Goal: Task Accomplishment & Management: Complete application form

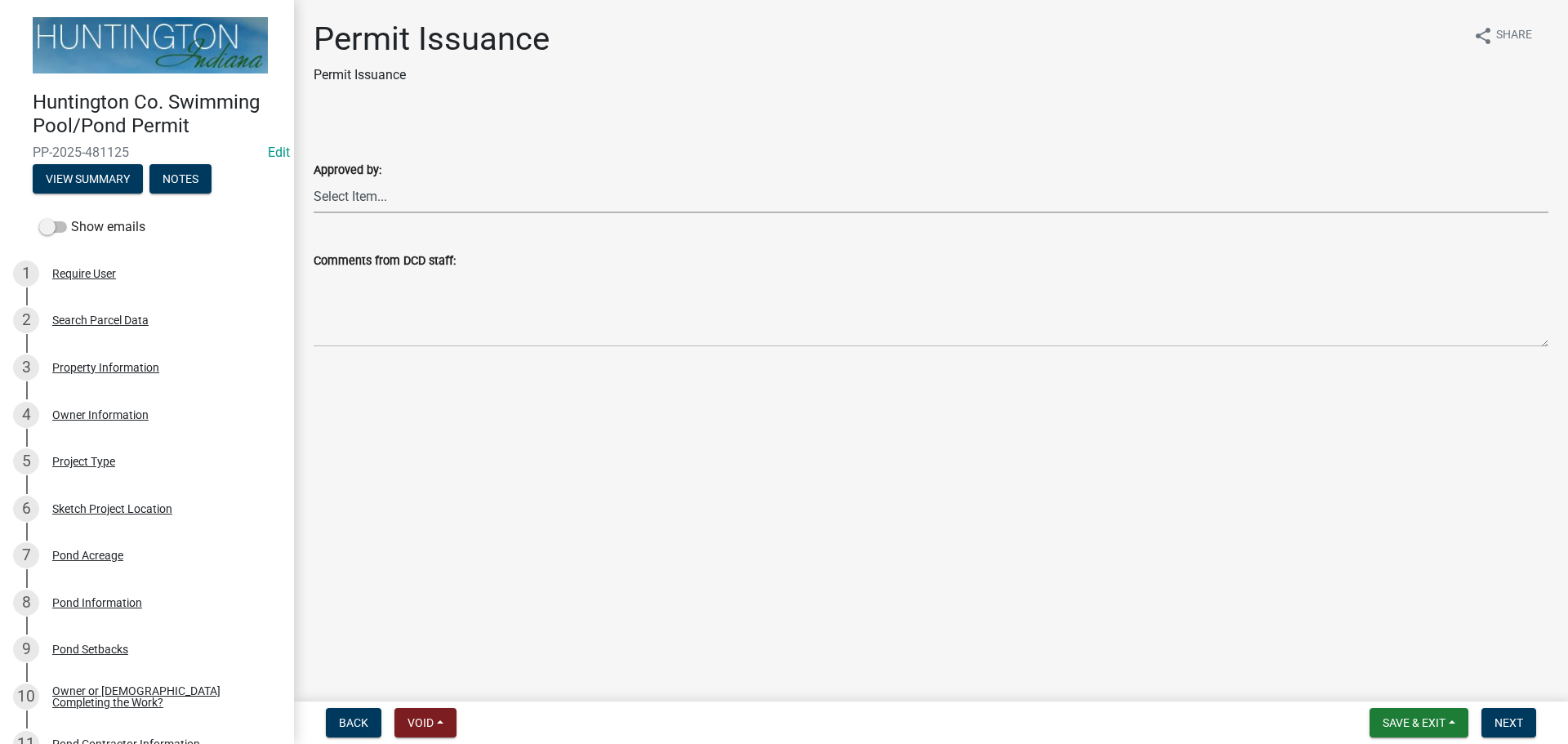
click at [343, 194] on select "Select Item... Kim Hostetler Greg Ricker Jessica Beal Laci Langston" at bounding box center [931, 195] width 1235 height 33
click at [313, 179] on select "Select Item... Kim Hostetler Greg Ricker Jessica Beal Laci Langston" at bounding box center [931, 195] width 1235 height 33
select select "d4cbab5d-e339-4bd4-9350-e299984f52ee"
click at [1502, 721] on span "Next" at bounding box center [1509, 723] width 28 height 13
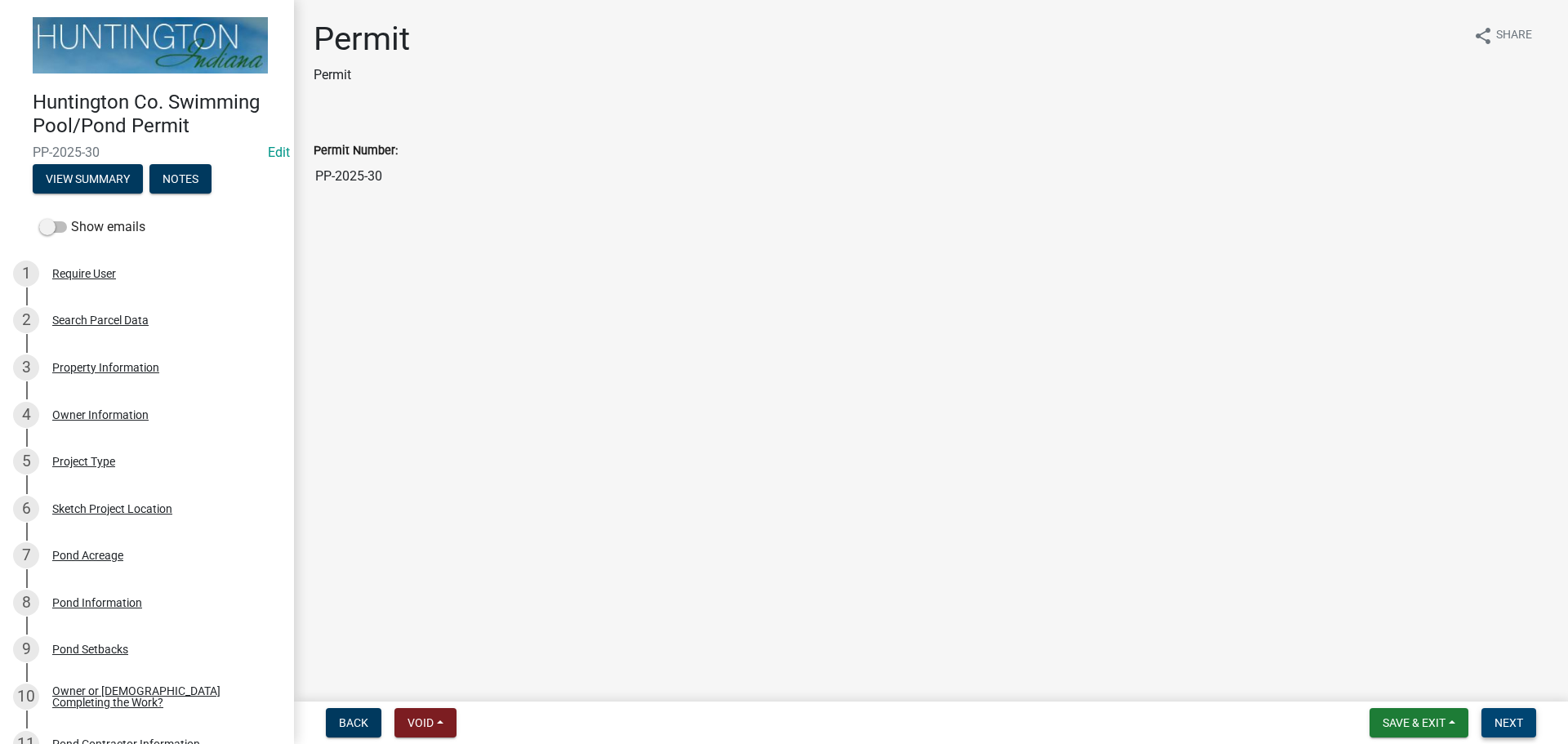
click at [1512, 733] on button "Next" at bounding box center [1509, 722] width 55 height 29
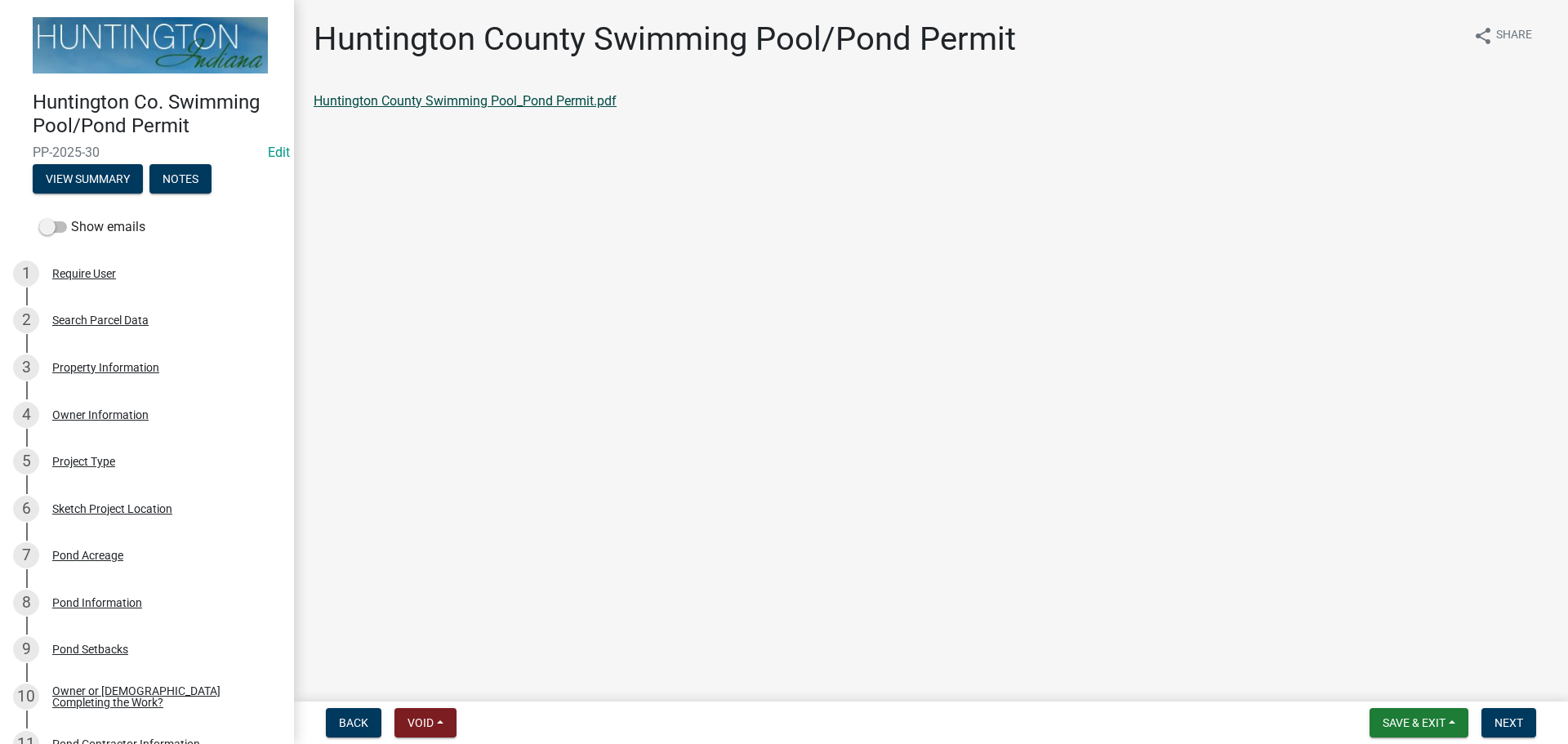
click at [491, 104] on link "Huntington County Swimming Pool_Pond Permit.pdf" at bounding box center [464, 101] width 303 height 15
click at [1506, 711] on button "Next" at bounding box center [1509, 722] width 55 height 29
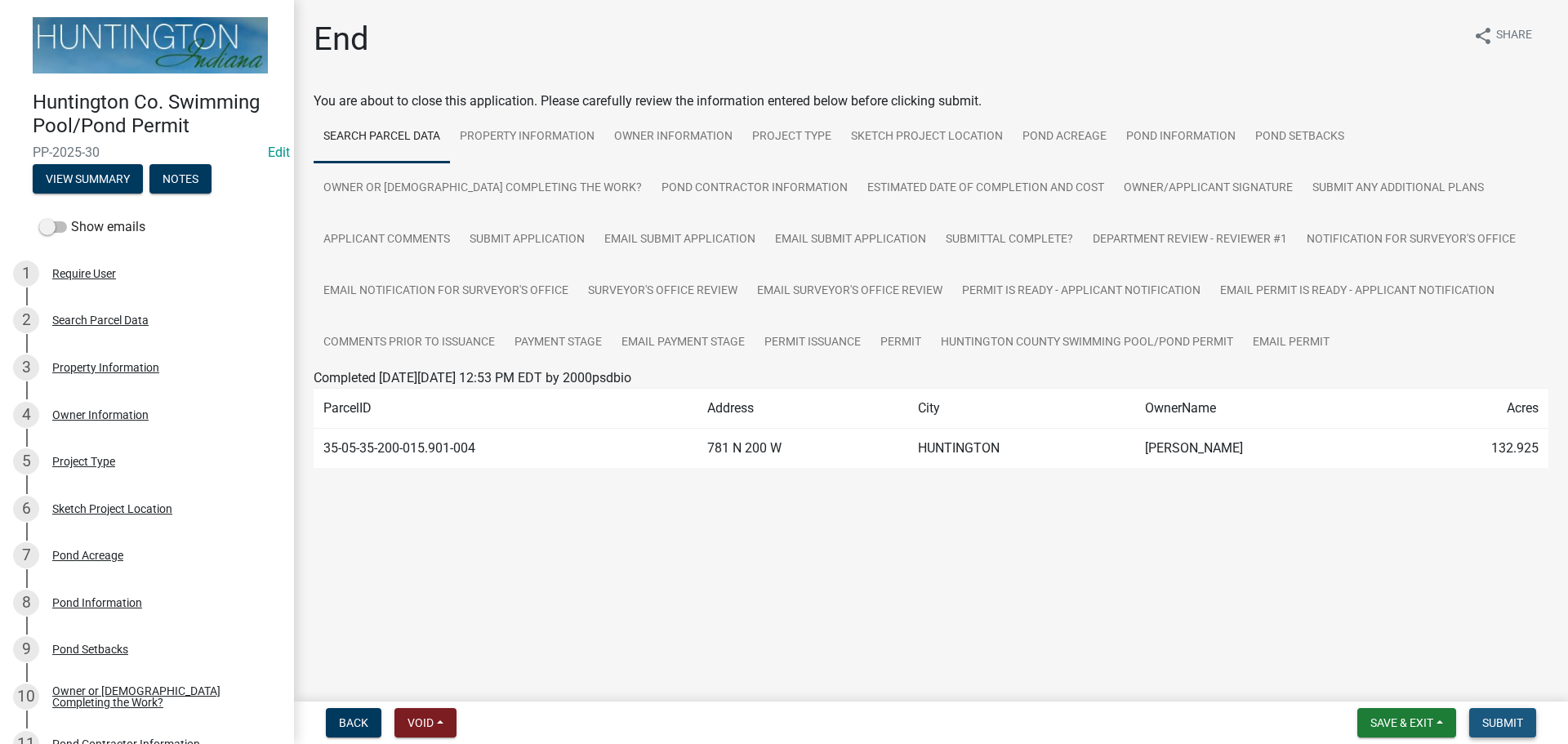
click at [1506, 711] on button "Submit" at bounding box center [1503, 722] width 67 height 29
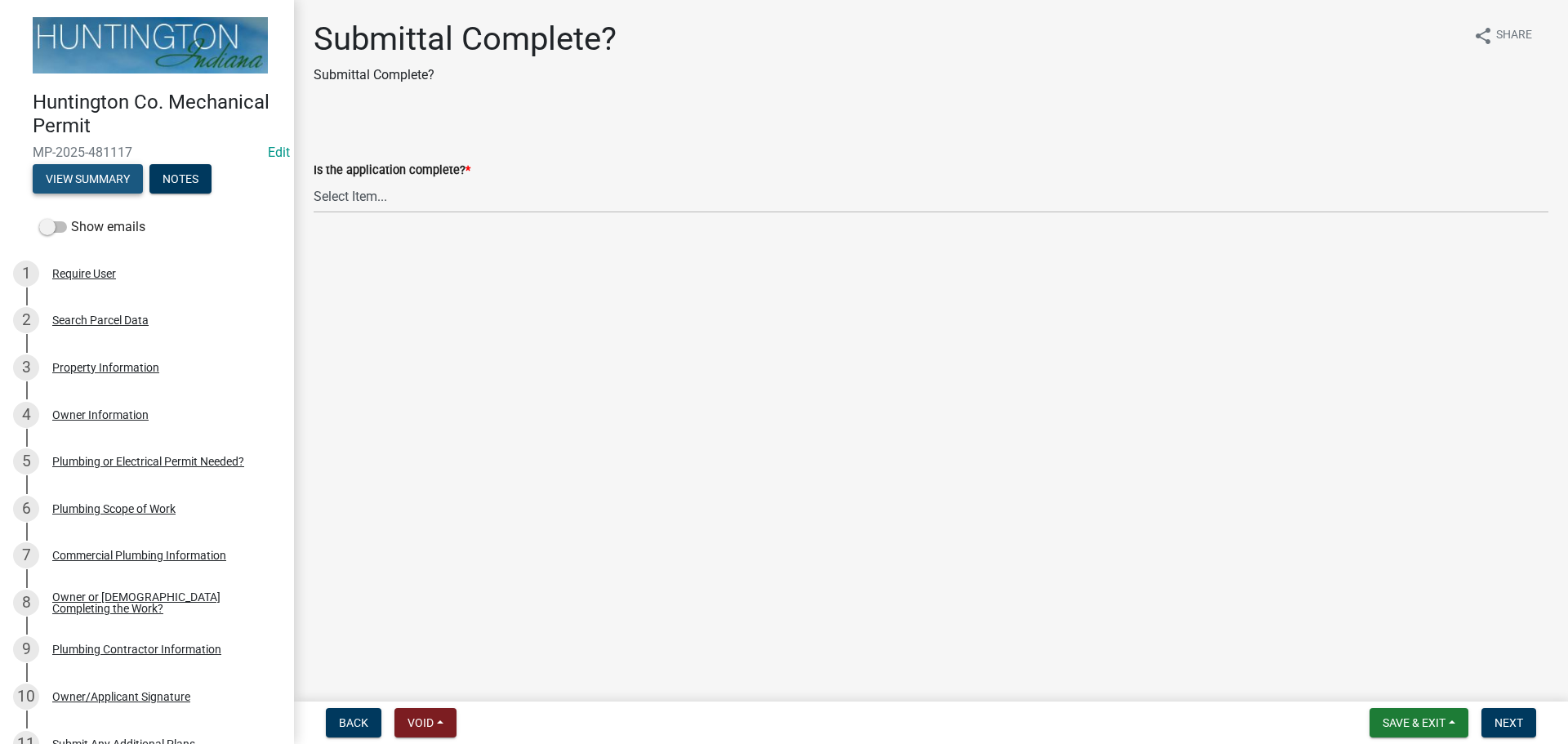
click at [103, 184] on button "View Summary" at bounding box center [88, 178] width 110 height 29
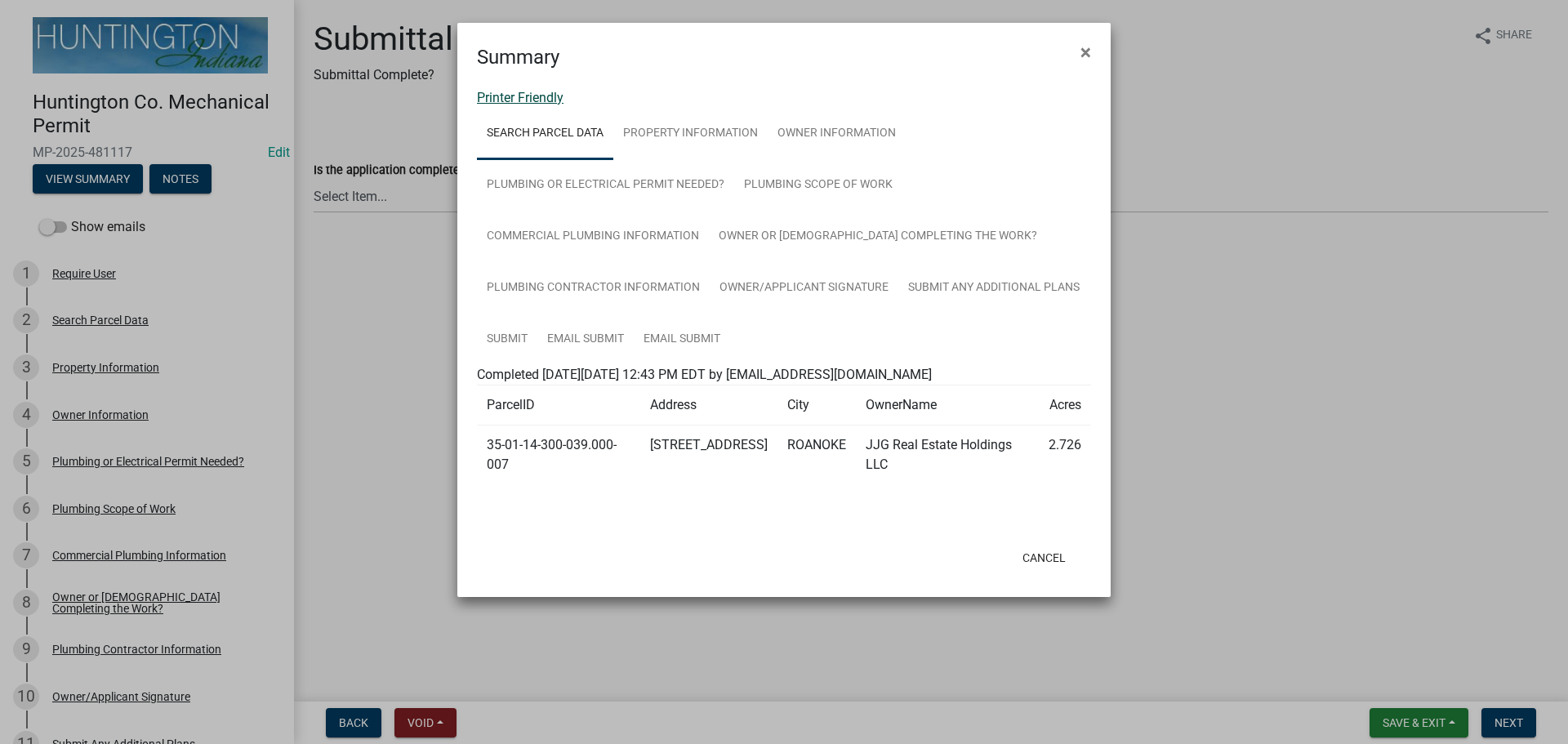
click at [497, 102] on link "Printer Friendly" at bounding box center [520, 97] width 87 height 15
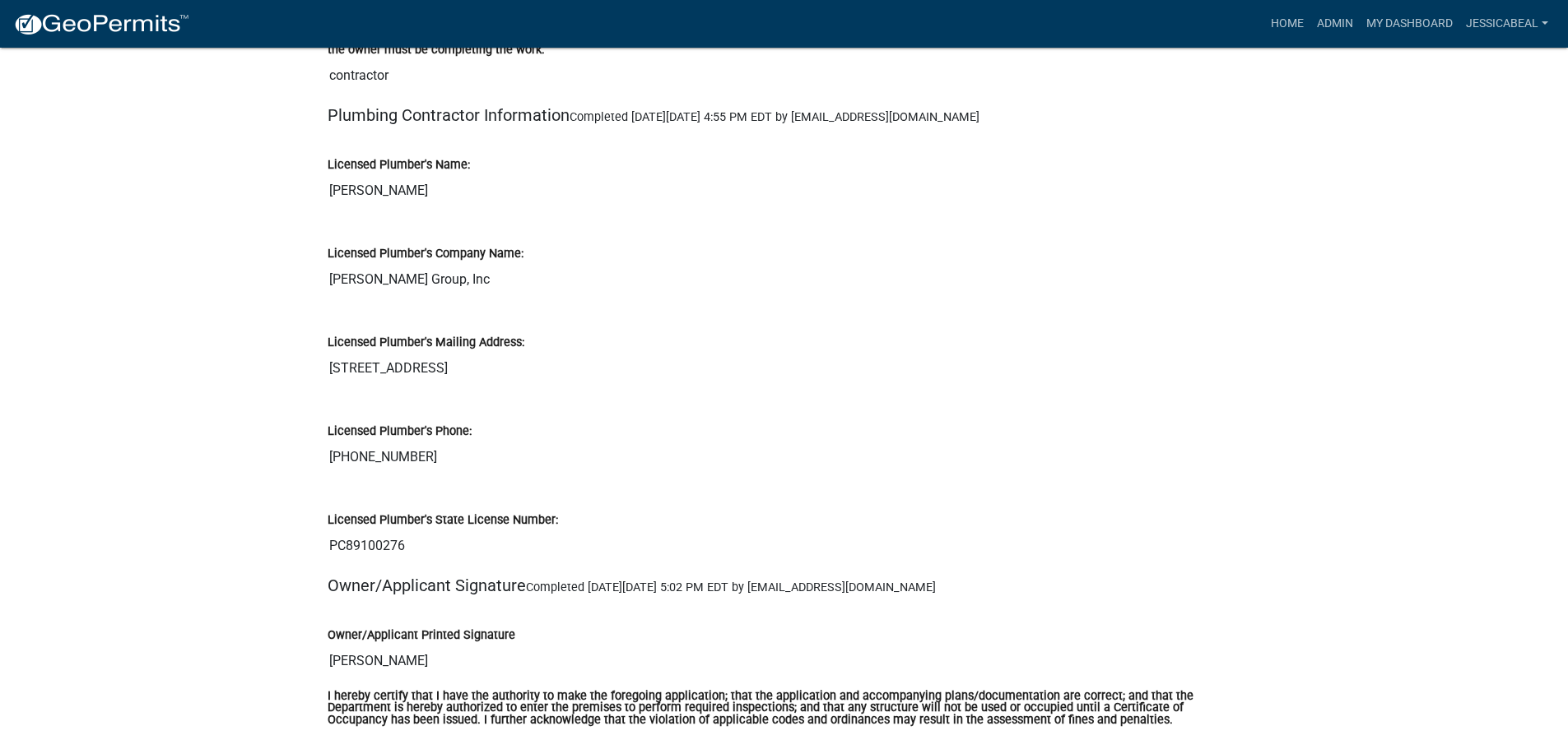
scroll to position [2139, 0]
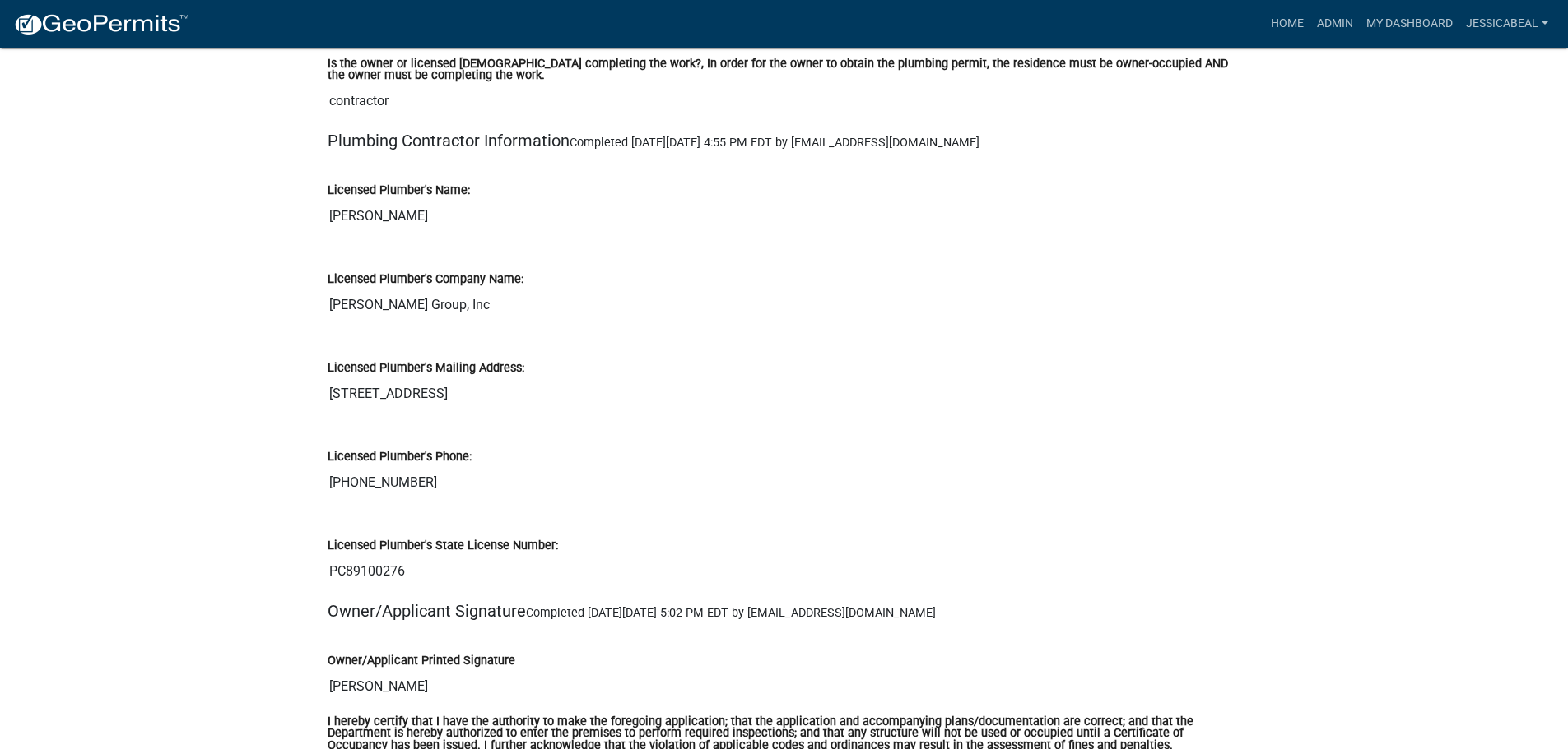
drag, startPoint x: 419, startPoint y: 583, endPoint x: 317, endPoint y: 575, distance: 102.3
click at [317, 575] on div "Licensed Plumber's State License Number: PC89100276" at bounding box center [784, 556] width 939 height 88
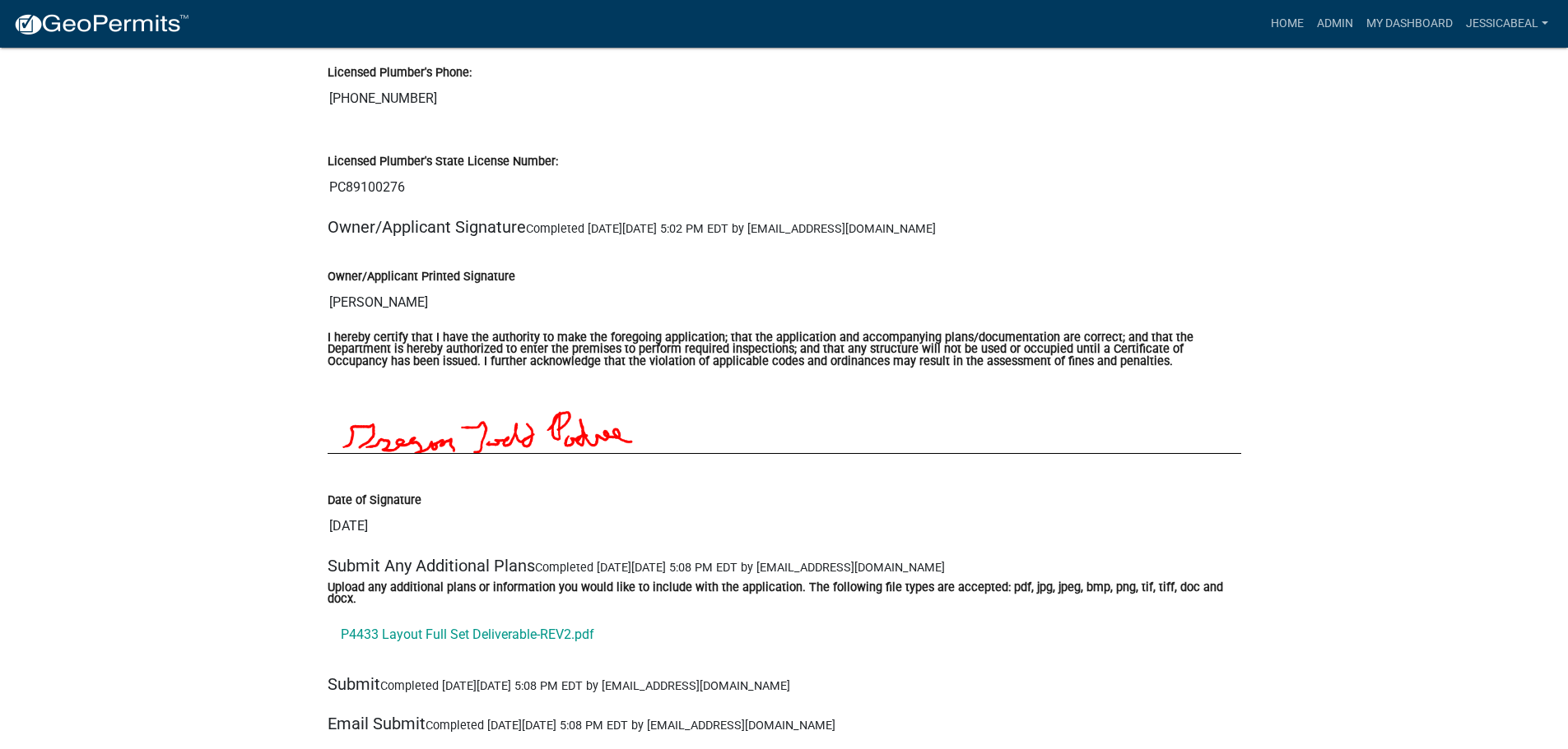
scroll to position [2632, 0]
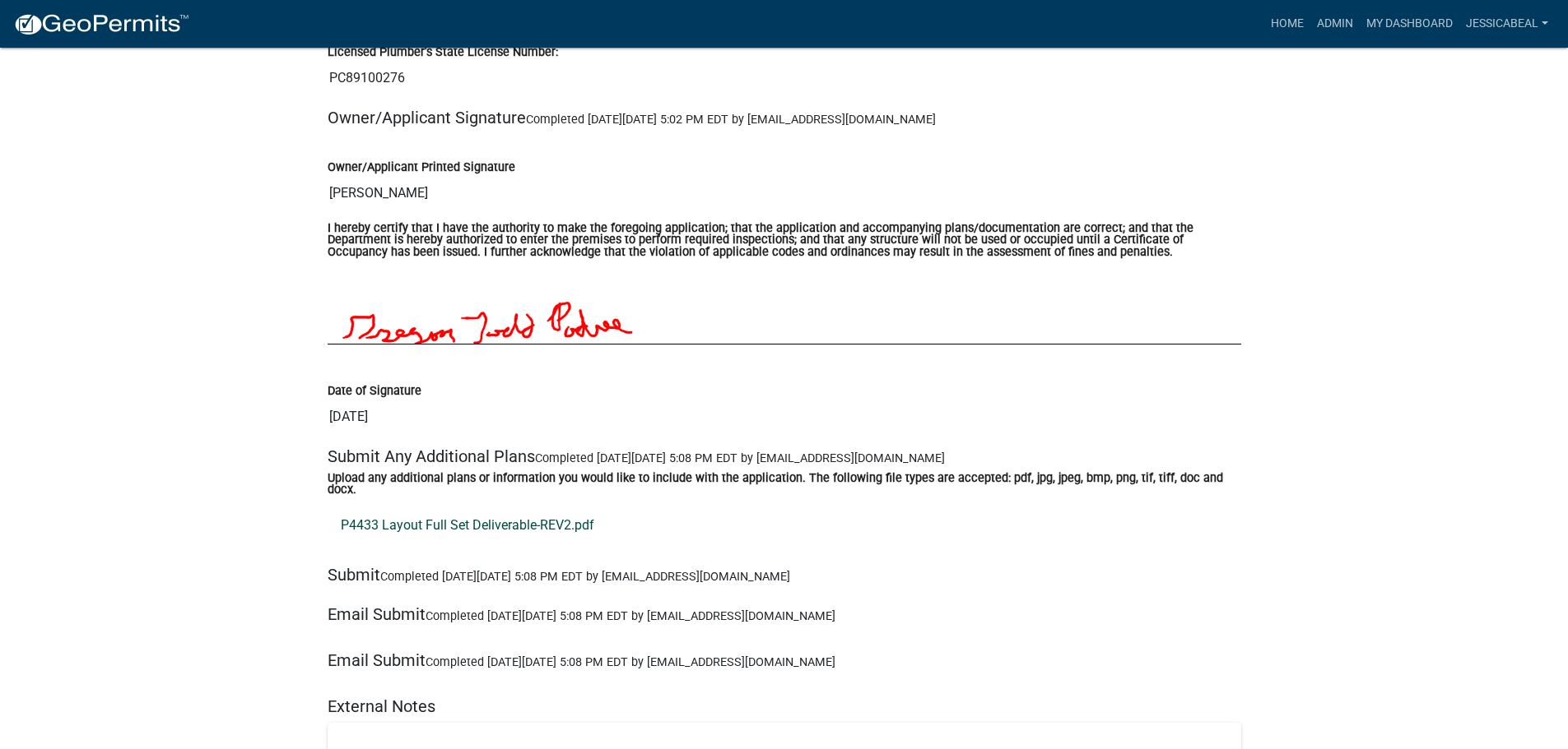
click at [436, 518] on link "P4433 Layout Full Set Deliverable-REV2.pdf" at bounding box center [784, 526] width 914 height 40
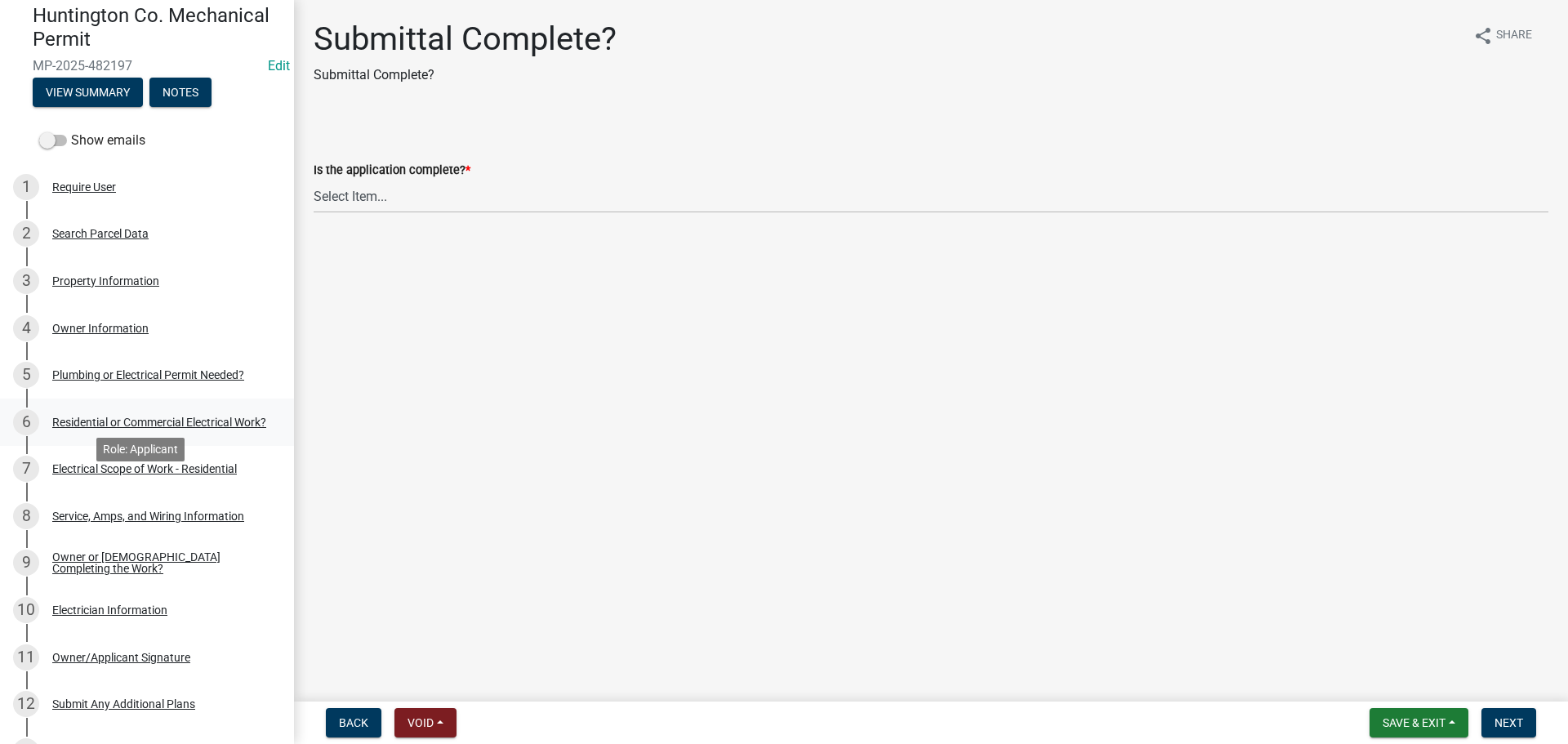
scroll to position [115, 0]
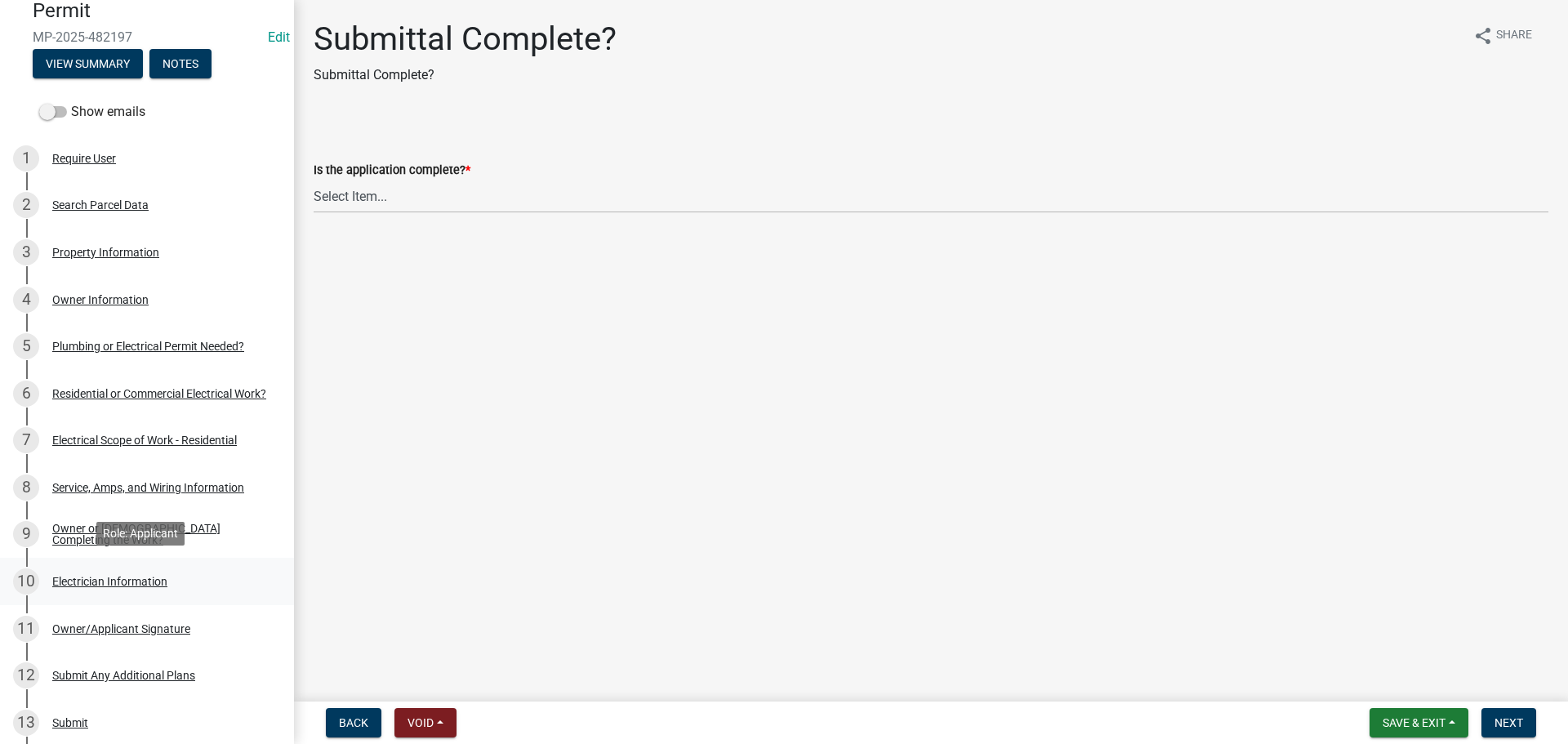
click at [114, 588] on div "10 Electrician Information" at bounding box center [141, 582] width 255 height 26
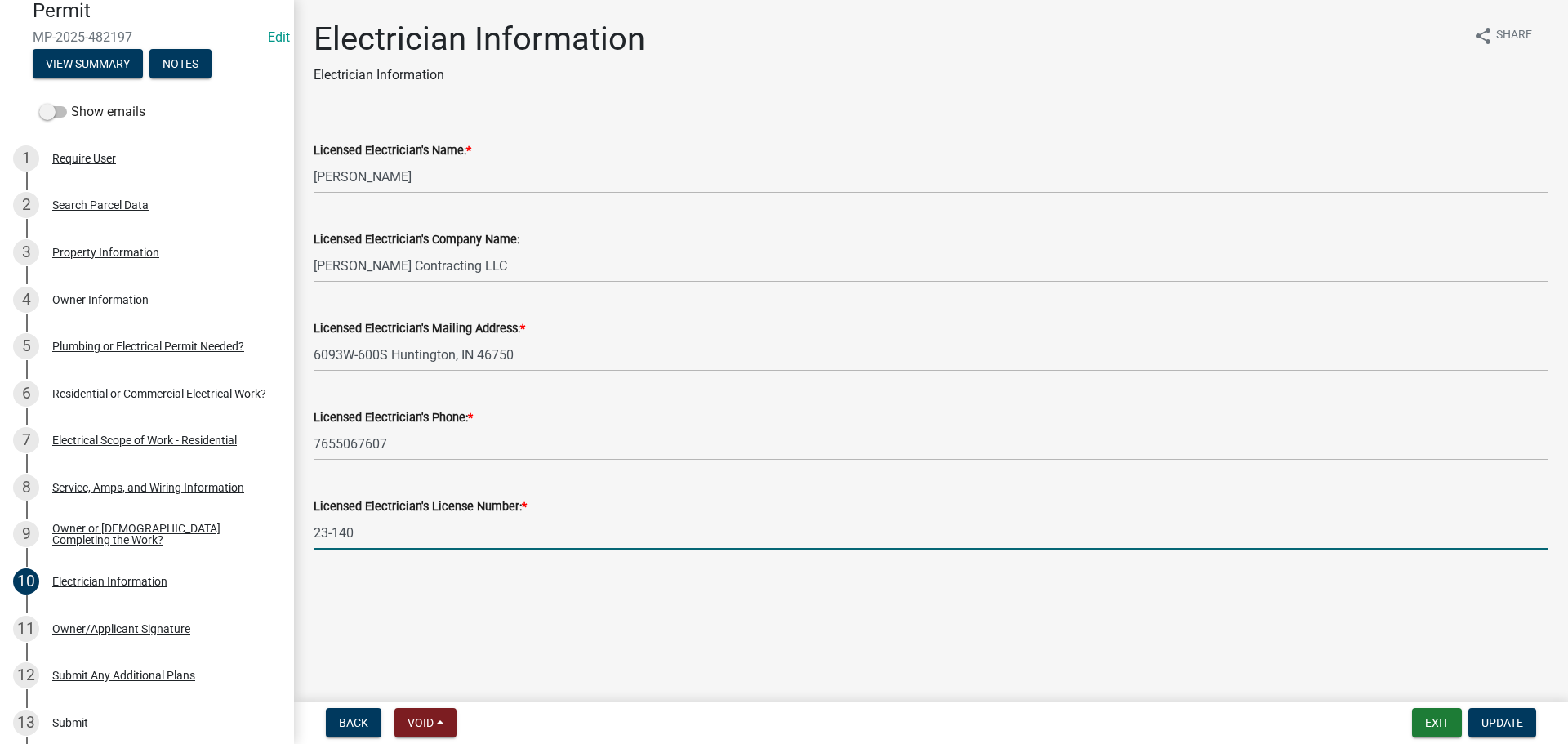
drag, startPoint x: 351, startPoint y: 531, endPoint x: 294, endPoint y: 533, distance: 57.0
click at [294, 533] on div "Huntington Co. Mechanical Permit MP-2025-482197 Edit View Summary Notes Show em…" at bounding box center [784, 372] width 1568 height 744
paste input "5-056"
type input "25-056"
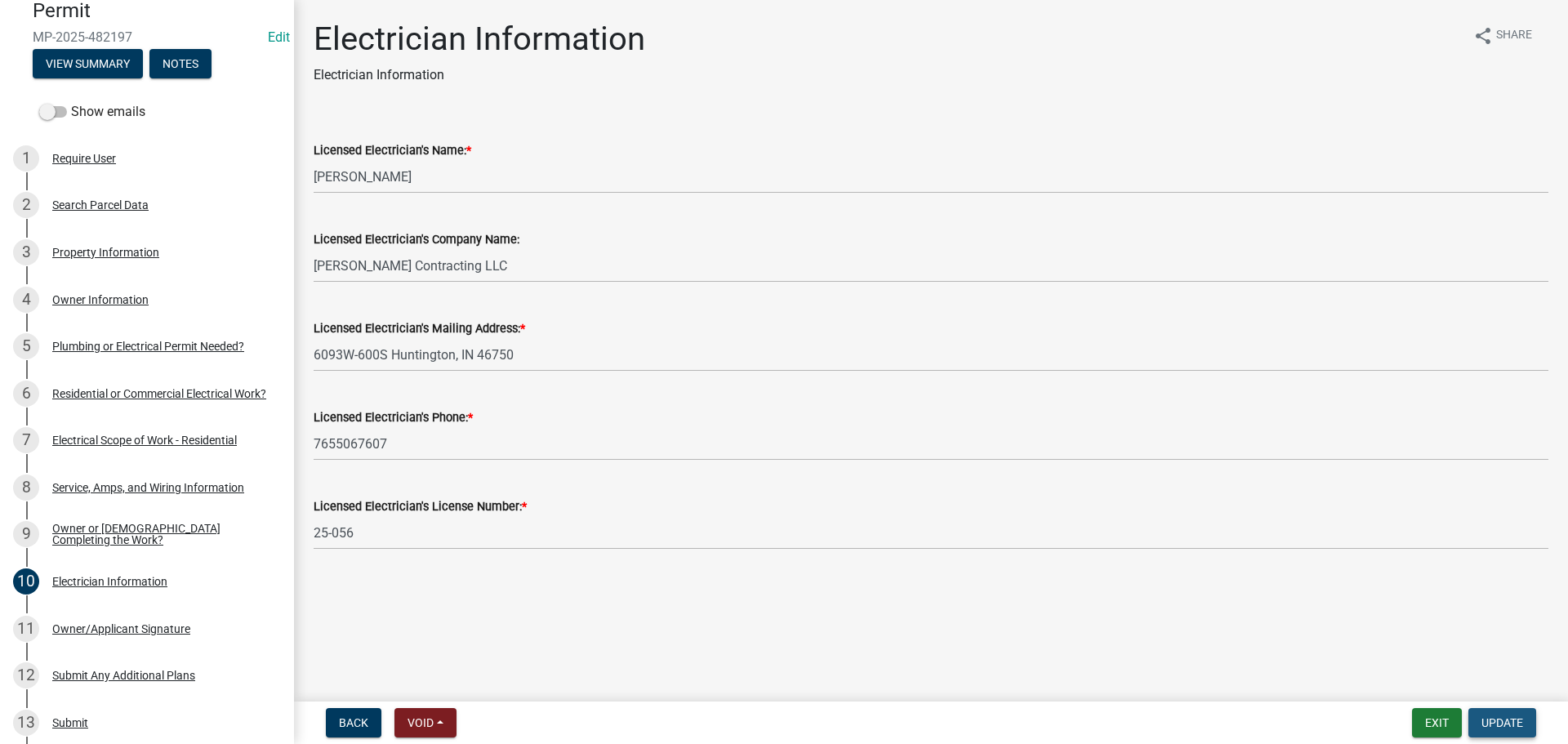
click at [1496, 725] on span "Update" at bounding box center [1503, 723] width 42 height 13
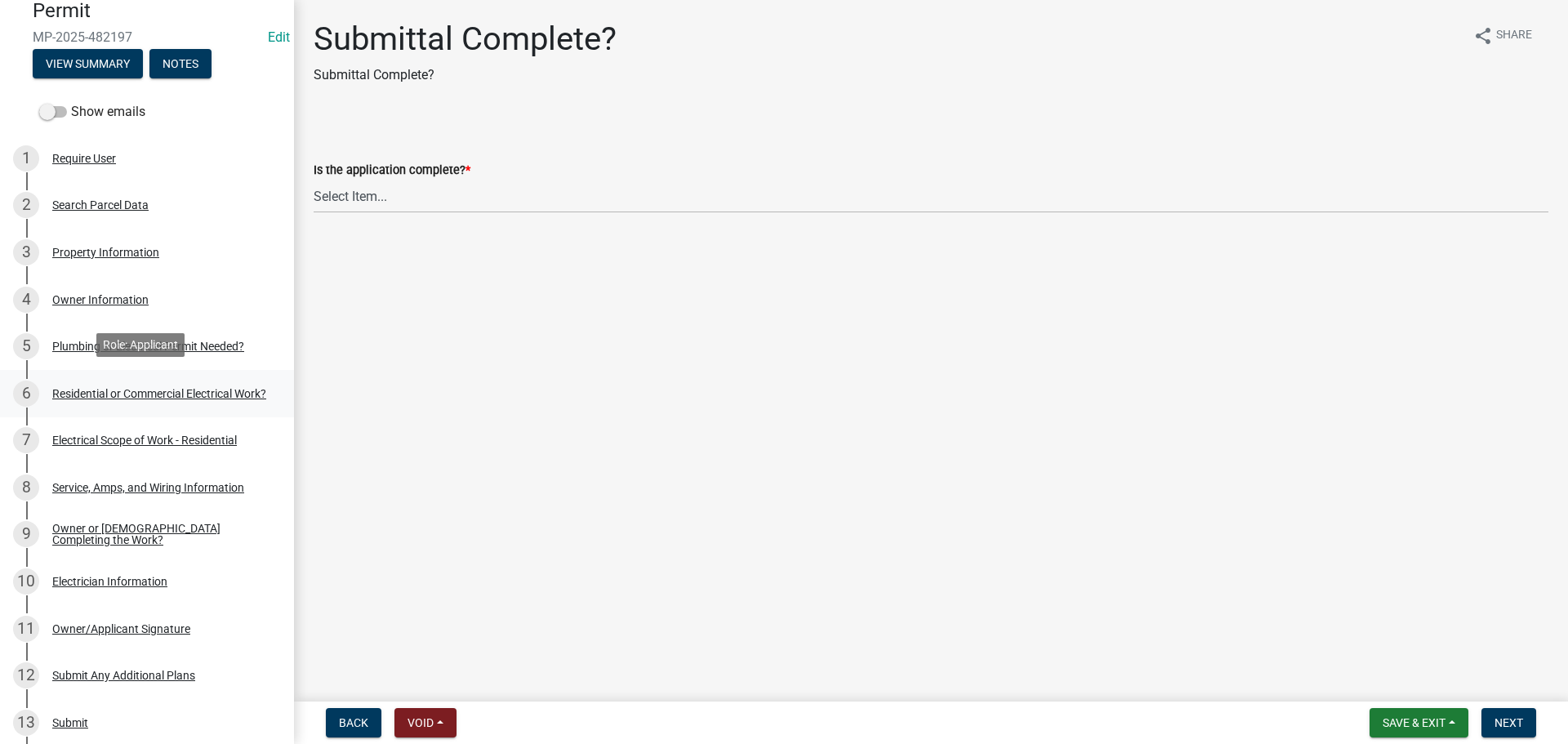
click at [69, 376] on link "6 Residential or Commercial Electrical Work?" at bounding box center [147, 394] width 295 height 47
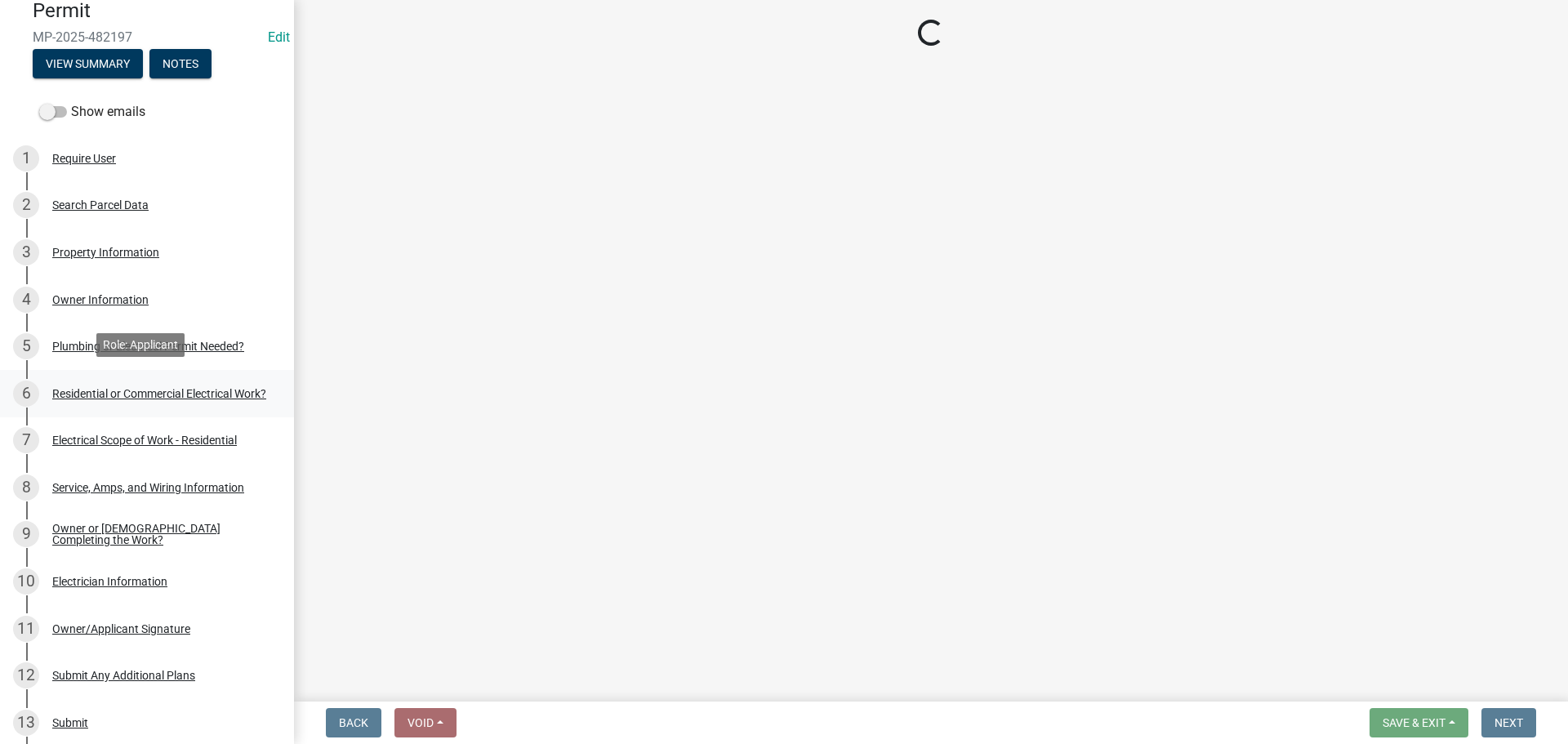
select select "3db72f89-ebf7-44a2-a43c-36ed77a05272"
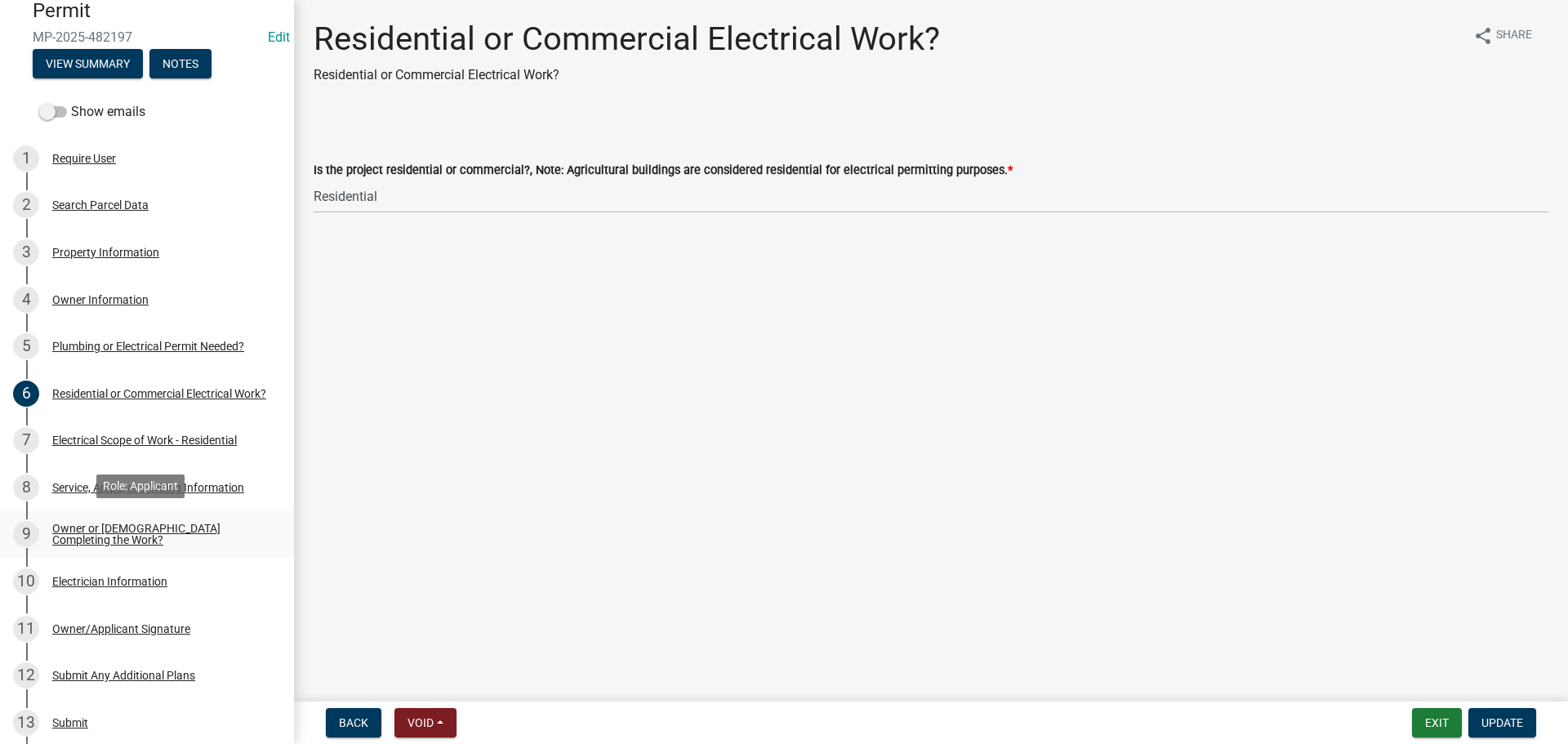
click at [86, 521] on div "9 Owner or Contractor Completing the Work?" at bounding box center [141, 534] width 255 height 26
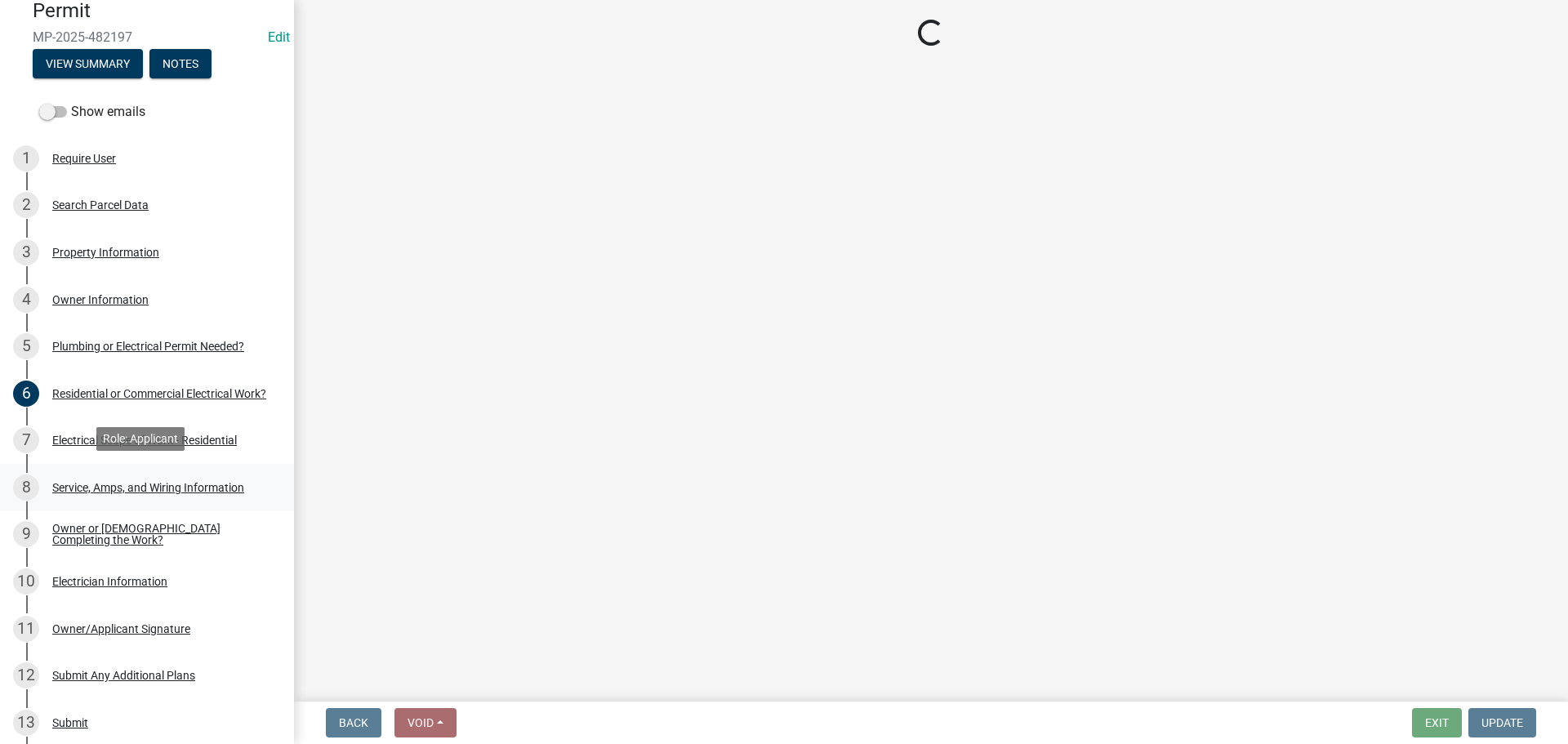
select select "408e0cf4-d53f-4268-b860-e8792218a171"
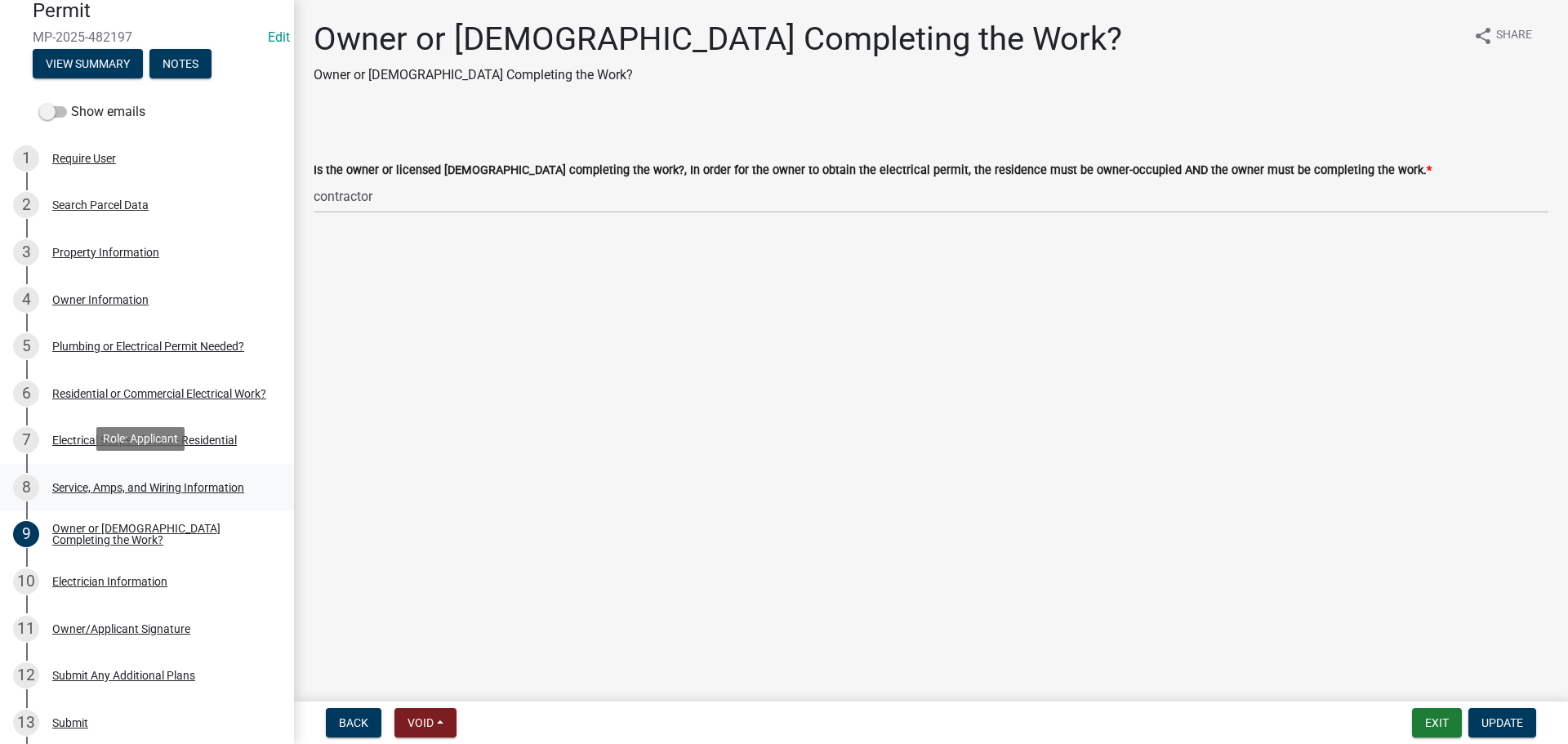
click at [69, 477] on div "8 Service, Amps, and Wiring Information" at bounding box center [141, 488] width 255 height 26
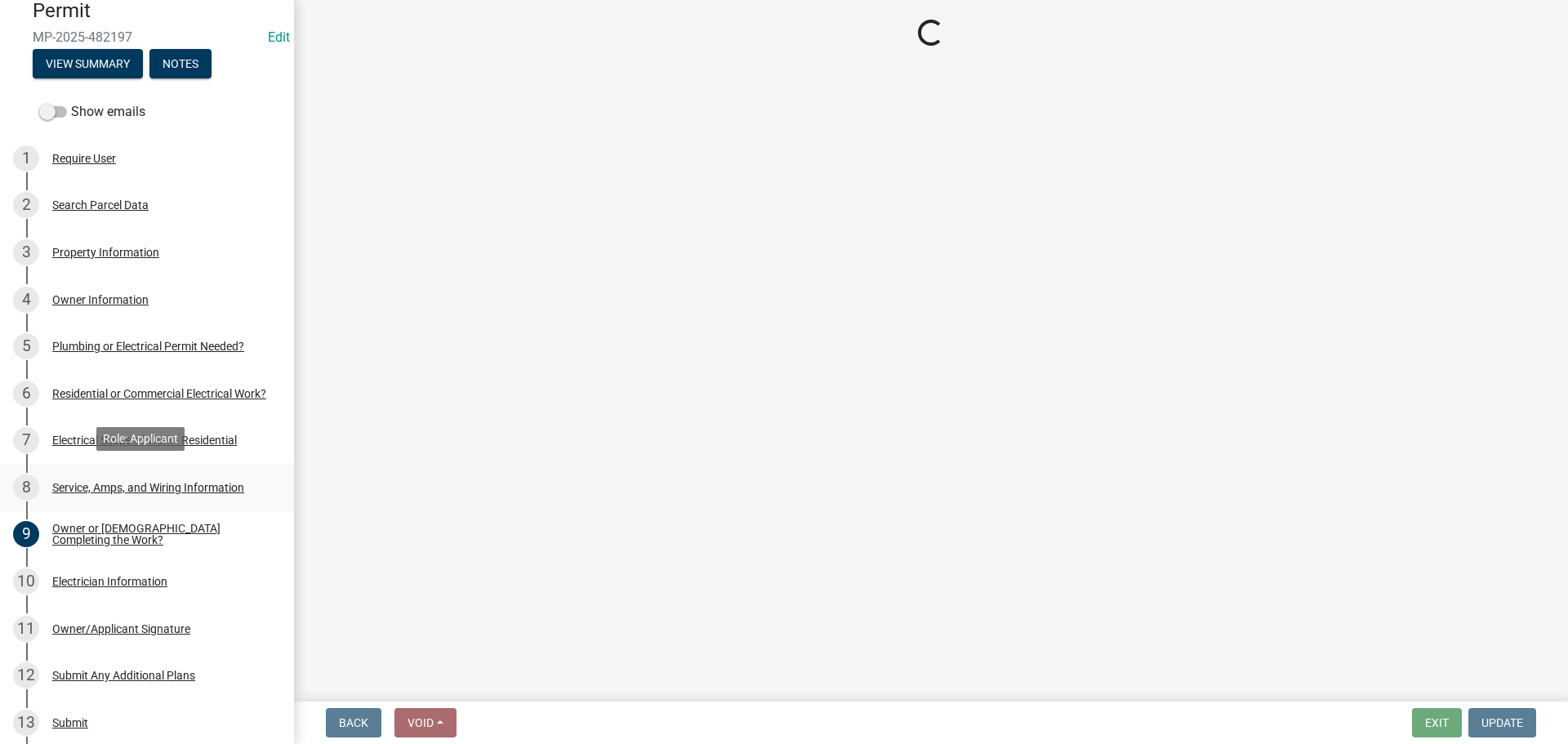
select select "93f45f8b-0008-4bc3-ad99-7edf3db31922"
select select "49e6f539-4c85-43fe-8b8b-5c87823d783c"
select select "ae88532c-6f26-494f-9fbf-7b0ffd7225c9"
select select "0b7b7c29-406c-46cb-ab4b-242362b830ed"
select select "52fa69e5-daca-4c9d-b8ea-25949d23d97a"
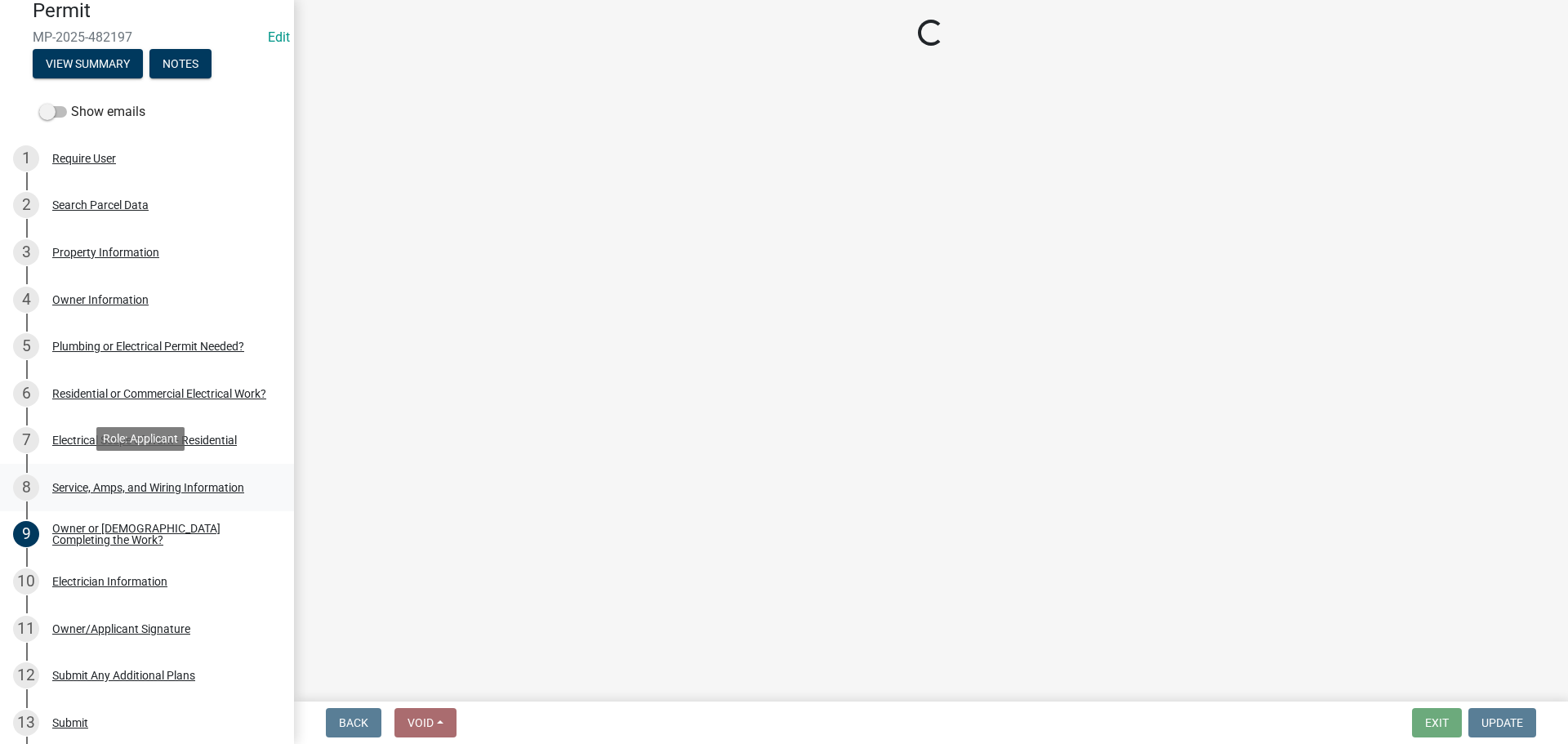
select select "6b87888a-4deb-48a2-ac11-26351d48ff00"
select select "5aeea631-e80a-4ba0-b39f-f5c26114ddfc"
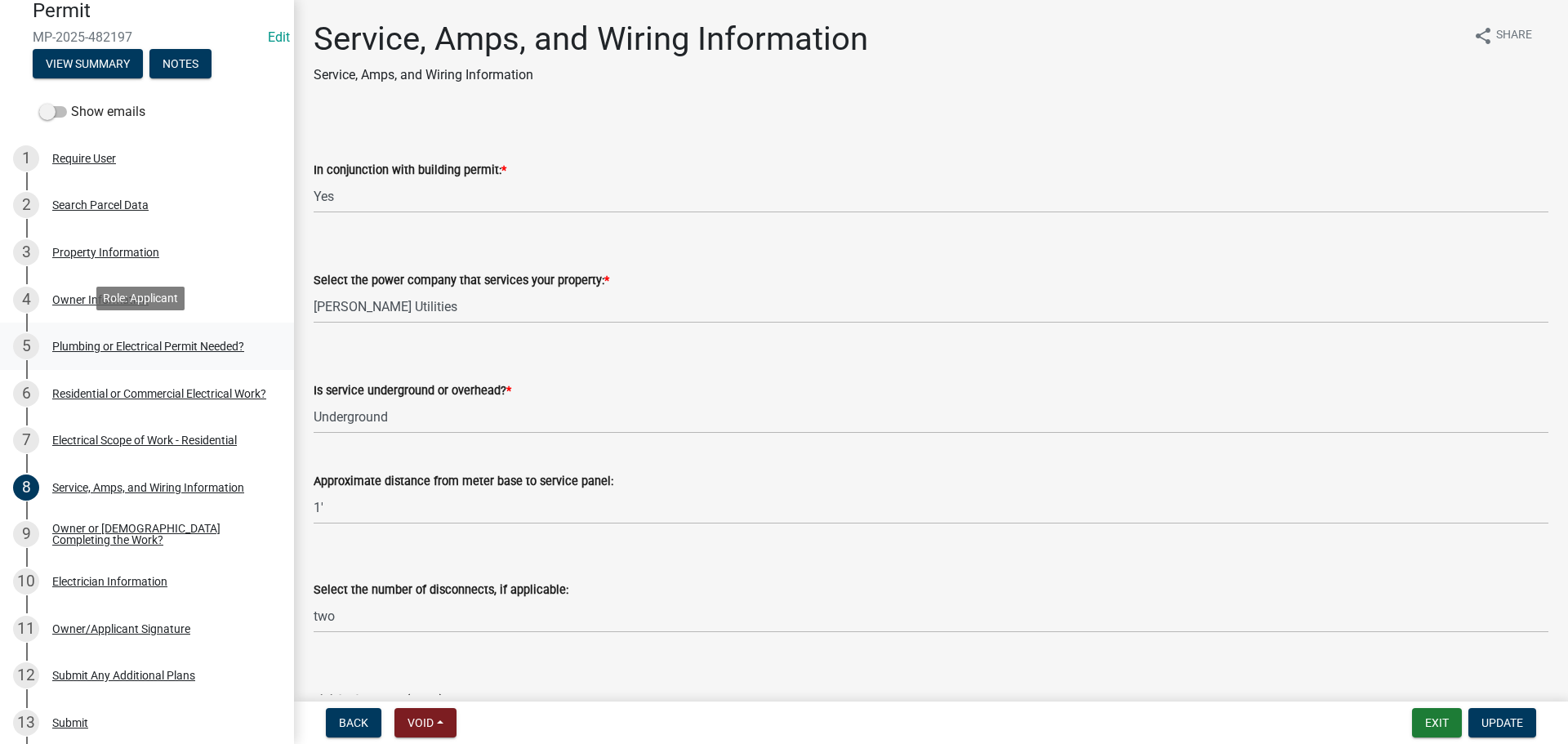
click at [91, 341] on div "Plumbing or Electrical Permit Needed?" at bounding box center [147, 347] width 192 height 11
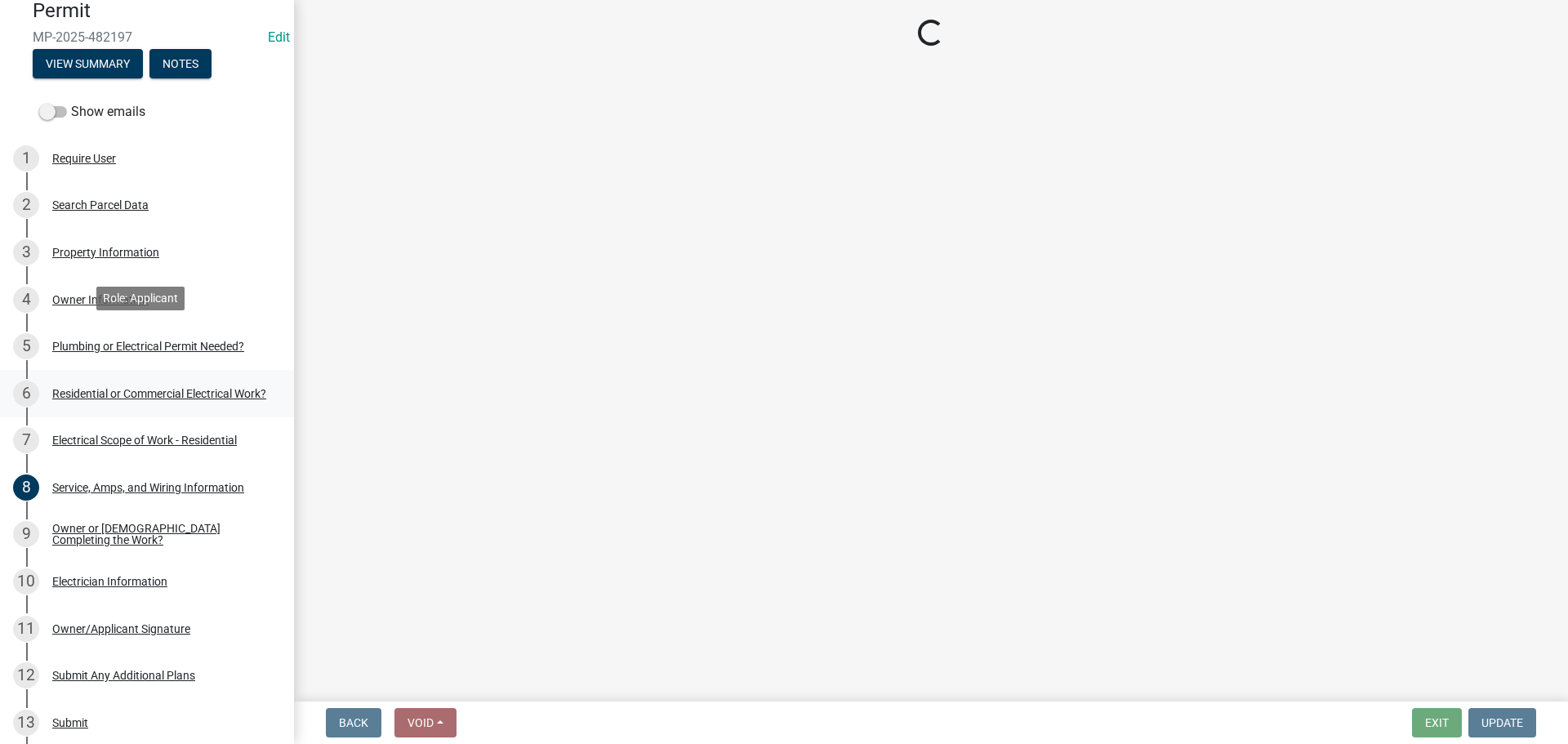
select select "82bdcc69-8734-43af-a4fa-e76f8d275e41"
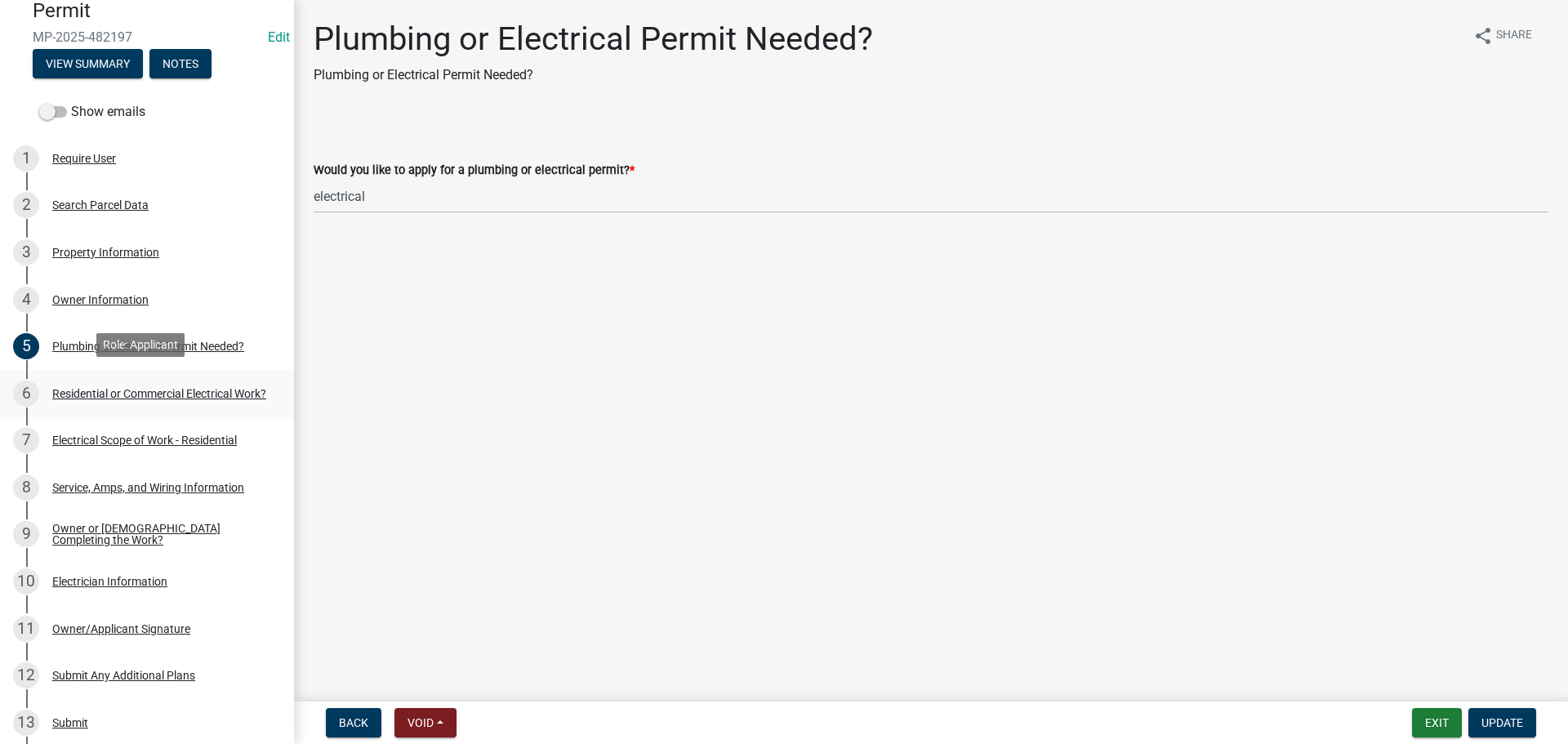
click at [84, 373] on link "6 Residential or Commercial Electrical Work?" at bounding box center [147, 394] width 295 height 47
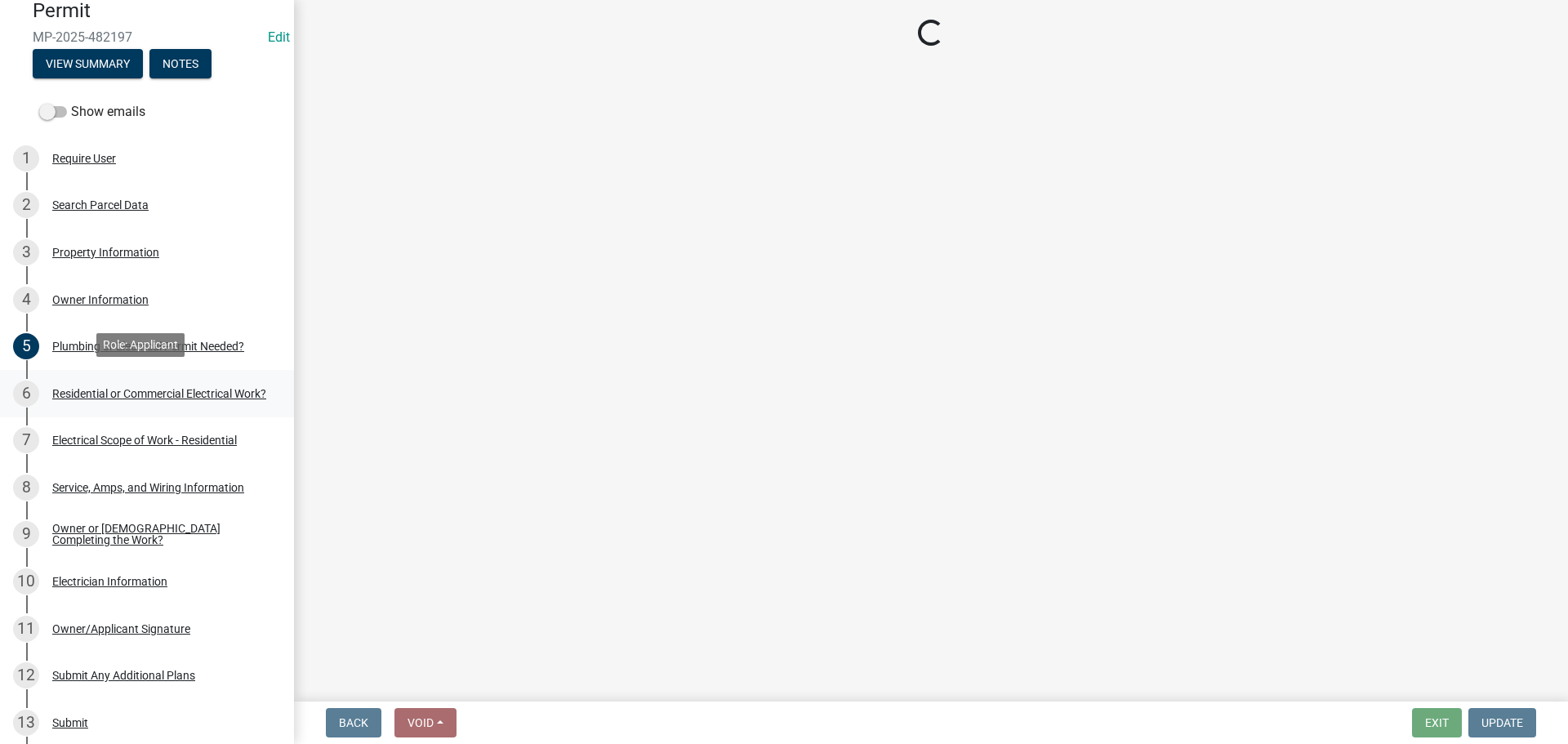
select select "3db72f89-ebf7-44a2-a43c-36ed77a05272"
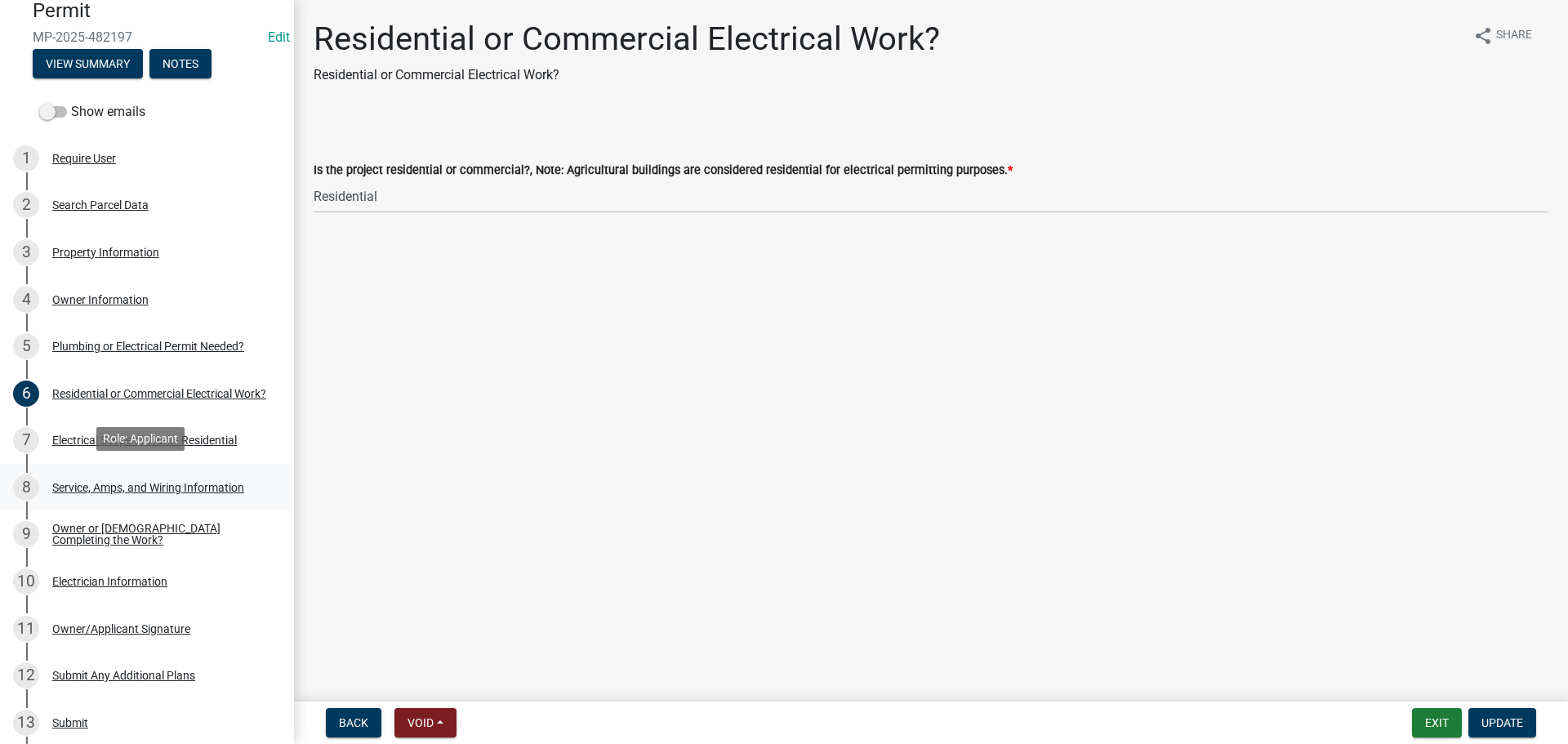
click at [131, 482] on div "Service, Amps, and Wiring Information" at bounding box center [147, 488] width 192 height 11
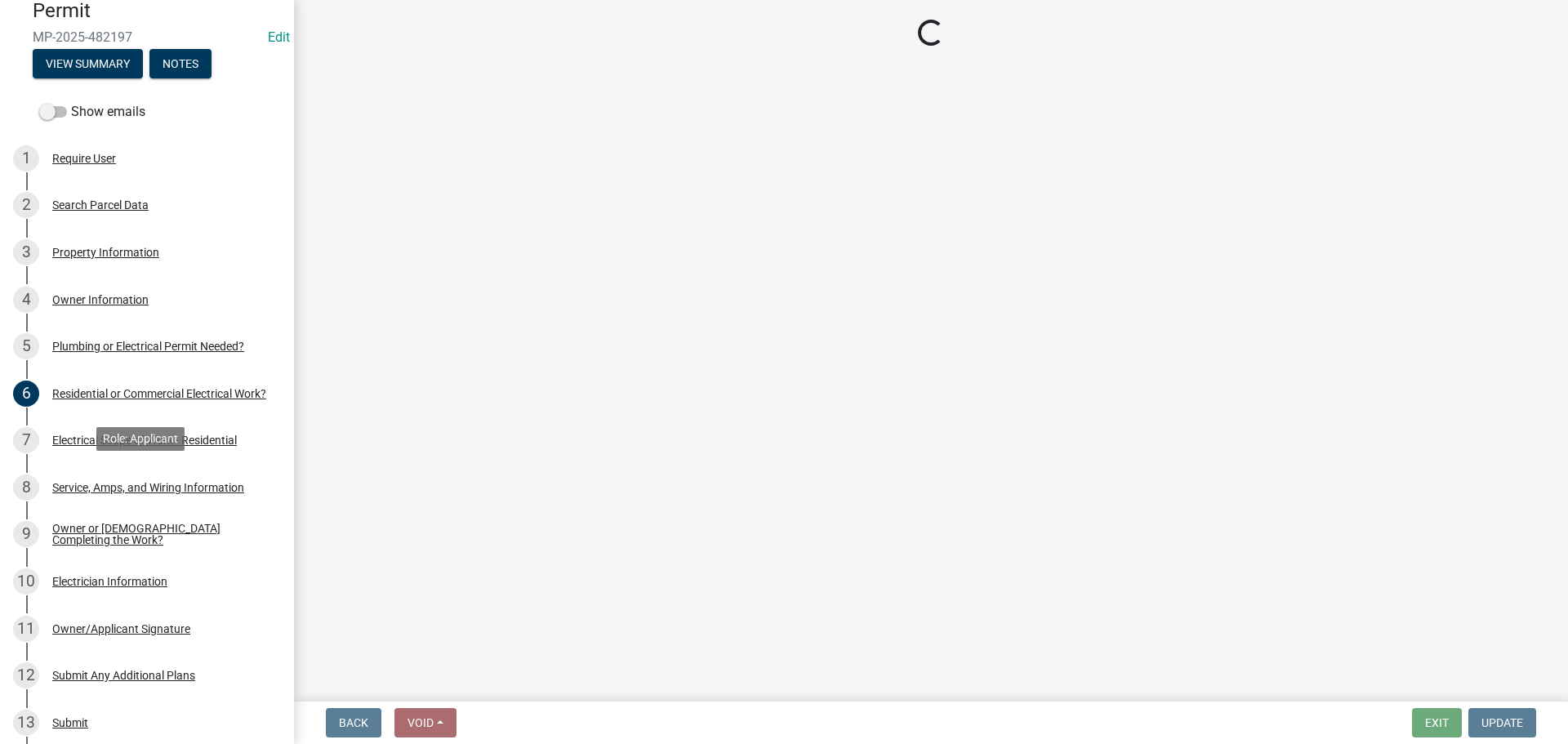
select select "93f45f8b-0008-4bc3-ad99-7edf3db31922"
select select "49e6f539-4c85-43fe-8b8b-5c87823d783c"
select select "ae88532c-6f26-494f-9fbf-7b0ffd7225c9"
select select "0b7b7c29-406c-46cb-ab4b-242362b830ed"
select select "52fa69e5-daca-4c9d-b8ea-25949d23d97a"
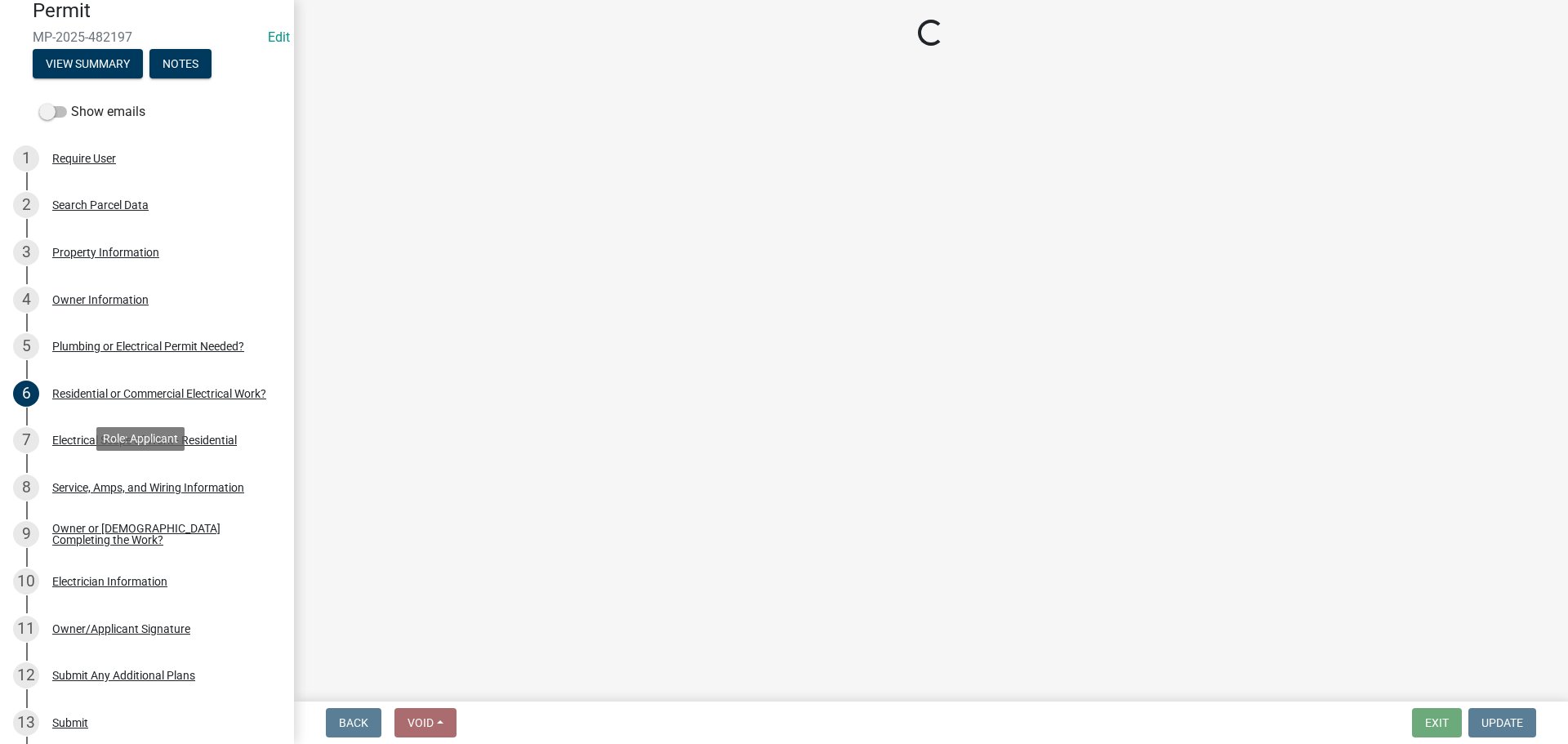
select select "6b87888a-4deb-48a2-ac11-26351d48ff00"
select select "5aeea631-e80a-4ba0-b39f-f5c26114ddfc"
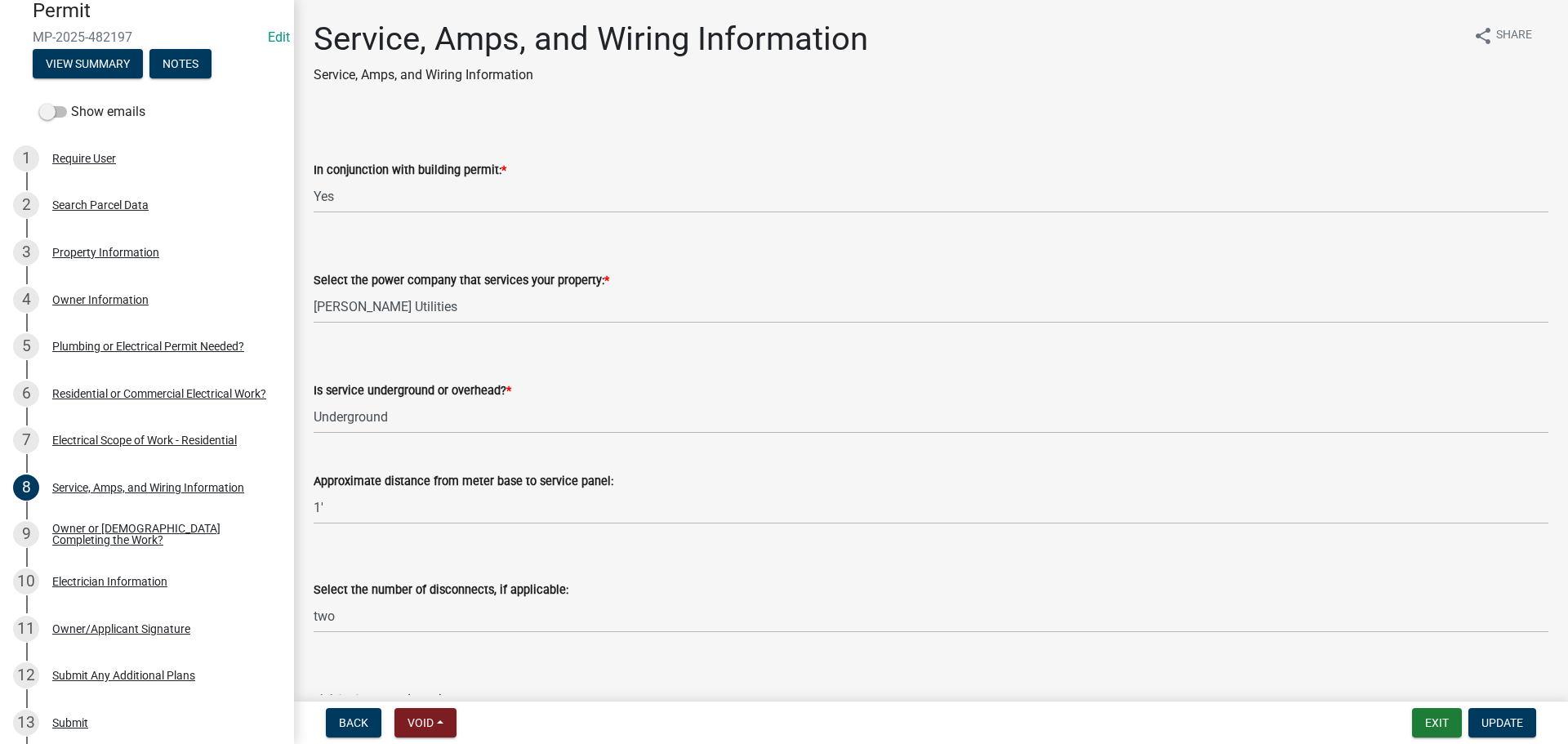
click at [116, 444] on div "Electrical Scope of Work - Residential" at bounding box center [144, 440] width 185 height 11
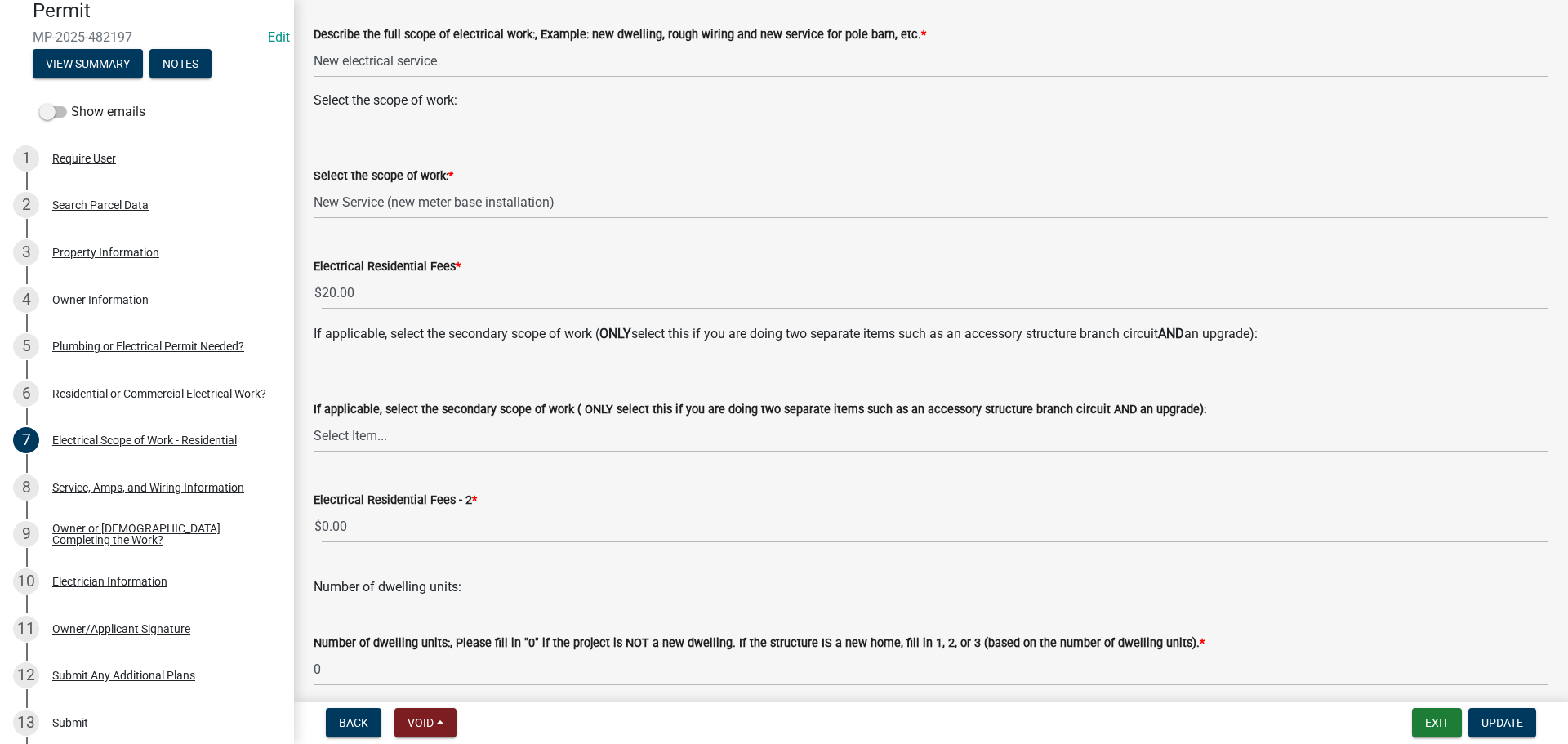
scroll to position [112, 0]
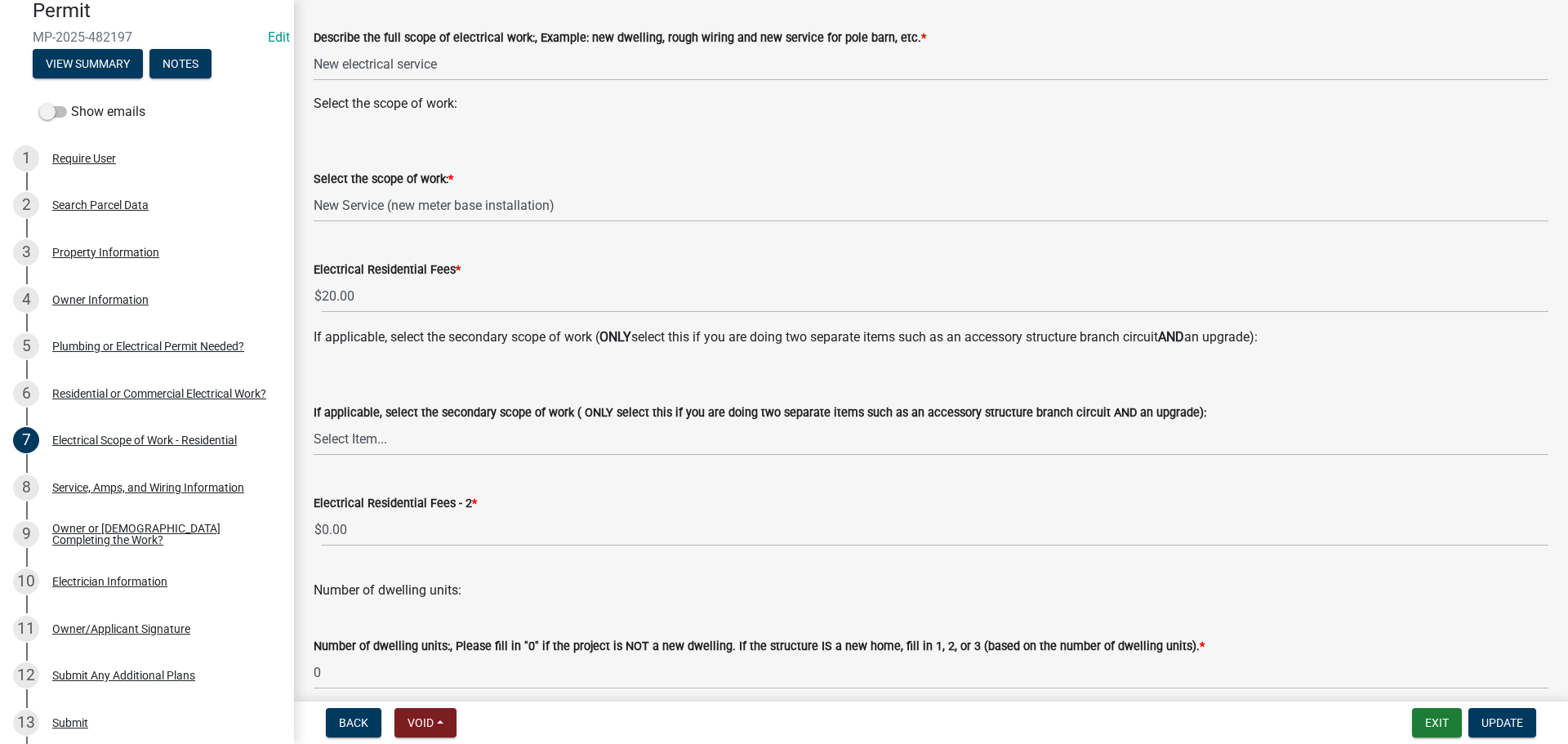
click at [396, 226] on wm-data-entity-input "Select the scope of work: * Select Item... New Service (new meter base installa…" at bounding box center [931, 181] width 1235 height 110
click at [335, 213] on select "Select Item... New Service (new meter base installation) Upgrade (includes relo…" at bounding box center [931, 205] width 1235 height 33
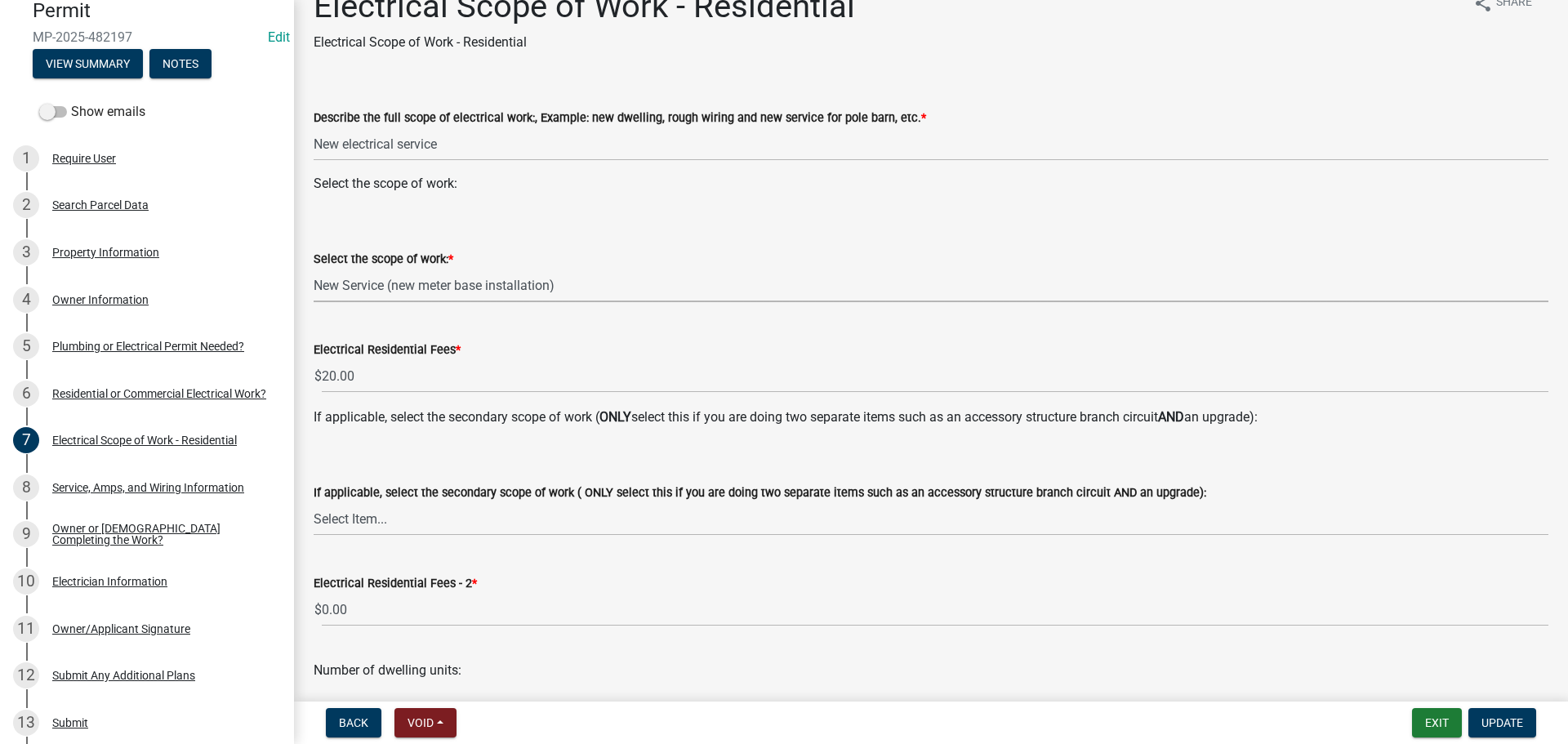
scroll to position [0, 0]
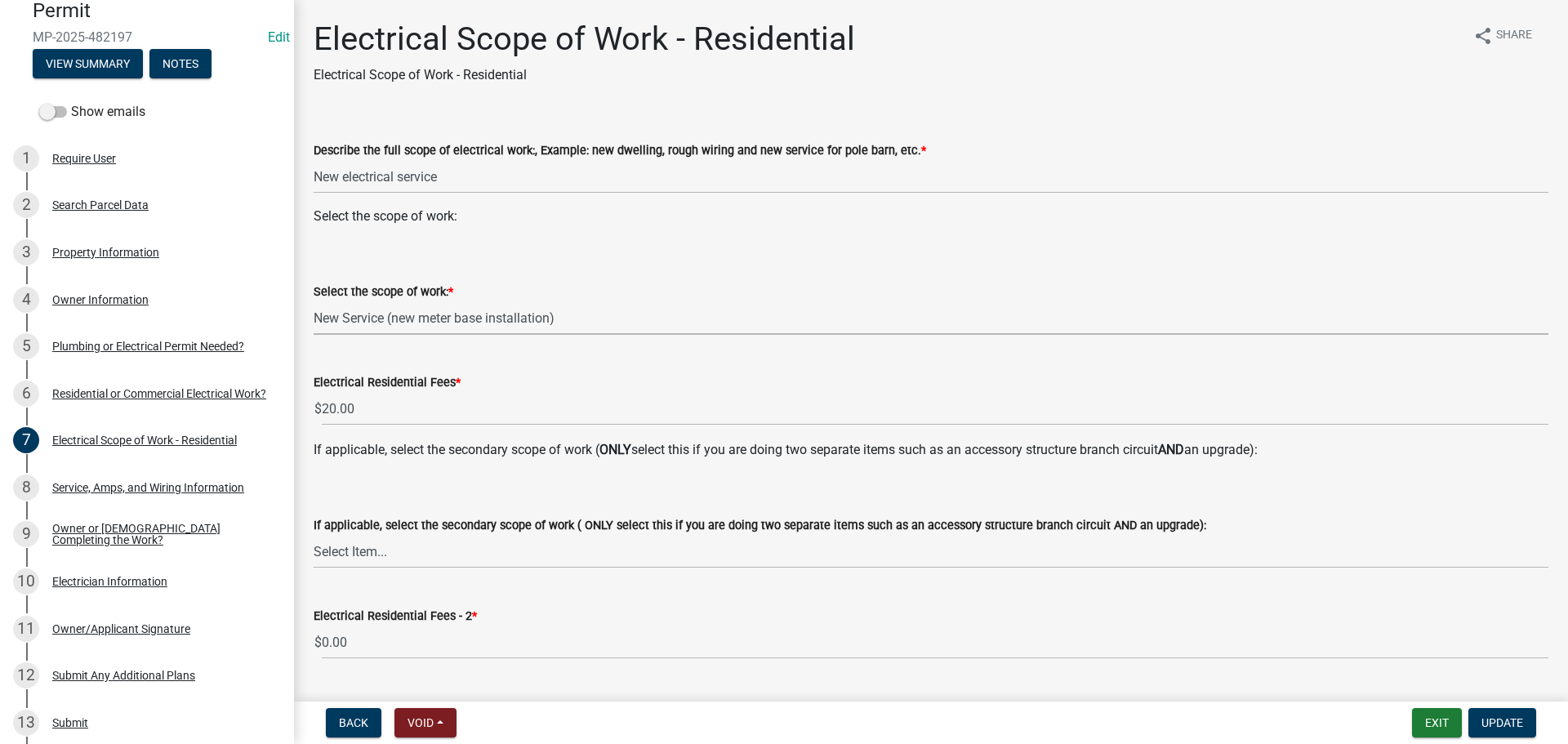
click at [355, 318] on select "Select Item... New Service (new meter base installation) Upgrade (includes relo…" at bounding box center [931, 317] width 1235 height 33
click at [313, 301] on select "Select Item... New Service (new meter base installation) Upgrade (includes relo…" at bounding box center [931, 317] width 1235 height 33
select select "dd42b304-1511-40dc-9ec0-60ca8e786daf"
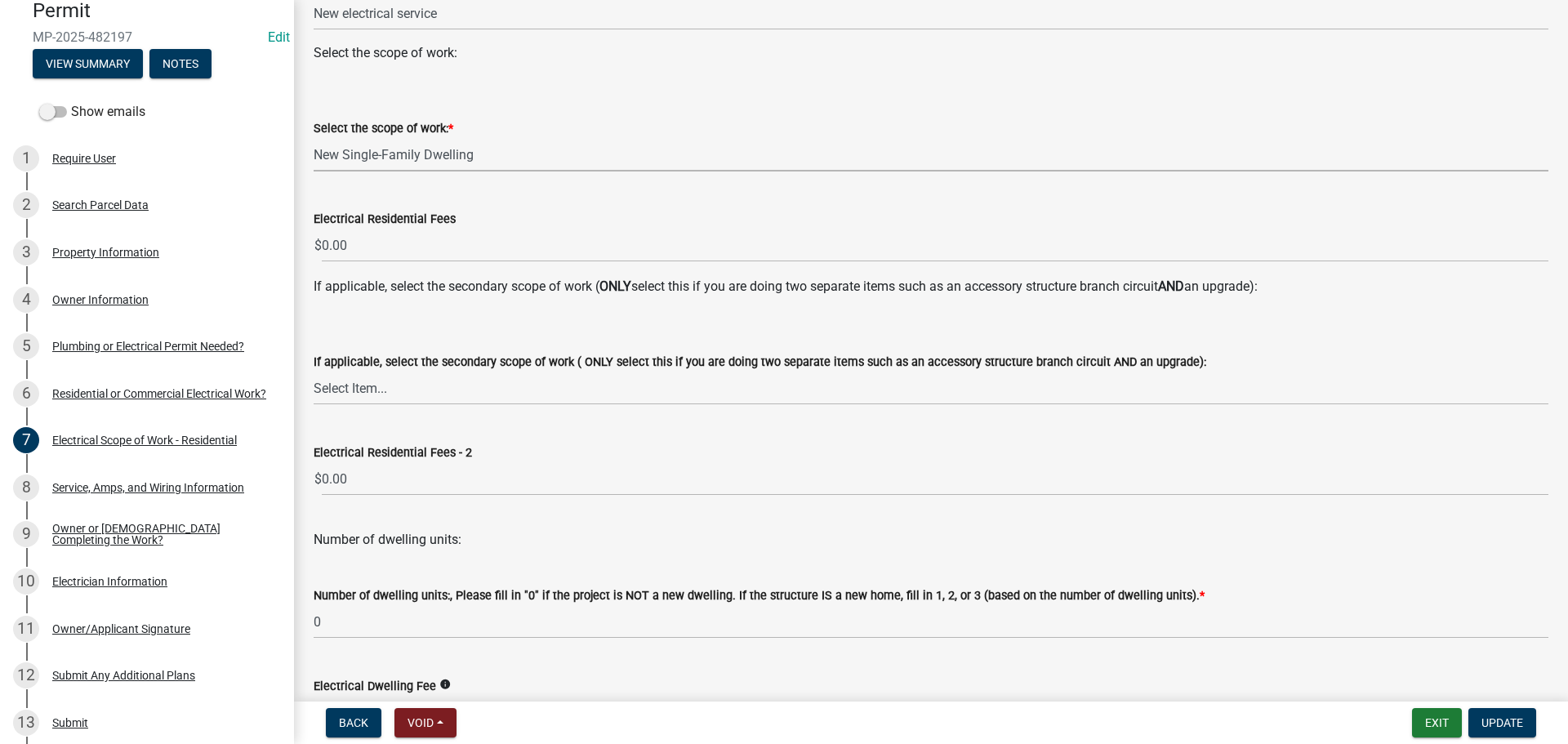
scroll to position [276, 0]
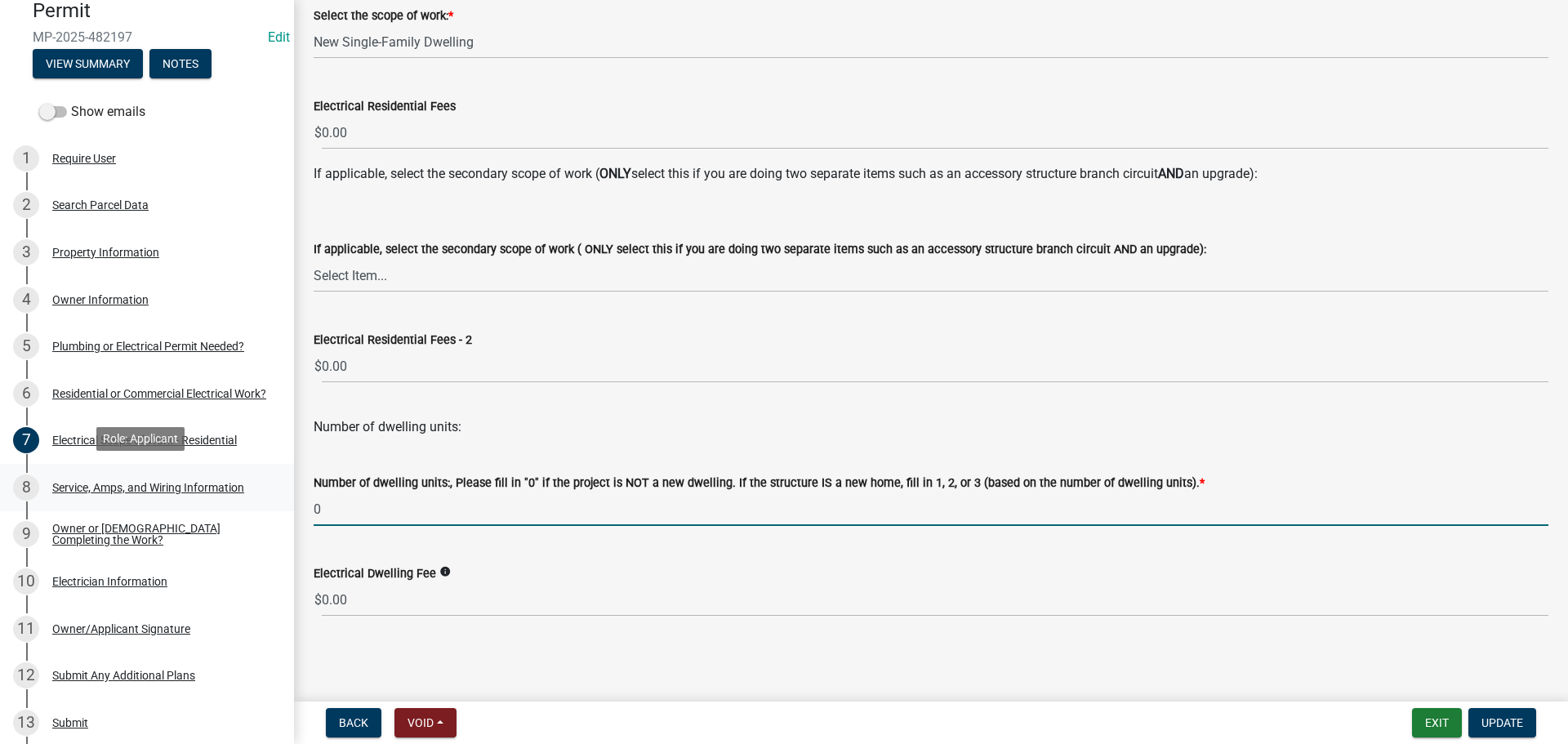
drag, startPoint x: 343, startPoint y: 511, endPoint x: 279, endPoint y: 500, distance: 64.9
click at [279, 500] on div "Huntington Co. Mechanical Permit MP-2025-482197 Edit View Summary Notes Show em…" at bounding box center [784, 372] width 1568 height 744
type input "1"
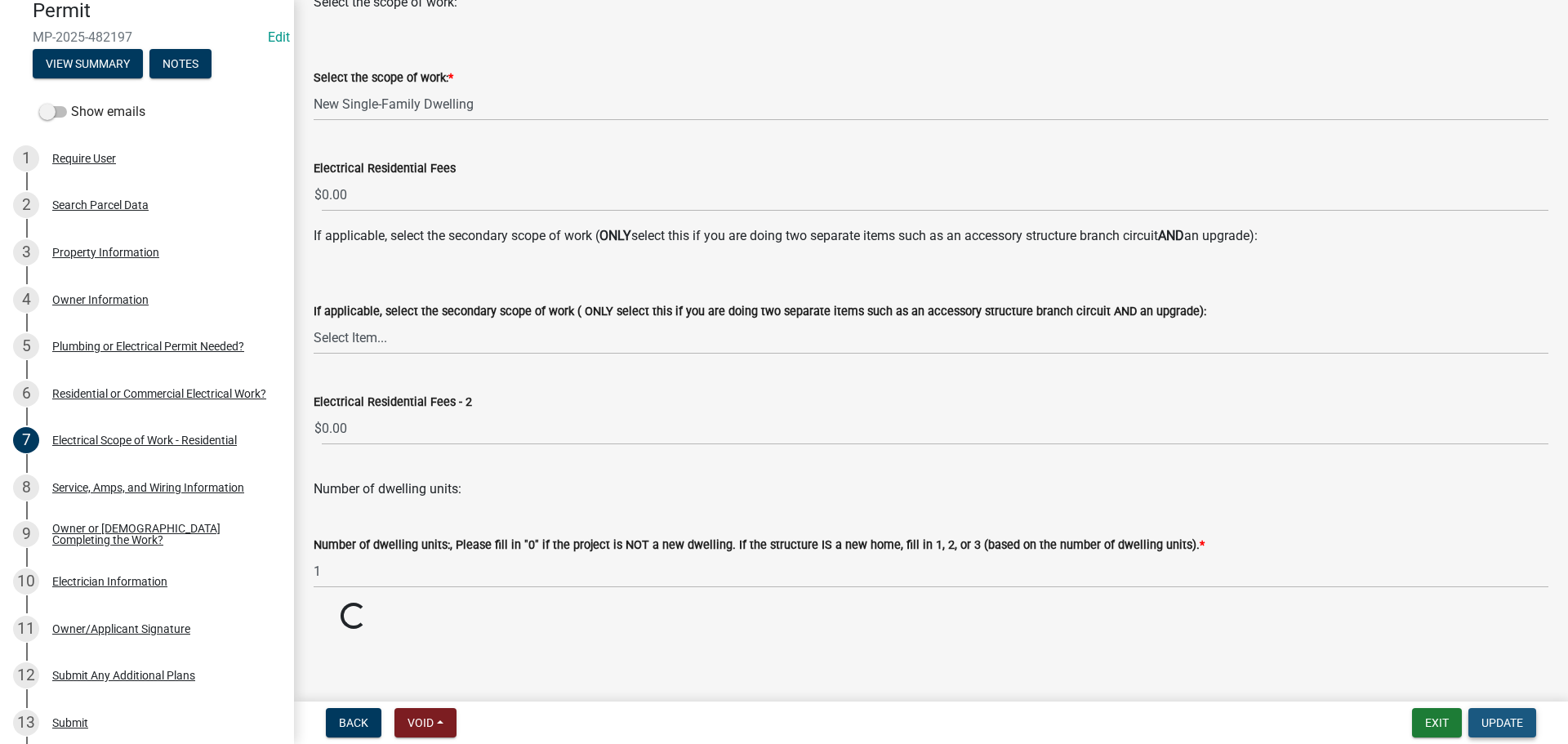
scroll to position [214, 0]
click at [1492, 714] on button "Update" at bounding box center [1503, 722] width 68 height 29
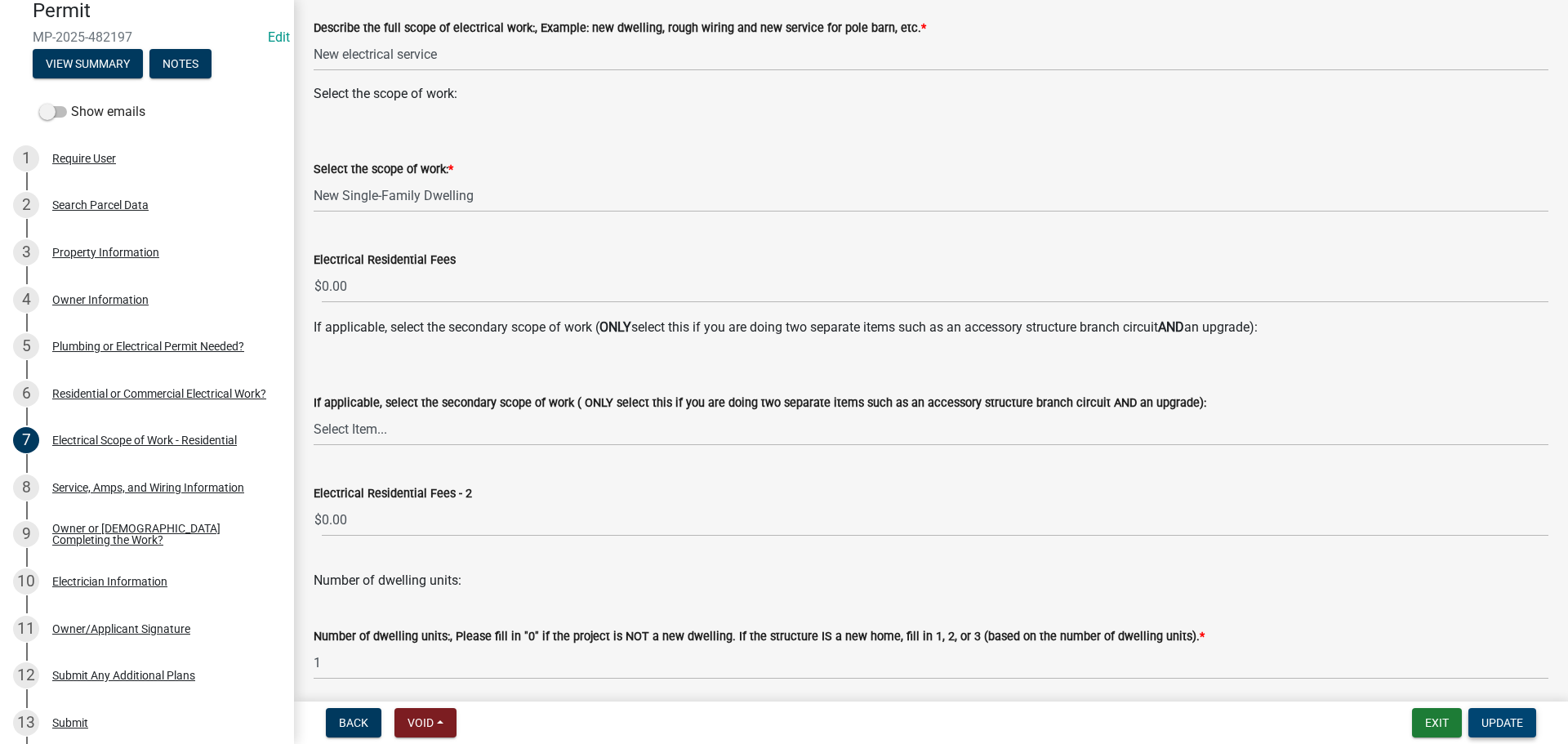
scroll to position [276, 0]
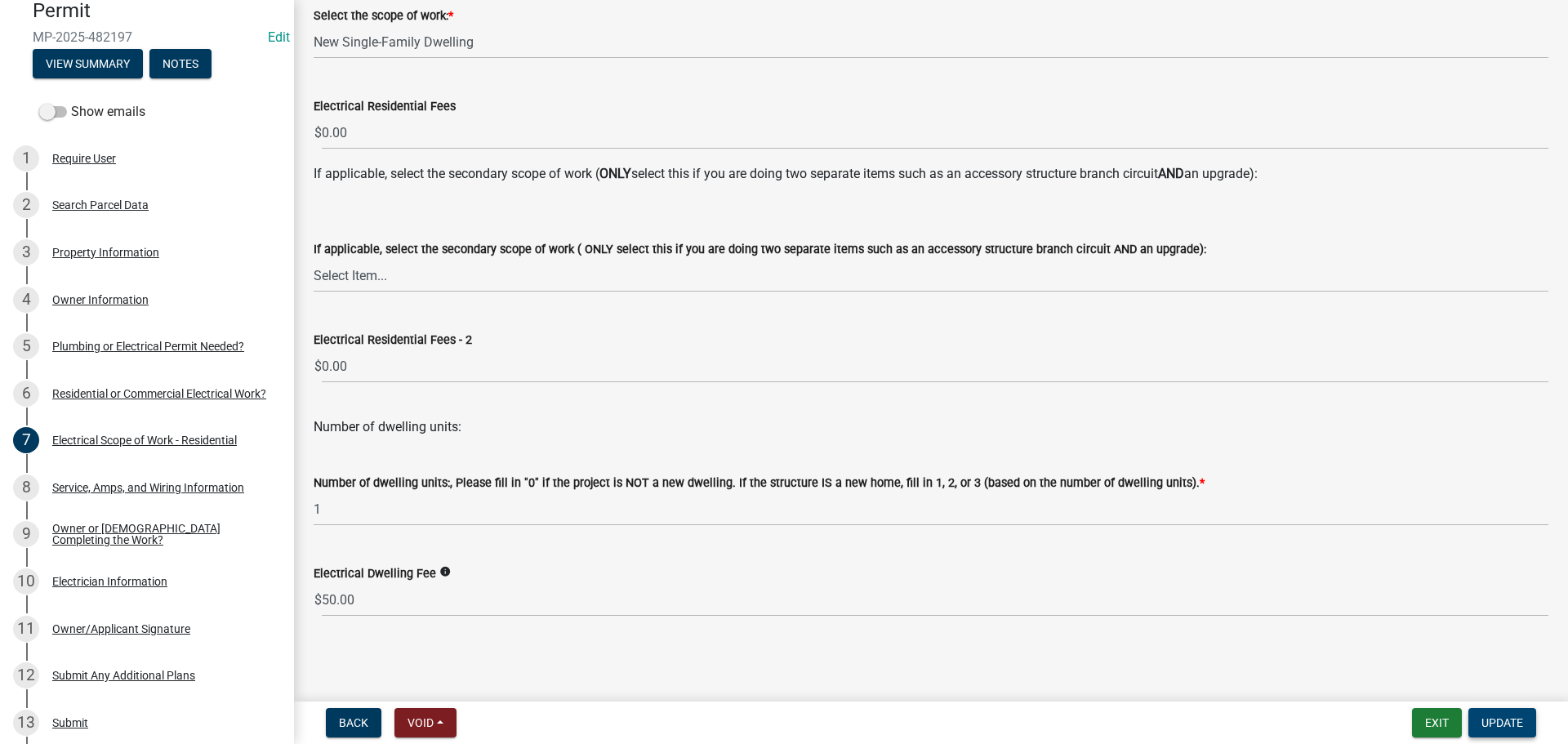
click at [1490, 719] on span "Update" at bounding box center [1503, 723] width 42 height 13
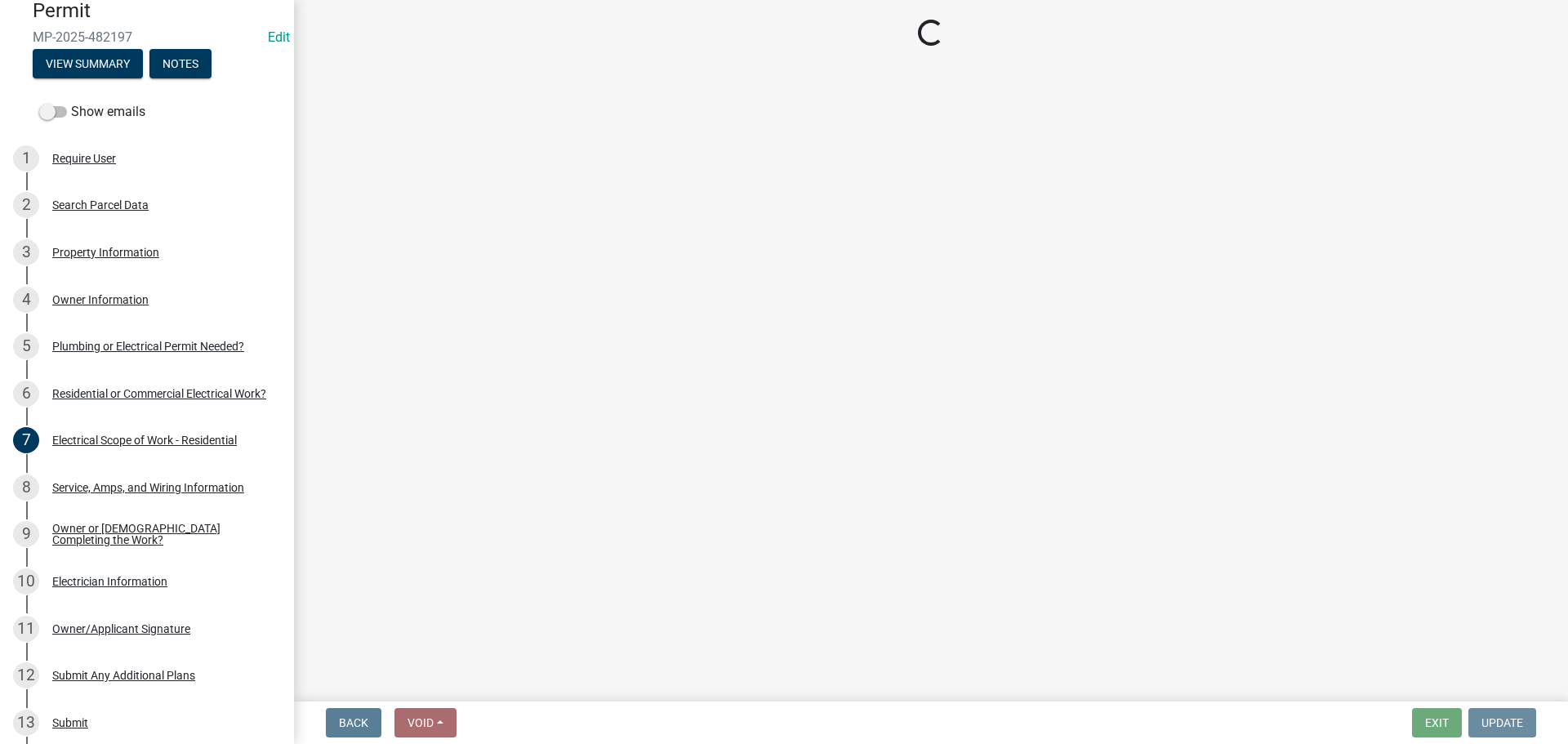
scroll to position [0, 0]
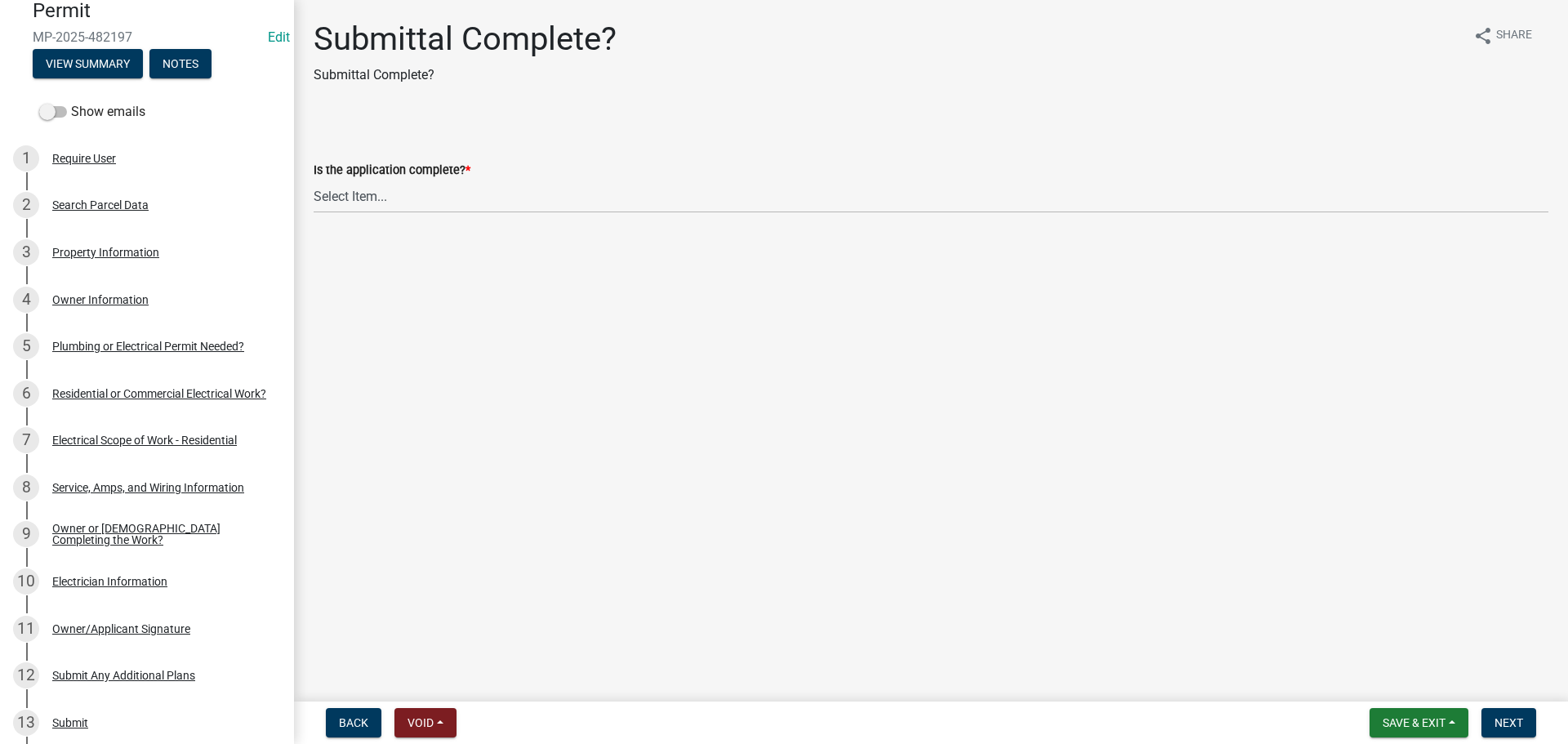
click at [312, 196] on div "Is the application complete? * Select Item... Yes No" at bounding box center [931, 165] width 1259 height 95
click at [360, 196] on select "Select Item... Yes No" at bounding box center [931, 195] width 1235 height 33
click at [81, 215] on div "2 Search Parcel Data" at bounding box center [141, 205] width 255 height 26
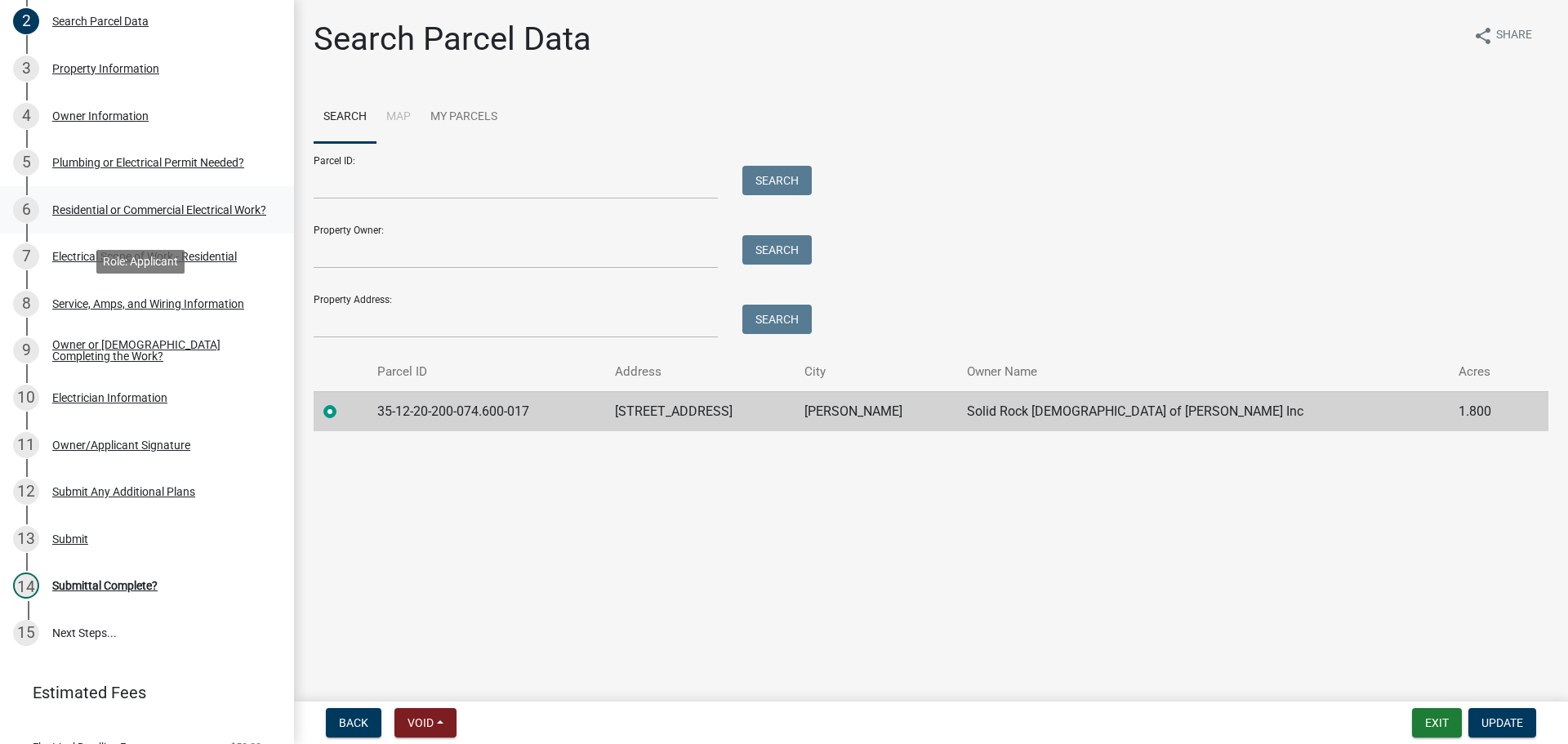
scroll to position [197, 0]
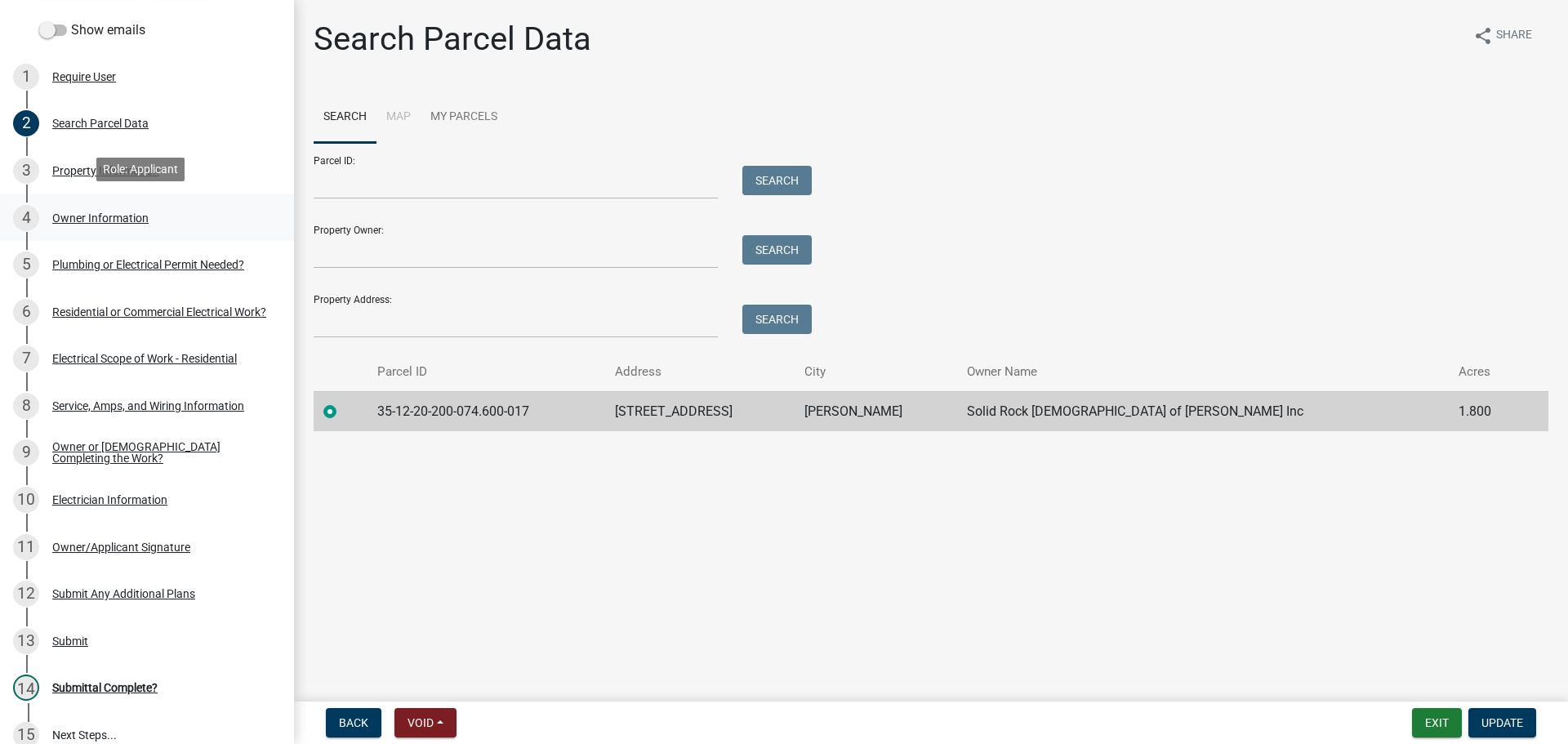
click at [88, 200] on link "4 Owner Information" at bounding box center [147, 218] width 295 height 47
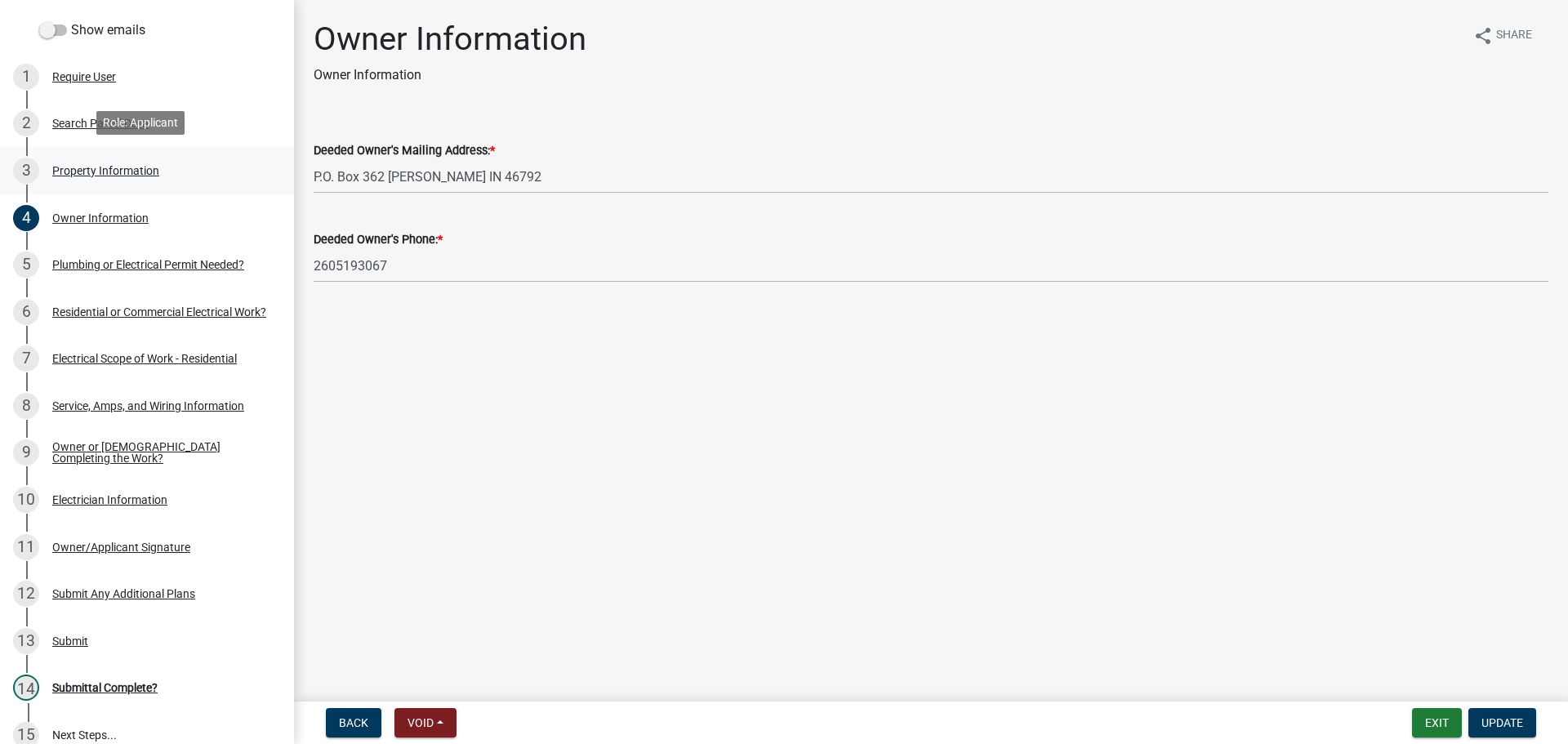
click at [112, 166] on div "Property Information" at bounding box center [105, 171] width 107 height 11
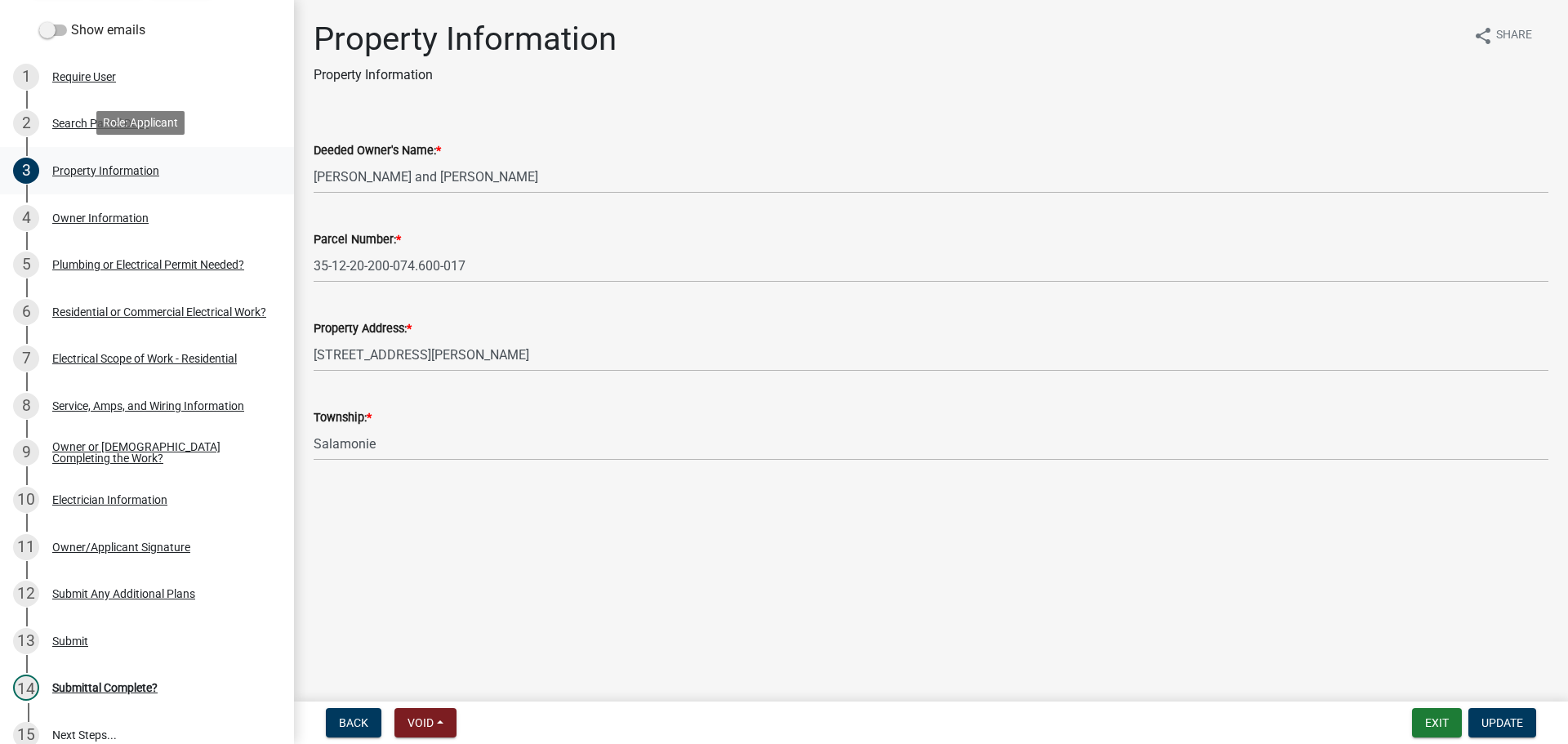
click at [91, 158] on div "3 Property Information" at bounding box center [141, 171] width 255 height 26
click at [89, 130] on div "2 Search Parcel Data" at bounding box center [141, 124] width 255 height 26
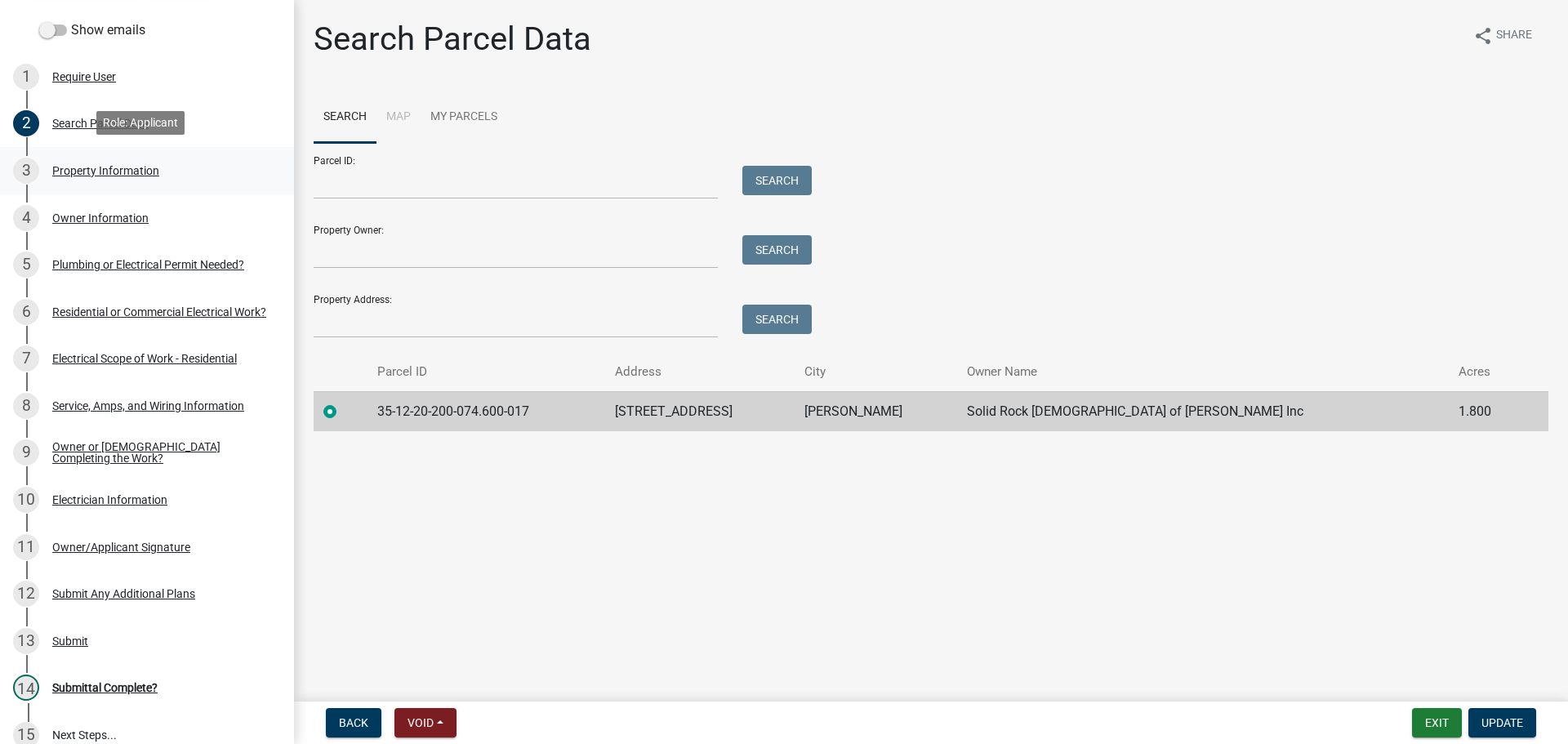
click at [89, 170] on div "Property Information" at bounding box center [105, 171] width 107 height 11
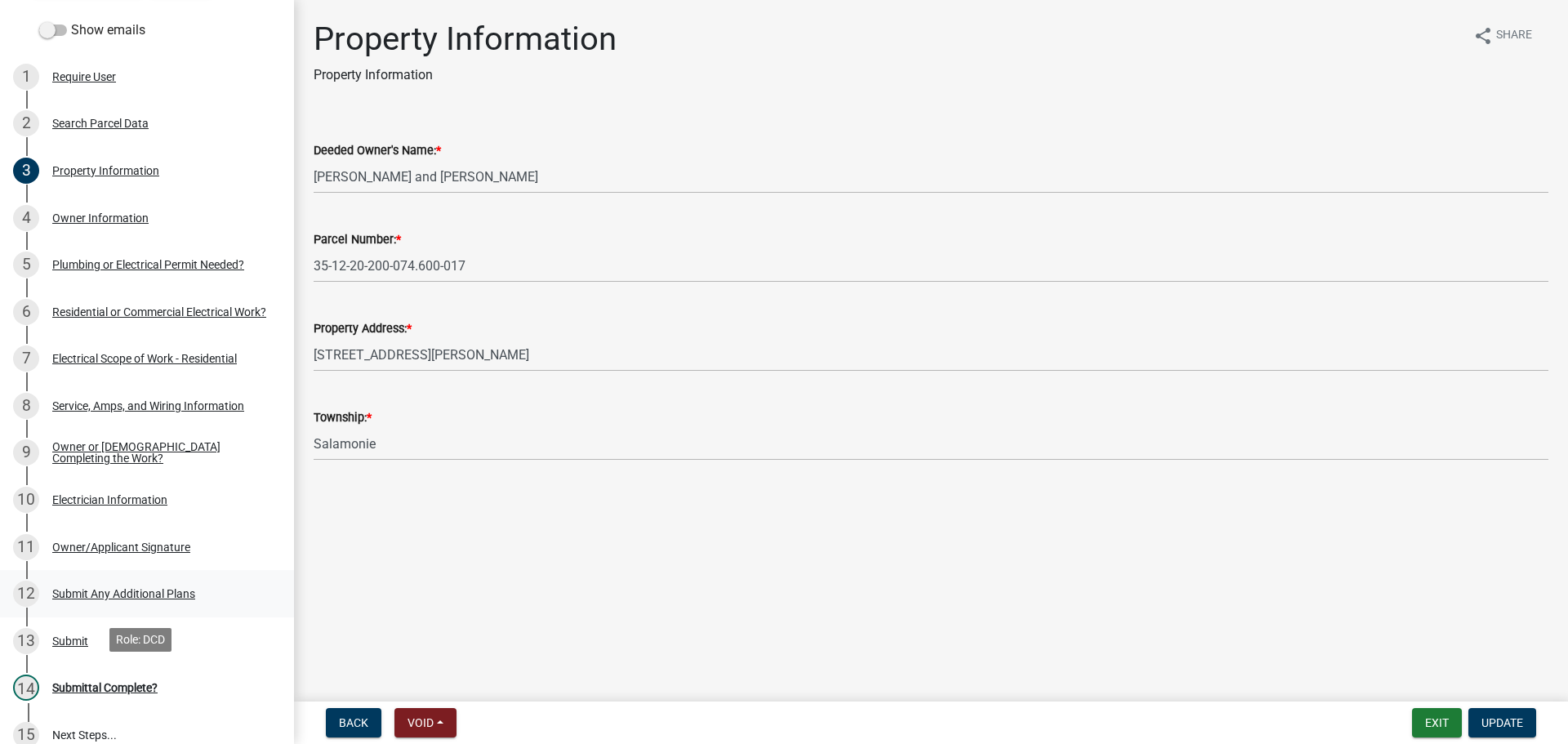
drag, startPoint x: 130, startPoint y: 678, endPoint x: 160, endPoint y: 605, distance: 78.9
click at [130, 683] on div "Submittal Complete?" at bounding box center [105, 688] width 106 height 11
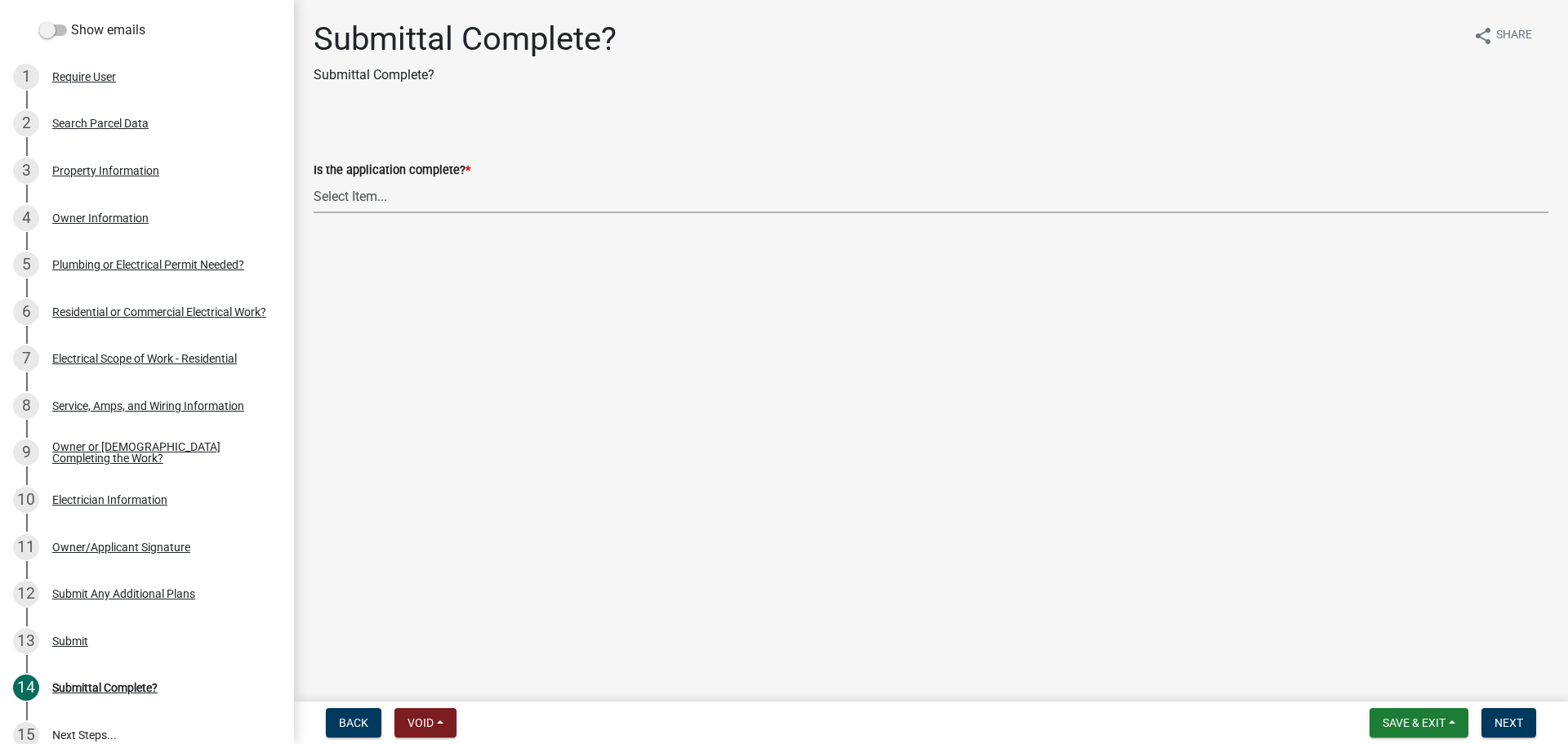
drag, startPoint x: 346, startPoint y: 189, endPoint x: 349, endPoint y: 200, distance: 11.4
click at [347, 190] on select "Select Item... Yes No" at bounding box center [931, 195] width 1235 height 33
click at [313, 179] on select "Select Item... Yes No" at bounding box center [931, 195] width 1235 height 33
select select "1782a9c7-7323-4da6-ac5b-f89a69a3d723"
click at [1509, 724] on span "Next" at bounding box center [1509, 723] width 28 height 13
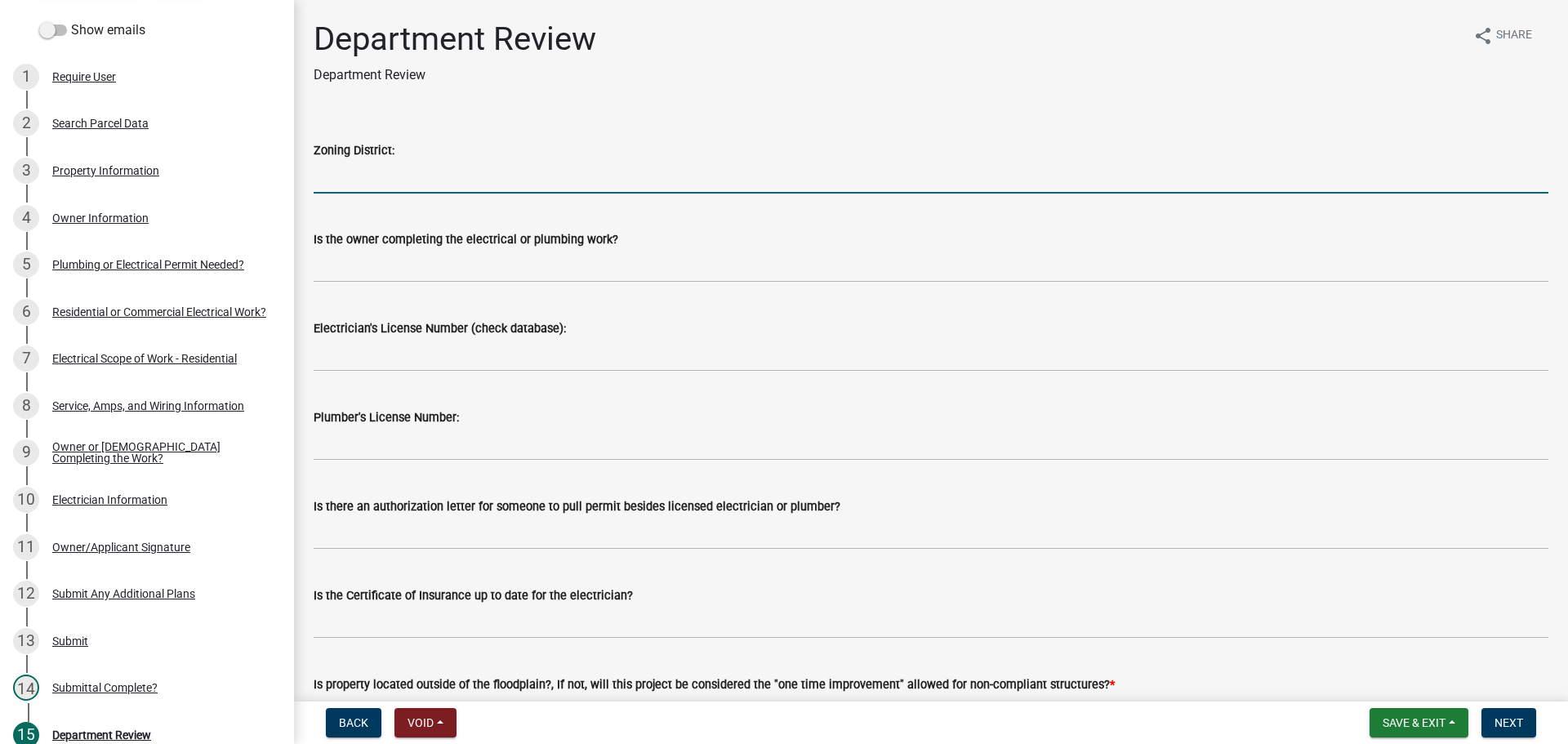
click at [372, 178] on input "Zoning District:" at bounding box center [931, 177] width 1235 height 33
type input "R-4"
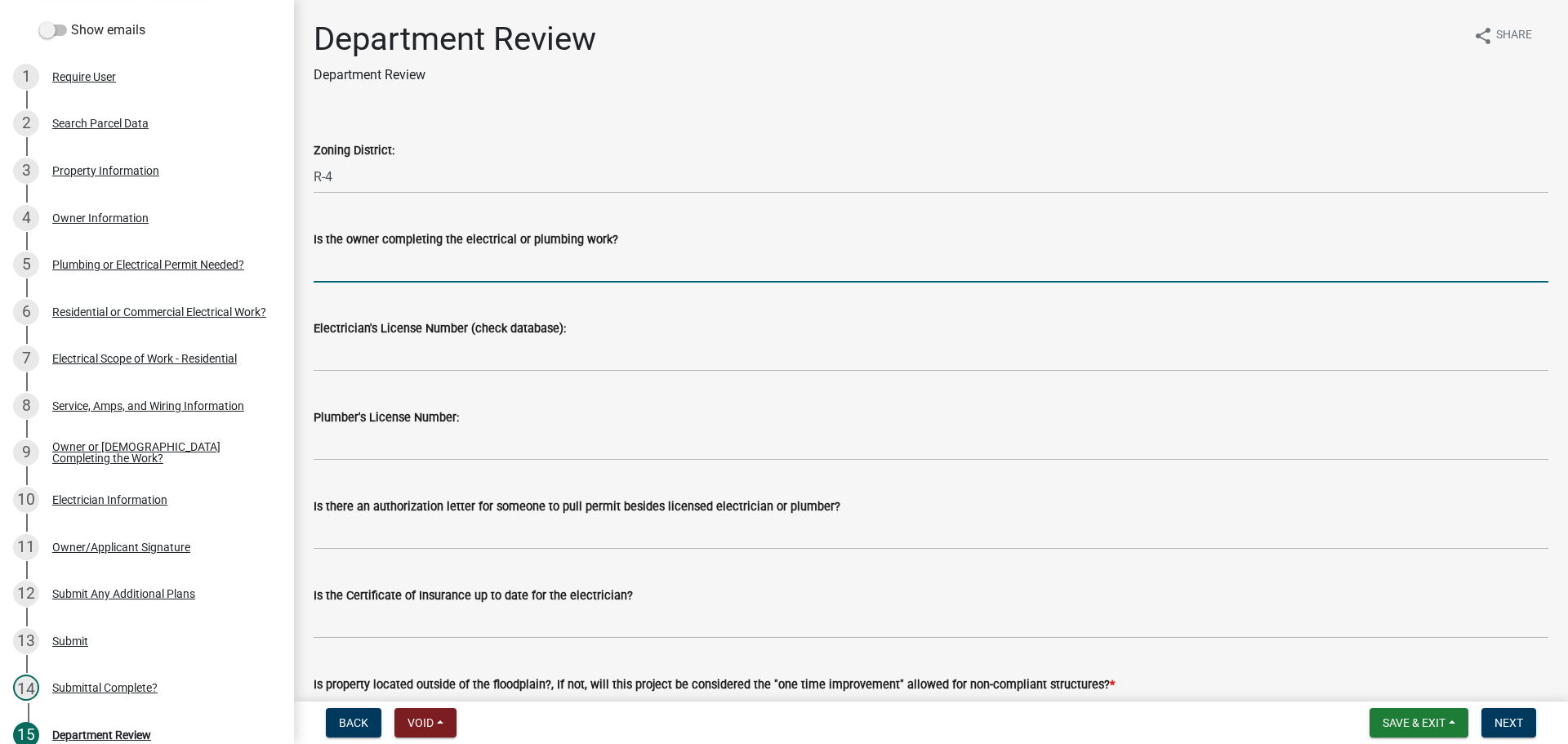
click at [349, 277] on input "Is the owner completing the electrical or plumbing work?" at bounding box center [931, 265] width 1235 height 33
type input "no"
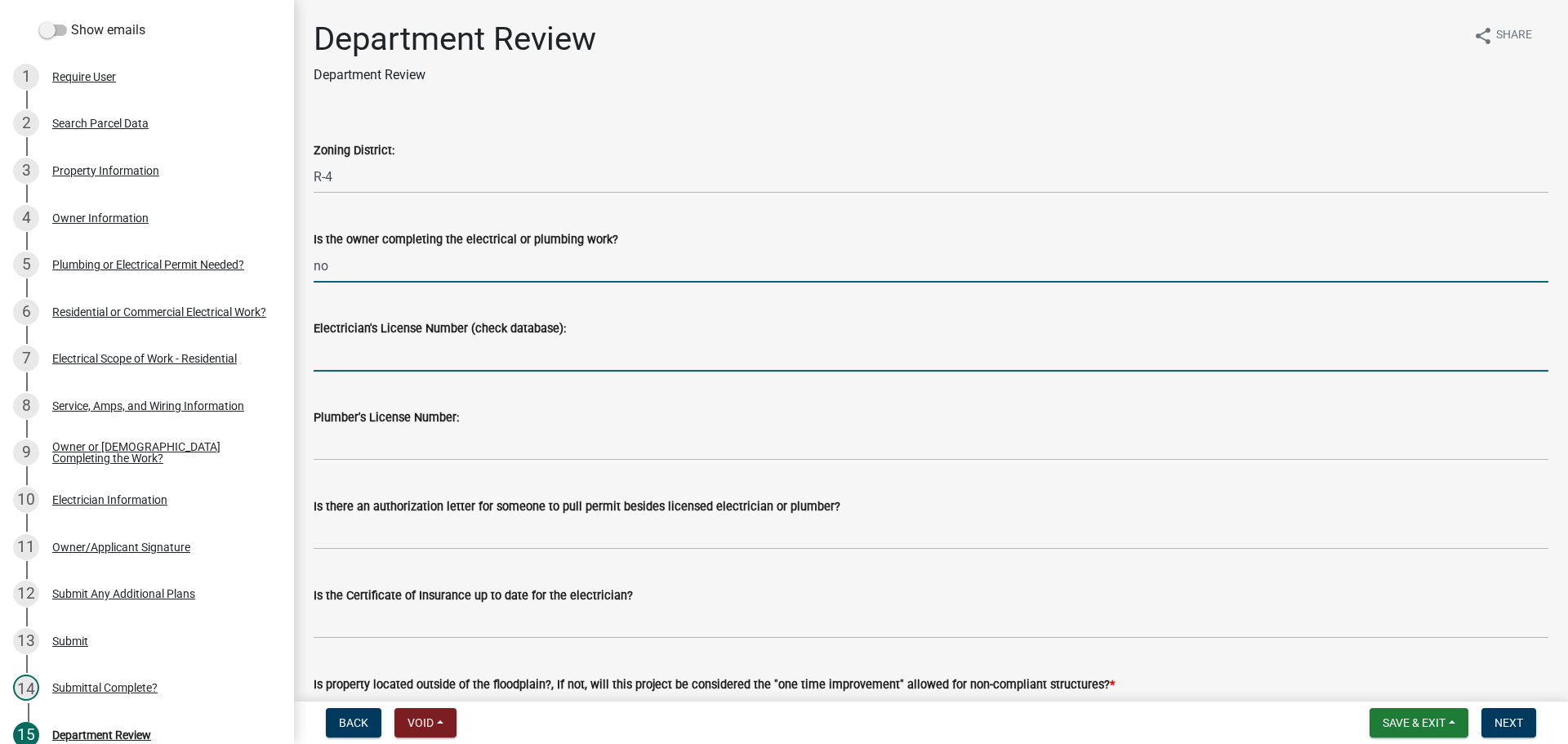
click at [346, 358] on input "Electrician's License Number (check database):" at bounding box center [931, 354] width 1235 height 33
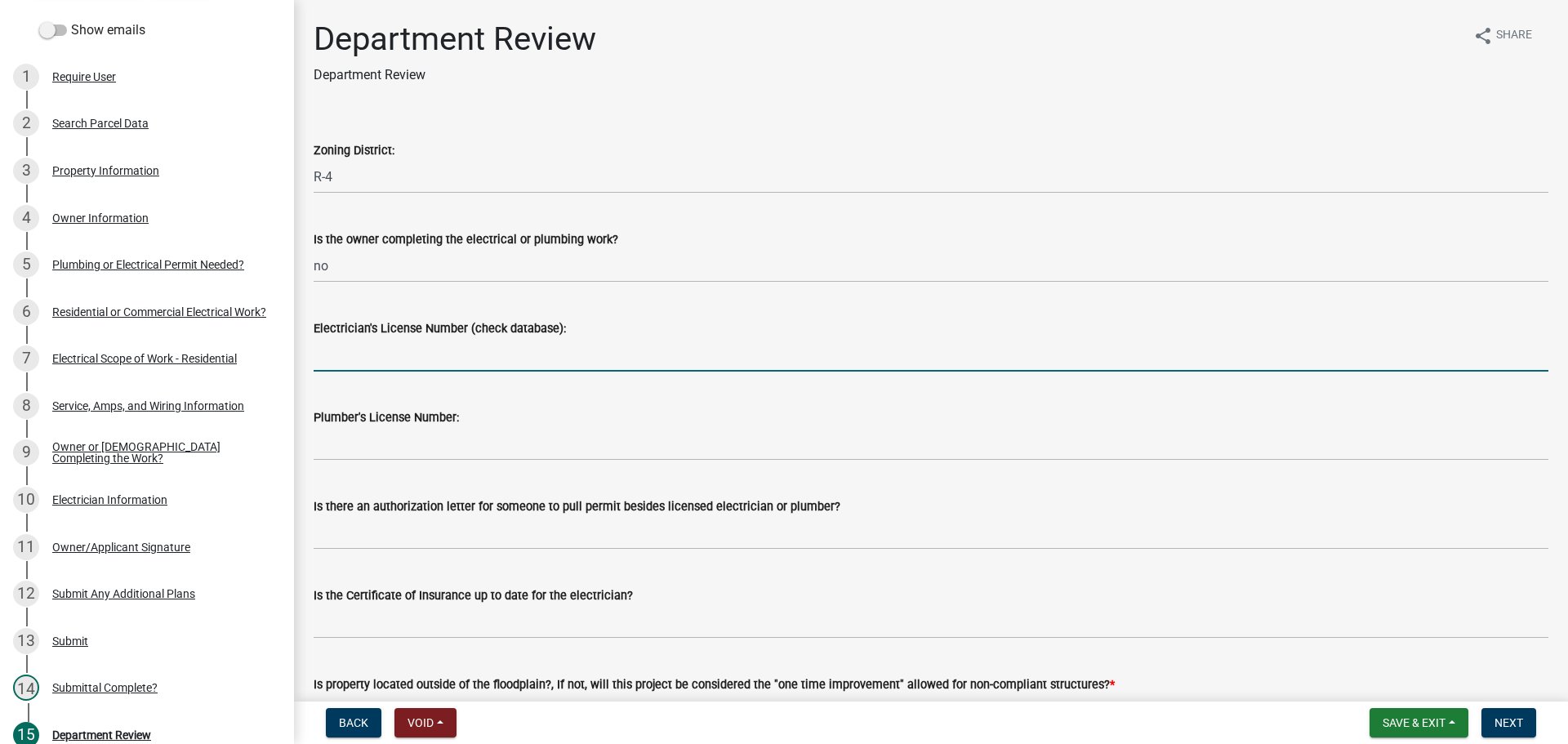
paste input "25-056"
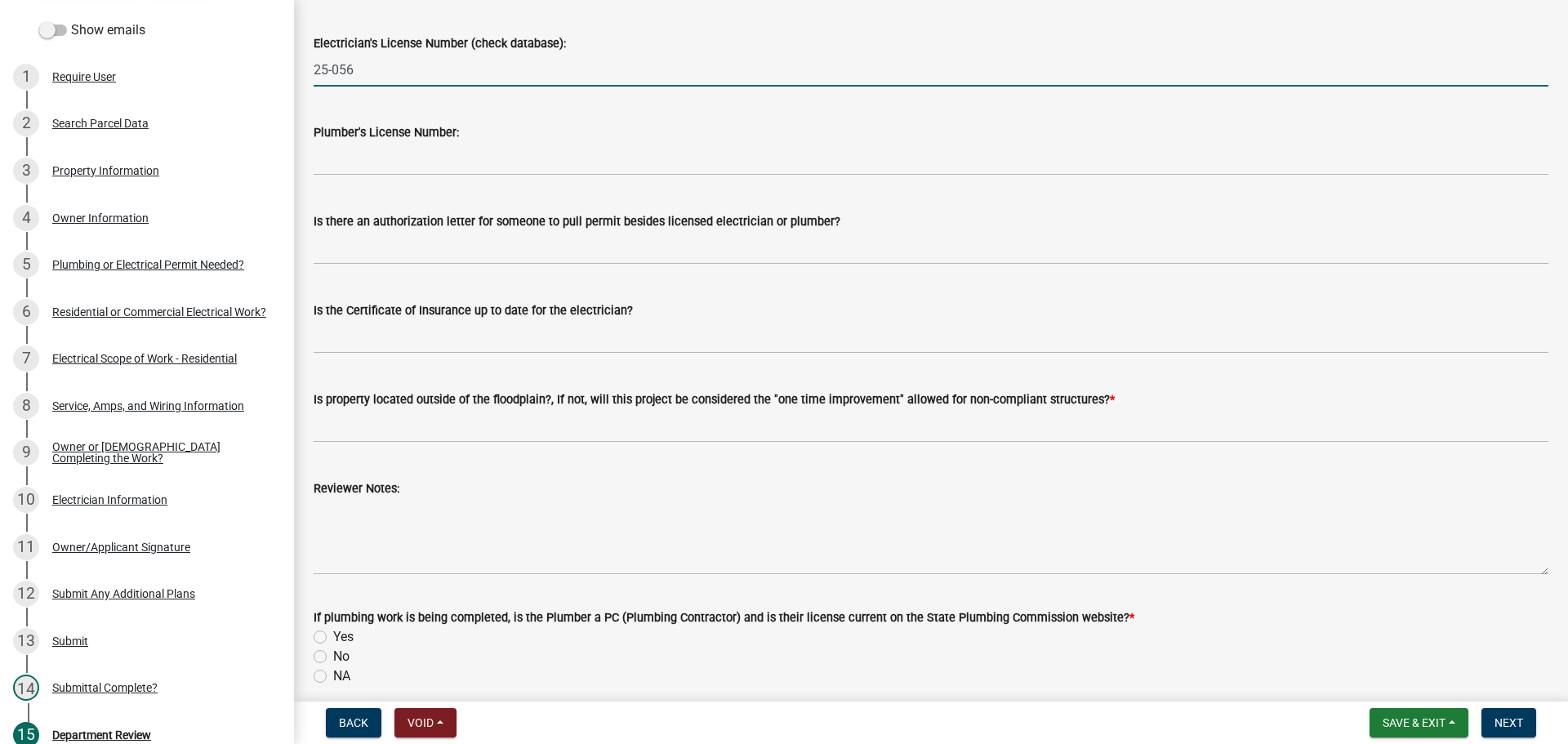
scroll to position [327, 0]
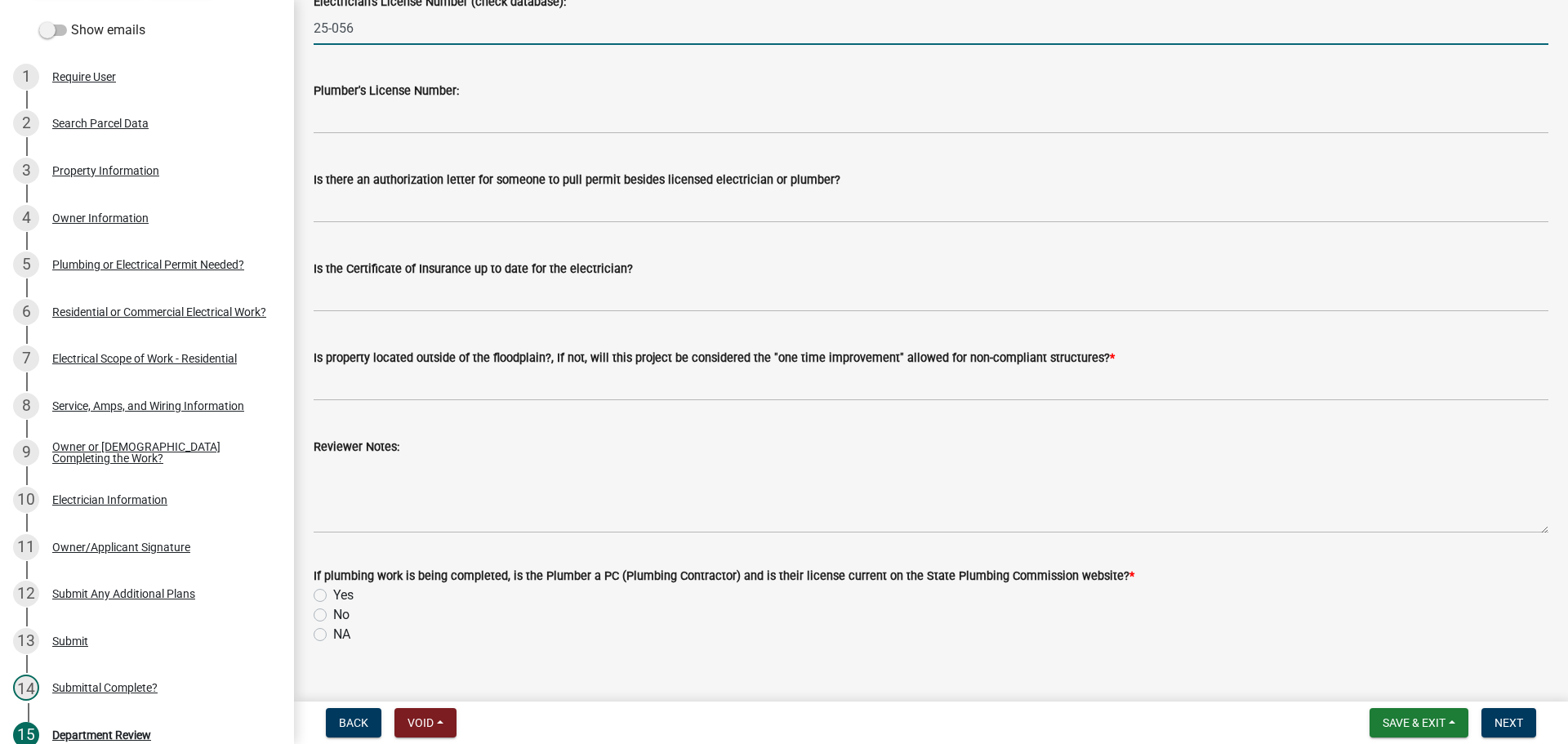
type input "25-056"
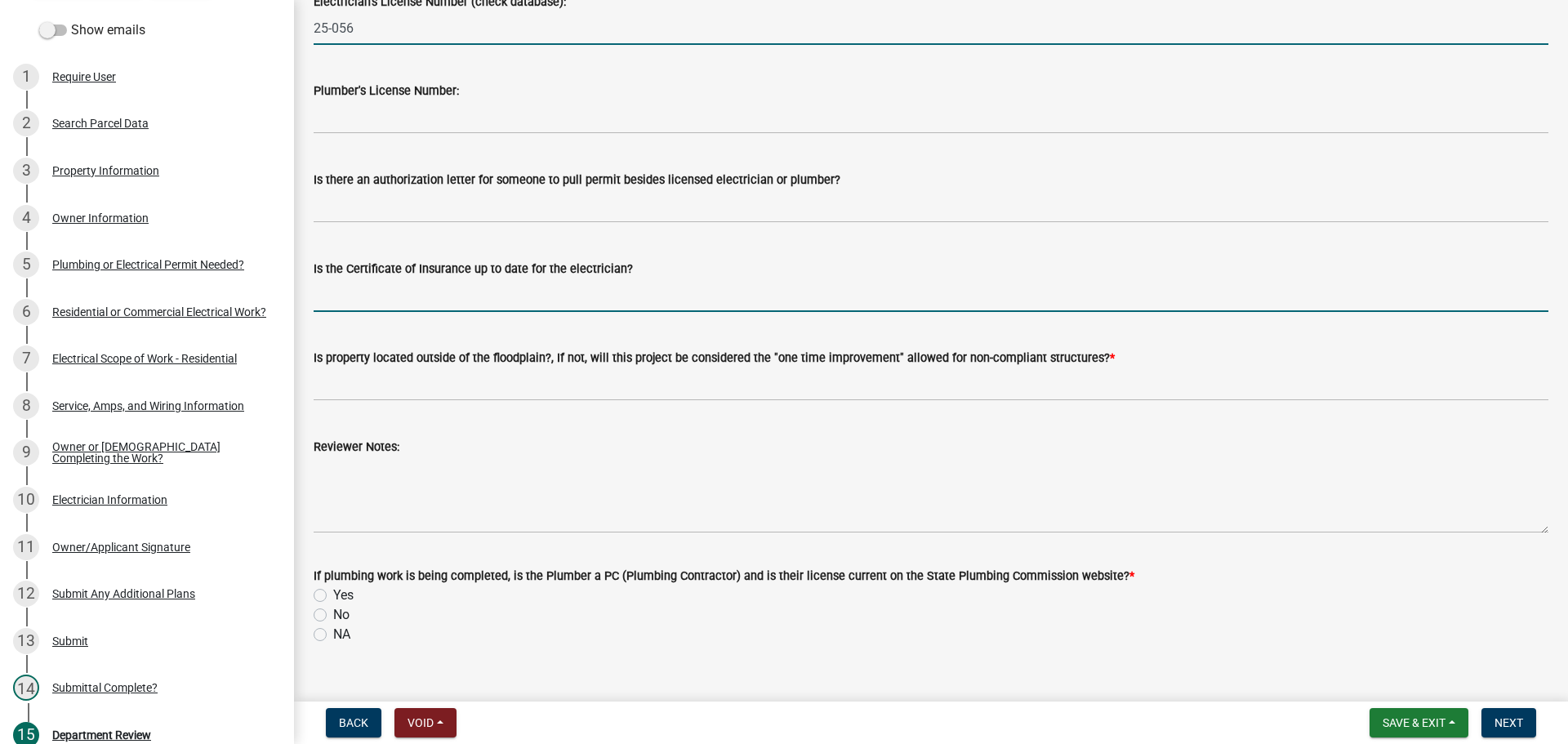
click at [351, 289] on input "Is the Certificate of Insurance up to date for the electrician?" at bounding box center [931, 295] width 1235 height 33
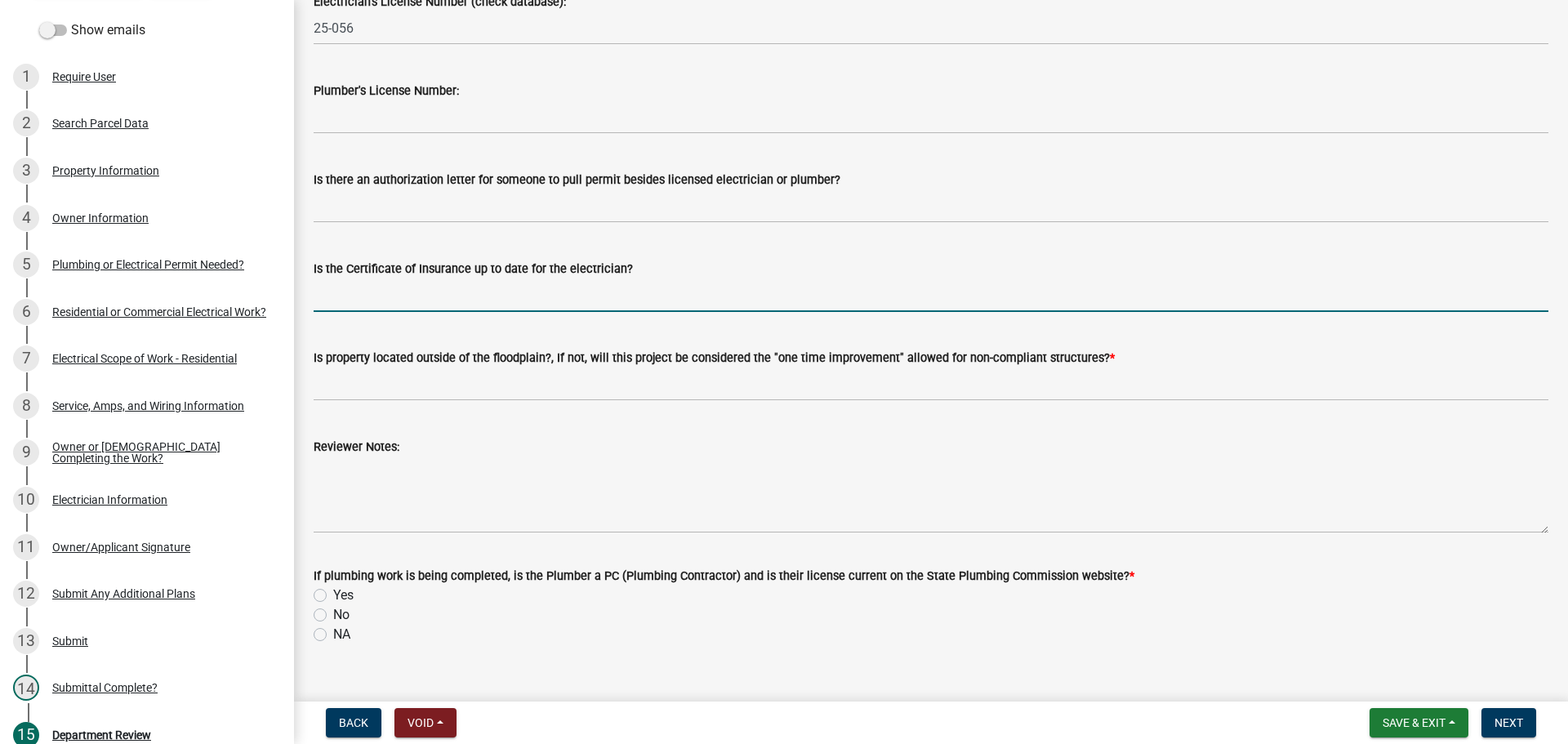
type input "yes"
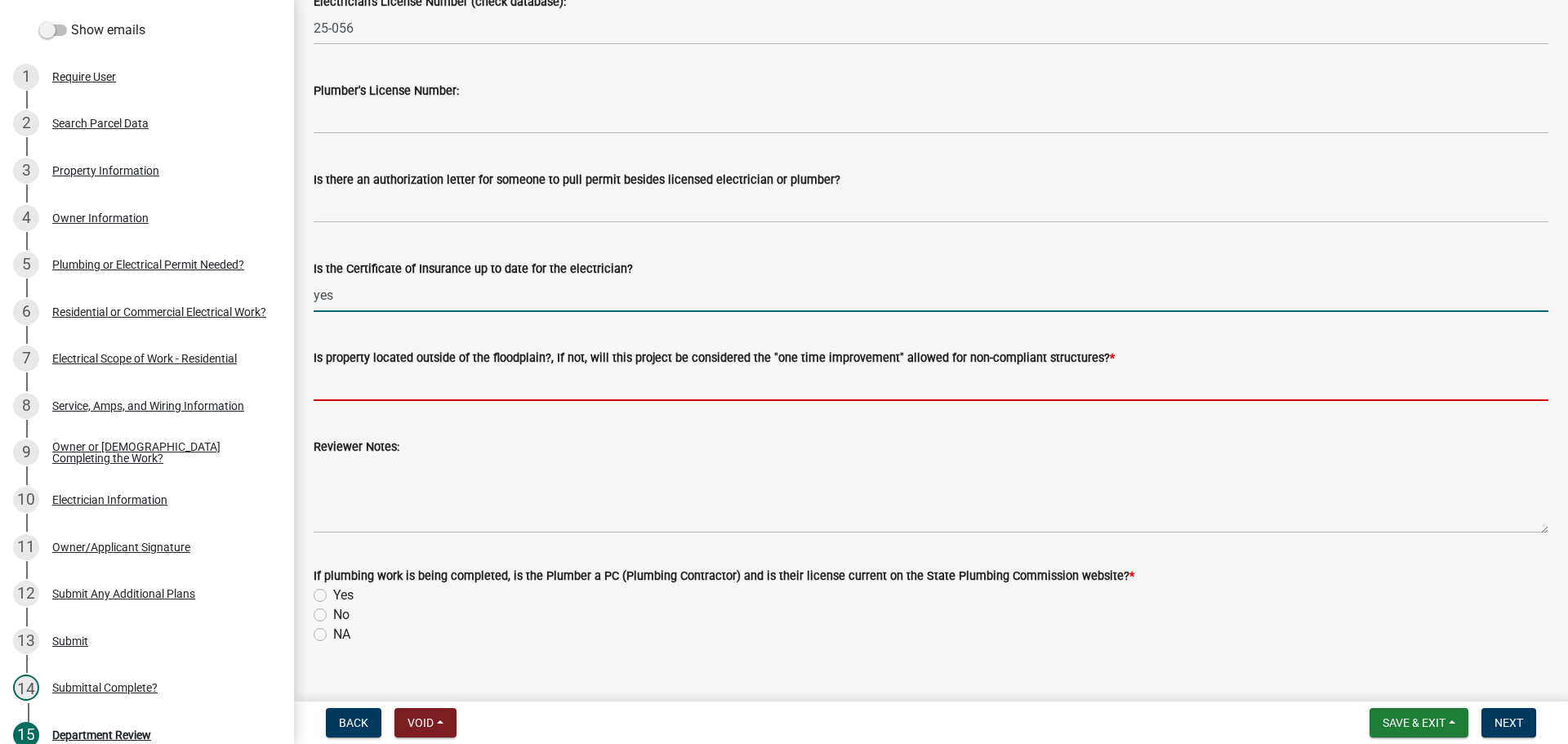
drag, startPoint x: 412, startPoint y: 377, endPoint x: 413, endPoint y: 397, distance: 20.0
click at [412, 377] on input "Is property located outside of the floodplain?, If not, will this project be co…" at bounding box center [931, 383] width 1235 height 33
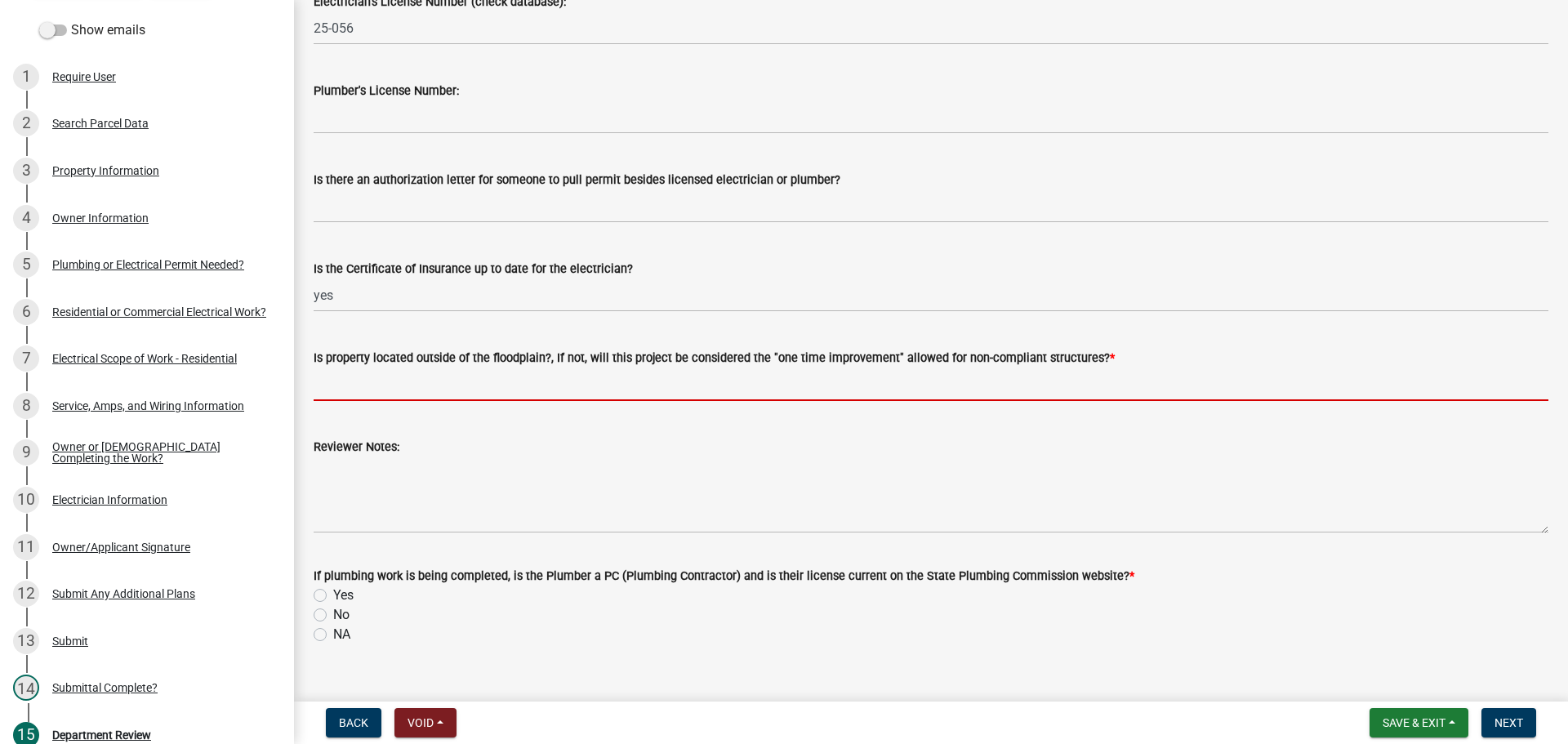
type input "yes"
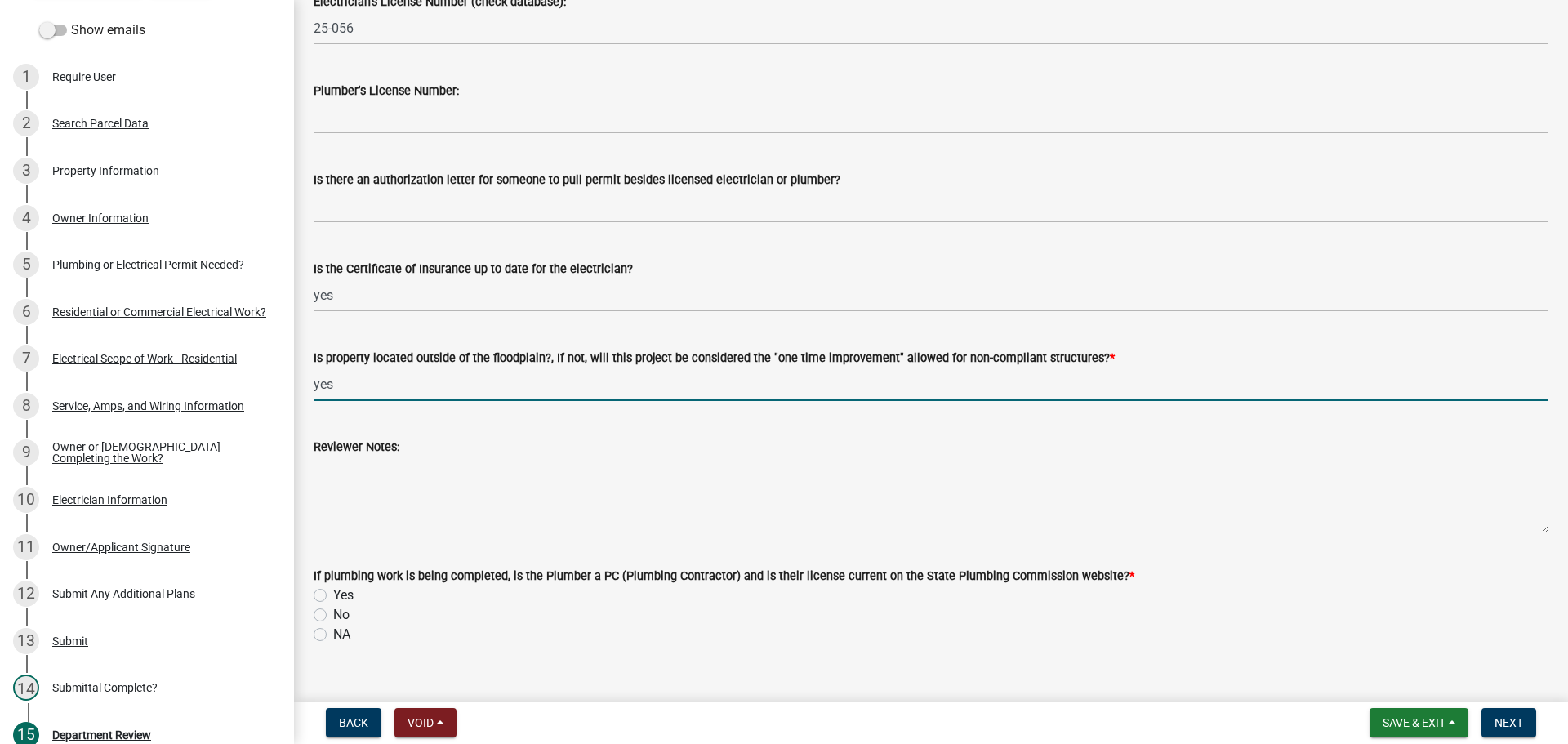
click at [333, 634] on label "NA" at bounding box center [342, 634] width 17 height 20
click at [333, 634] on input "NA" at bounding box center [338, 630] width 10 height 10
radio input "true"
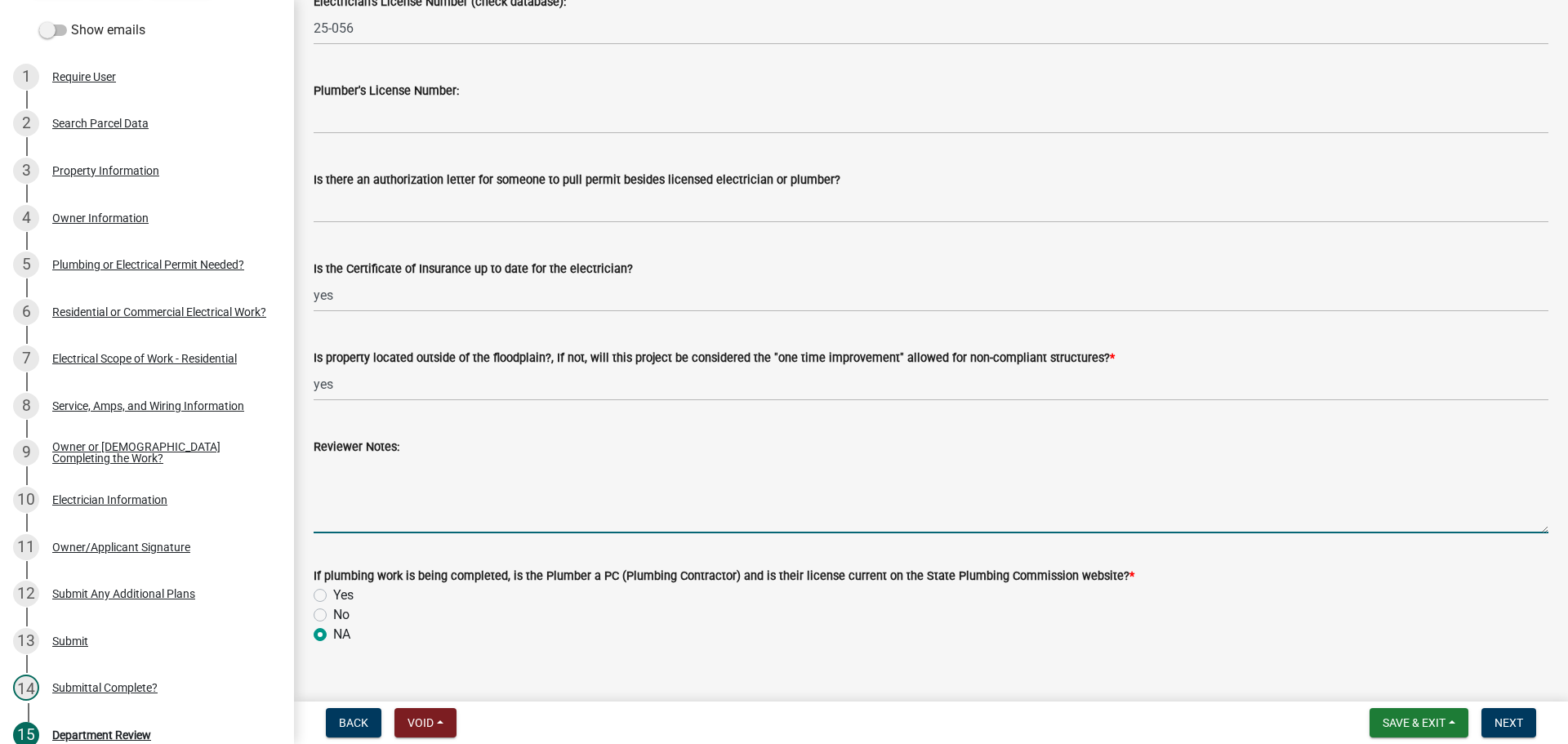
click at [368, 476] on textarea "Reviewer Notes:" at bounding box center [931, 495] width 1235 height 76
type textarea "Please use the current license number 25-056 when applying for permits. Thank y…"
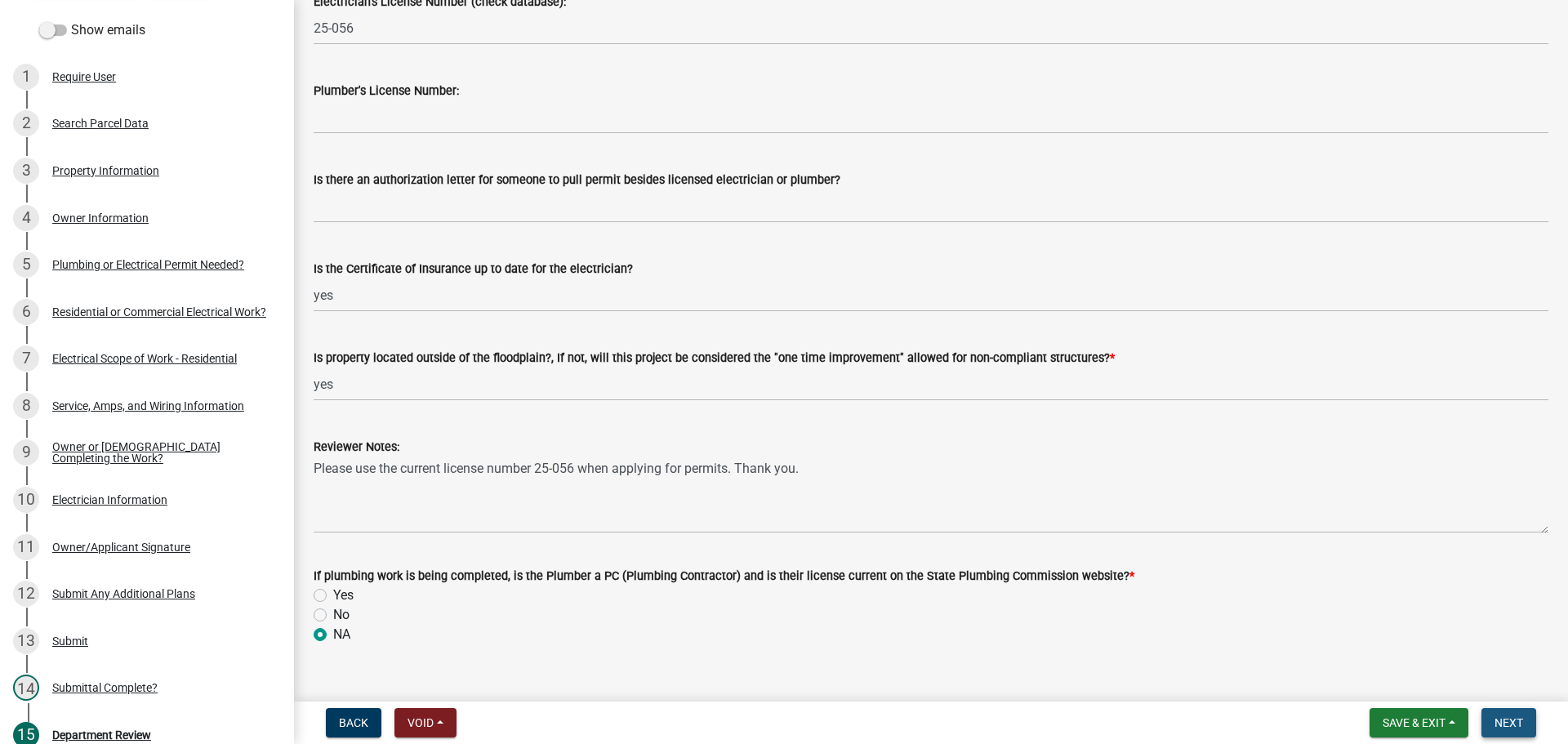
click at [1513, 717] on span "Next" at bounding box center [1509, 723] width 28 height 13
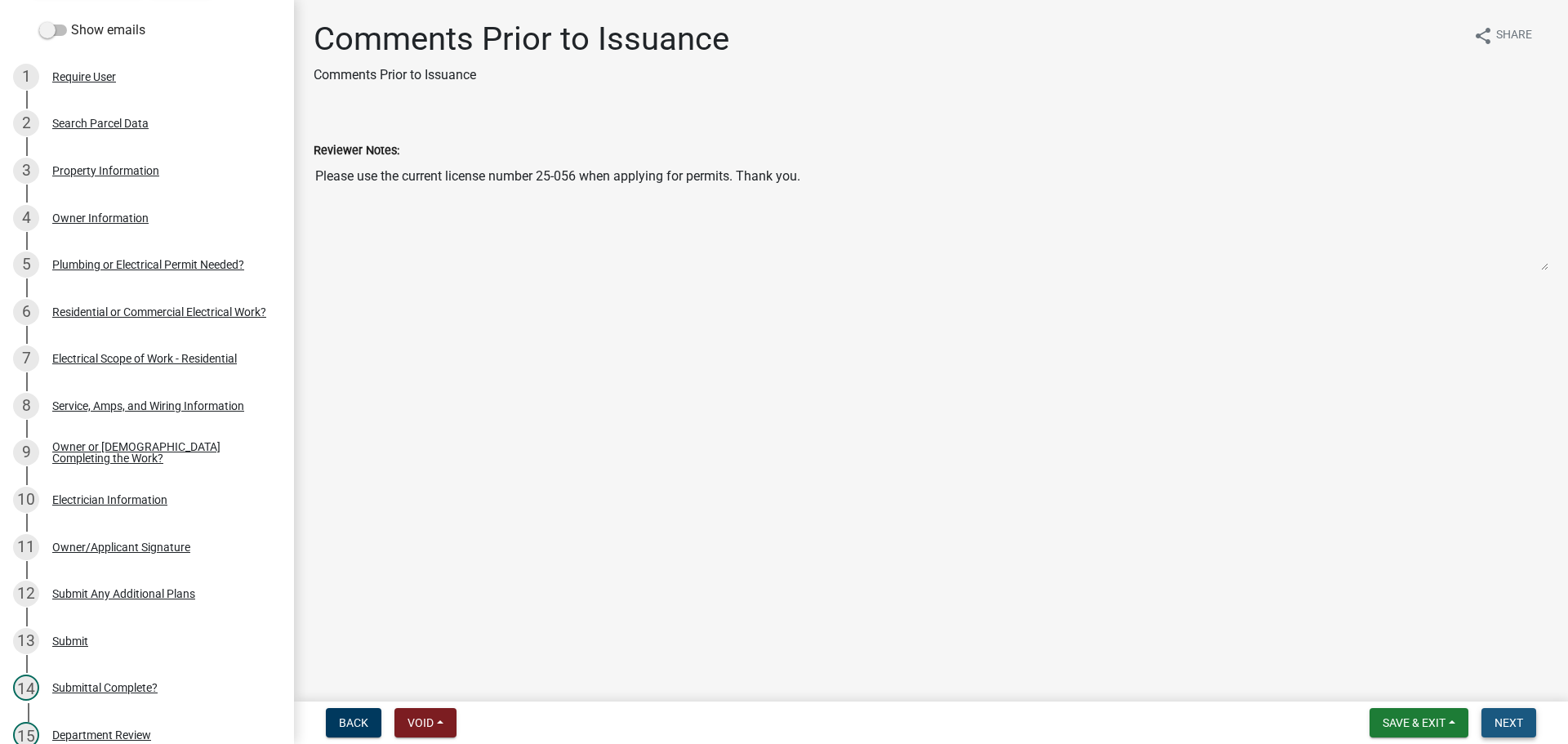
click at [1513, 717] on span "Next" at bounding box center [1509, 723] width 28 height 13
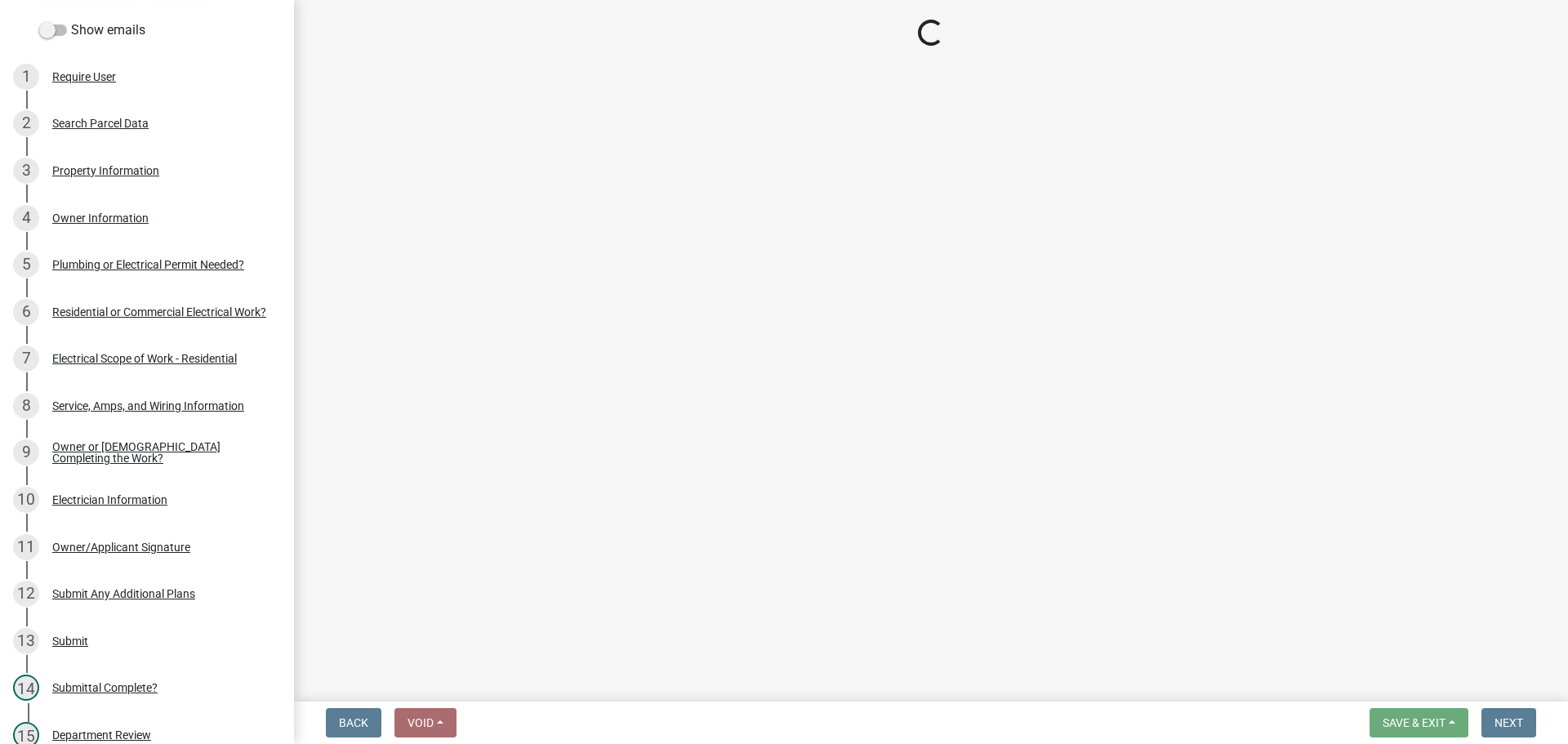
select select "3: 3"
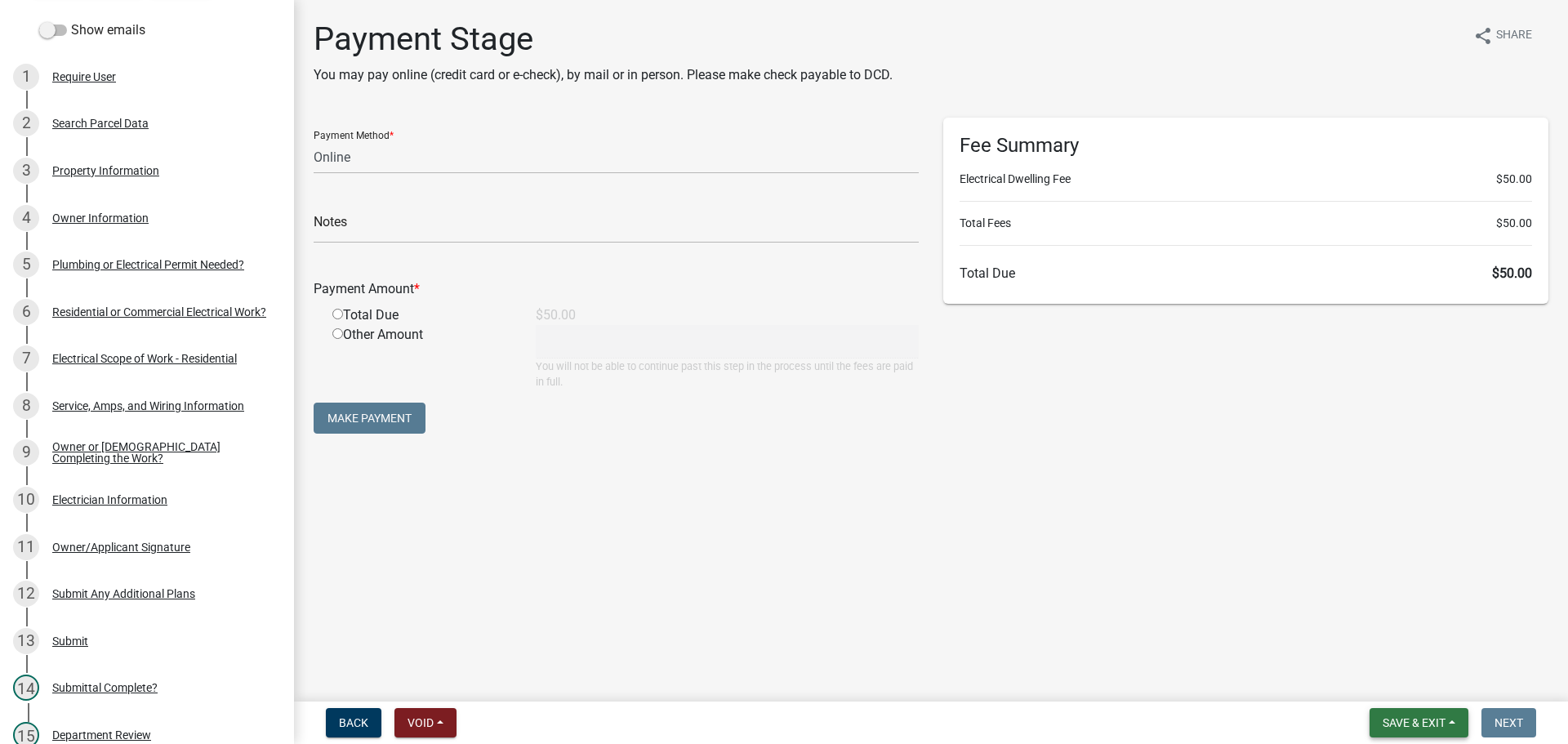
click at [1385, 720] on span "Save & Exit" at bounding box center [1414, 723] width 63 height 13
click at [1380, 681] on button "Save & Exit" at bounding box center [1403, 681] width 130 height 40
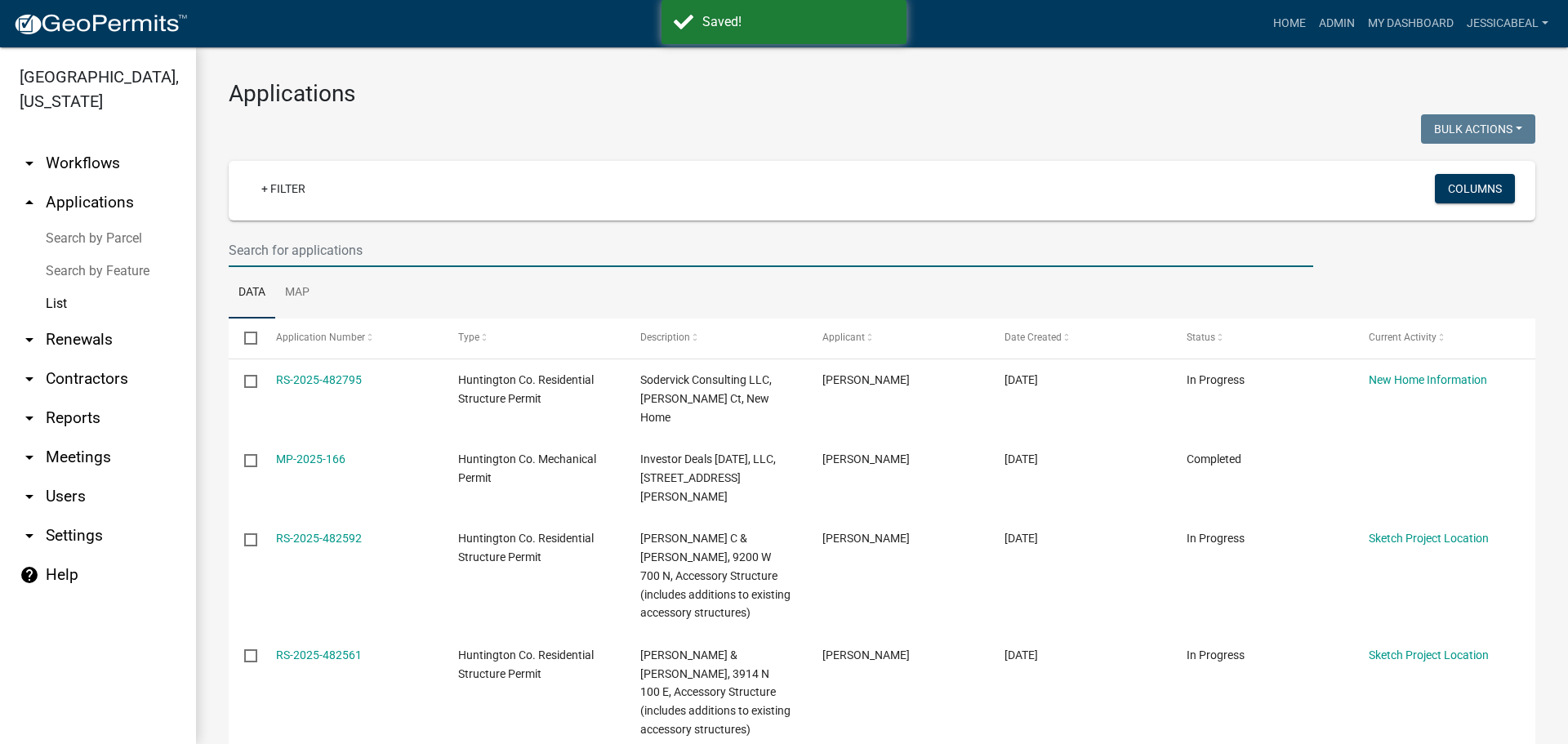
click at [283, 258] on input "text" at bounding box center [770, 249] width 1085 height 33
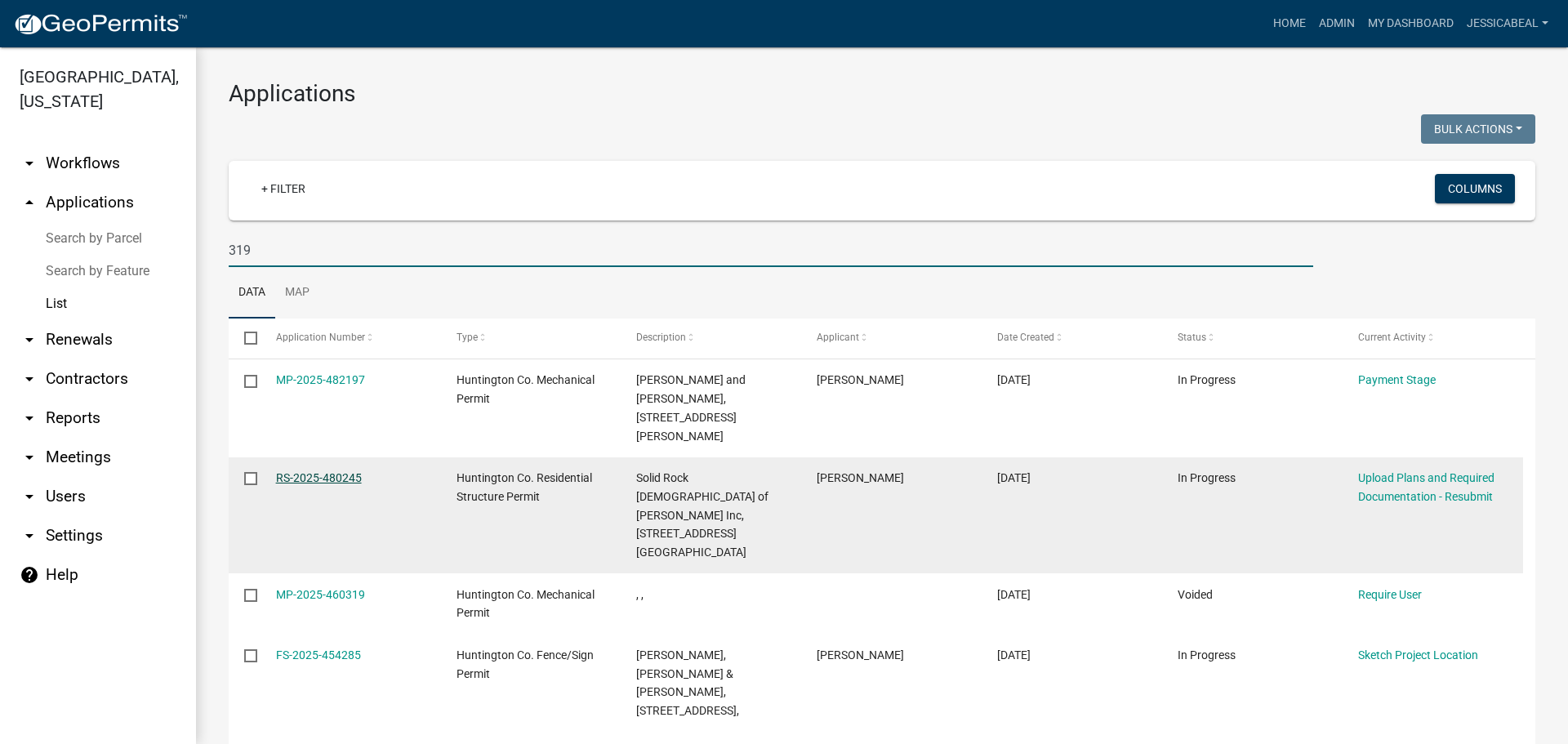
type input "319"
click at [312, 471] on link "RS-2025-480245" at bounding box center [318, 478] width 86 height 13
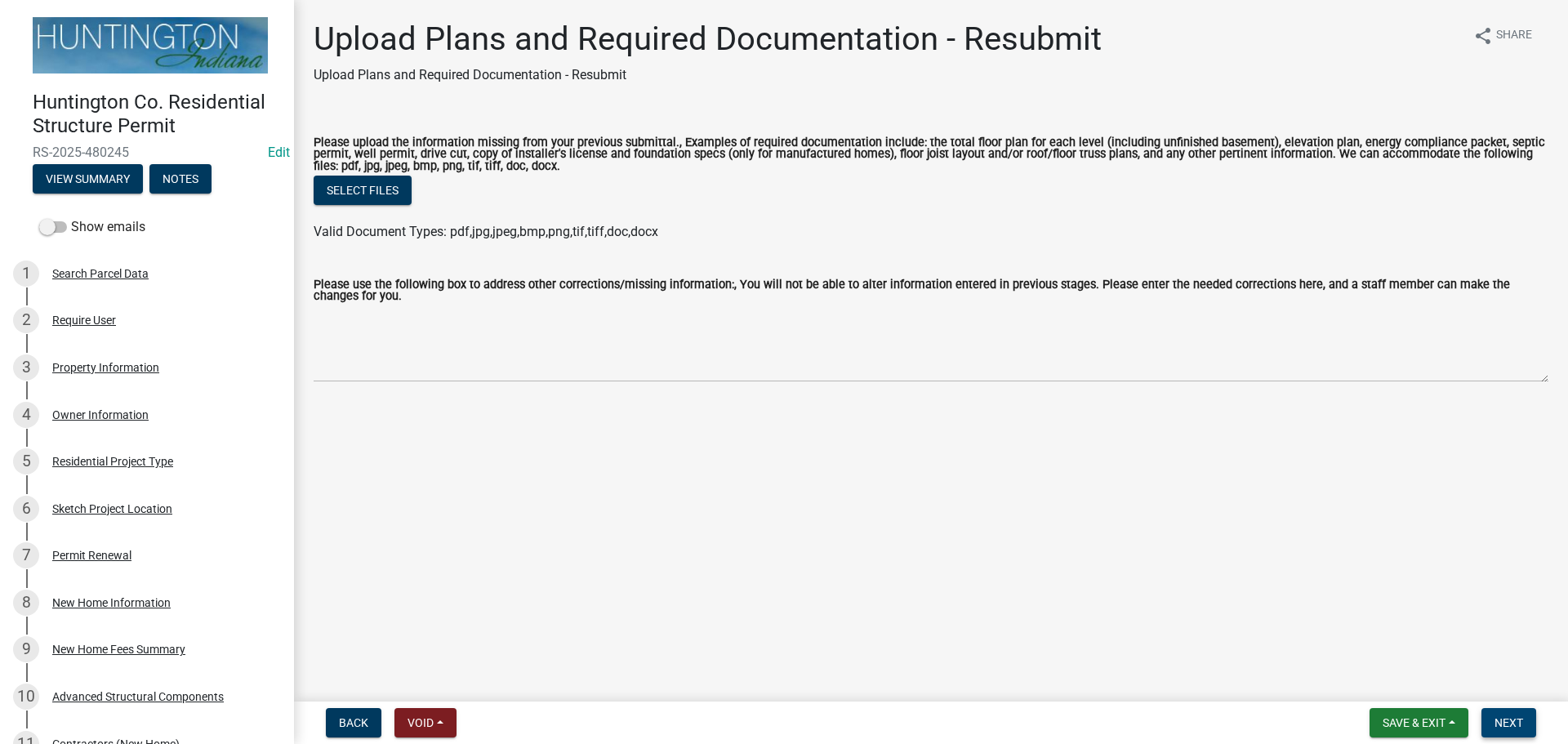
click at [1506, 723] on span "Next" at bounding box center [1509, 723] width 28 height 13
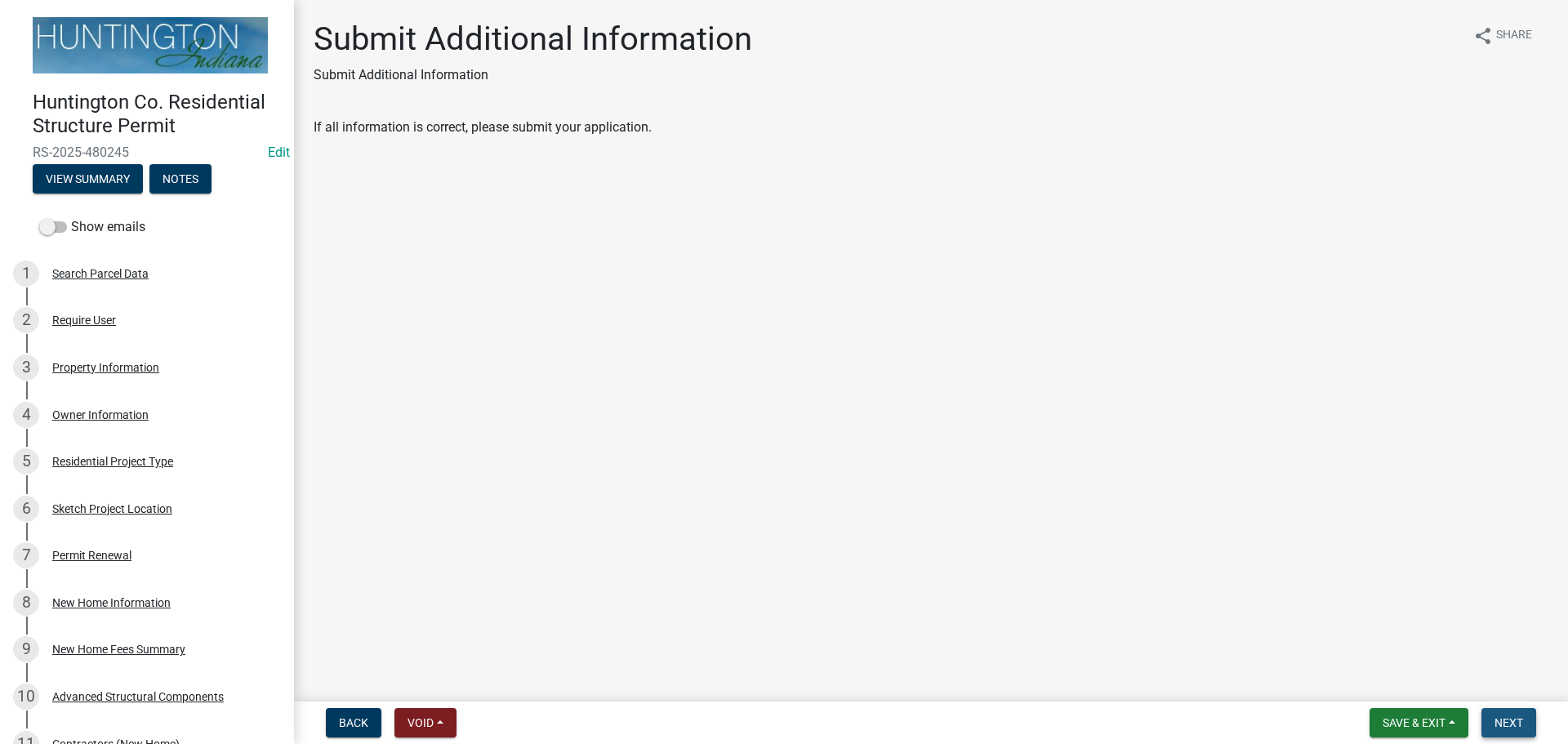
click at [1535, 719] on button "Next" at bounding box center [1509, 722] width 55 height 29
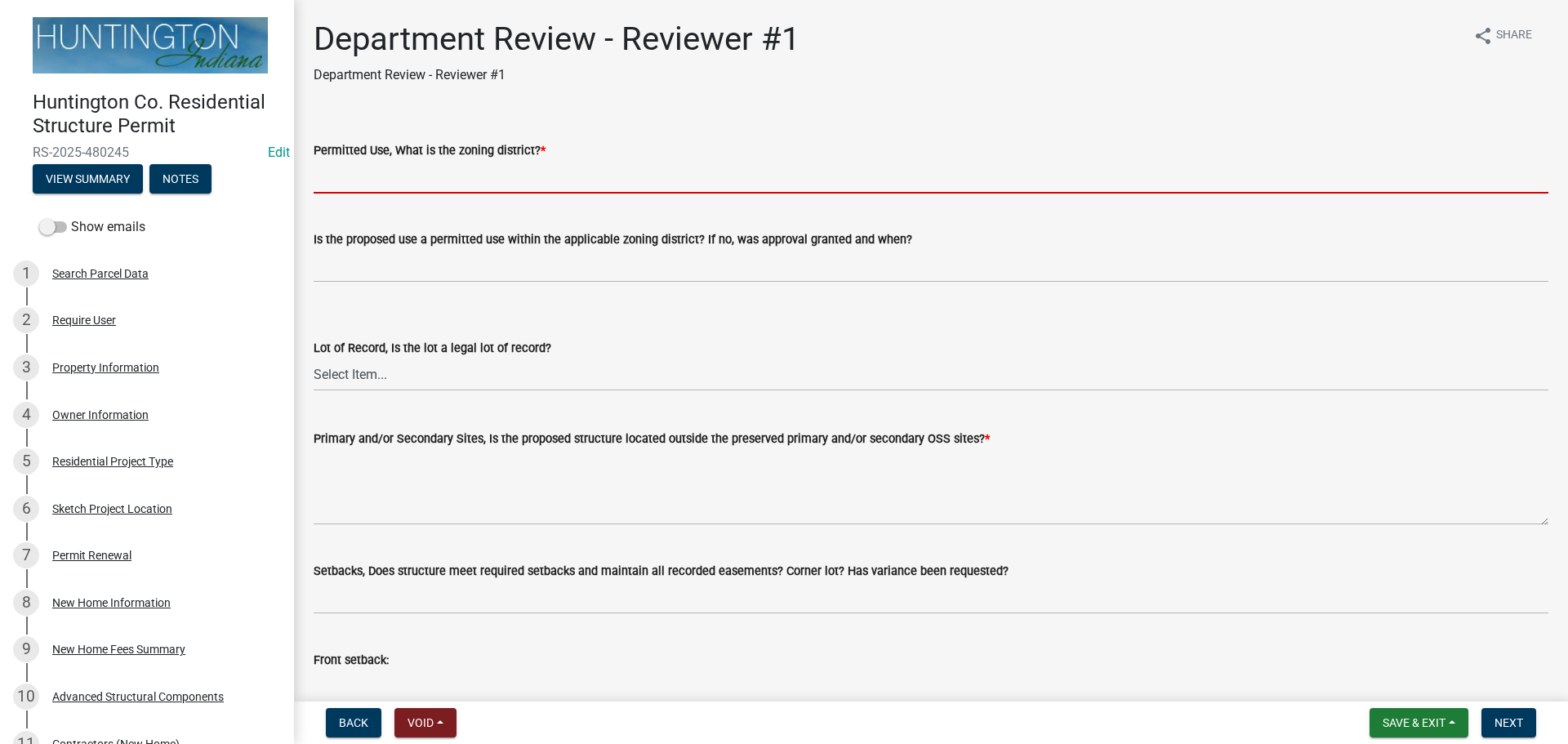
click at [362, 180] on input "Permitted Use, What is the zoning district? *" at bounding box center [931, 177] width 1235 height 33
type input "R-4"
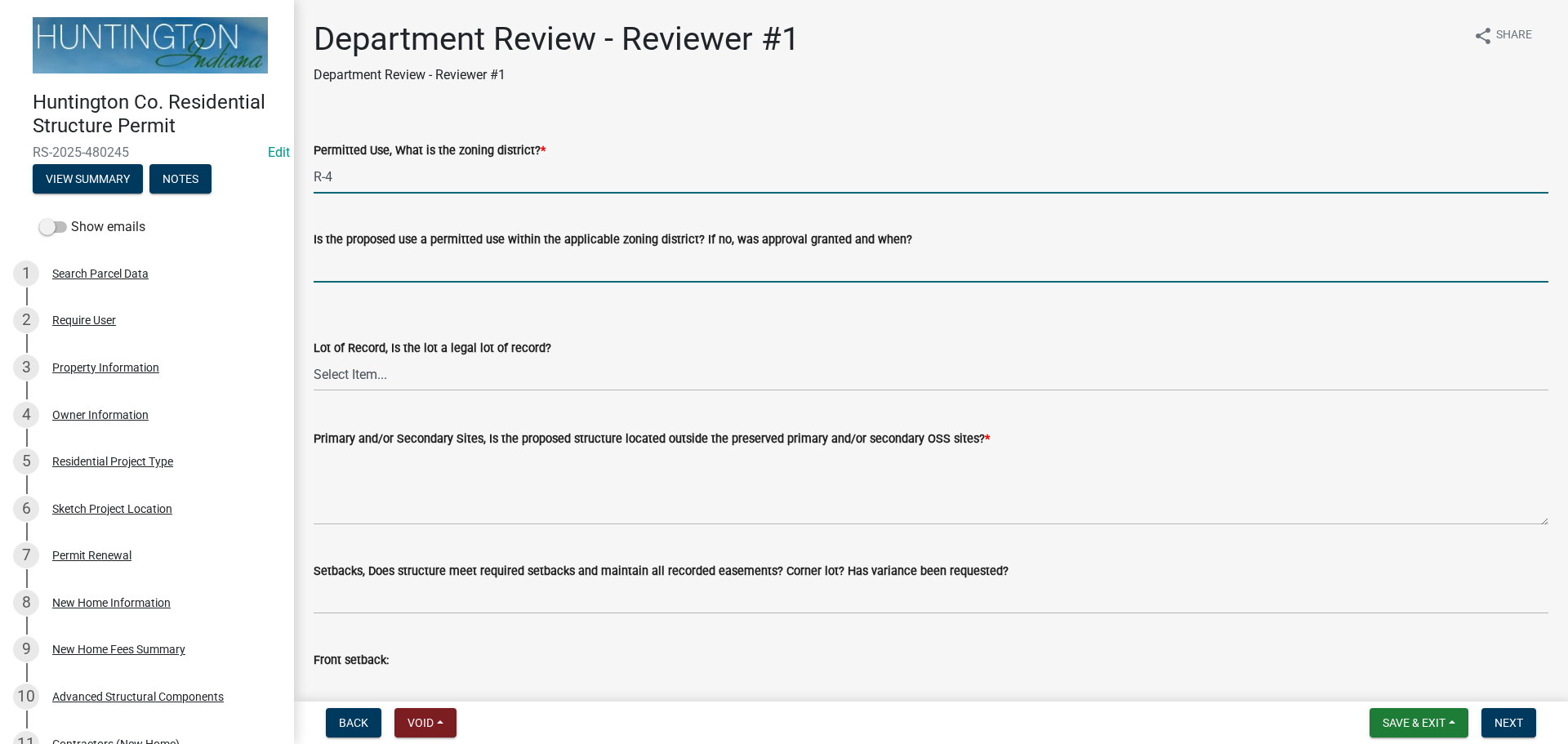
click at [388, 270] on input "Is the proposed use a permitted use within the applicable zoning district? If n…" at bounding box center [931, 265] width 1235 height 33
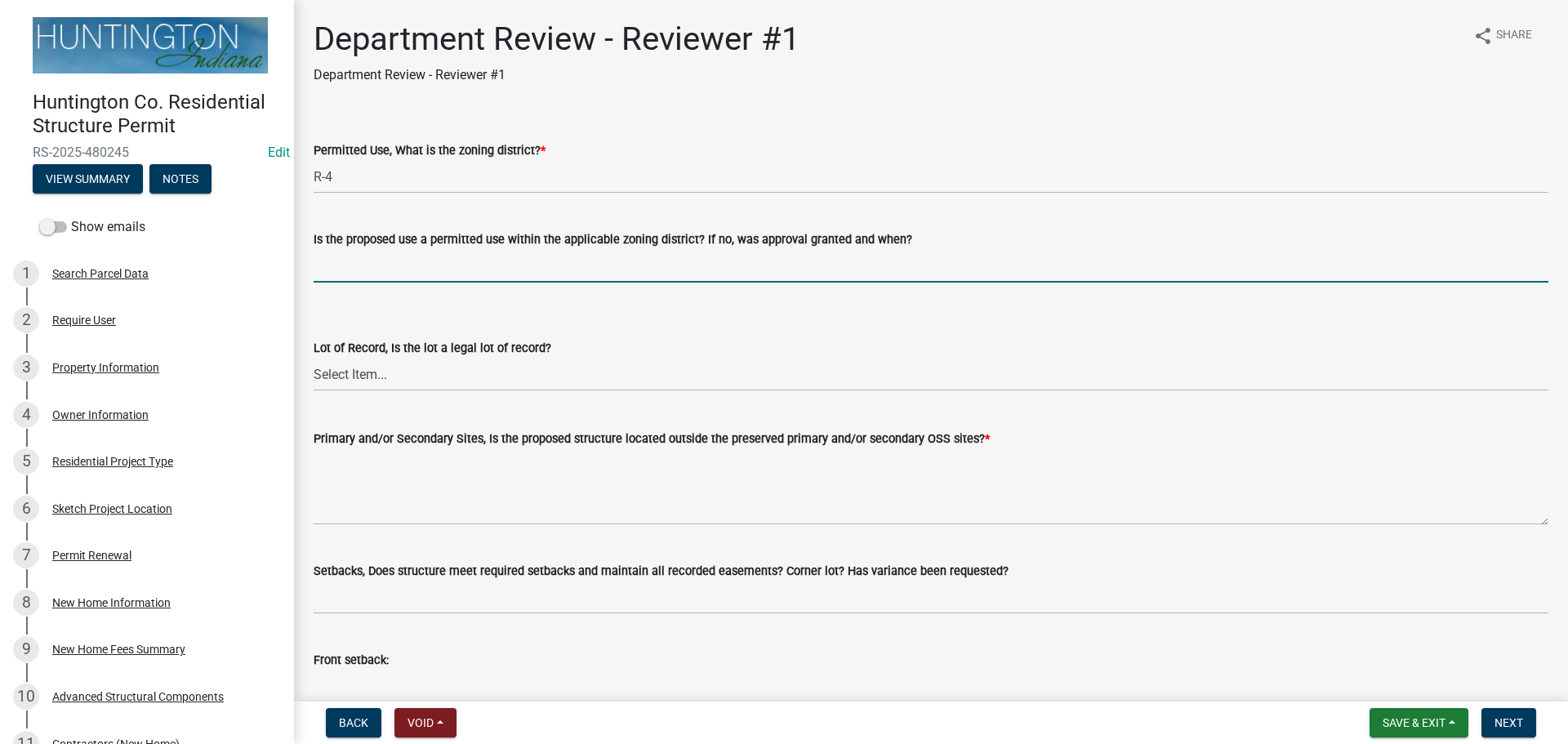
type input "yes"
click at [360, 376] on select "Select Item... Yes No" at bounding box center [931, 374] width 1235 height 33
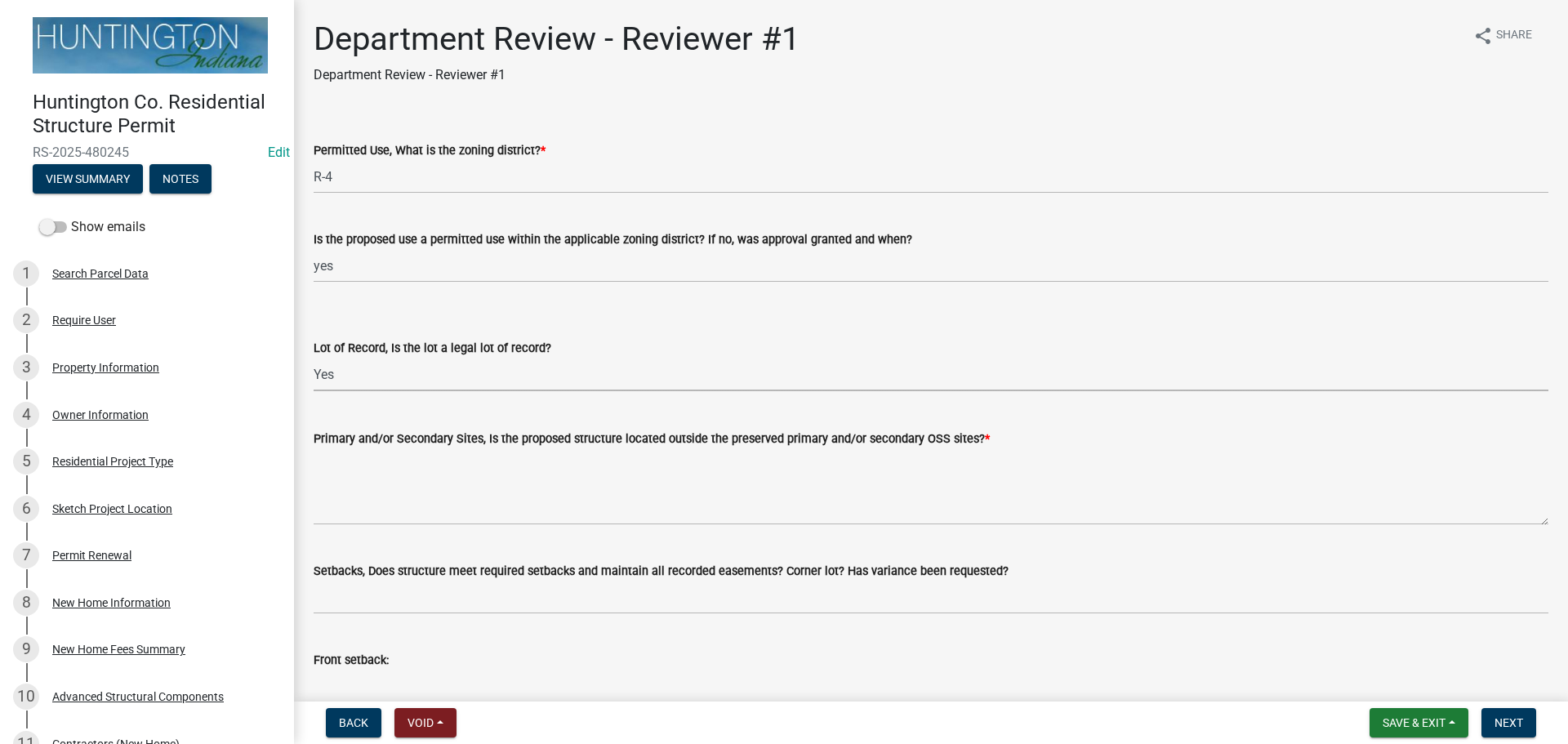
click at [313, 358] on select "Select Item... Yes No" at bounding box center [931, 374] width 1235 height 33
select select "2b50337a-1d1c-4f6e-b6b1-3d95564f7ff5"
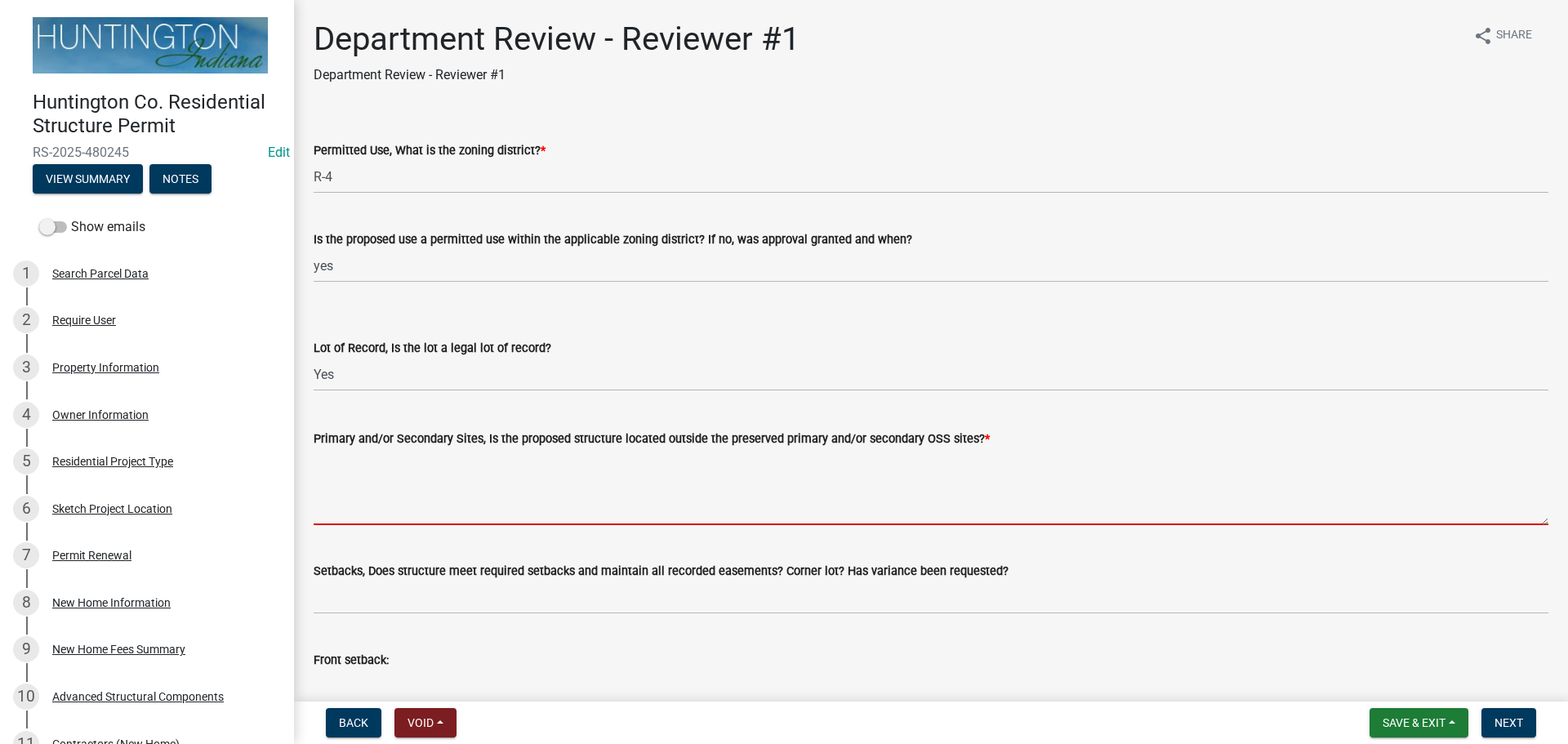
click at [366, 487] on textarea "Primary and/or Secondary Sites, Is the proposed structure located outside the p…" at bounding box center [931, 486] width 1235 height 76
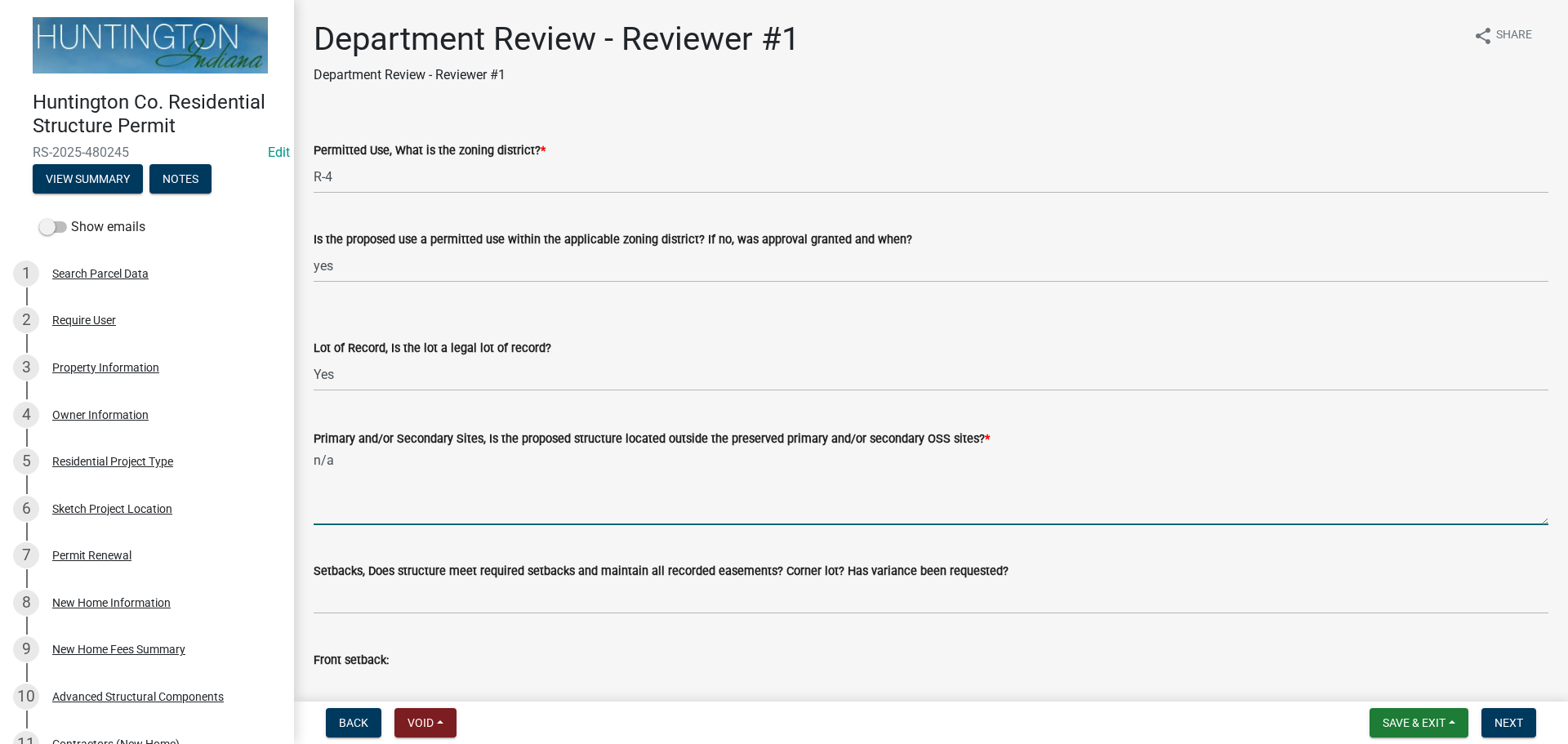
type textarea "n/a"
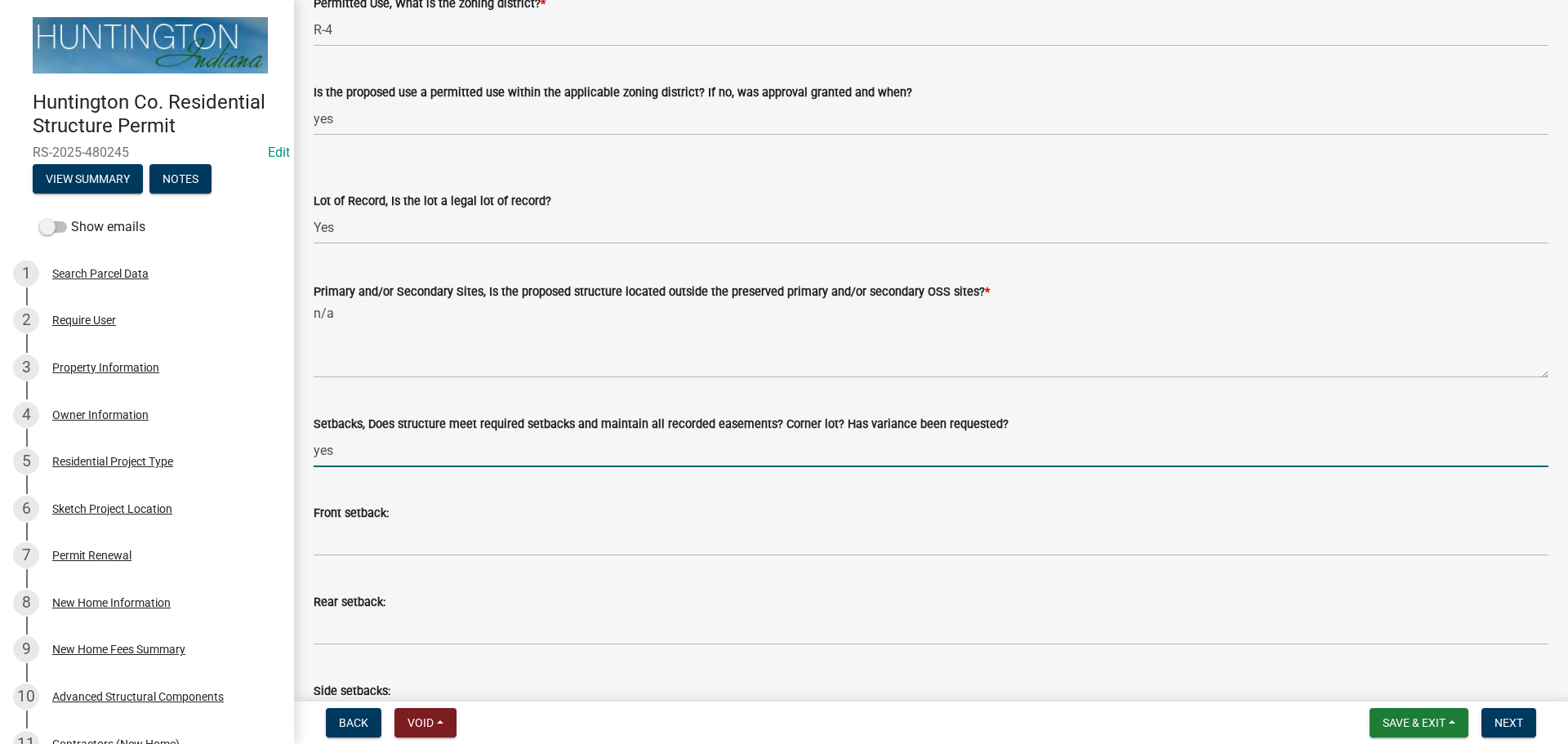
scroll to position [163, 0]
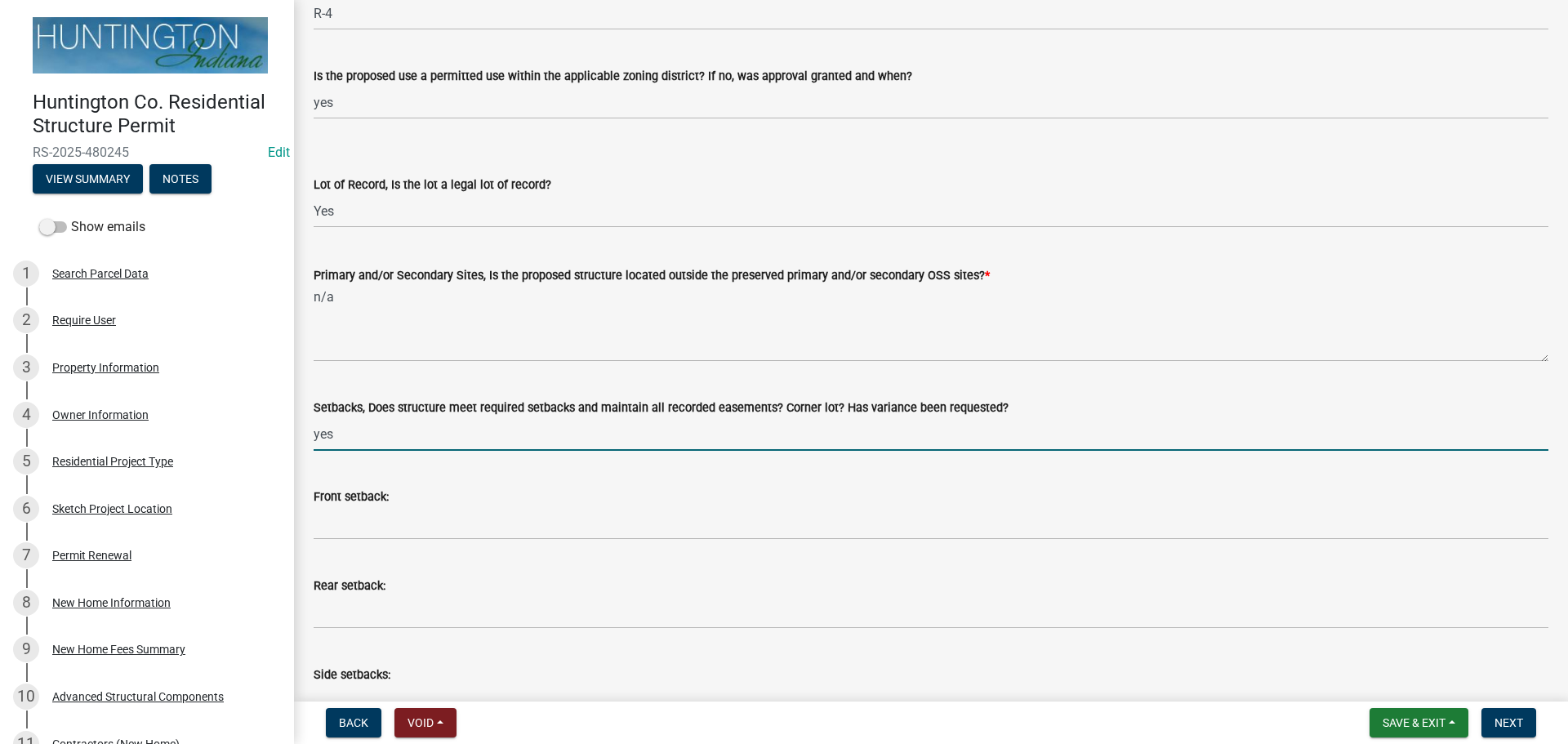
type input "yes"
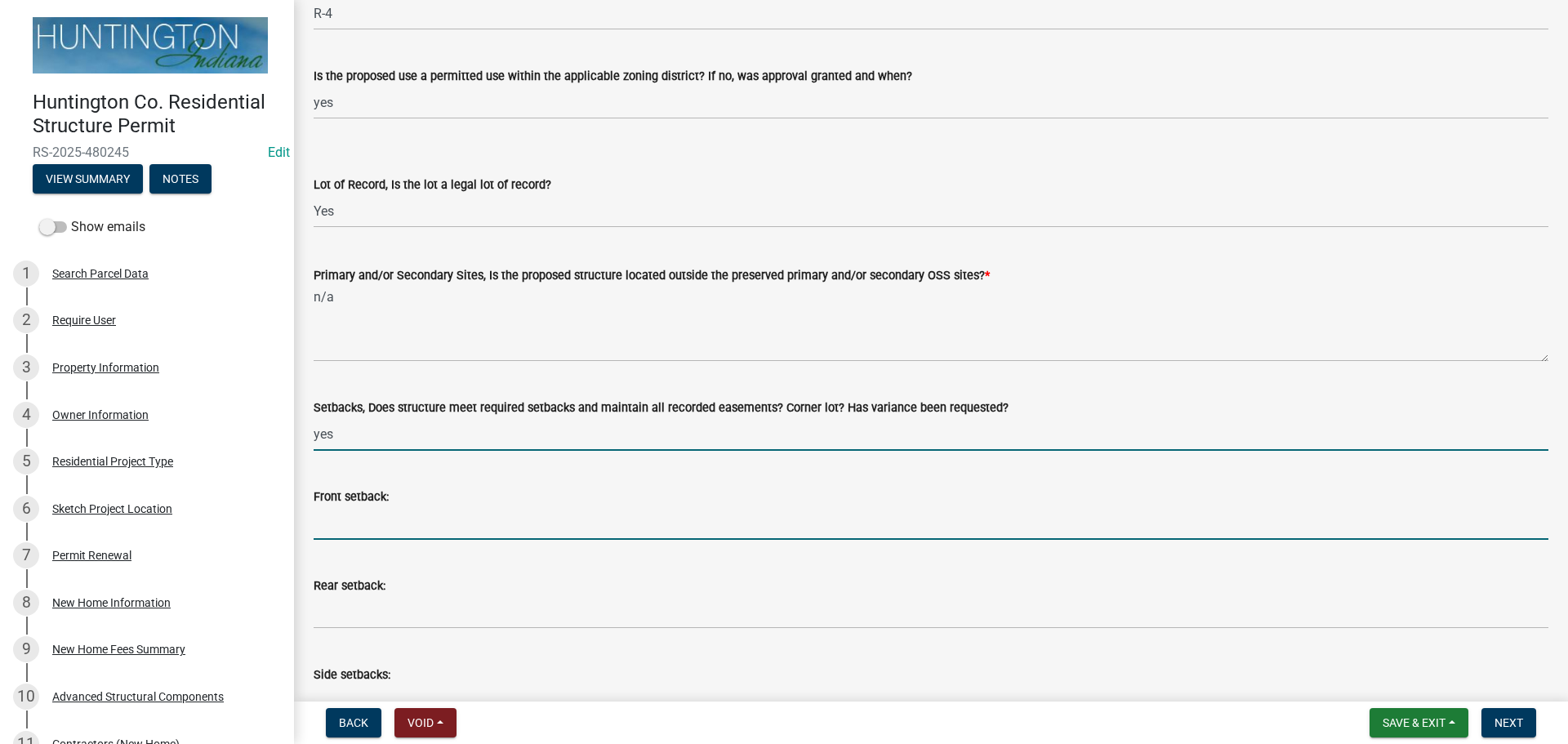
click at [330, 529] on input "Front setback:" at bounding box center [931, 523] width 1235 height 33
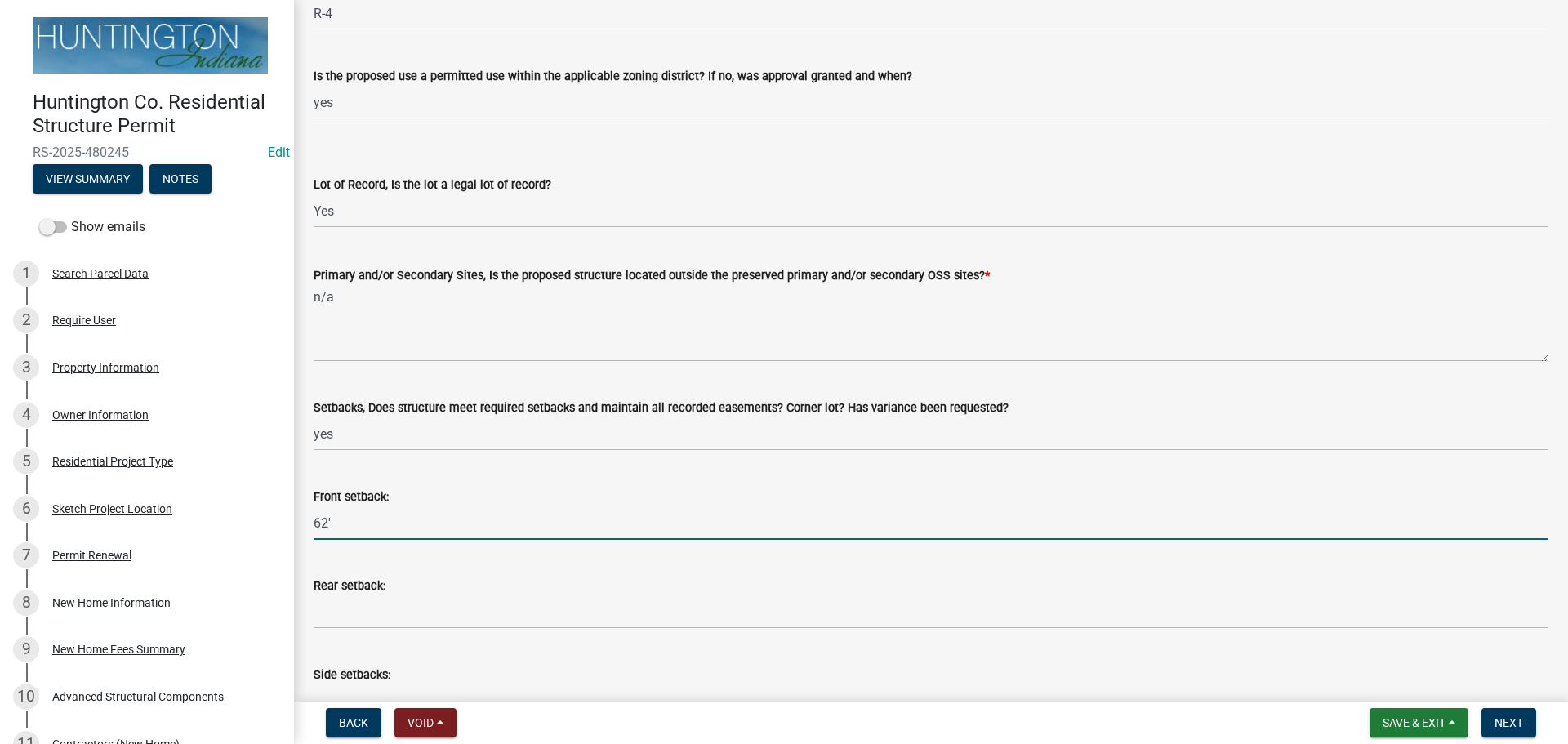
type input "62'"
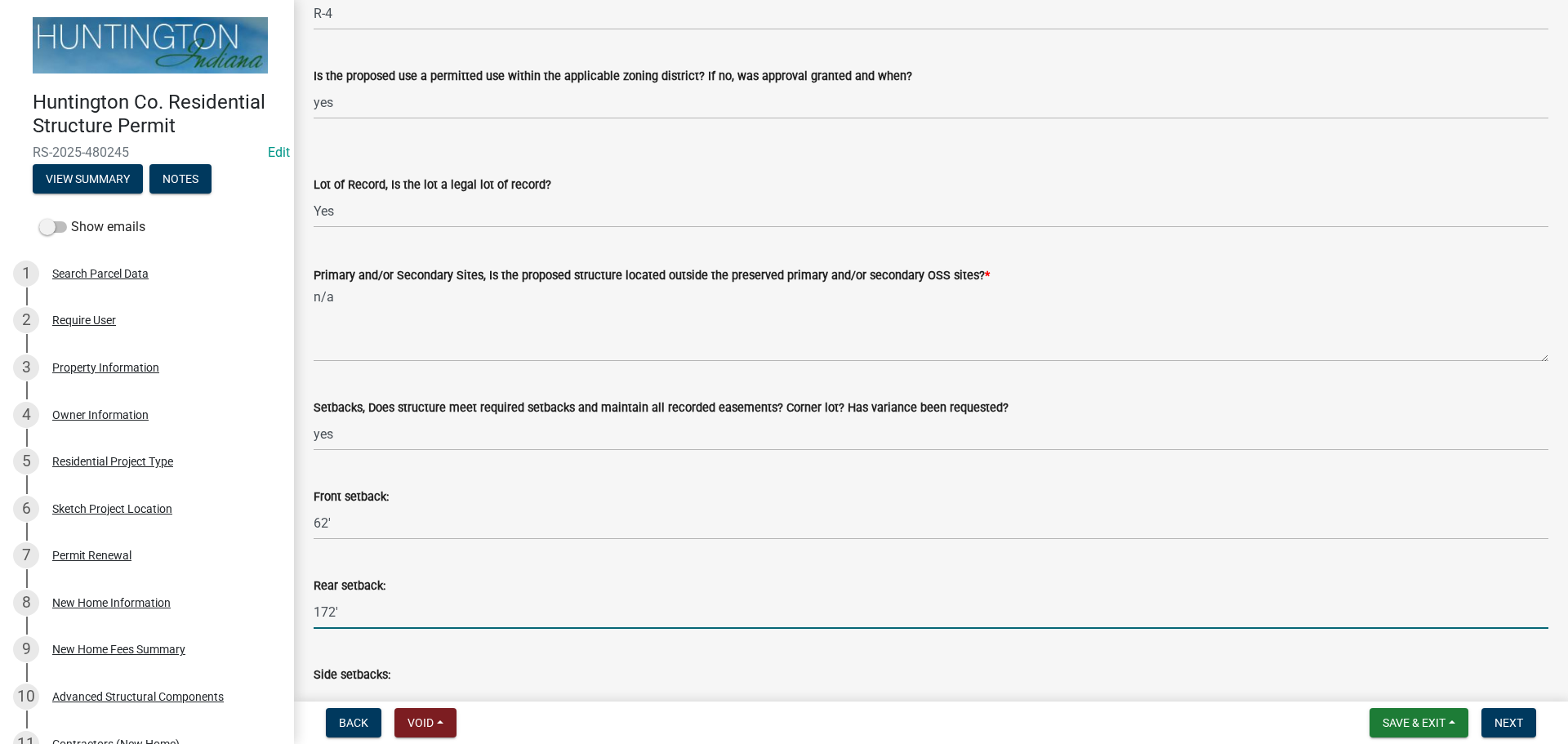
type input "172'"
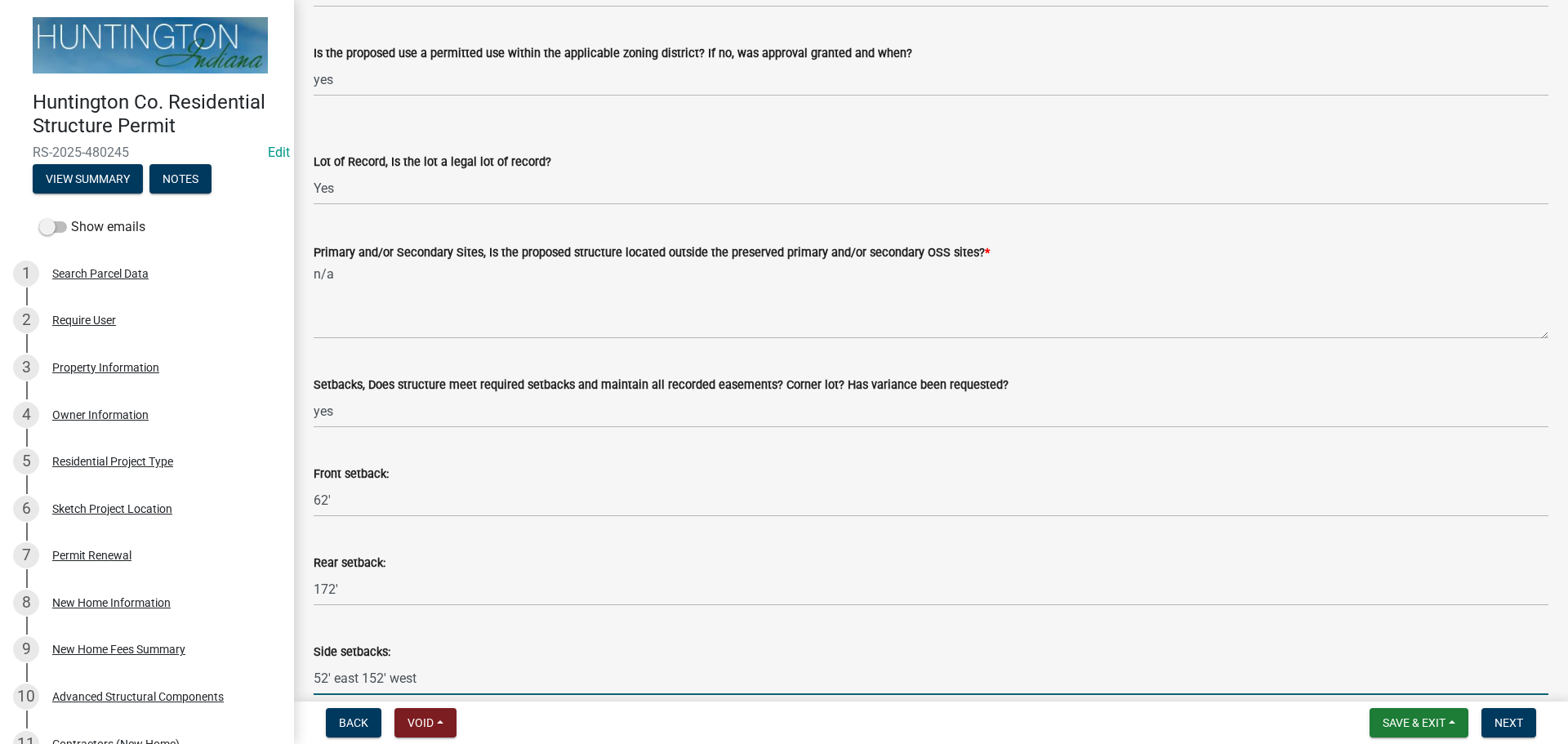
scroll to position [513, 0]
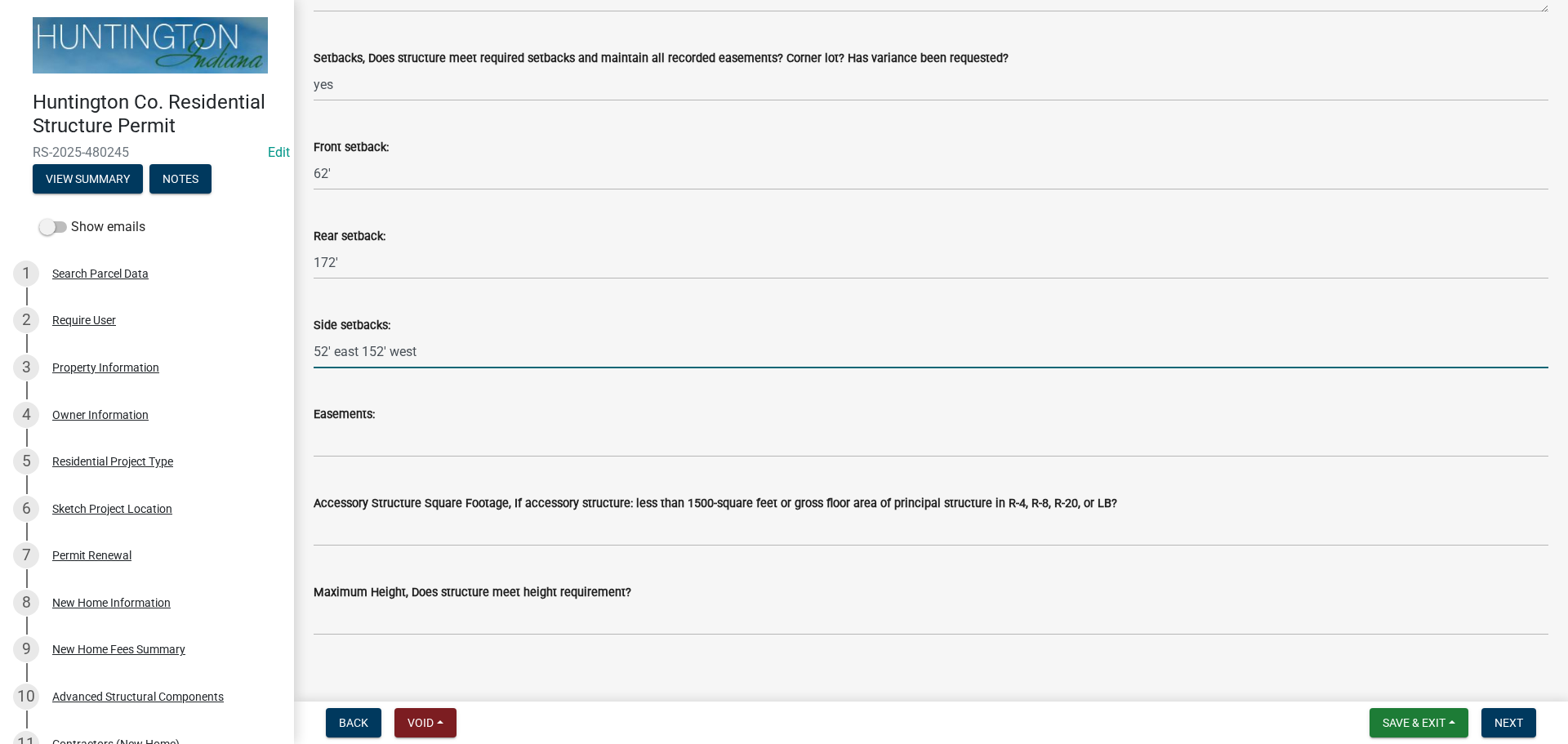
type input "52' east 152' west"
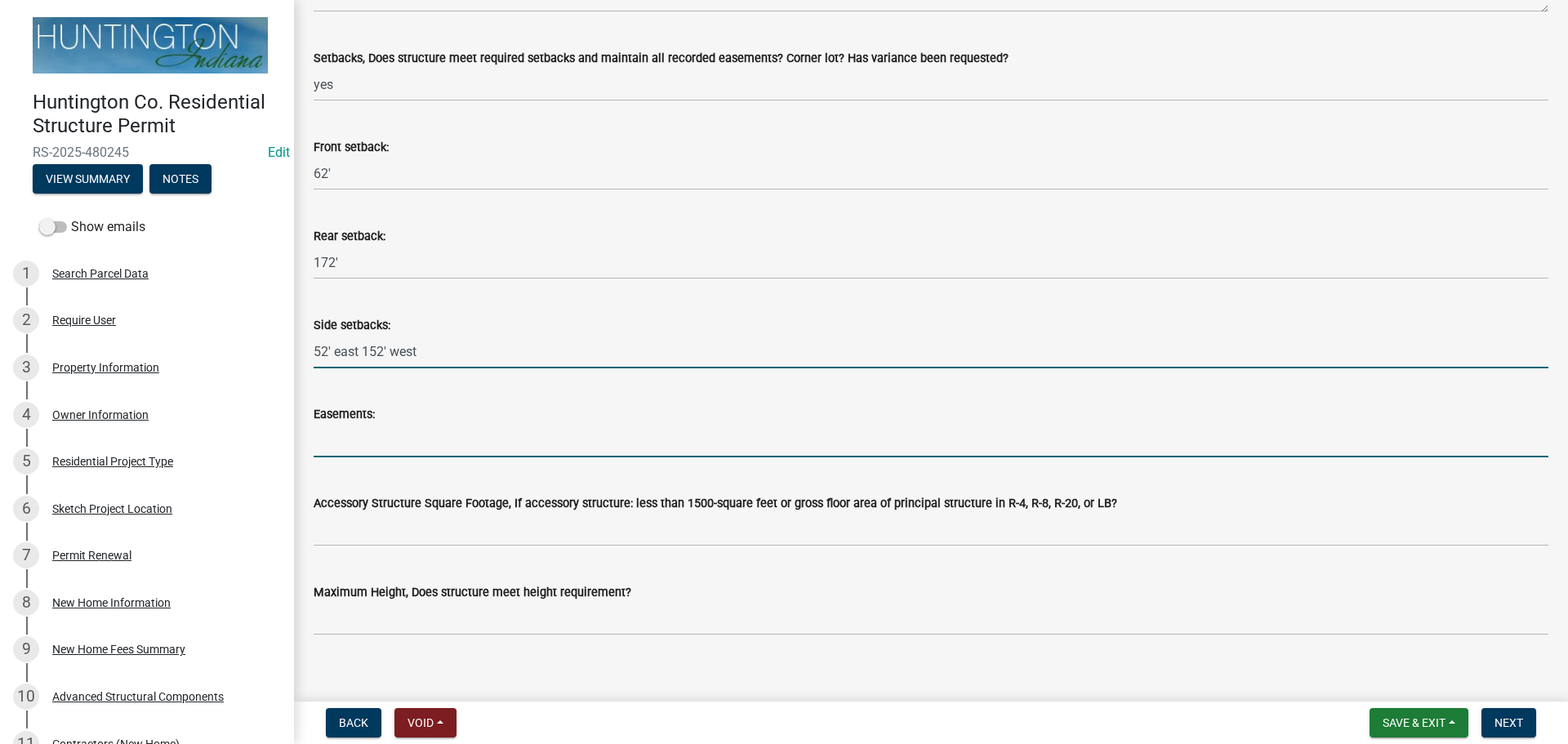
drag, startPoint x: 337, startPoint y: 440, endPoint x: 371, endPoint y: 434, distance: 34.5
click at [337, 440] on input "Easements:" at bounding box center [931, 440] width 1235 height 33
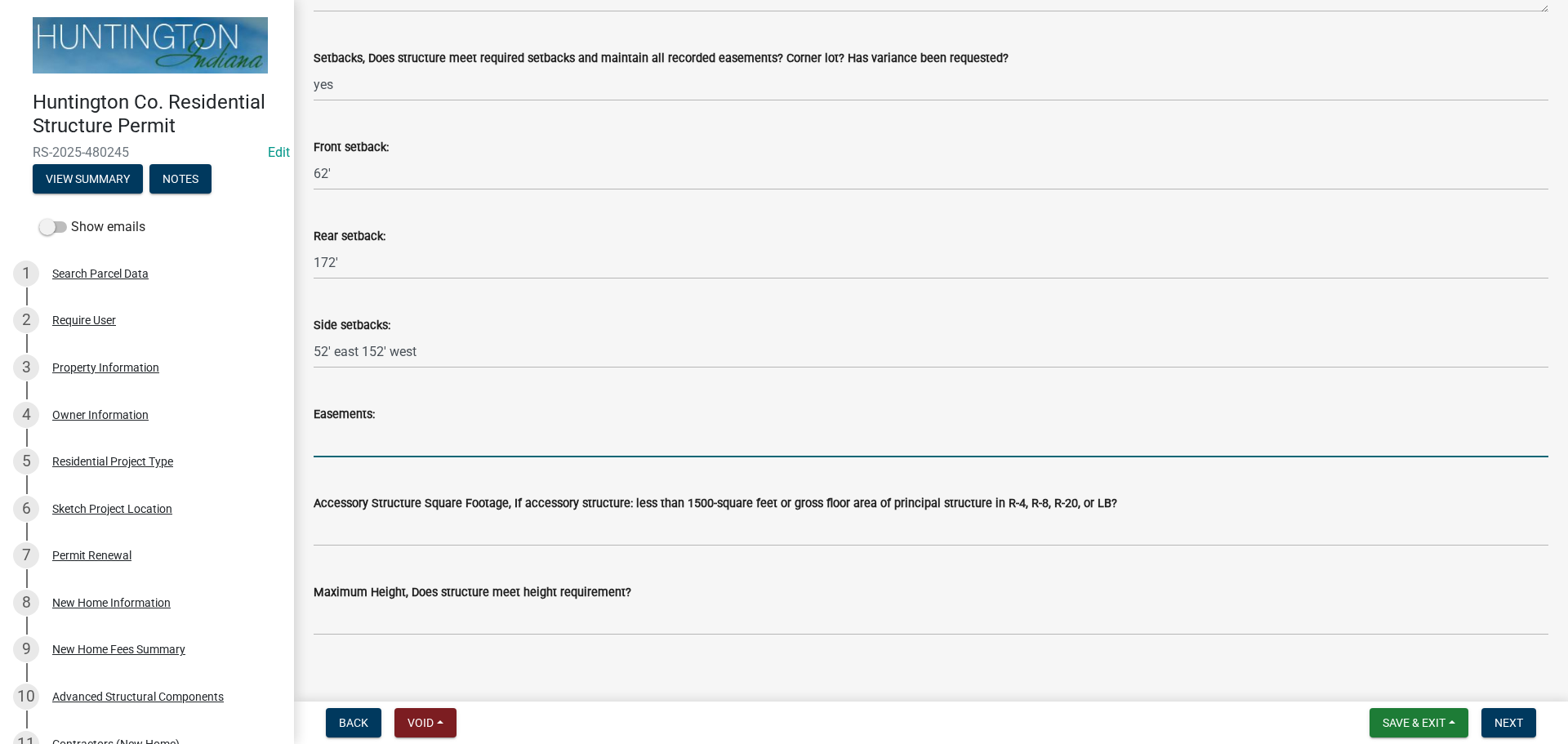
type input "n/a"
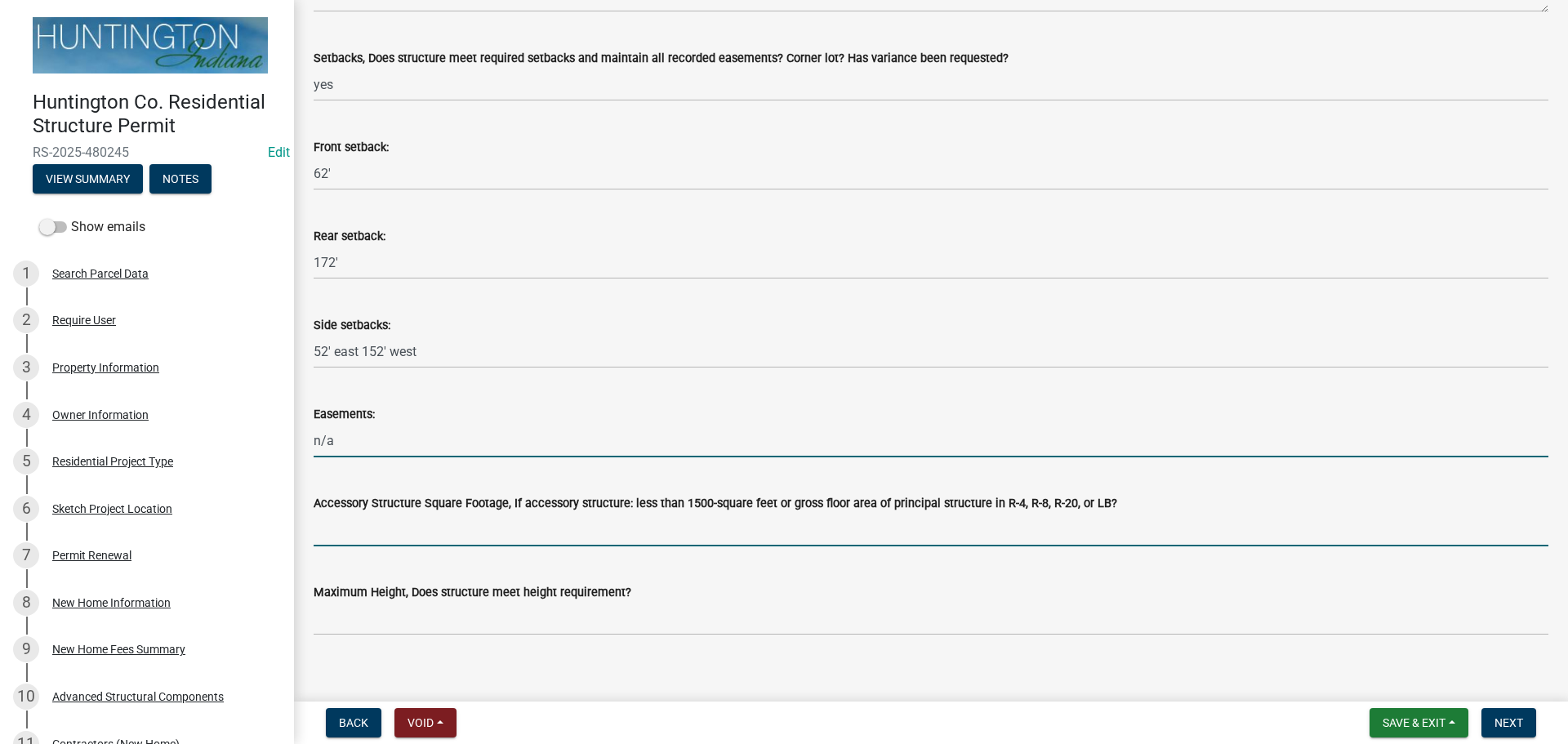
click at [422, 538] on input "Accessory Structure Square Footage, If accessory structure: less than 1500-squa…" at bounding box center [931, 529] width 1235 height 33
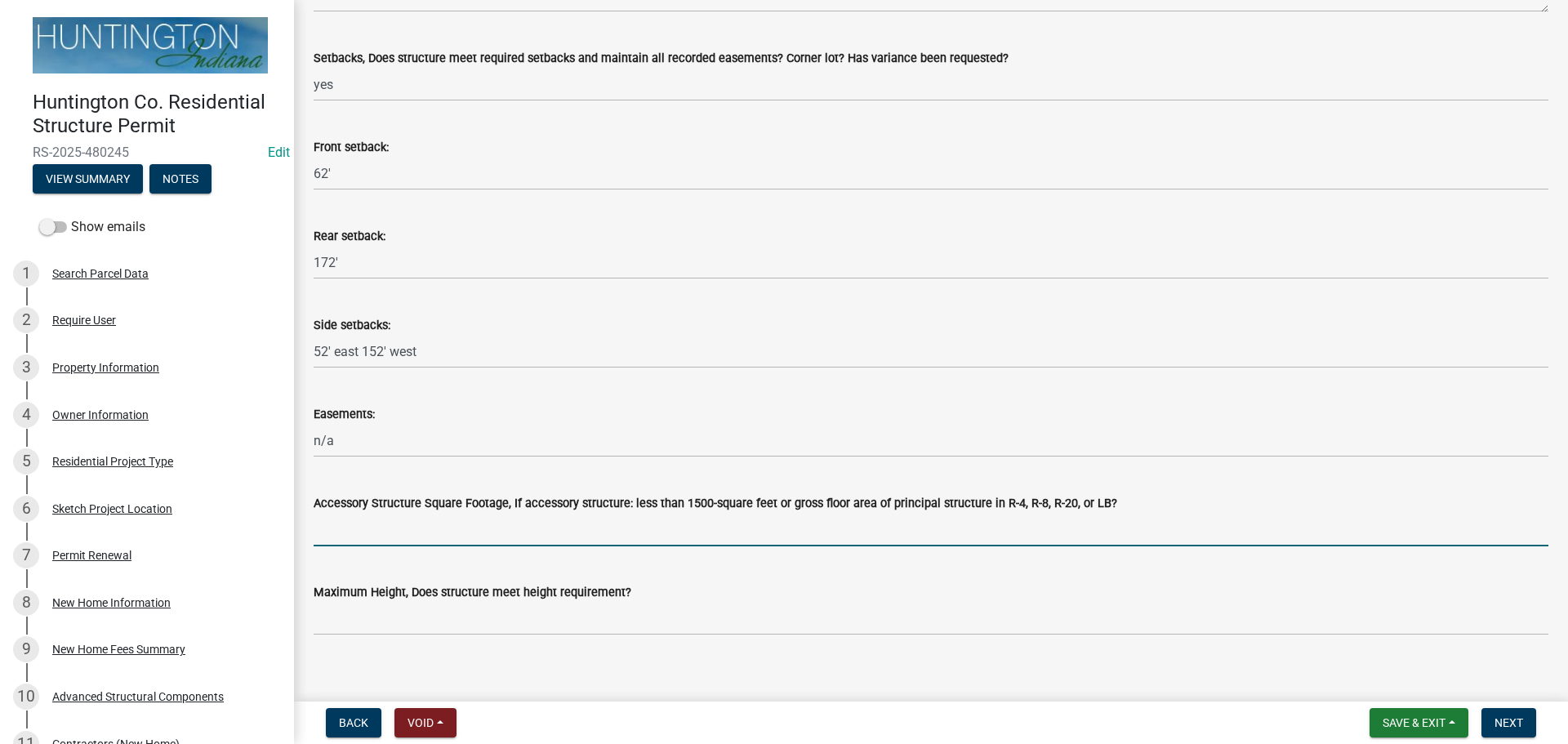
type input "n/a"
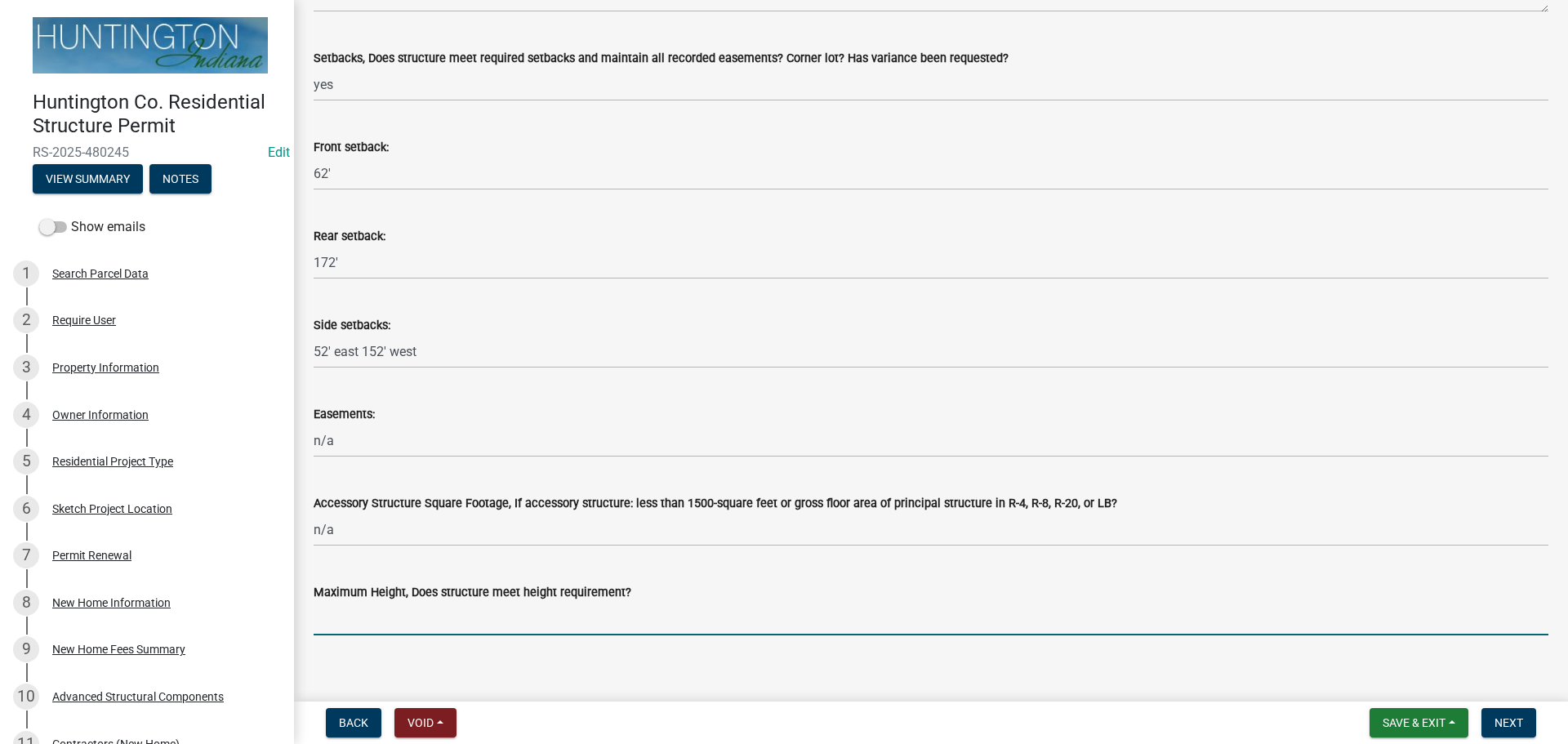
drag, startPoint x: 433, startPoint y: 607, endPoint x: 433, endPoint y: 618, distance: 11.0
click at [433, 607] on input "Maximum Height, Does structure meet height requirement?" at bounding box center [931, 618] width 1235 height 33
type input "yes"
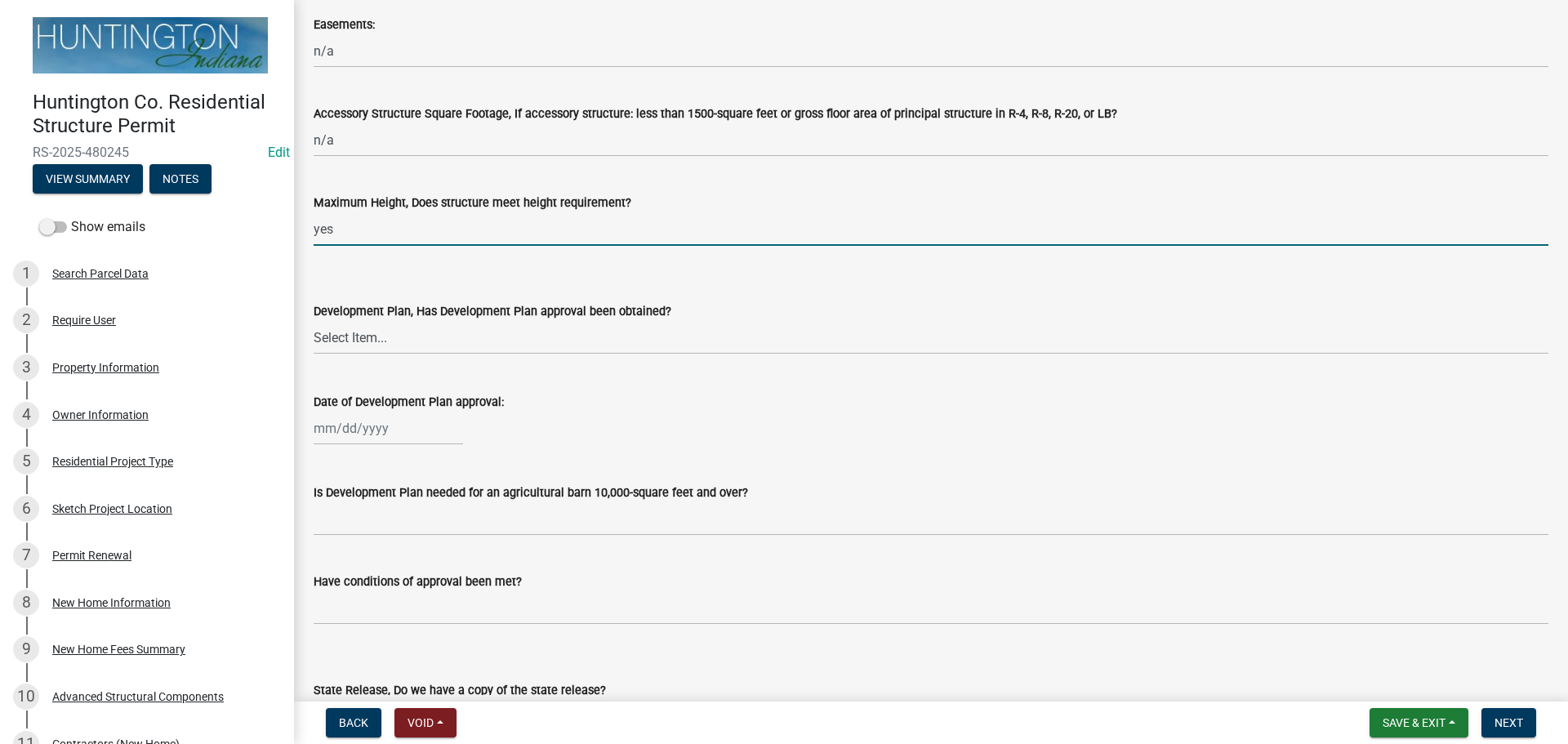
scroll to position [1004, 0]
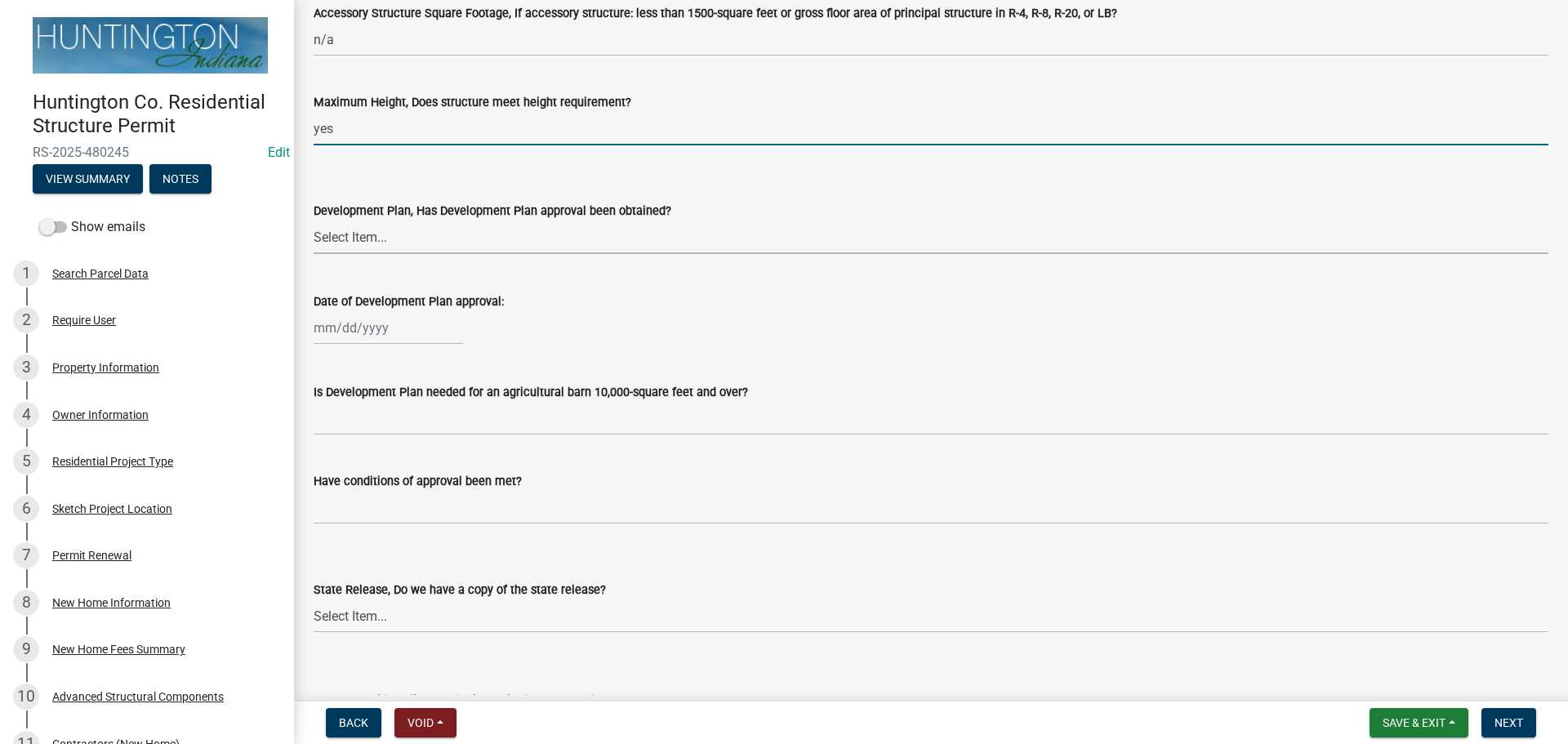
click at [368, 233] on select "Select Item... Yes No N/A" at bounding box center [931, 237] width 1235 height 33
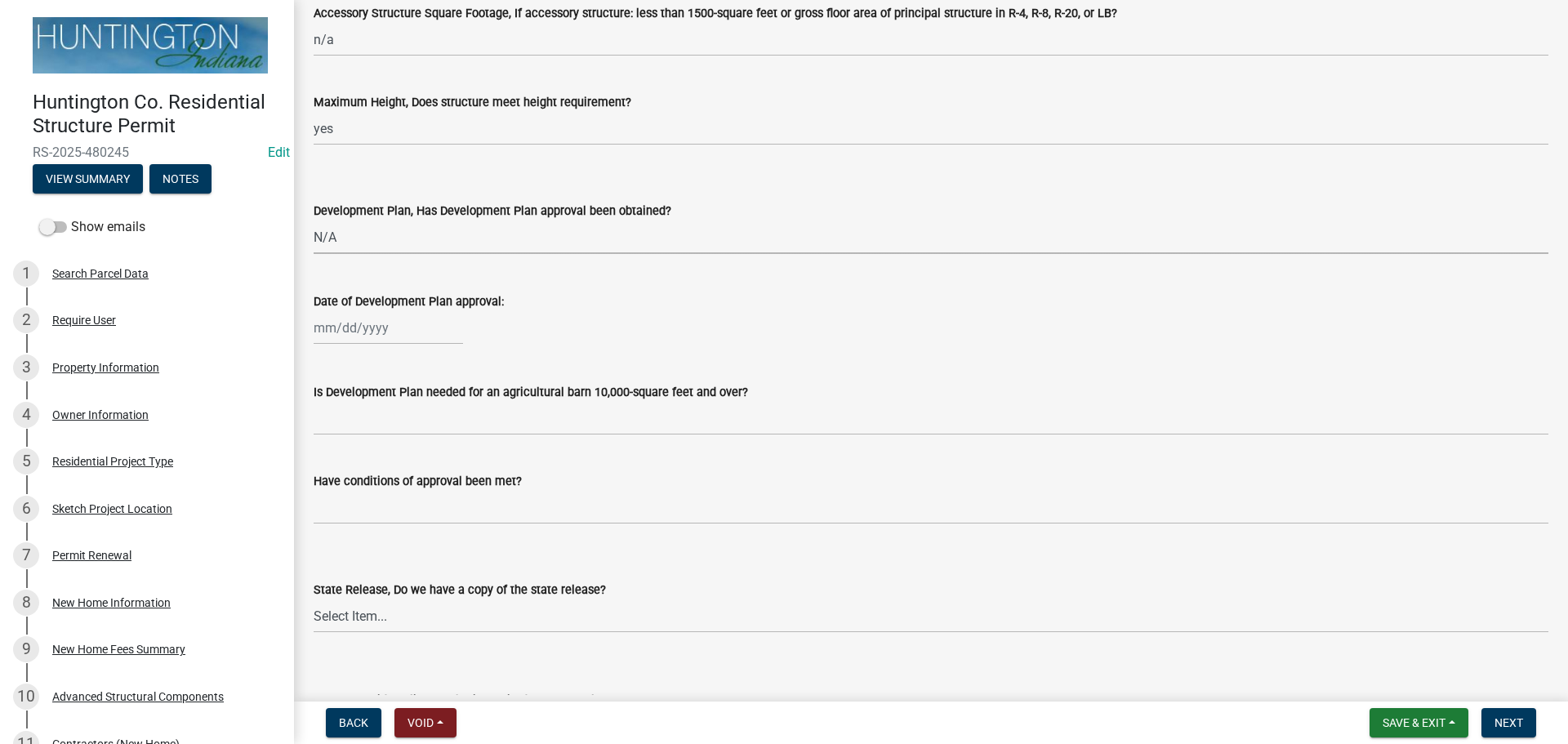
click at [313, 221] on select "Select Item... Yes No N/A" at bounding box center [931, 237] width 1235 height 33
select select "674b3438-44d1-433f-a18e-9a900d807566"
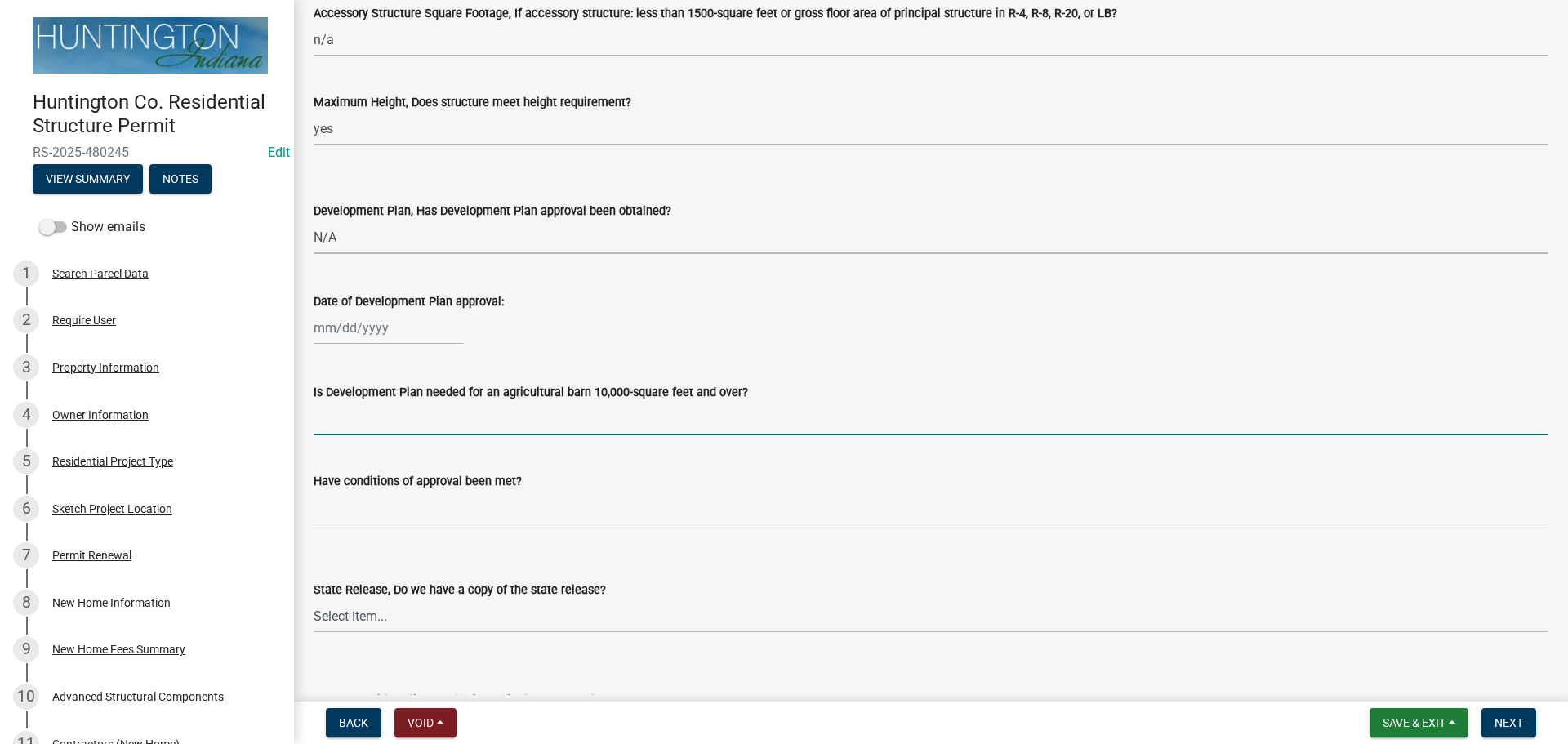
click at [337, 429] on input "Is Development Plan needed for an agricultural barn 10,000-square feet and over?" at bounding box center [931, 418] width 1235 height 33
type input "n/a"
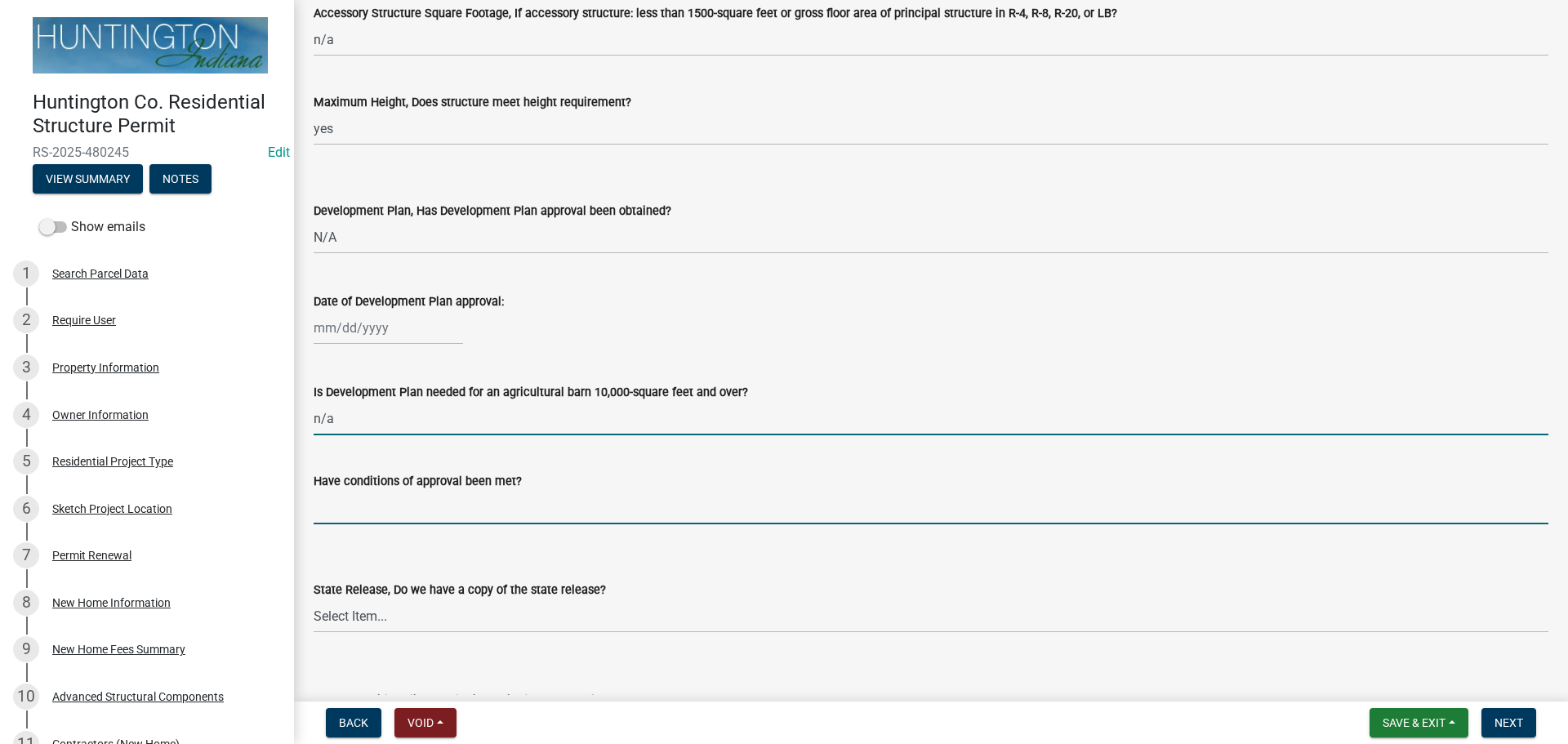
click at [391, 500] on input "Have conditions of approval been met?" at bounding box center [931, 507] width 1235 height 33
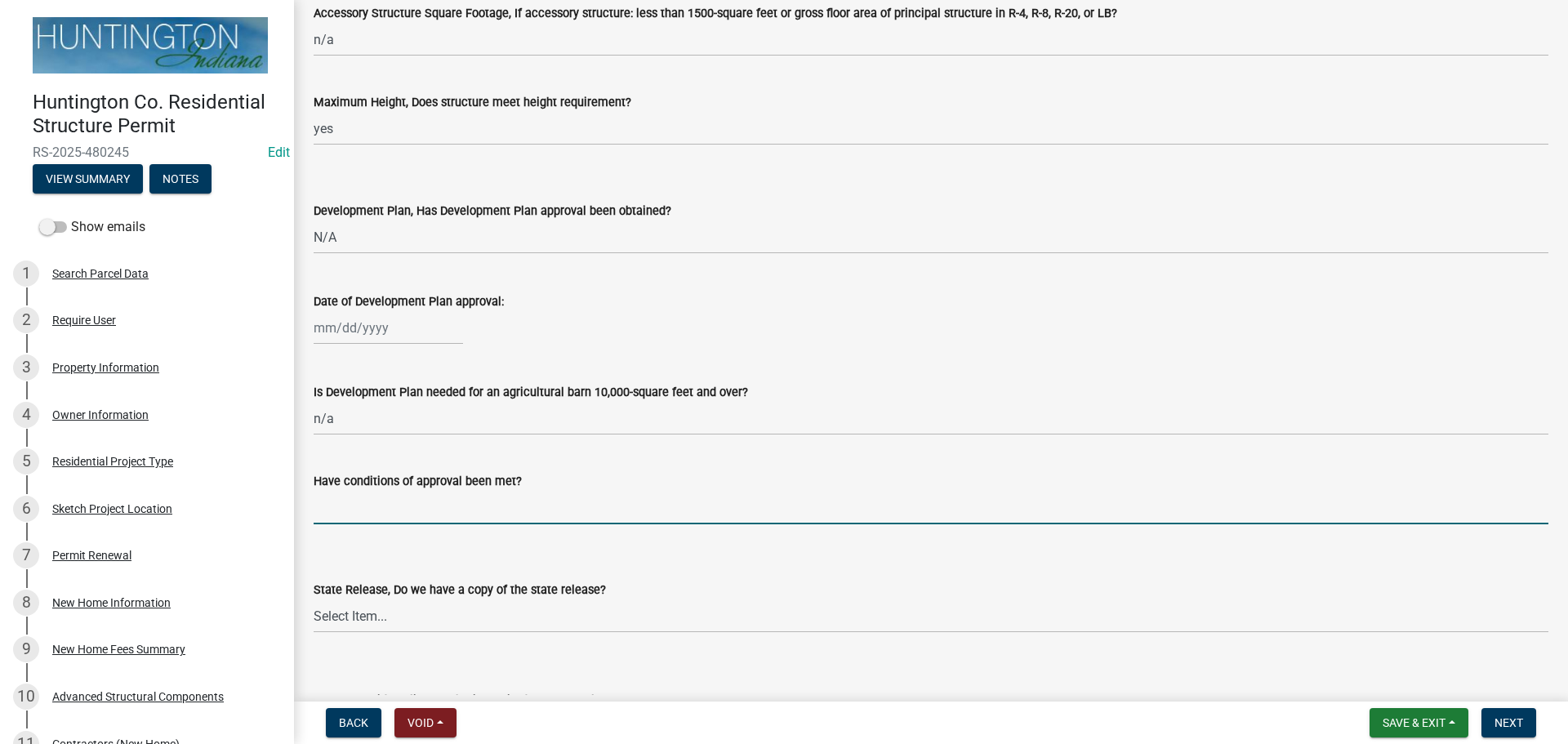
type input "n/a"
click at [366, 613] on select "Select Item... Yes No N/A" at bounding box center [931, 616] width 1235 height 33
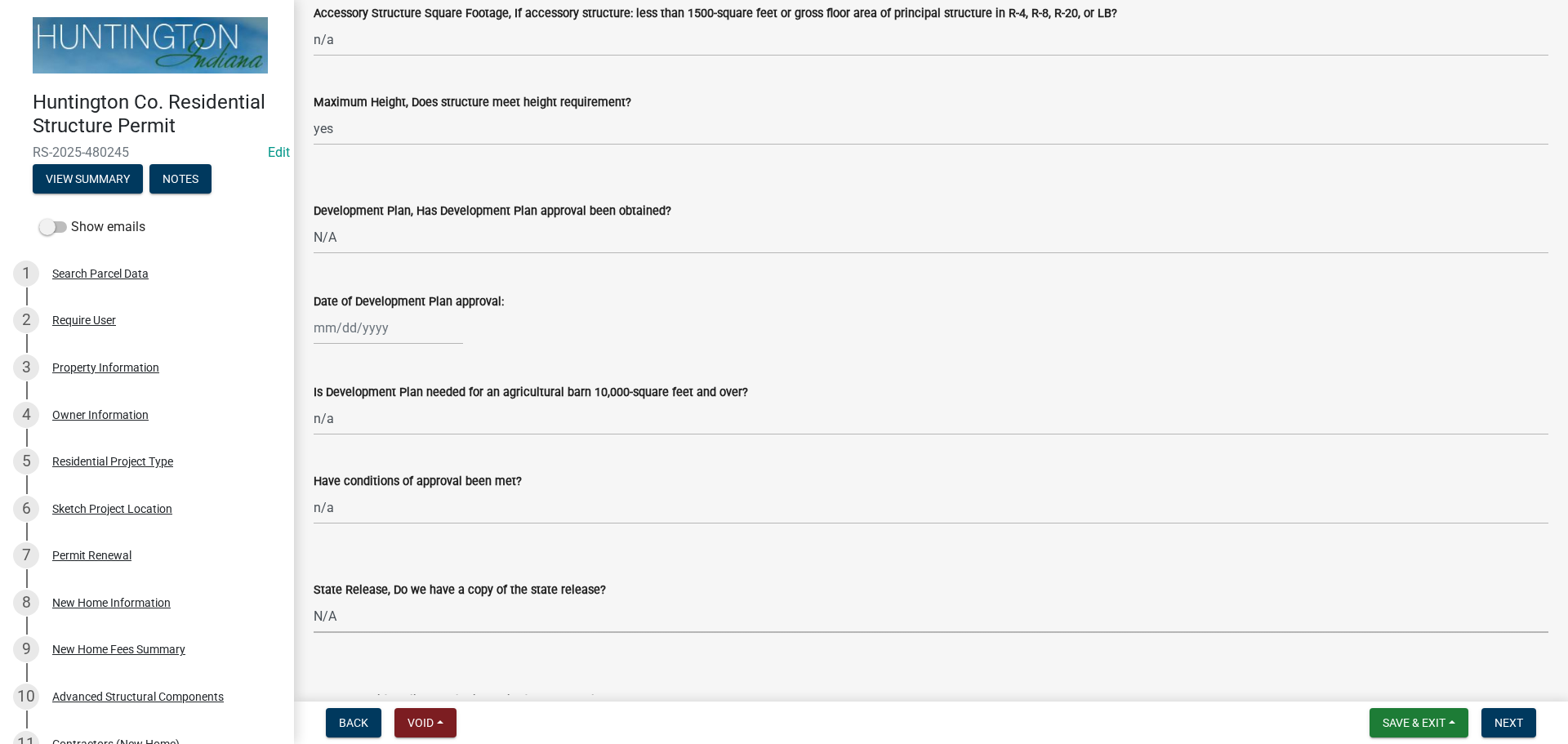
click at [313, 600] on select "Select Item... Yes No N/A" at bounding box center [931, 616] width 1235 height 33
select select "d625d8e2-c016-4fa4-b697-cc01dbb75373"
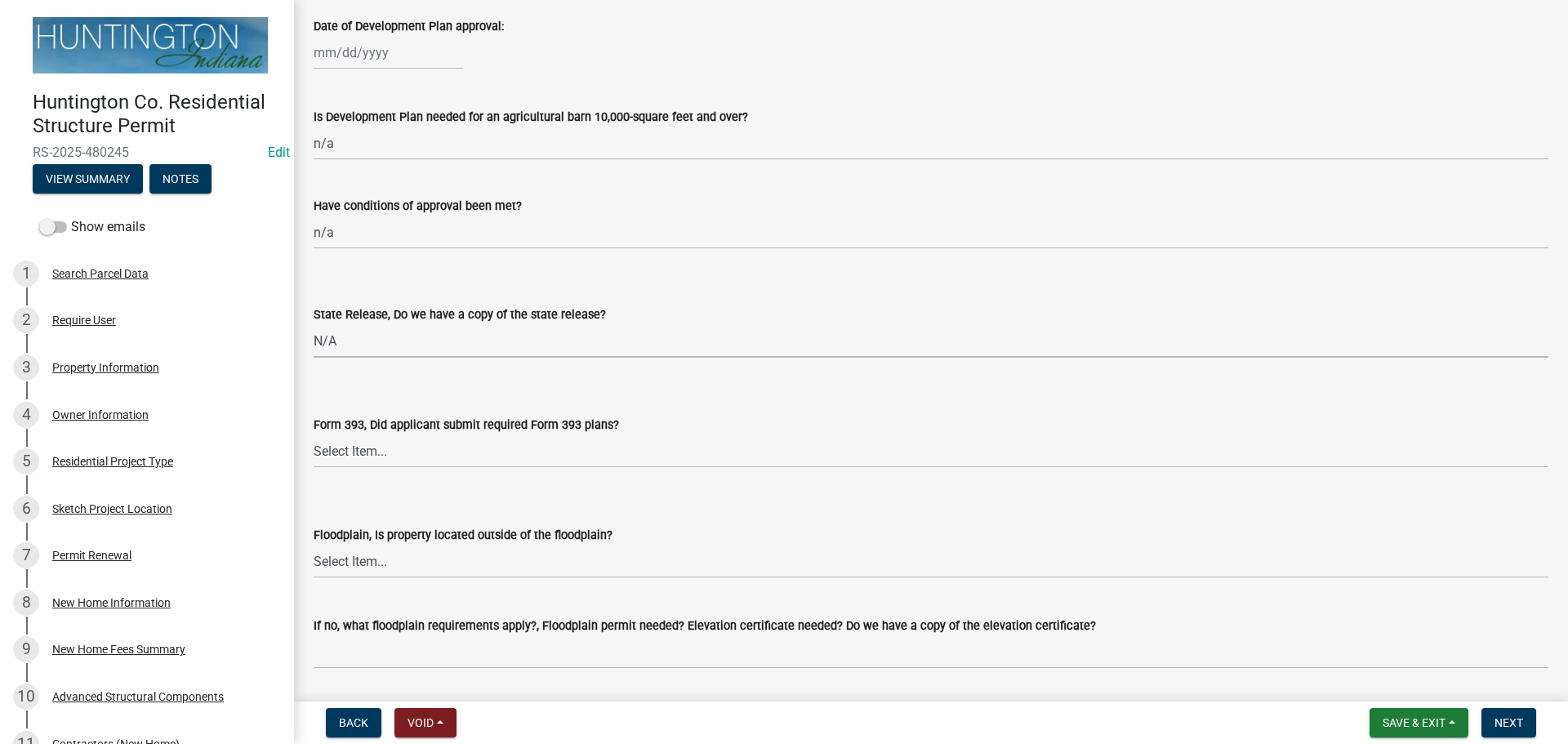
scroll to position [1412, 0]
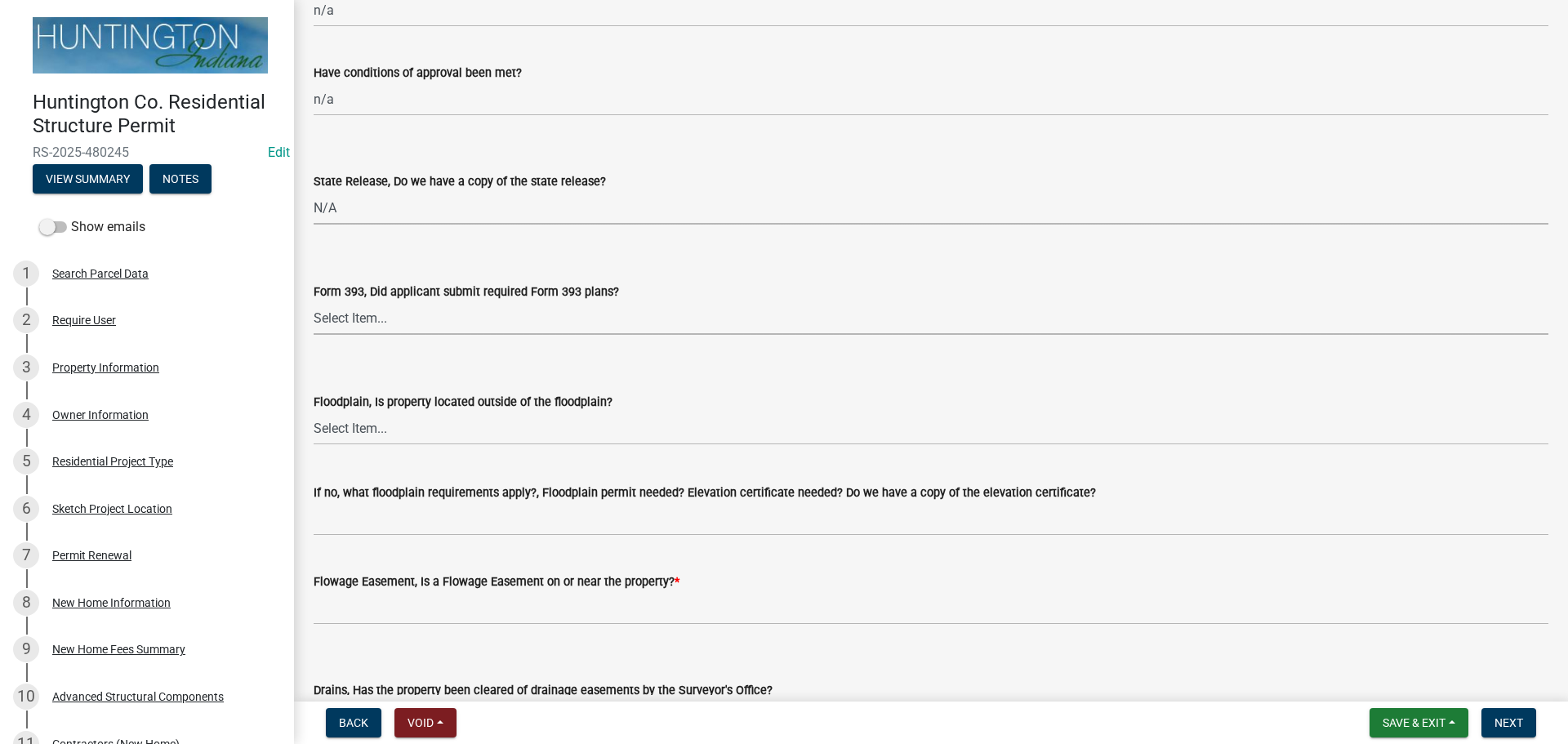
click at [356, 303] on select "Select Item... Yes No N/A" at bounding box center [931, 317] width 1235 height 33
click at [313, 301] on select "Select Item... Yes No N/A" at bounding box center [931, 317] width 1235 height 33
select select "220652cf-f23d-4527-9188-e71e6281c1f5"
click at [372, 422] on select "Select Item... Yes No" at bounding box center [931, 428] width 1235 height 33
click at [313, 412] on select "Select Item... Yes No" at bounding box center [931, 428] width 1235 height 33
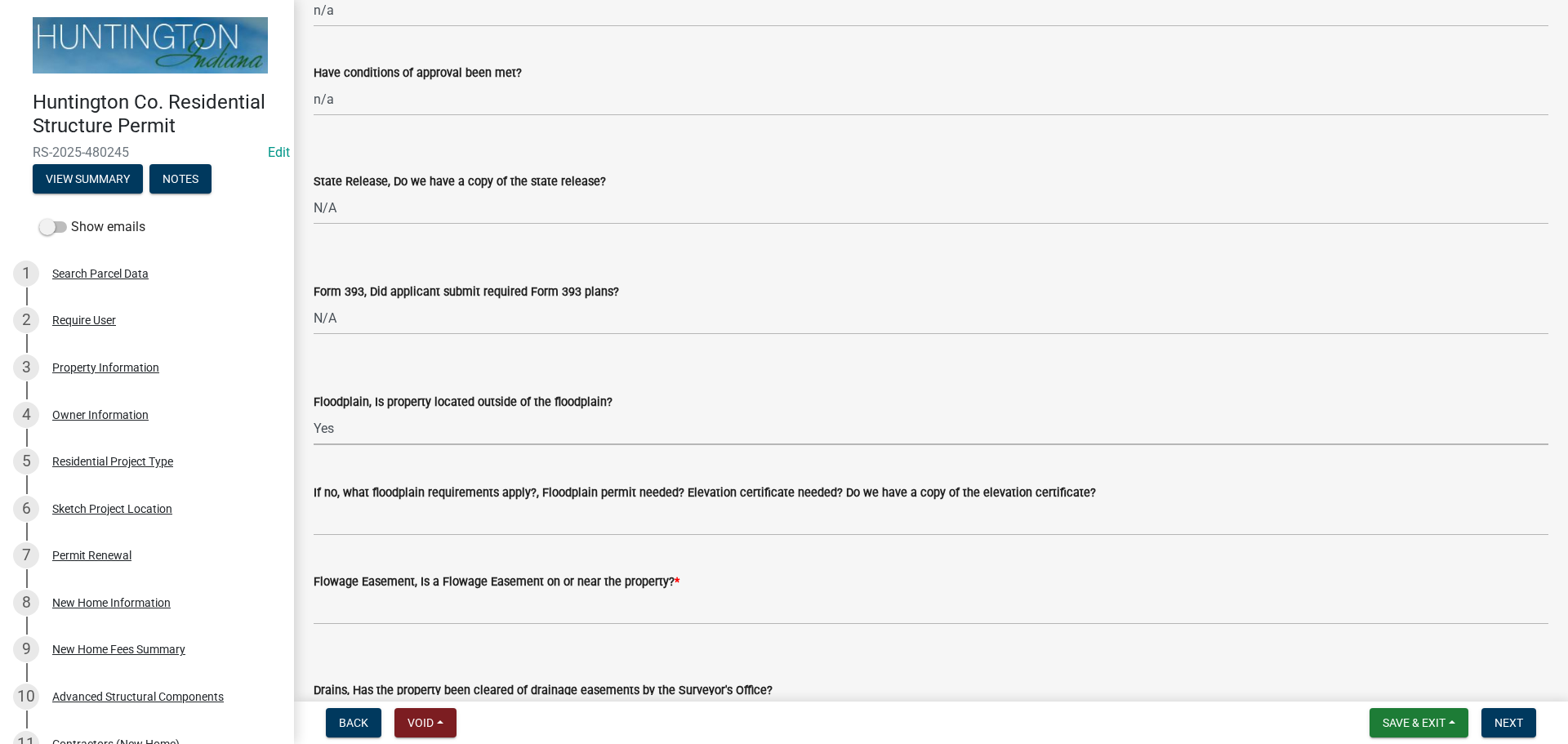
select select "5ad78b45-2880-474c-97ef-2440aa75ee84"
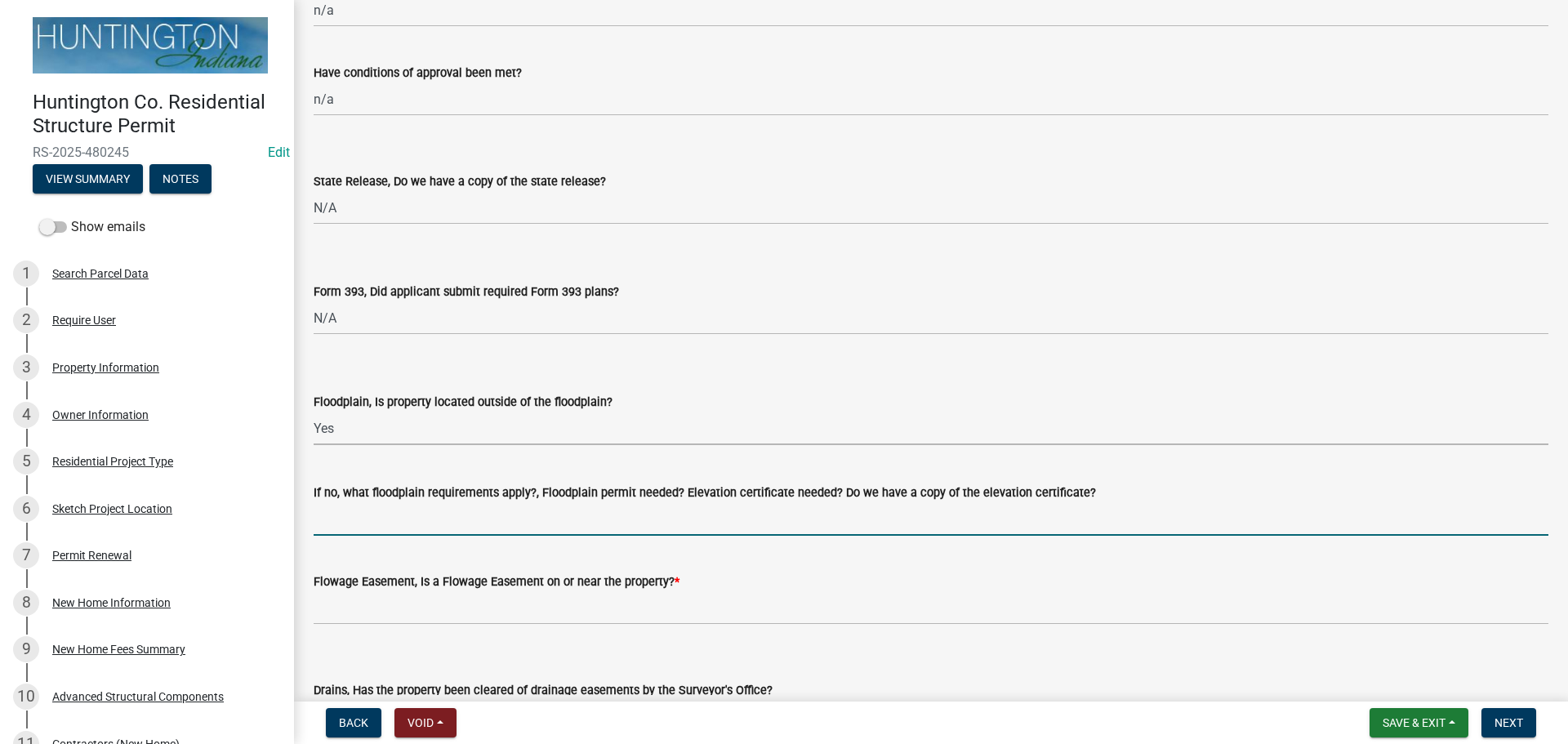
click at [358, 513] on input "If no, what floodplain requirements apply?, Floodplain permit needed? Elevation…" at bounding box center [931, 518] width 1235 height 33
type input "n/a"
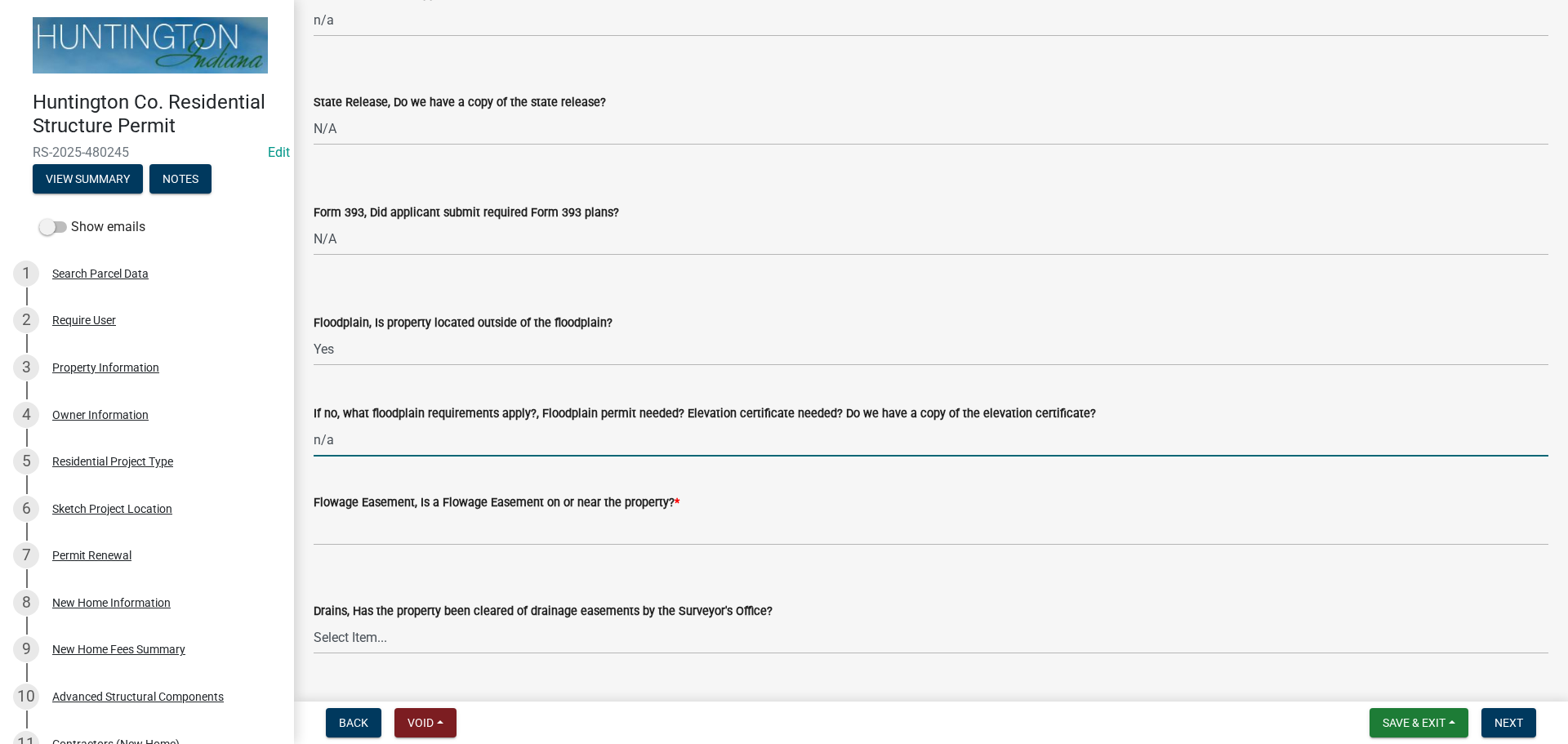
scroll to position [1657, 0]
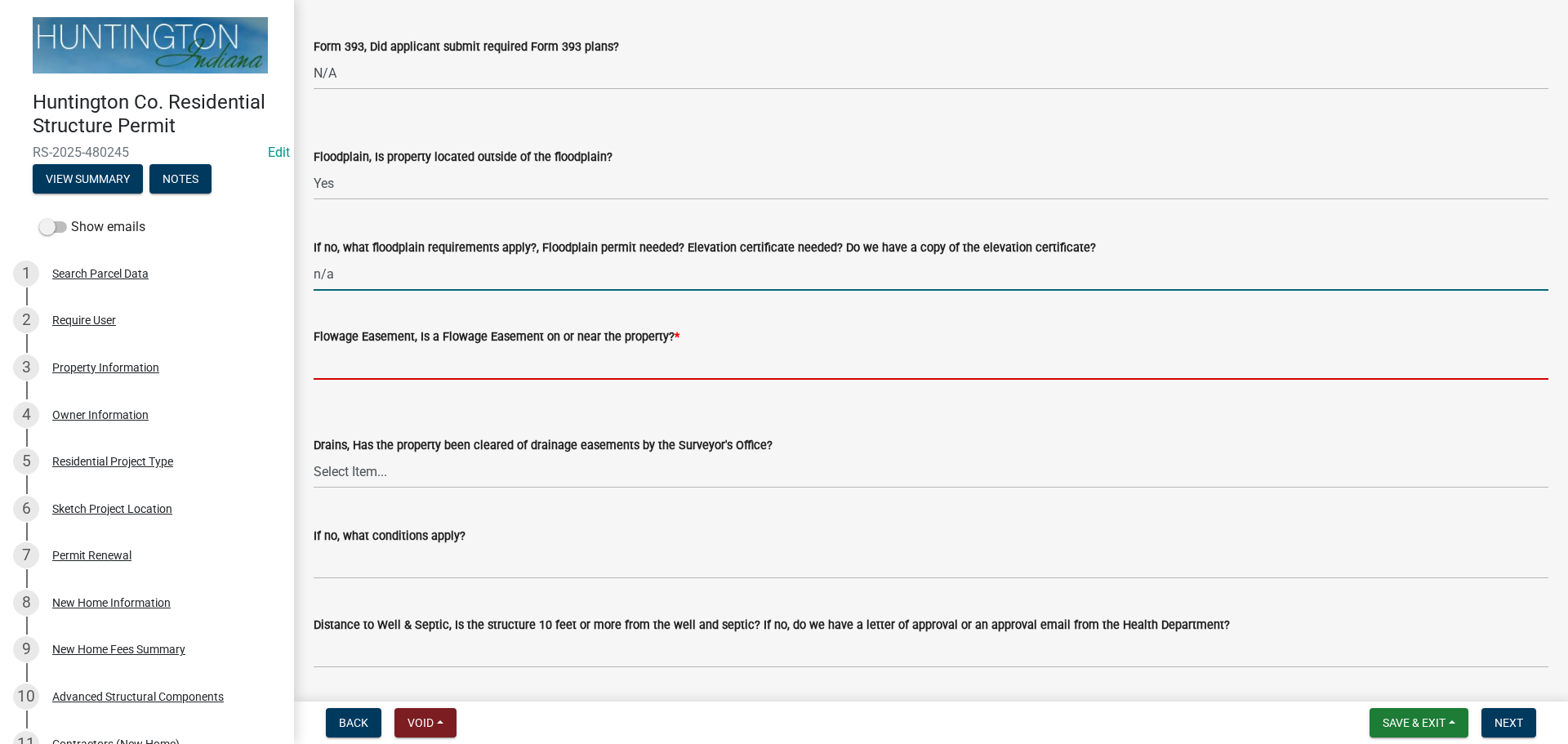
click at [338, 367] on input "Flowage Easement, Is a Flowage Easement on or near the property? *" at bounding box center [931, 363] width 1235 height 33
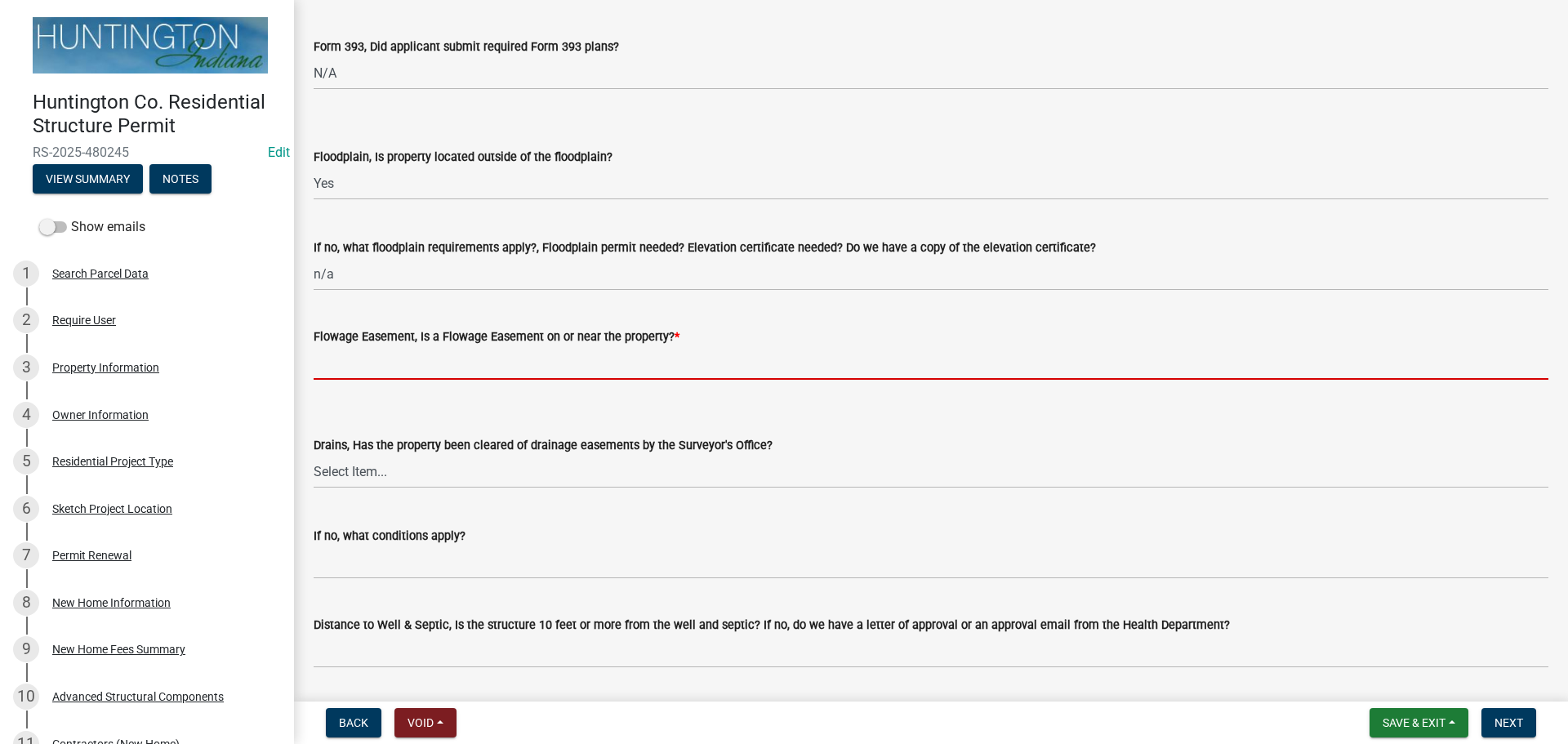
type input "no"
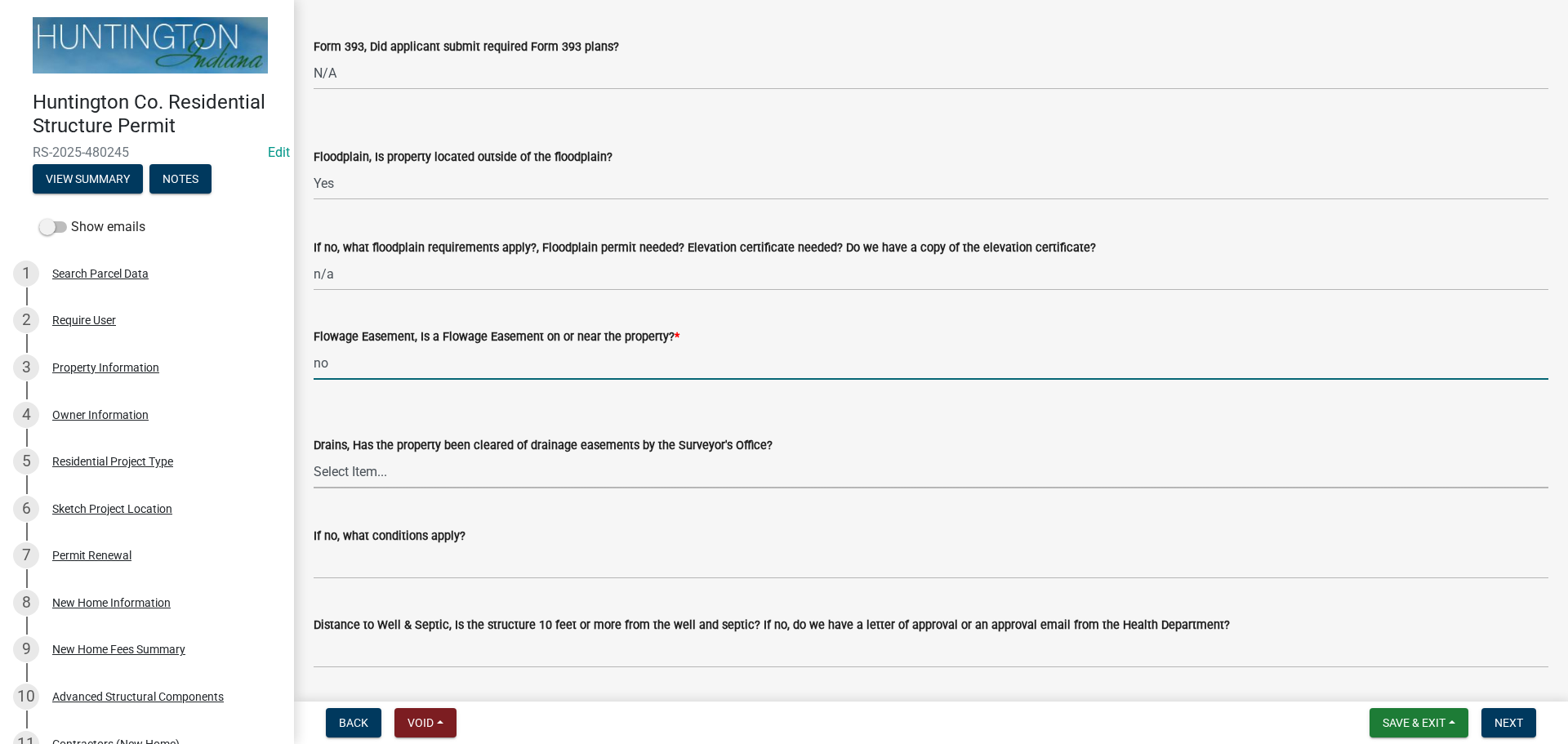
click at [330, 465] on select "Select Item... Yes No" at bounding box center [931, 471] width 1235 height 33
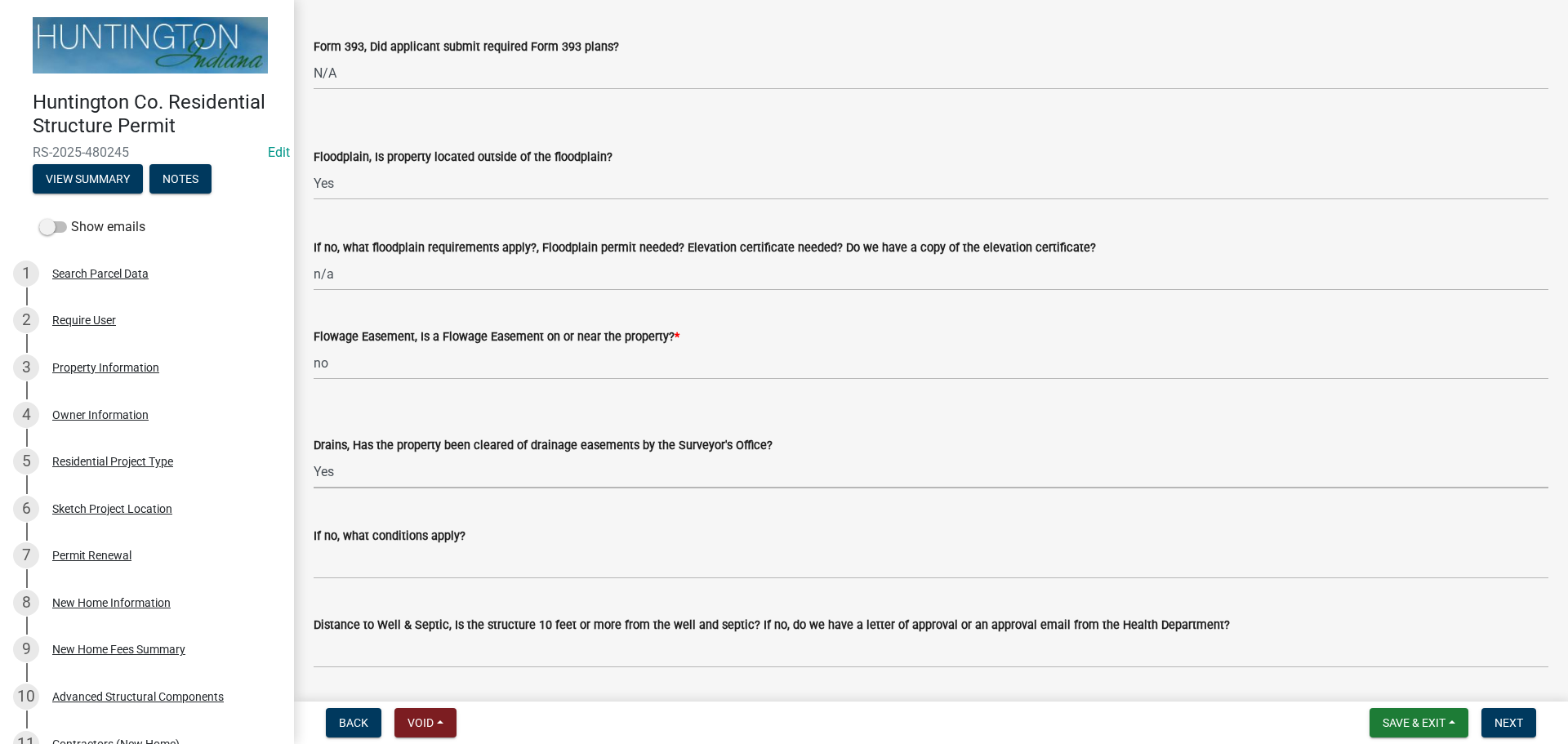
click at [313, 455] on select "Select Item... Yes No" at bounding box center [931, 471] width 1235 height 33
select select "aa299abd-59e4-4841-82bd-632f03f187ef"
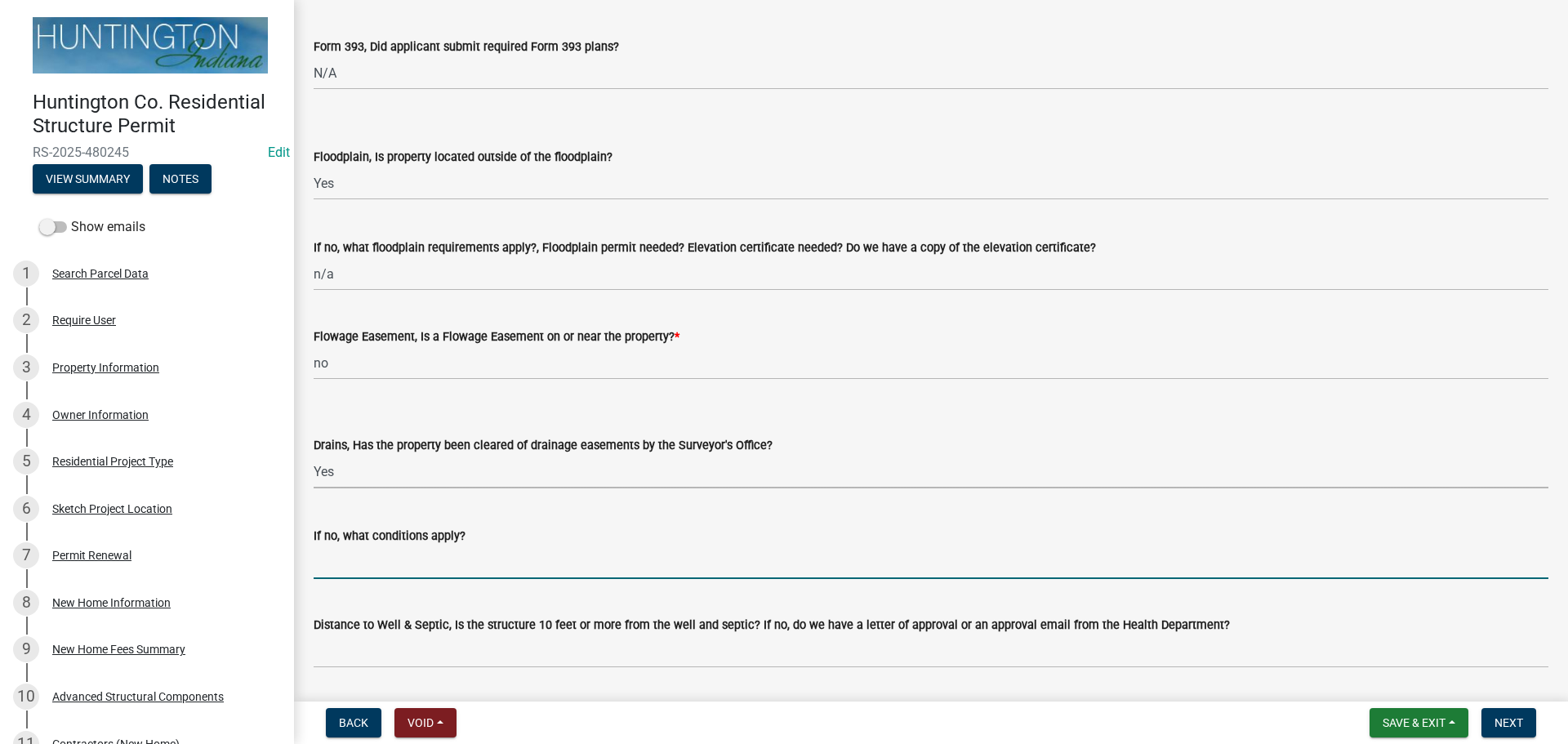
click at [354, 566] on input "If no, what conditions apply?" at bounding box center [931, 562] width 1235 height 33
type input "n/a"
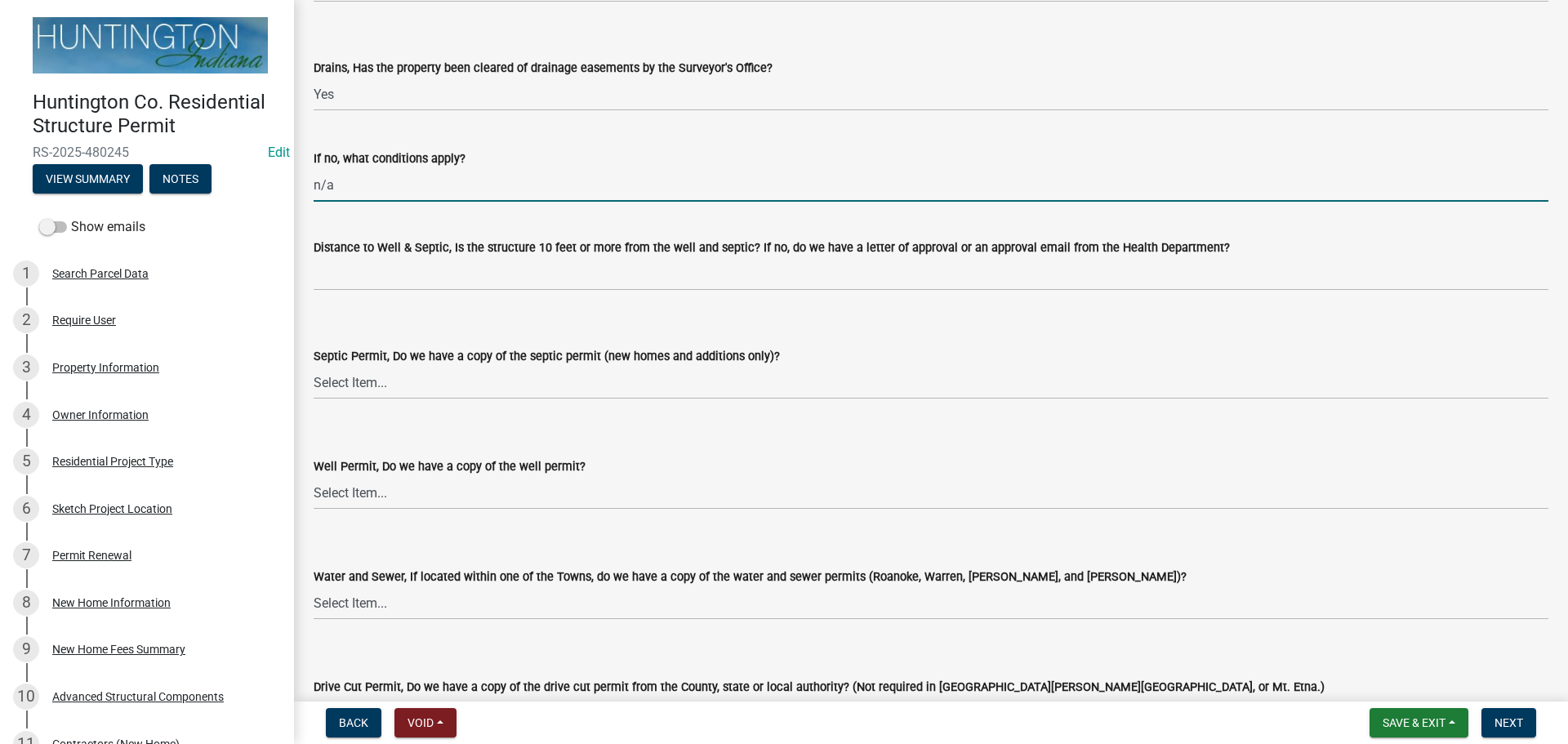
scroll to position [2066, 0]
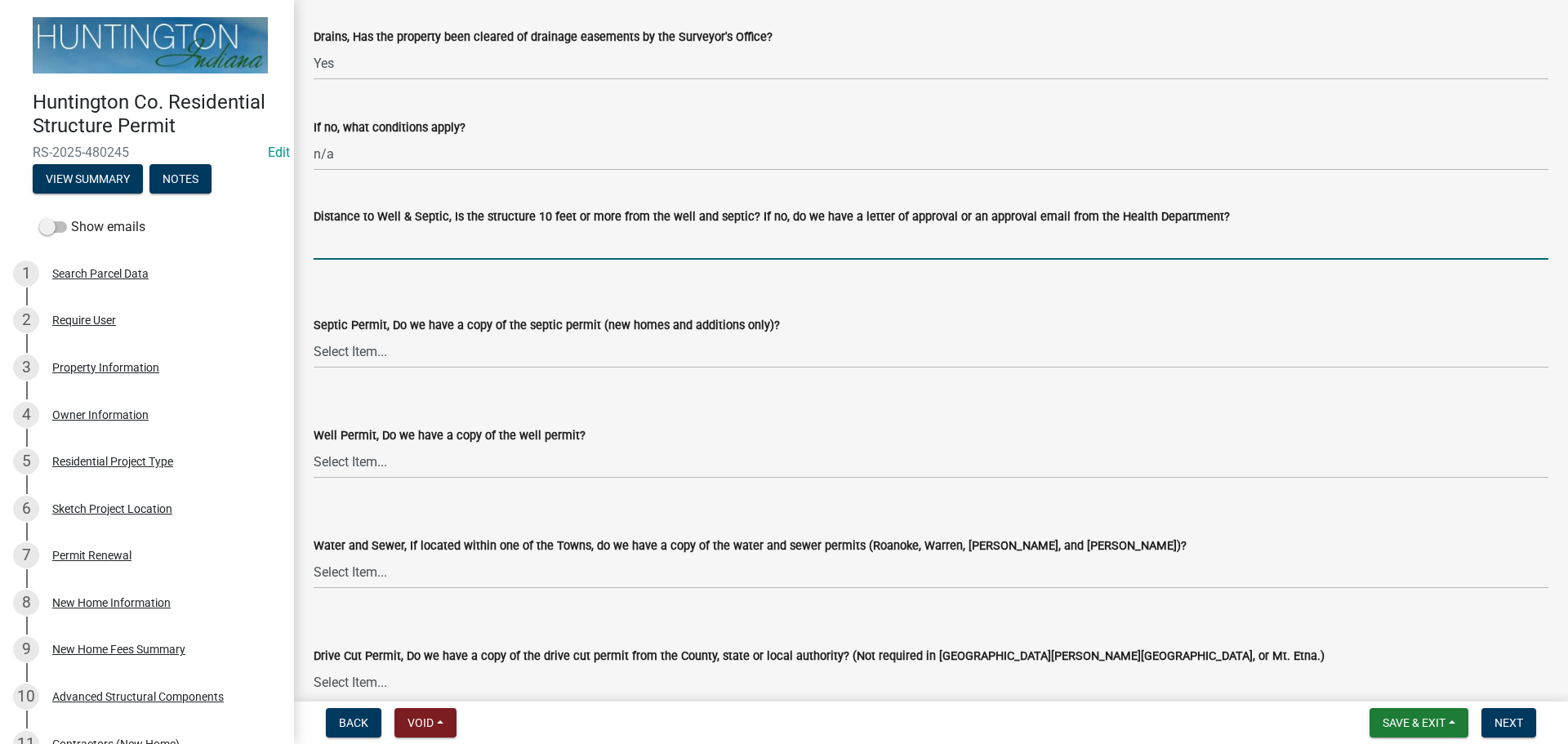
click at [361, 254] on input "Distance to Well & Septic, Is the structure 10 feet or more from the well and s…" at bounding box center [931, 243] width 1235 height 33
type input "n/a town of Warren"
drag, startPoint x: 361, startPoint y: 350, endPoint x: 361, endPoint y: 366, distance: 16.0
click at [361, 350] on select "Select Item... Yes No N/A" at bounding box center [931, 351] width 1235 height 33
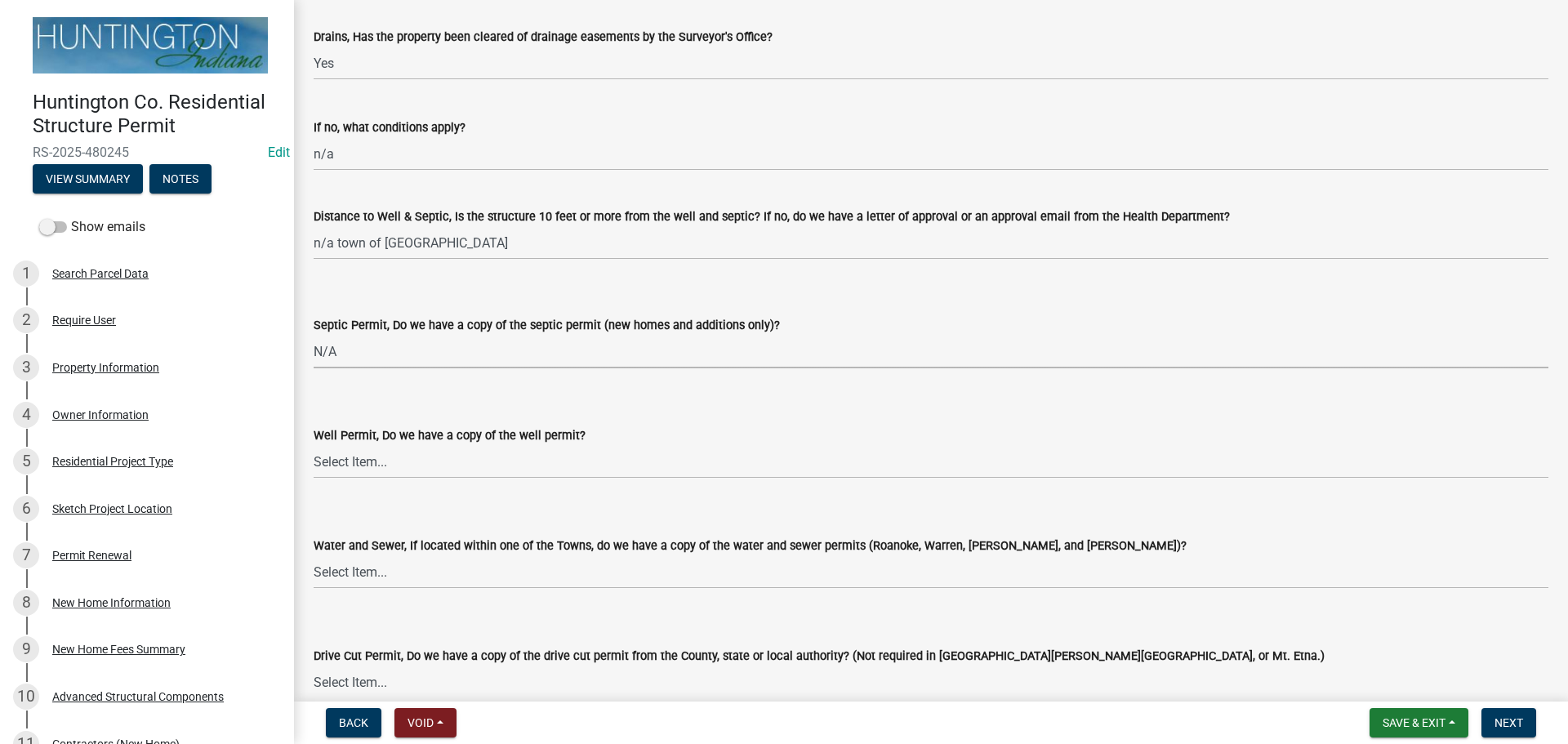
click at [313, 335] on select "Select Item... Yes No N/A" at bounding box center [931, 351] width 1235 height 33
select select "9e915027-22d8-4398-b0f5-e3cf97d893e0"
click at [361, 467] on select "Select Item... Yes No N/A" at bounding box center [931, 462] width 1235 height 33
click at [313, 446] on select "Select Item... Yes No N/A" at bounding box center [931, 462] width 1235 height 33
select select "2c91b07e-37d9-4ec5-b504-47058404e578"
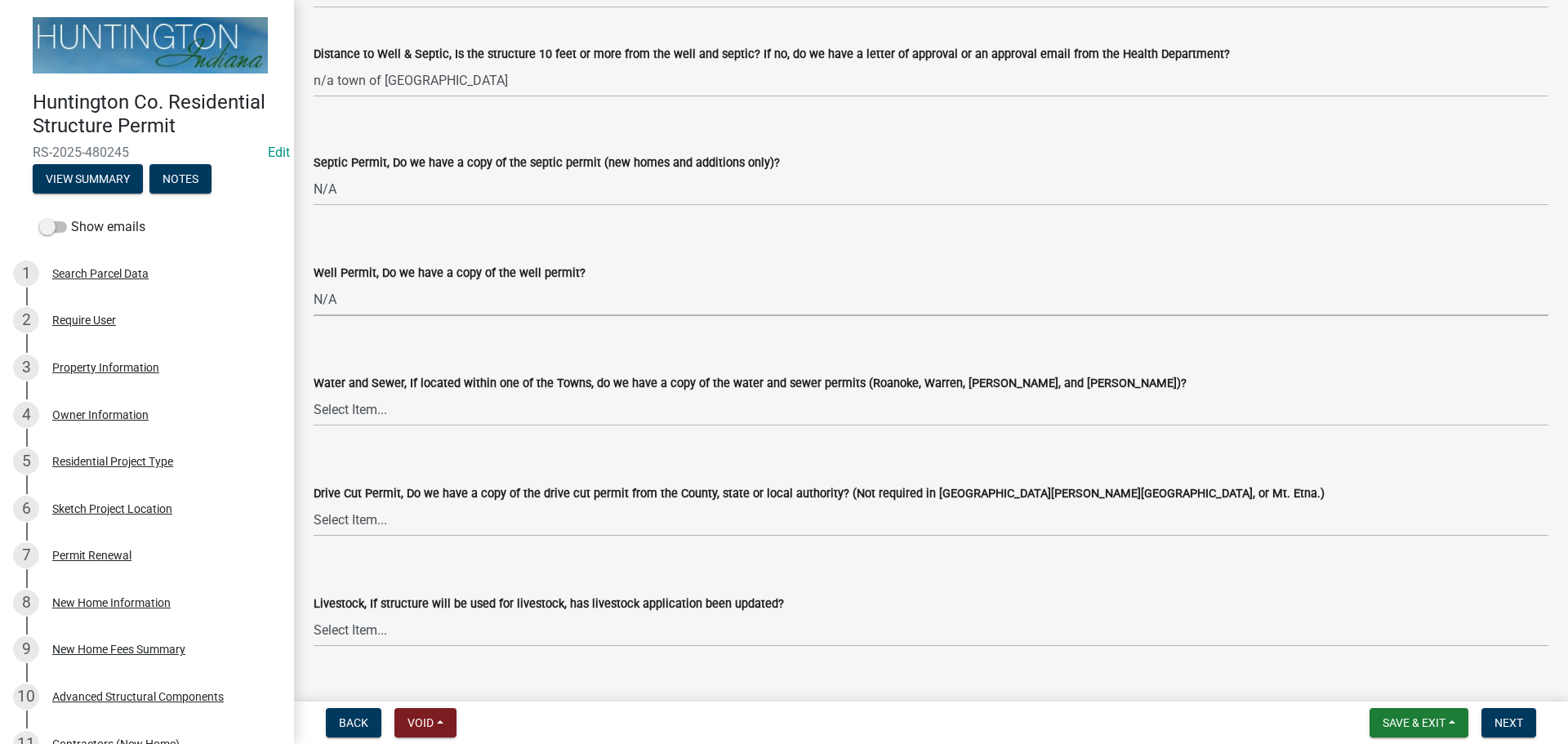
scroll to position [2229, 0]
click at [352, 516] on select "Select Item... Yes No N/A" at bounding box center [931, 518] width 1235 height 33
click at [313, 502] on select "Select Item... Yes No N/A" at bounding box center [931, 518] width 1235 height 33
select select "e1967740-c41b-4de5-b294-b9bc371f9c7c"
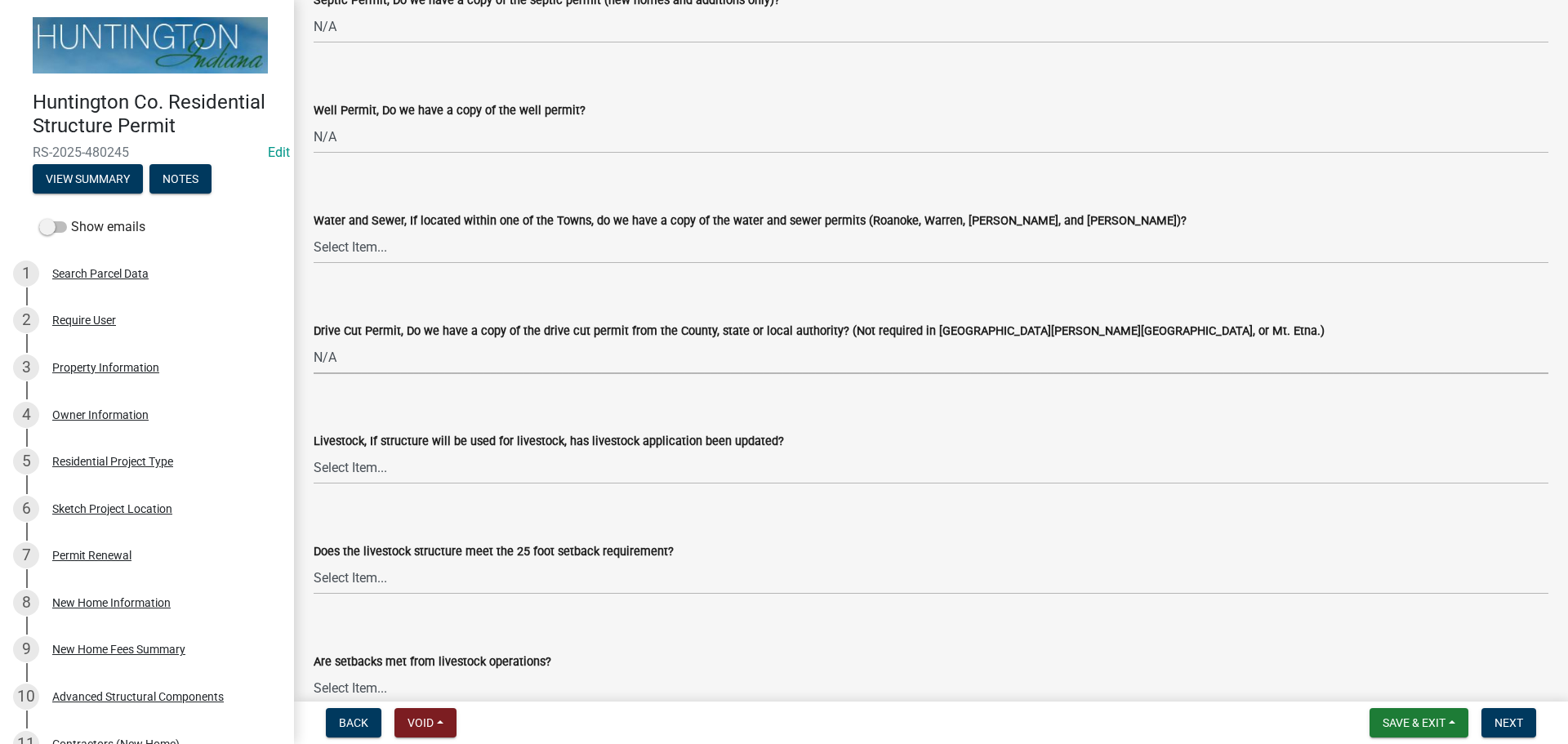
scroll to position [2556, 0]
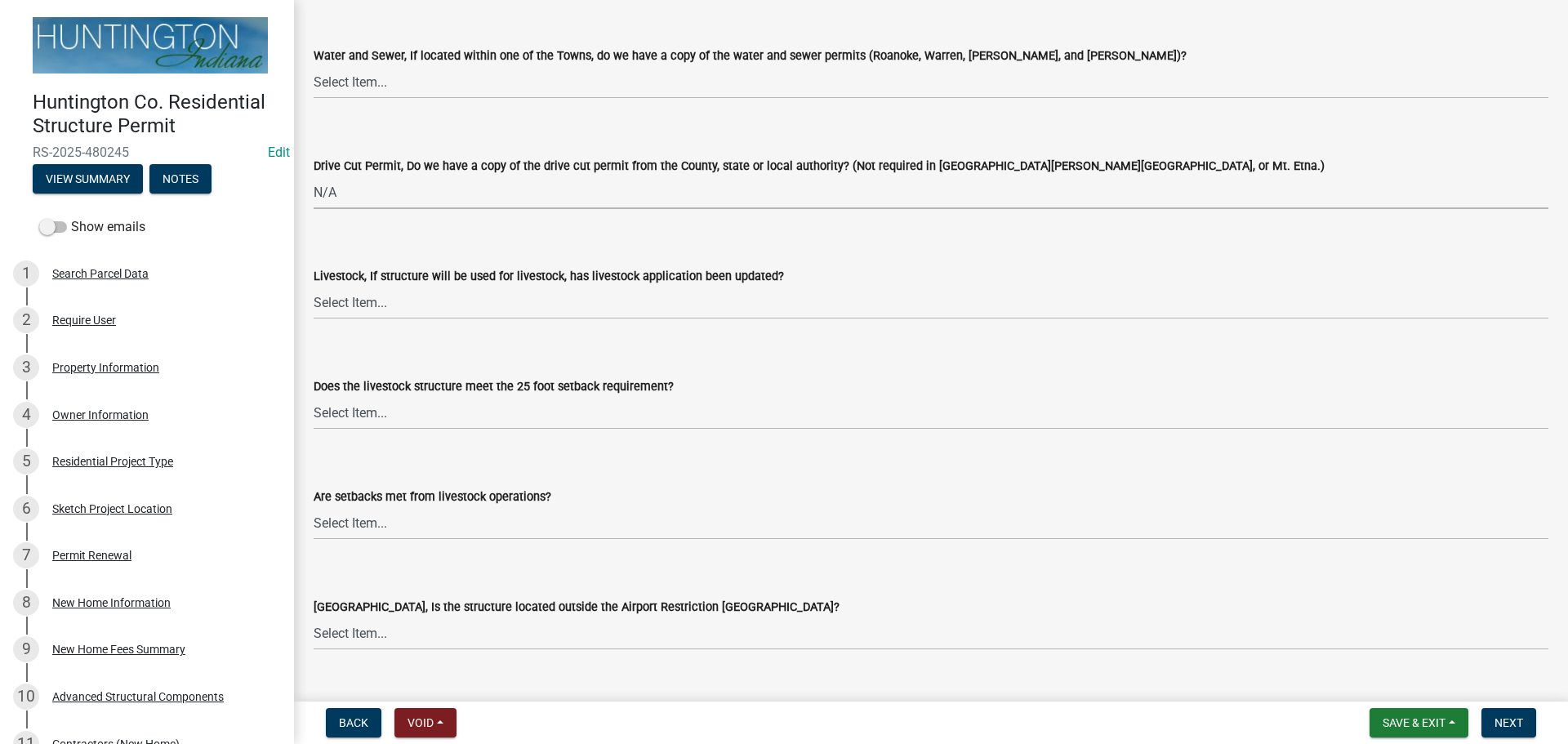
click at [336, 194] on select "Select Item... Yes No N/A" at bounding box center [931, 192] width 1235 height 33
click at [313, 176] on select "Select Item... Yes No N/A" at bounding box center [931, 192] width 1235 height 33
click at [355, 312] on select "Select Item... Yes No N/A" at bounding box center [931, 302] width 1235 height 33
click at [313, 286] on select "Select Item... Yes No N/A" at bounding box center [931, 302] width 1235 height 33
select select "4095ee07-1040-41d6-85c6-c6be8bf6c85e"
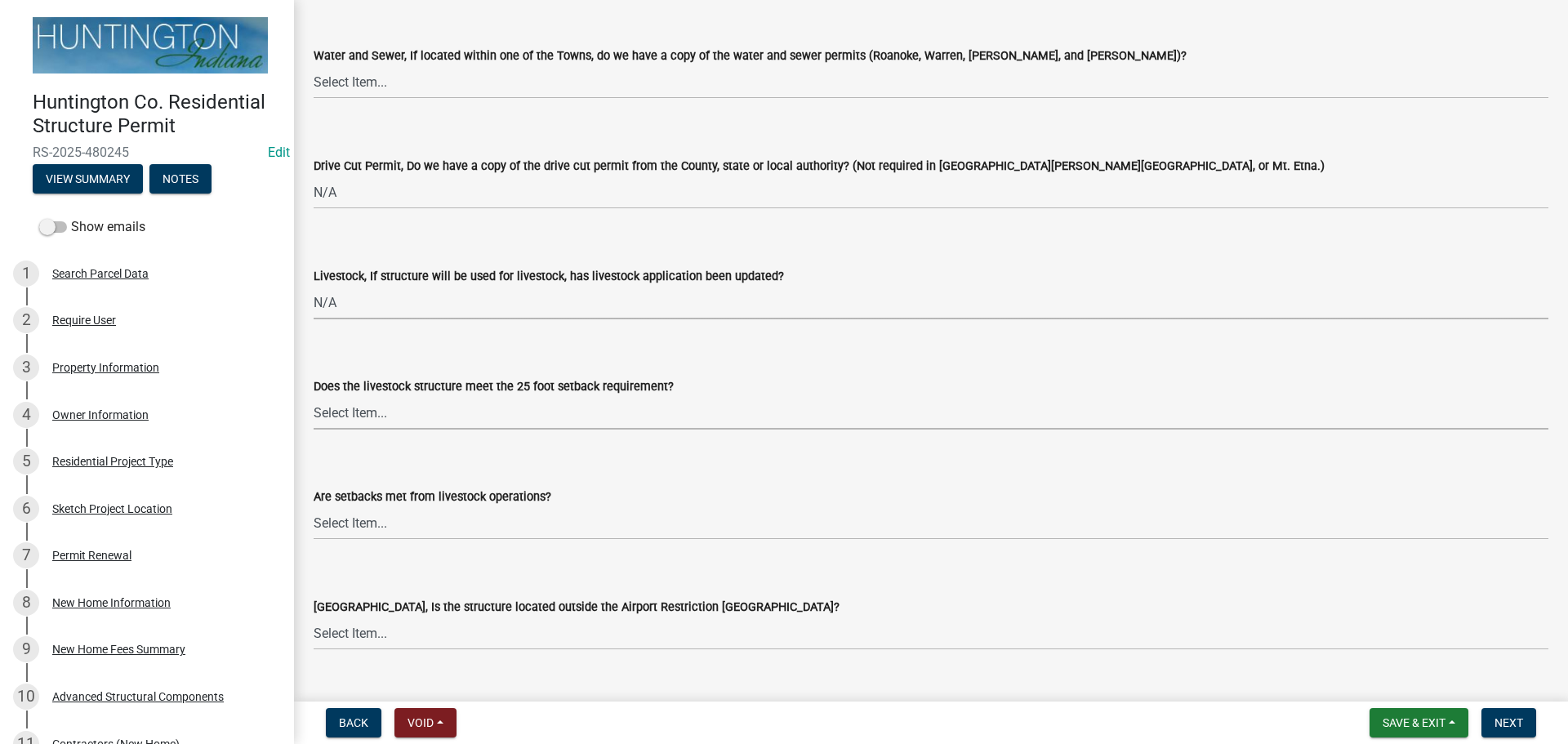
drag, startPoint x: 355, startPoint y: 410, endPoint x: 353, endPoint y: 424, distance: 14.1
click at [354, 410] on select "Select Item... Yes No N/A" at bounding box center [931, 413] width 1235 height 33
click at [313, 397] on select "Select Item... Yes No N/A" at bounding box center [931, 413] width 1235 height 33
select select "87343147-211b-4763-93bb-8b2ee6155afc"
drag, startPoint x: 352, startPoint y: 522, endPoint x: 346, endPoint y: 536, distance: 15.2
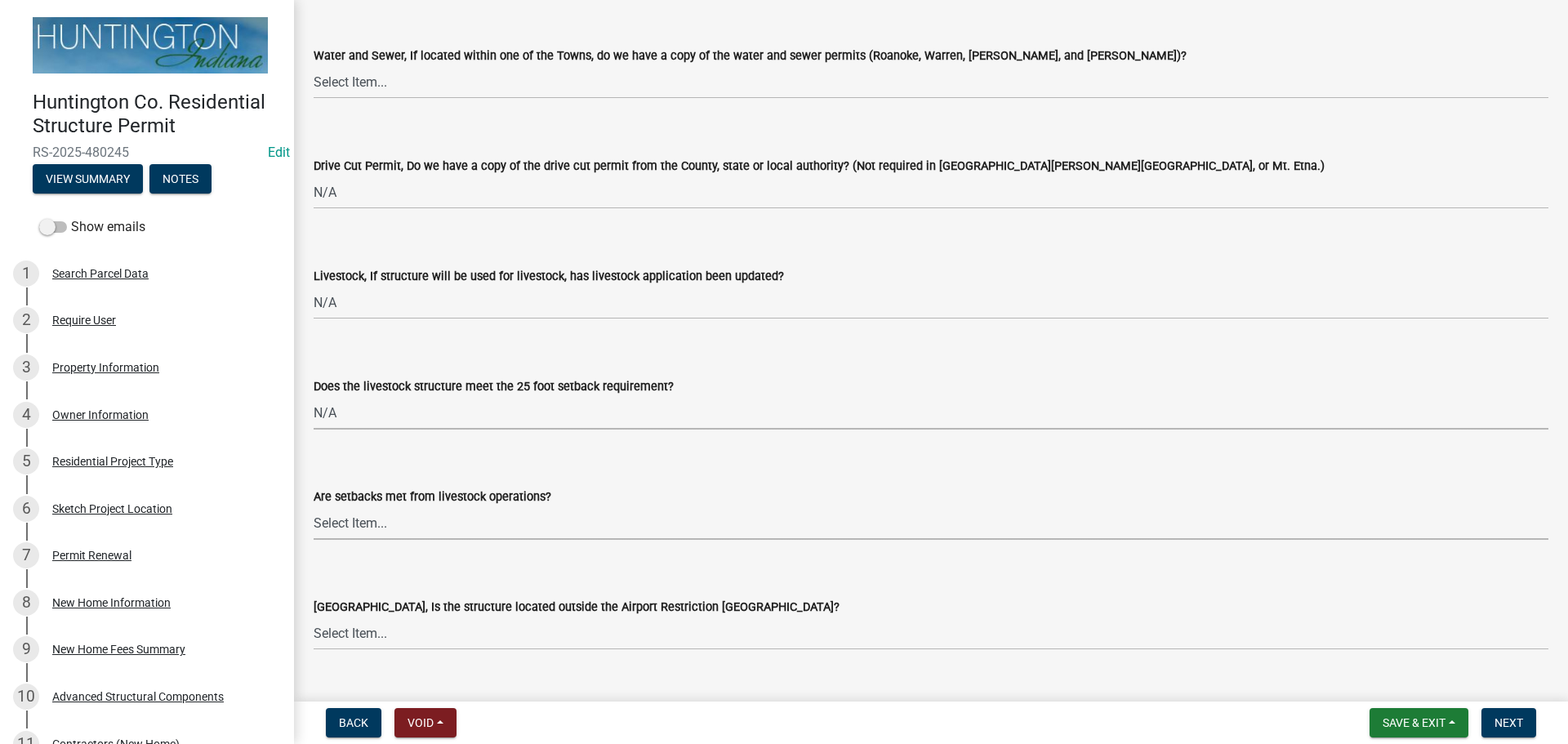
click at [352, 522] on select "Select Item... Yes No" at bounding box center [931, 523] width 1235 height 33
click at [313, 507] on select "Select Item... Yes No" at bounding box center [931, 523] width 1235 height 33
select select "a533f136-47b9-4377-857f-add42c7a7ee1"
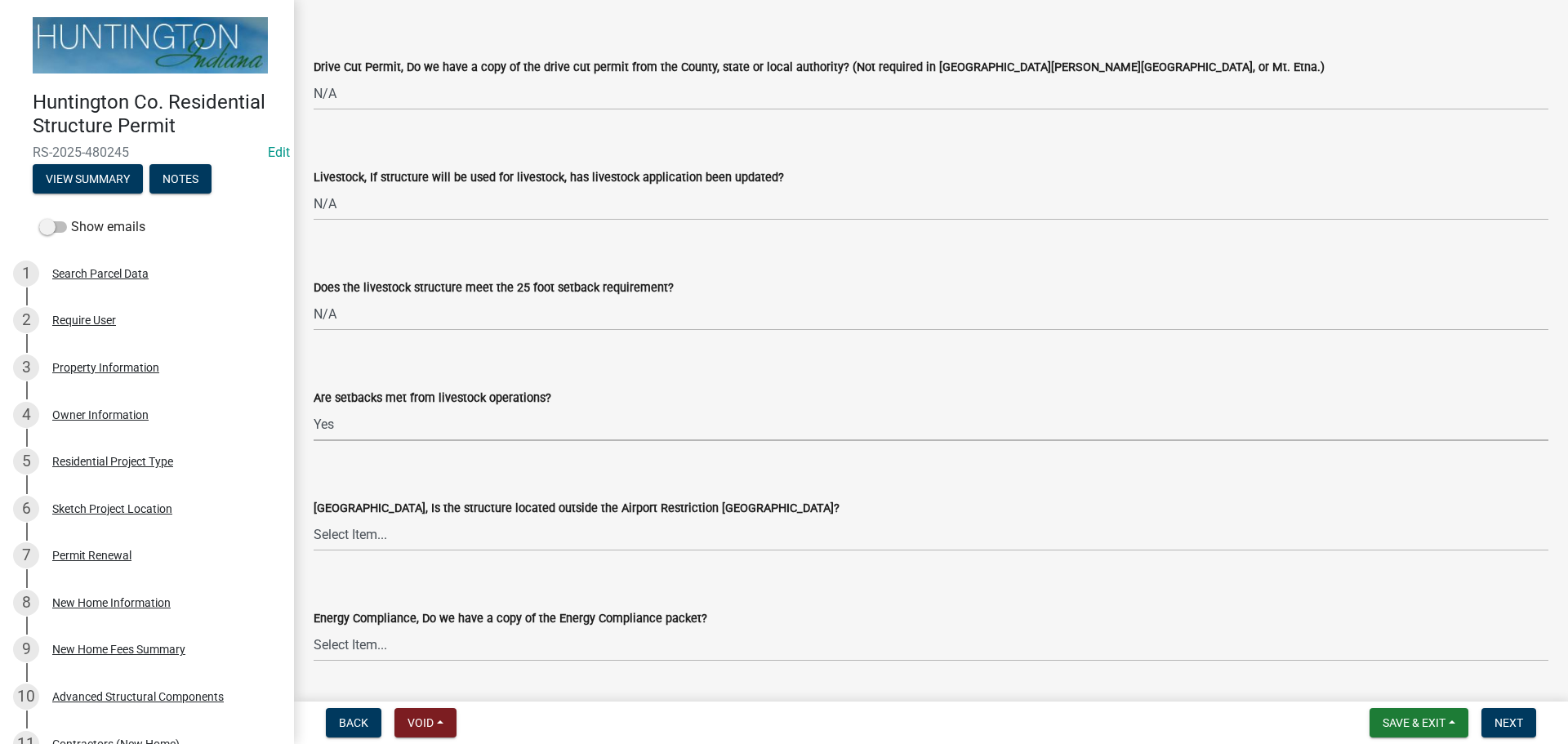
scroll to position [2883, 0]
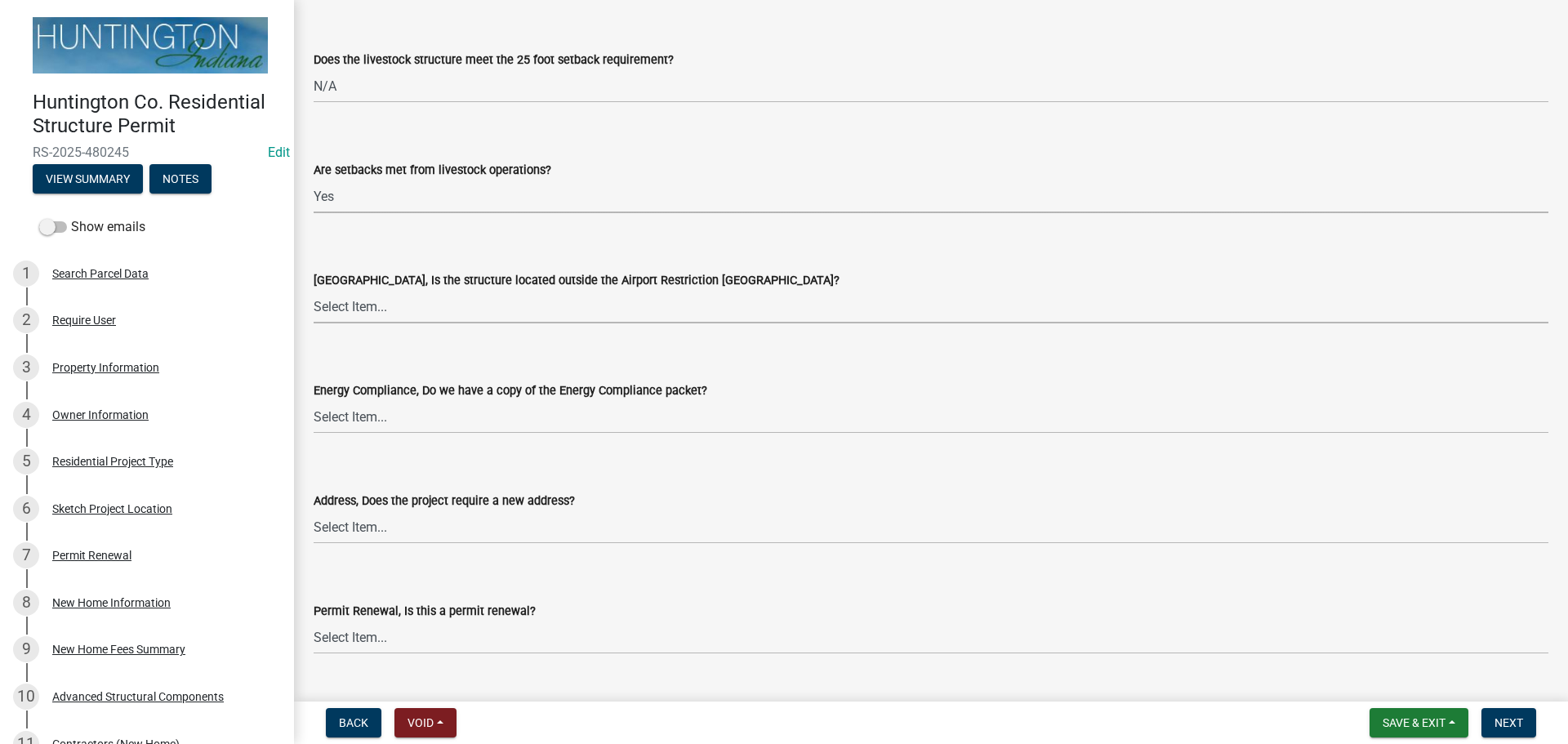
click at [339, 308] on select "Select Item... Yes No" at bounding box center [931, 306] width 1235 height 33
click at [313, 290] on select "Select Item... Yes No" at bounding box center [931, 306] width 1235 height 33
select select "3c66432b-8bb8-4124-90df-d6035d4b372c"
drag, startPoint x: 357, startPoint y: 410, endPoint x: 357, endPoint y: 420, distance: 10.0
click at [357, 410] on select "Select Item... Yes No N/A" at bounding box center [931, 416] width 1235 height 33
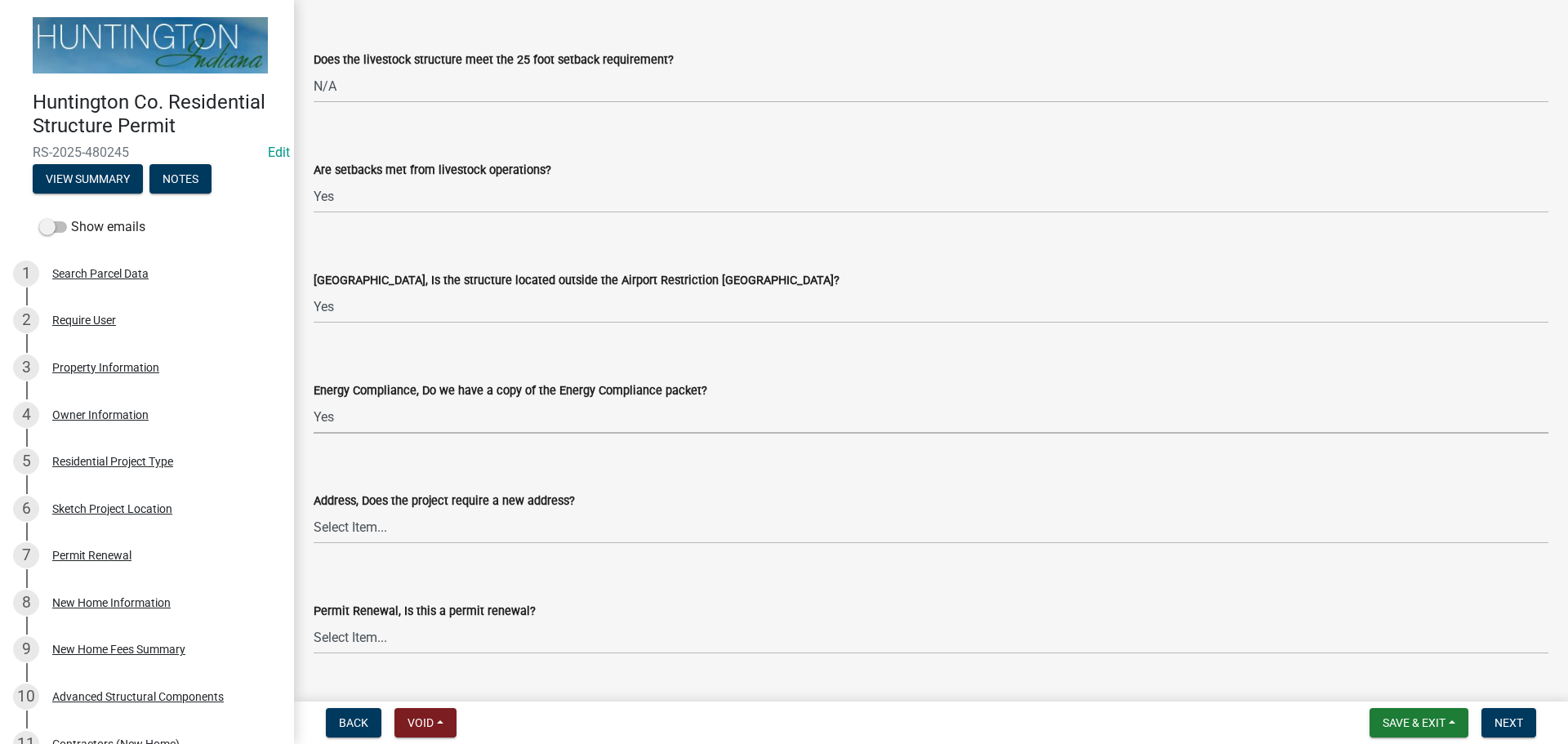
click at [313, 400] on select "Select Item... Yes No N/A" at bounding box center [931, 416] width 1235 height 33
select select "87ff1e7d-2299-4b95-8987-75dfcfb00e9e"
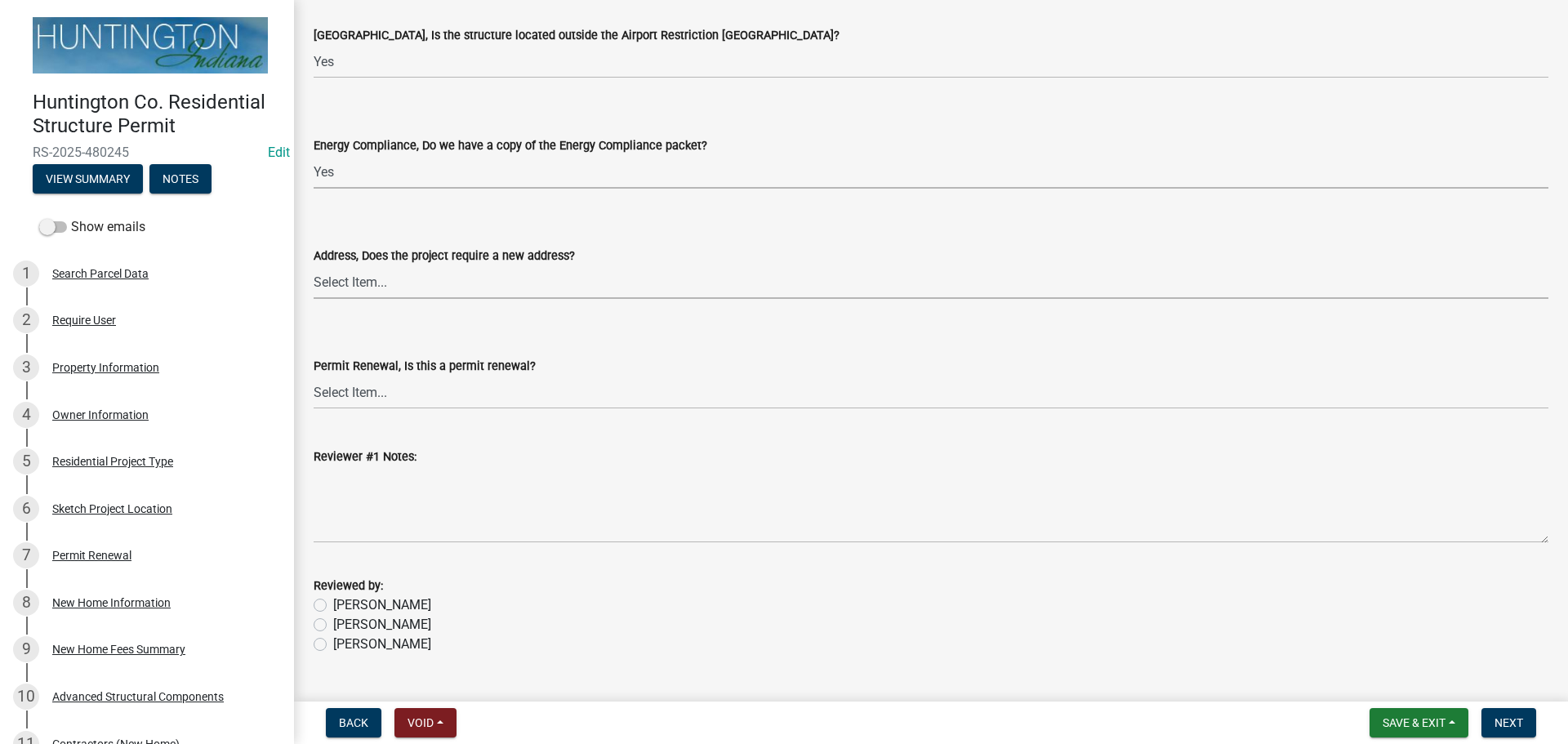
click at [329, 292] on select "Select Item... Yes No" at bounding box center [931, 281] width 1235 height 33
click at [313, 265] on select "Select Item... Yes No" at bounding box center [931, 281] width 1235 height 33
select select "dab9127f-4f14-4b54-93cb-019292fe7c15"
click at [333, 622] on label "Jessica" at bounding box center [382, 625] width 98 height 20
click at [333, 622] on input "Jessica" at bounding box center [338, 620] width 10 height 10
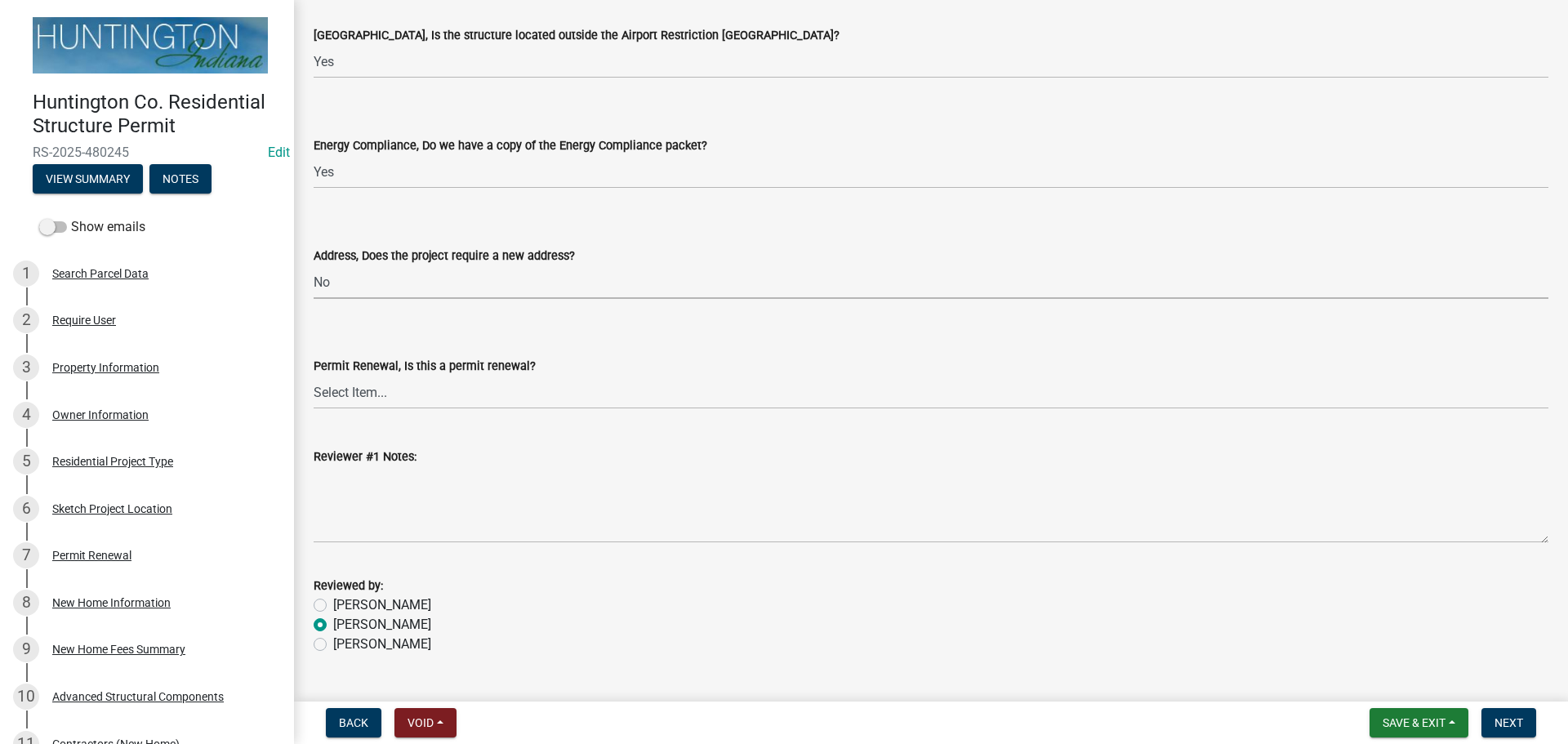
radio input "true"
click at [1526, 720] on button "Next" at bounding box center [1509, 722] width 55 height 29
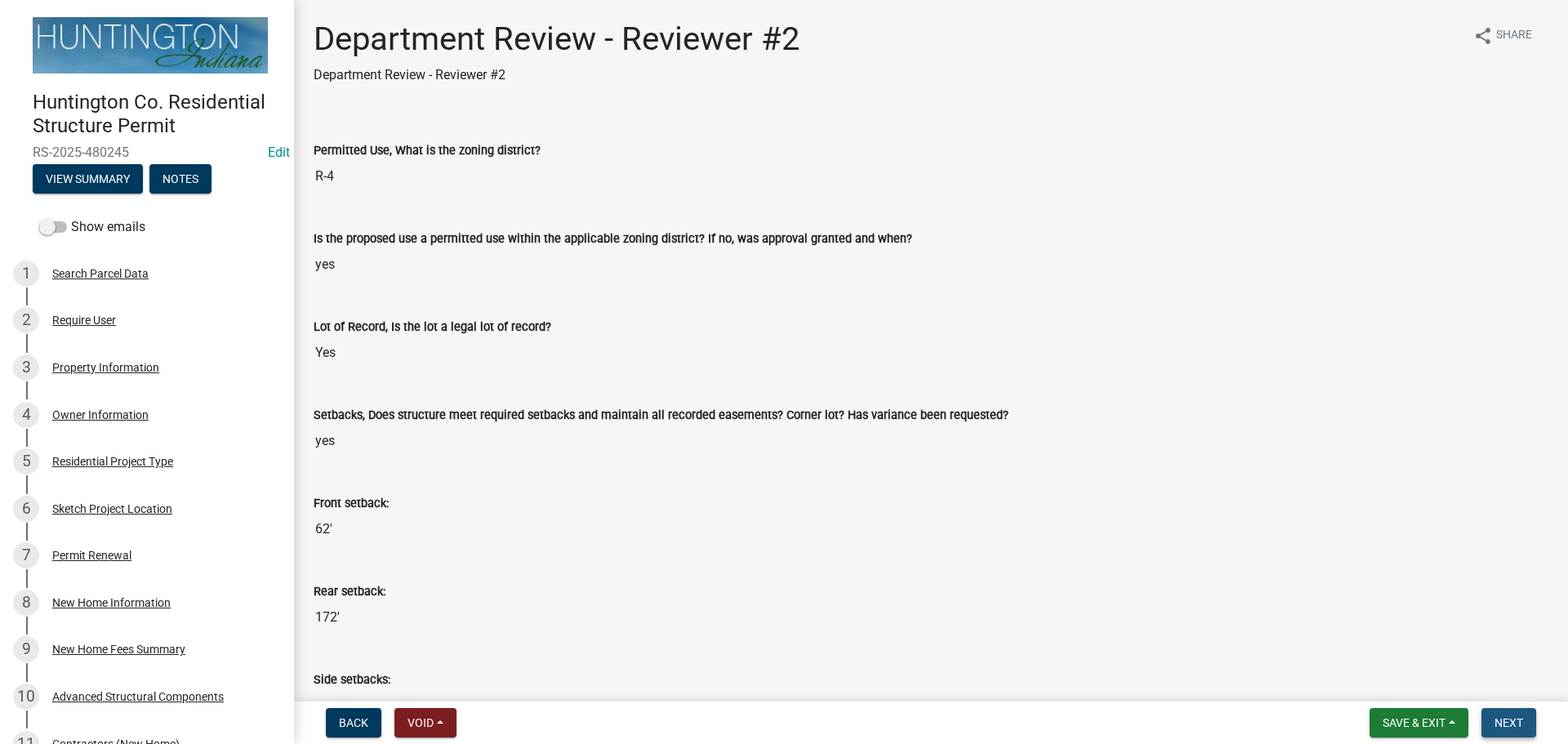
click at [1524, 717] on span "Next" at bounding box center [1509, 723] width 28 height 13
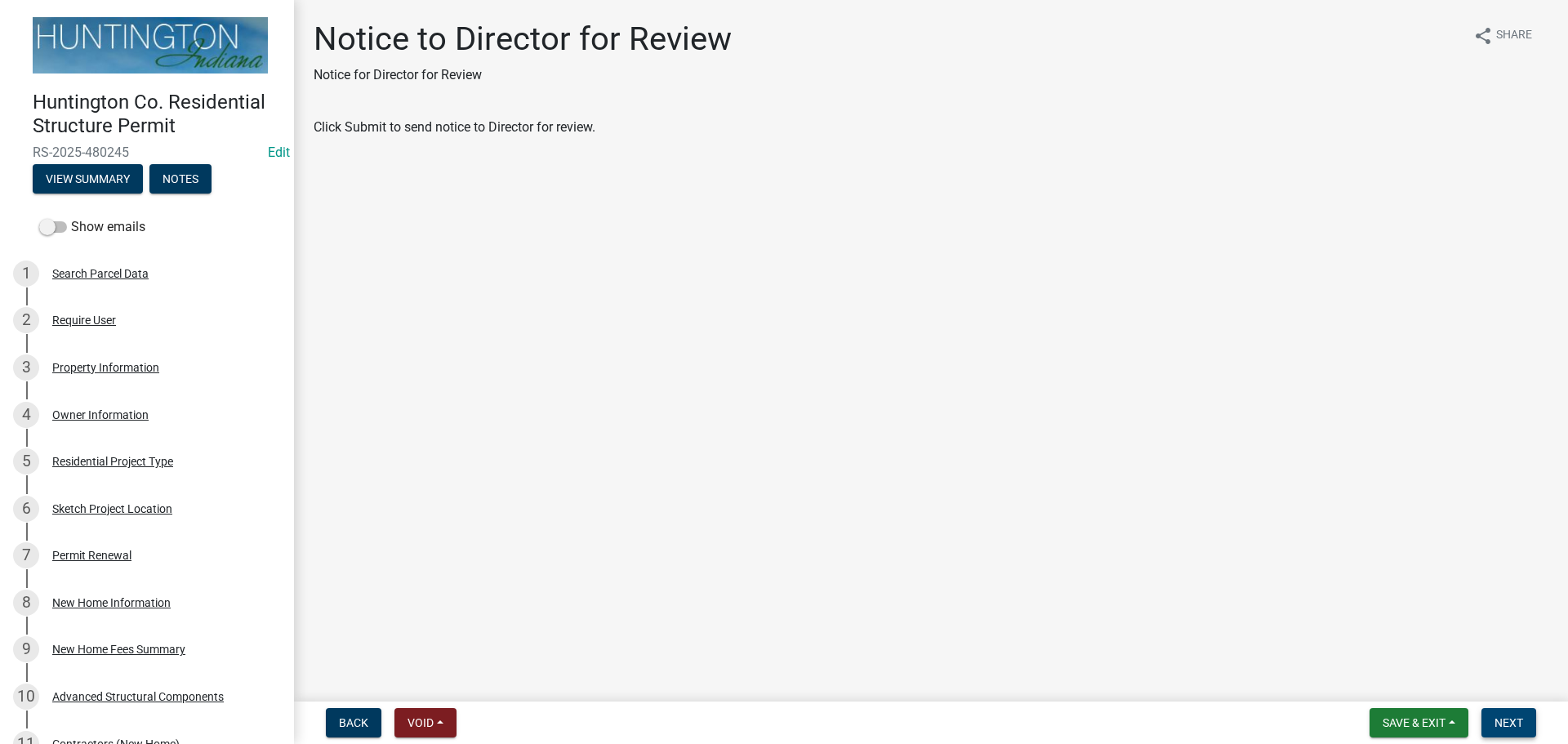
click at [1524, 717] on span "Next" at bounding box center [1509, 723] width 28 height 13
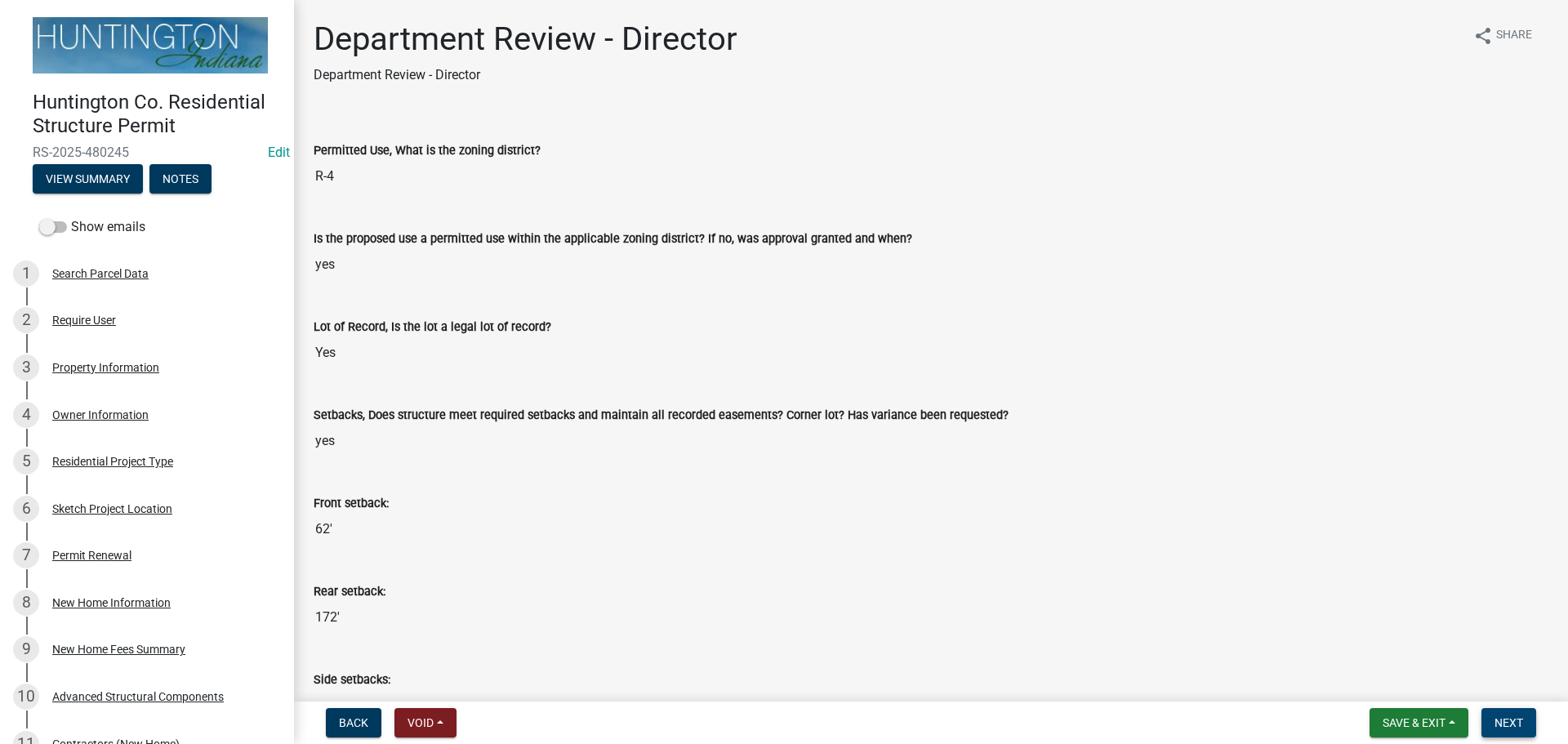
click at [1524, 717] on span "Next" at bounding box center [1509, 723] width 28 height 13
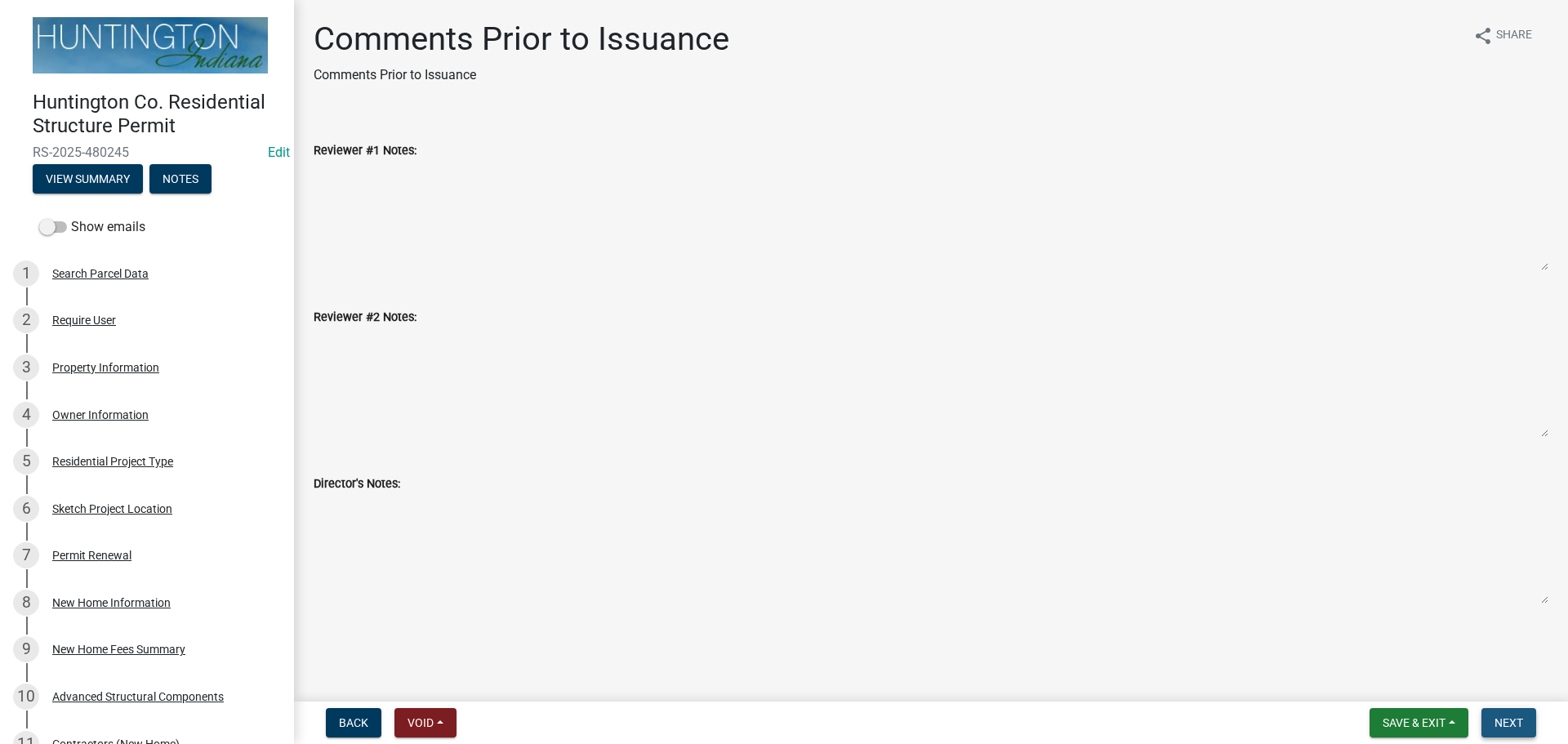
click at [1524, 717] on span "Next" at bounding box center [1509, 723] width 28 height 13
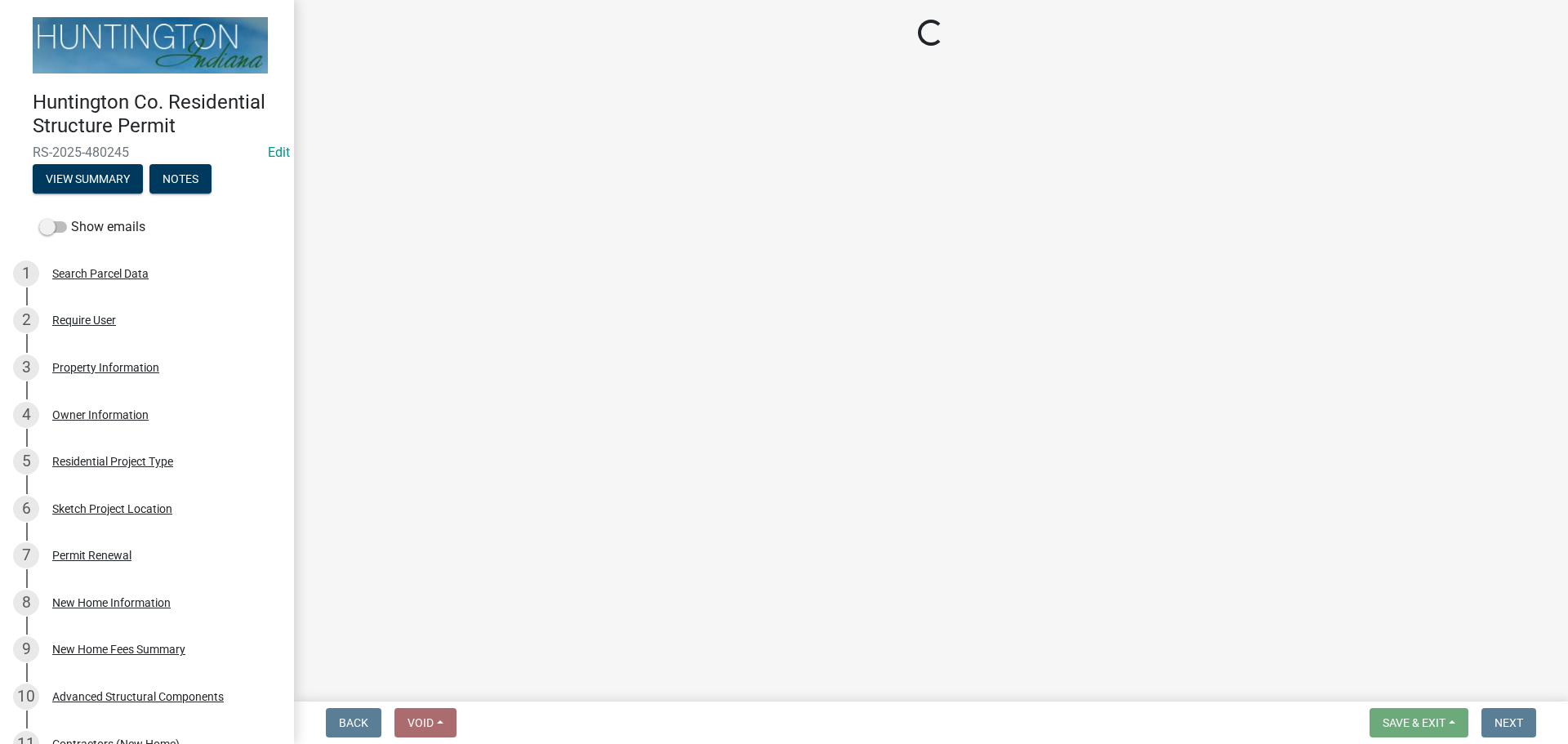
select select "3: 3"
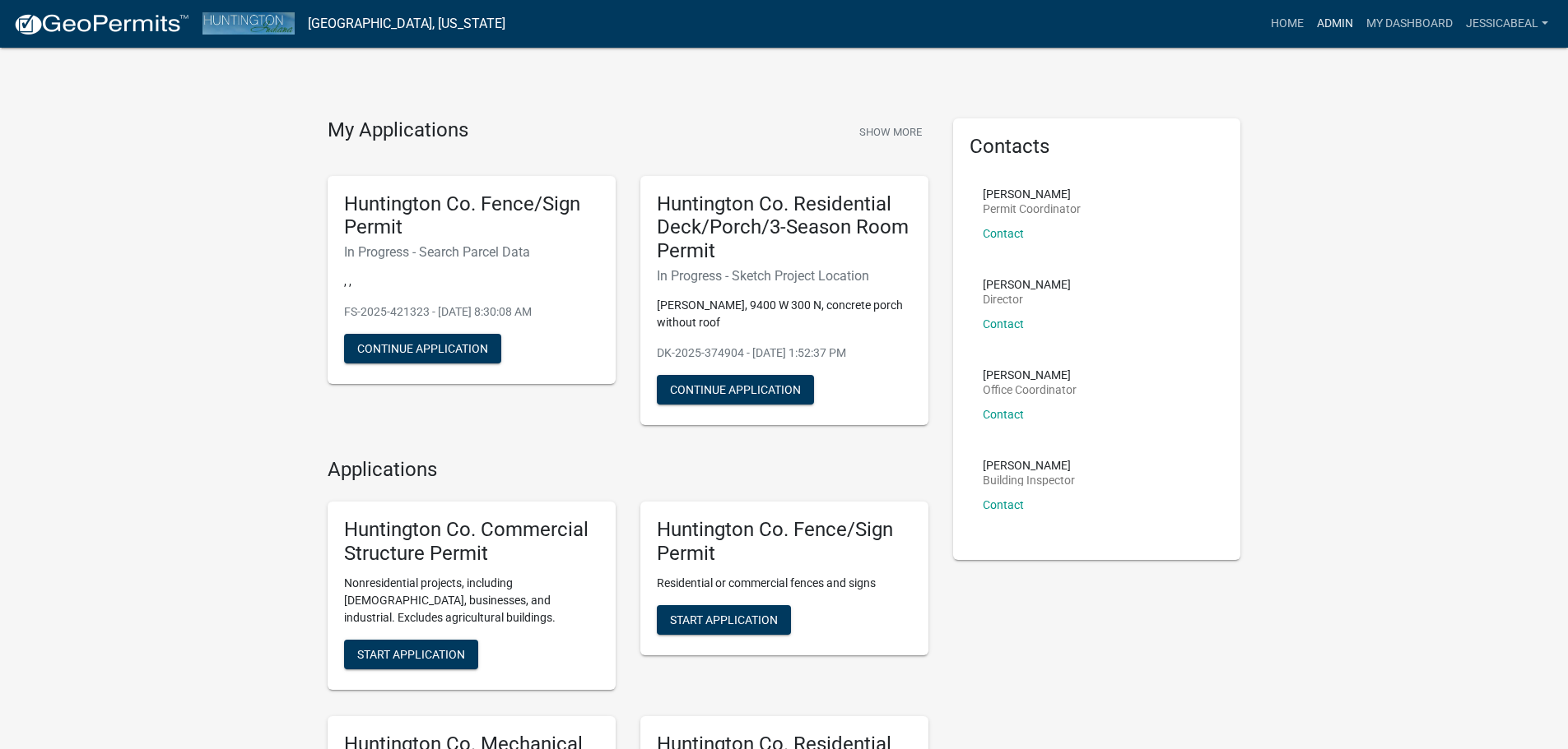
drag, startPoint x: 1329, startPoint y: 28, endPoint x: 1316, endPoint y: 32, distance: 13.6
click at [1329, 28] on link "Admin" at bounding box center [1335, 24] width 49 height 31
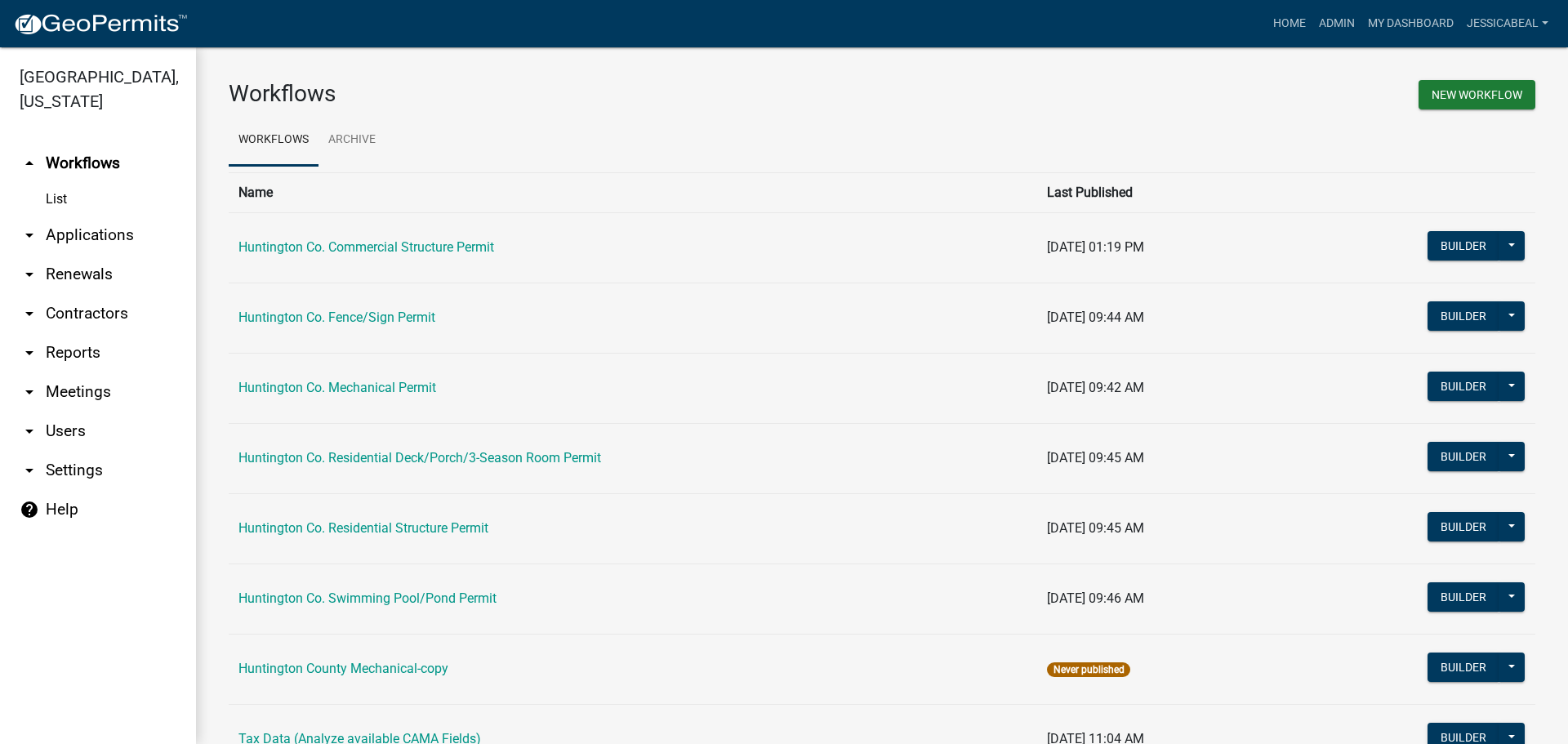
click at [125, 231] on link "arrow_drop_down Applications" at bounding box center [98, 235] width 196 height 40
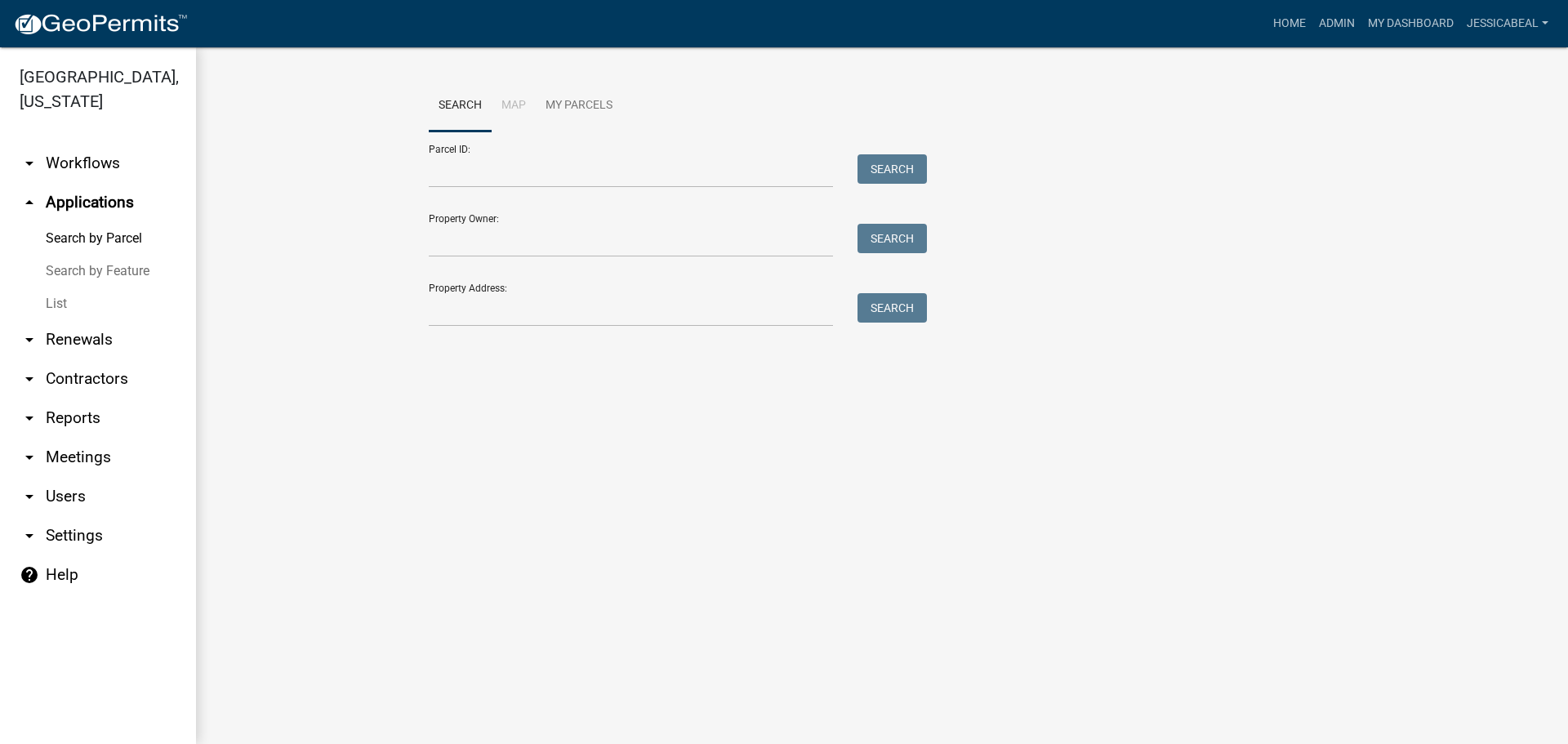
click at [49, 288] on link "List" at bounding box center [98, 304] width 196 height 33
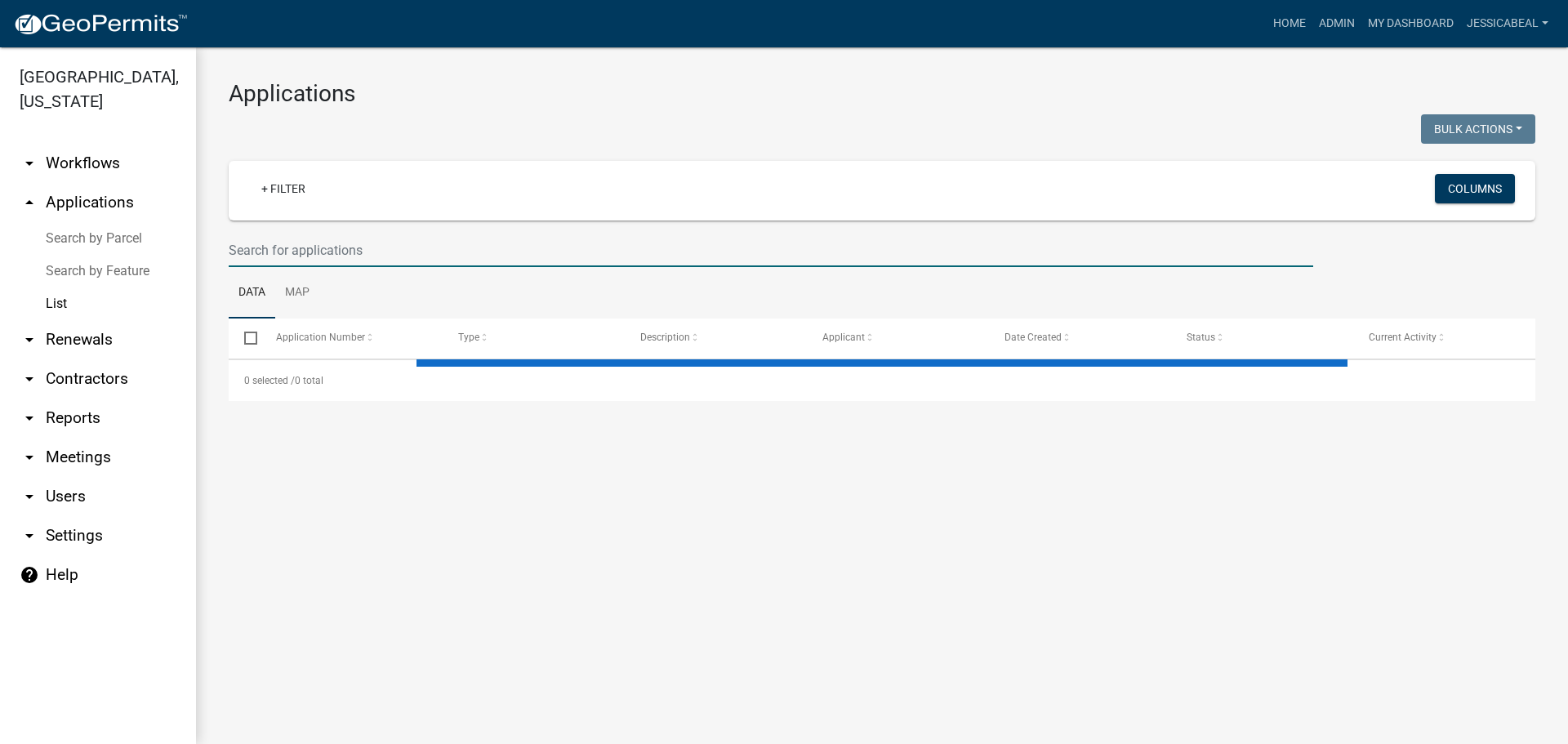
click at [300, 243] on input "text" at bounding box center [770, 249] width 1085 height 33
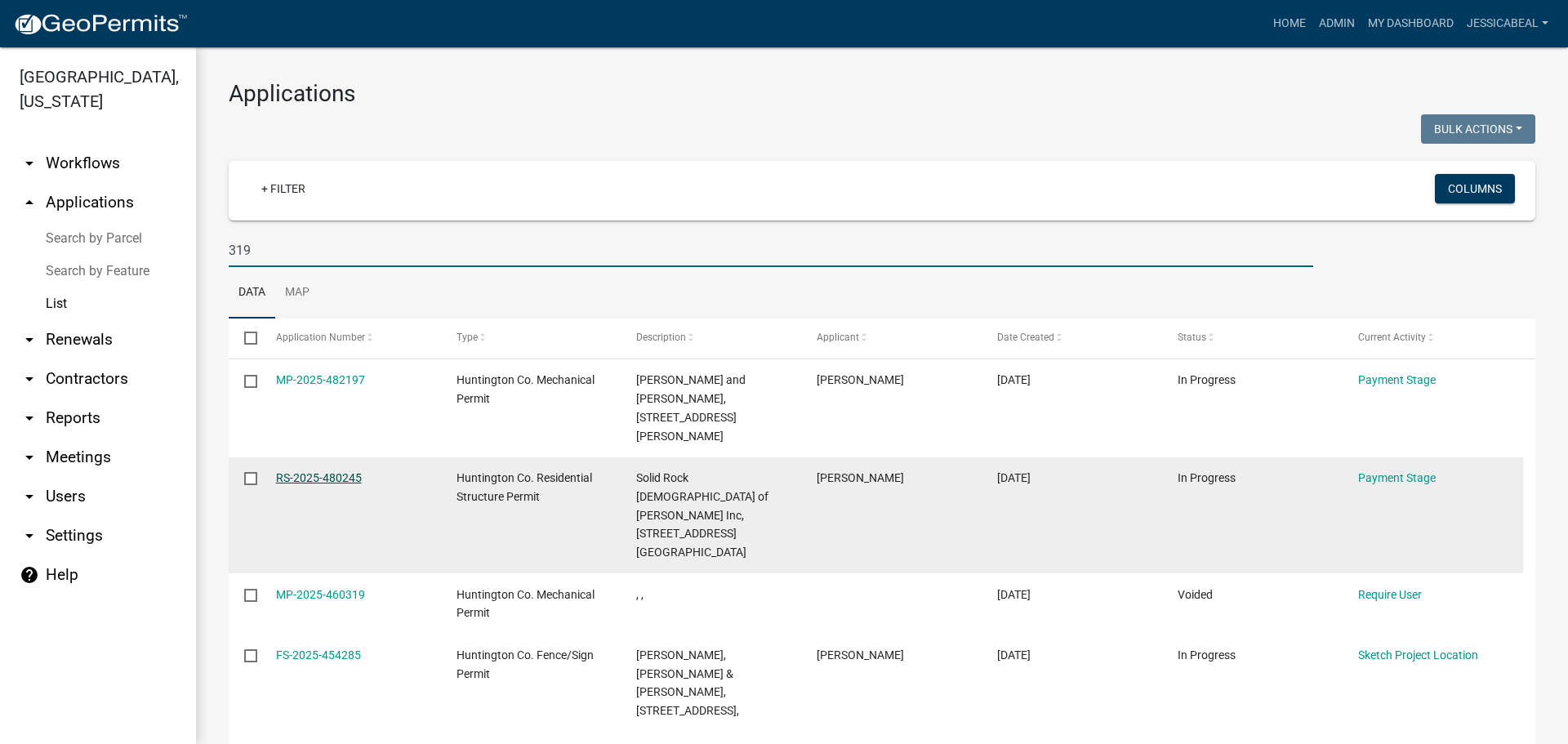
type input "319"
click at [291, 471] on link "RS-2025-480245" at bounding box center [318, 478] width 86 height 13
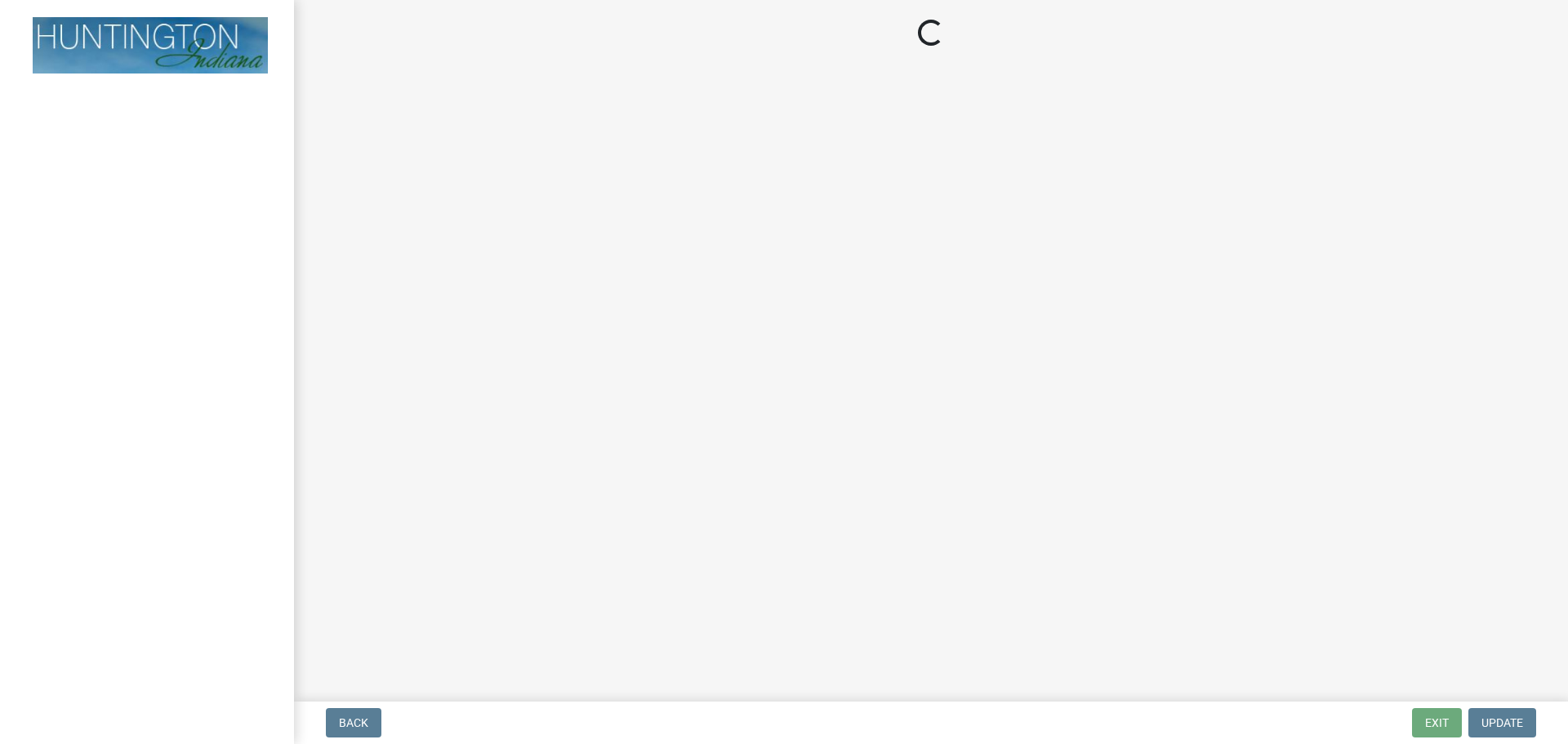
select select "3: 3"
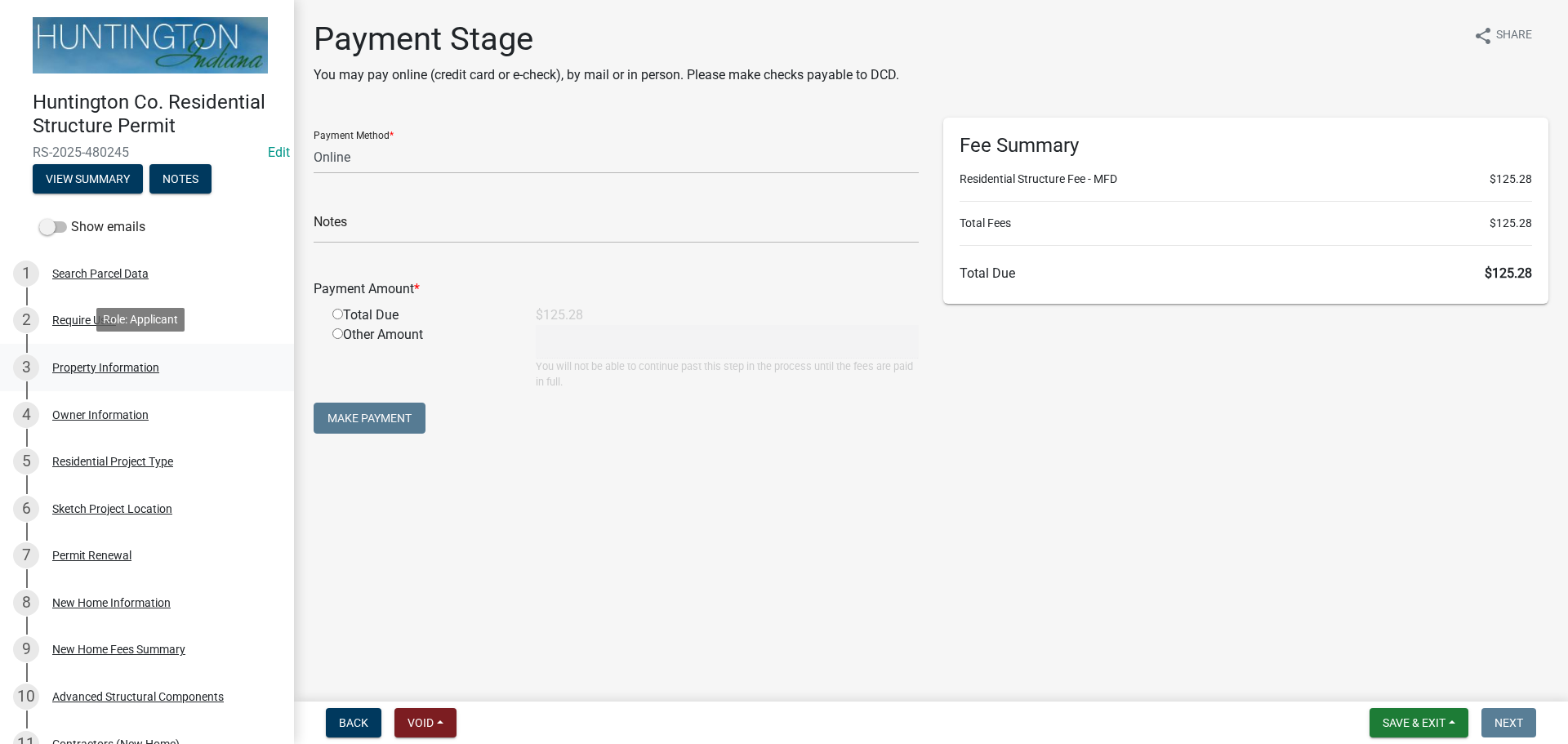
click at [88, 371] on div "3 Property Information" at bounding box center [141, 368] width 255 height 26
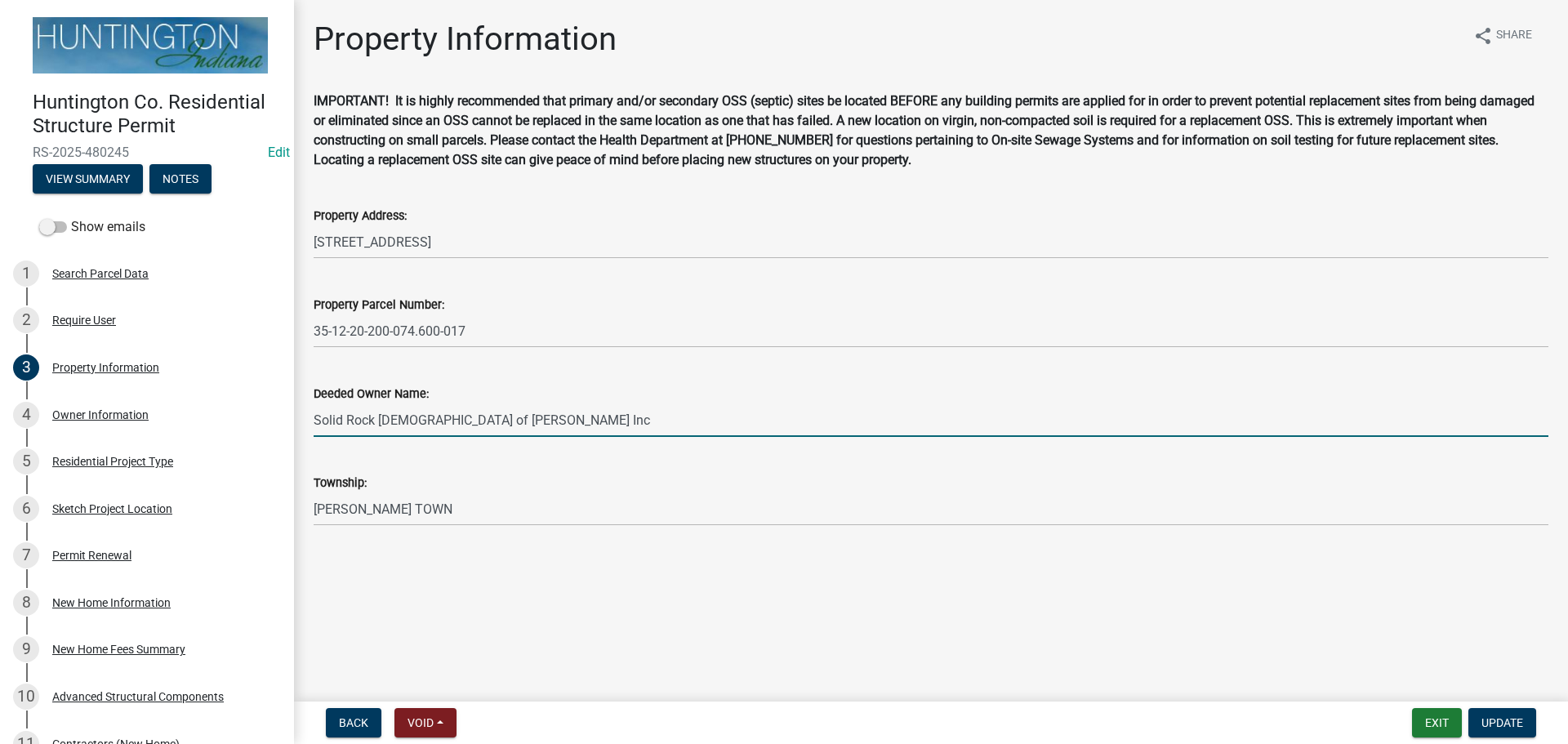
drag, startPoint x: 549, startPoint y: 418, endPoint x: 295, endPoint y: 432, distance: 254.4
click at [295, 432] on div "Property Information share Share IMPORTANT! It is highly recommended that prima…" at bounding box center [932, 287] width 1274 height 534
type input "[PERSON_NAME] and [PERSON_NAME]"
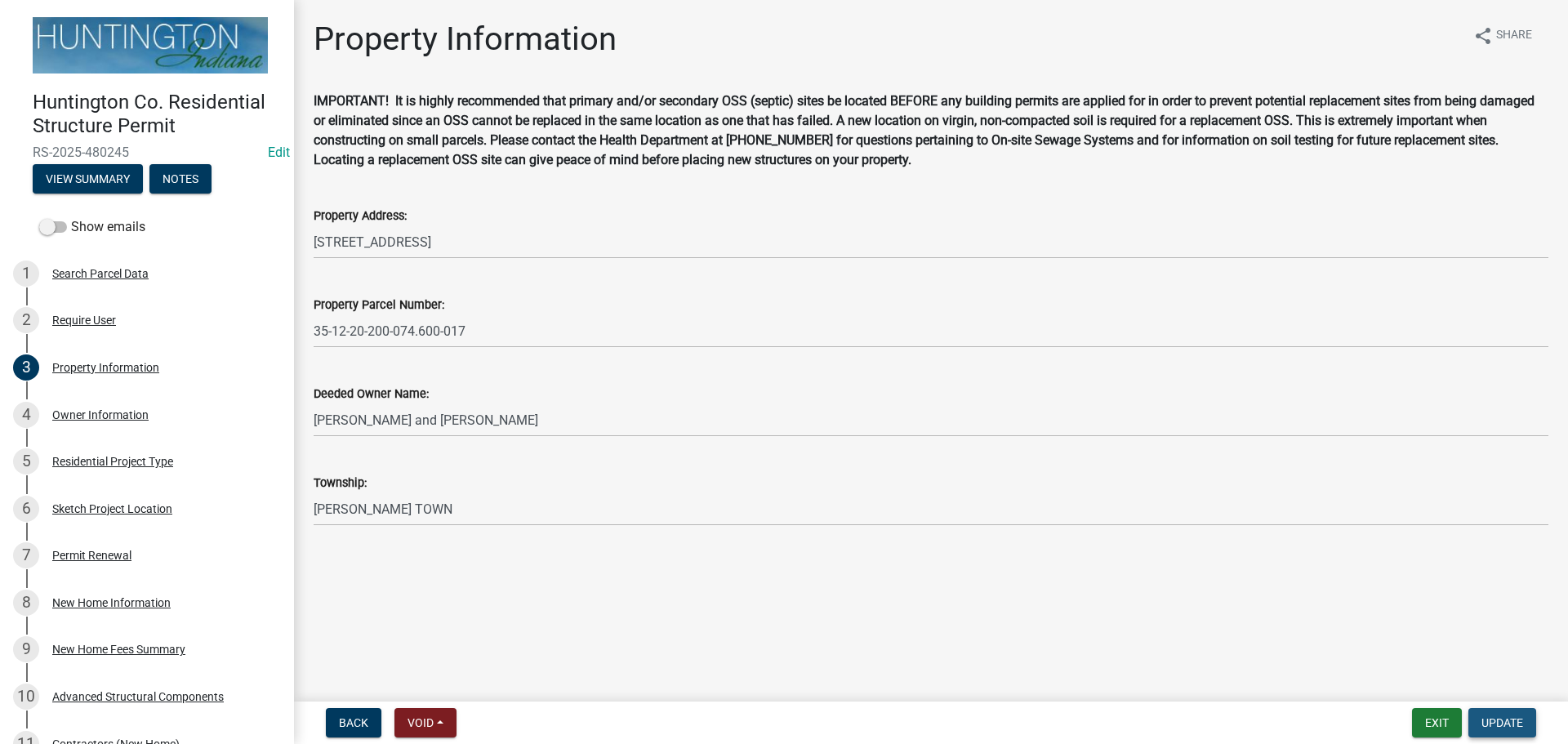
click at [1492, 711] on button "Update" at bounding box center [1503, 722] width 68 height 29
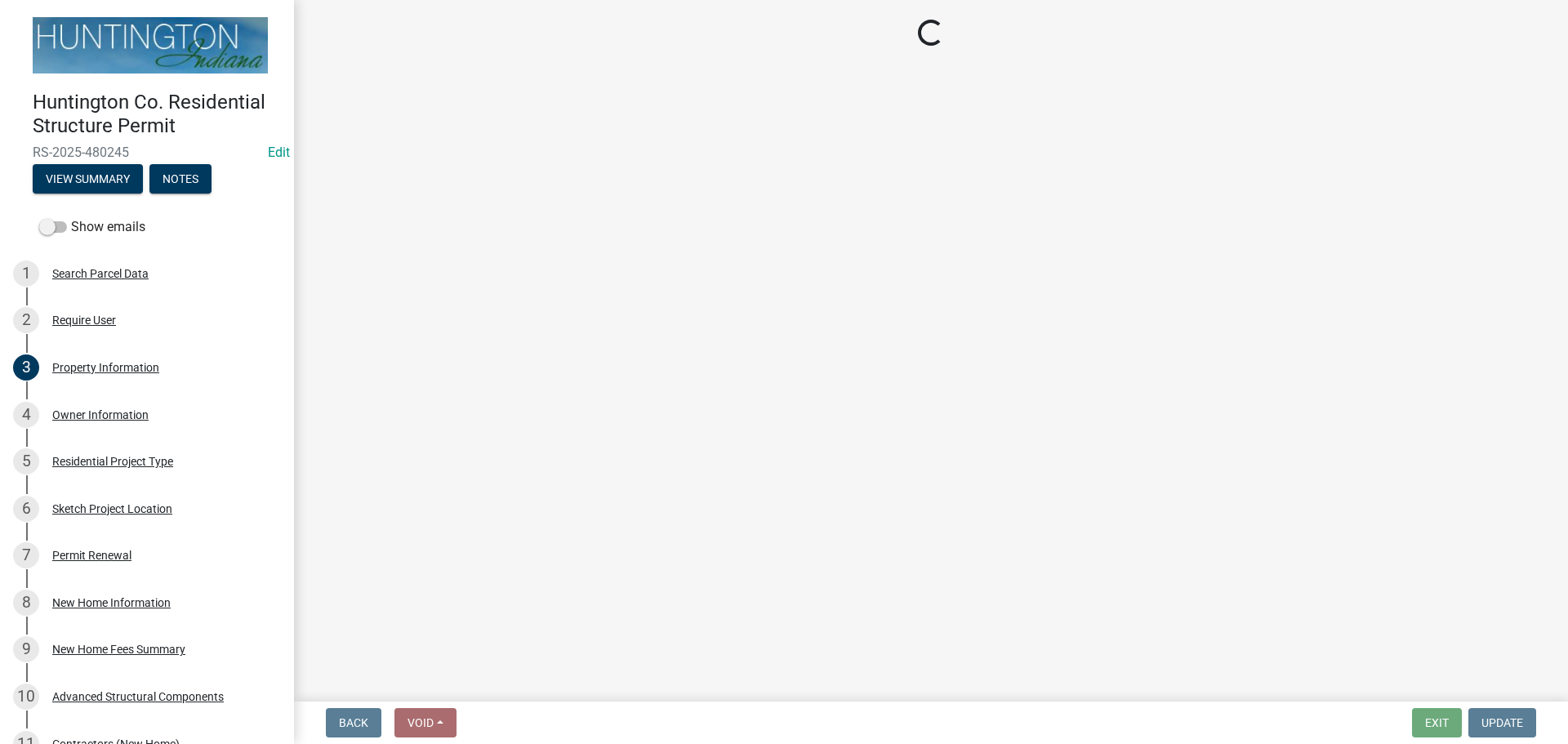
select select "3: 3"
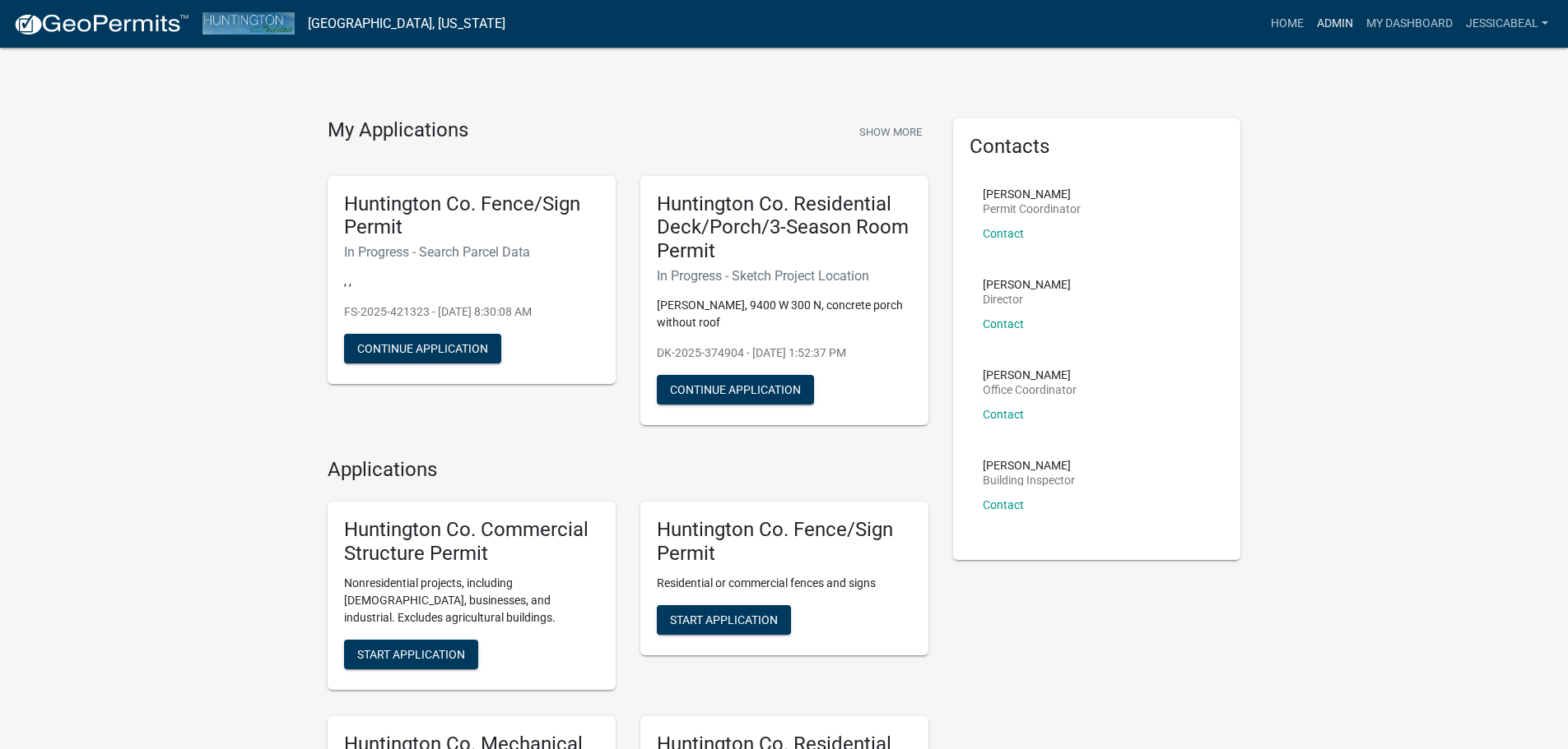
click at [1337, 15] on link "Admin" at bounding box center [1335, 24] width 49 height 31
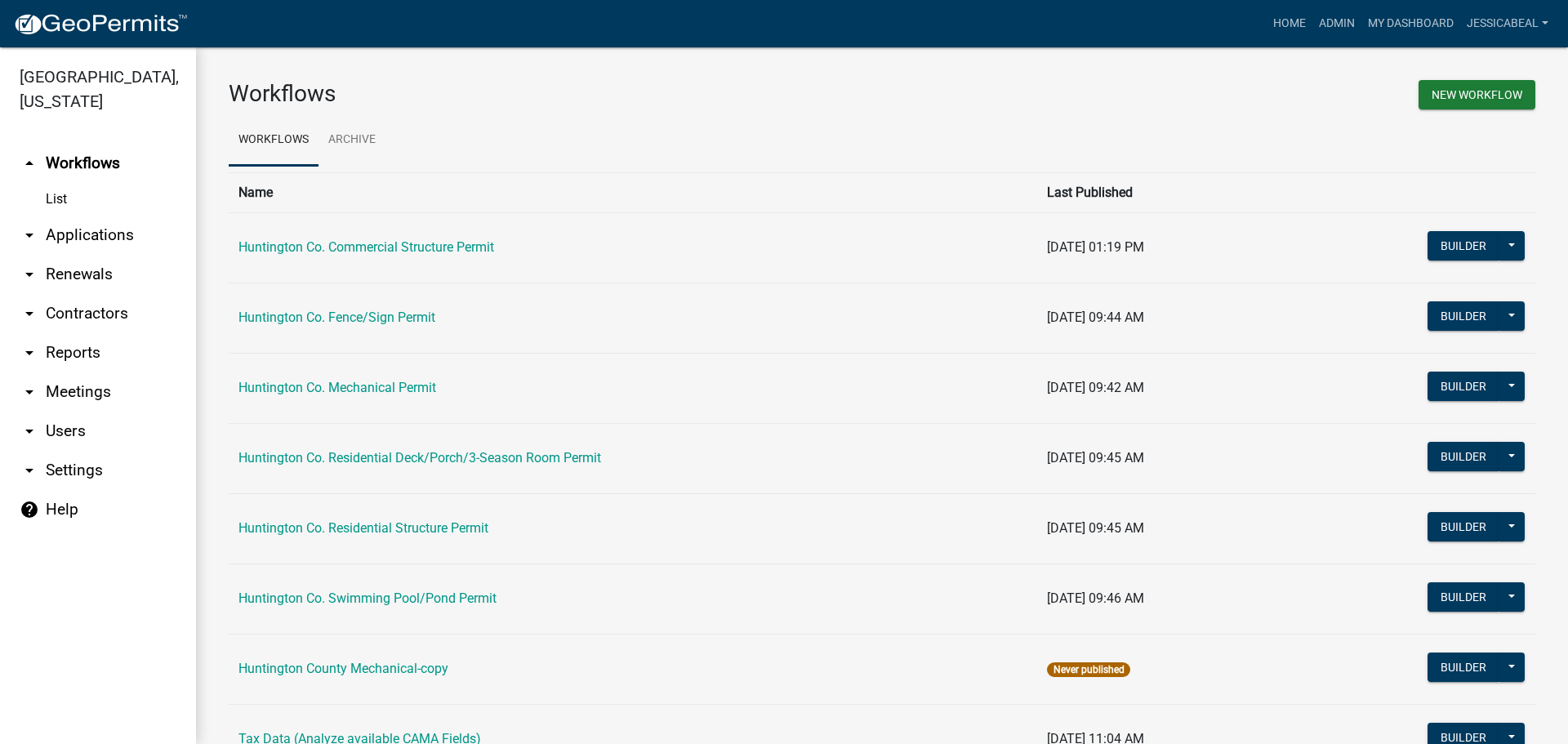
click at [102, 226] on link "arrow_drop_down Applications" at bounding box center [98, 235] width 196 height 40
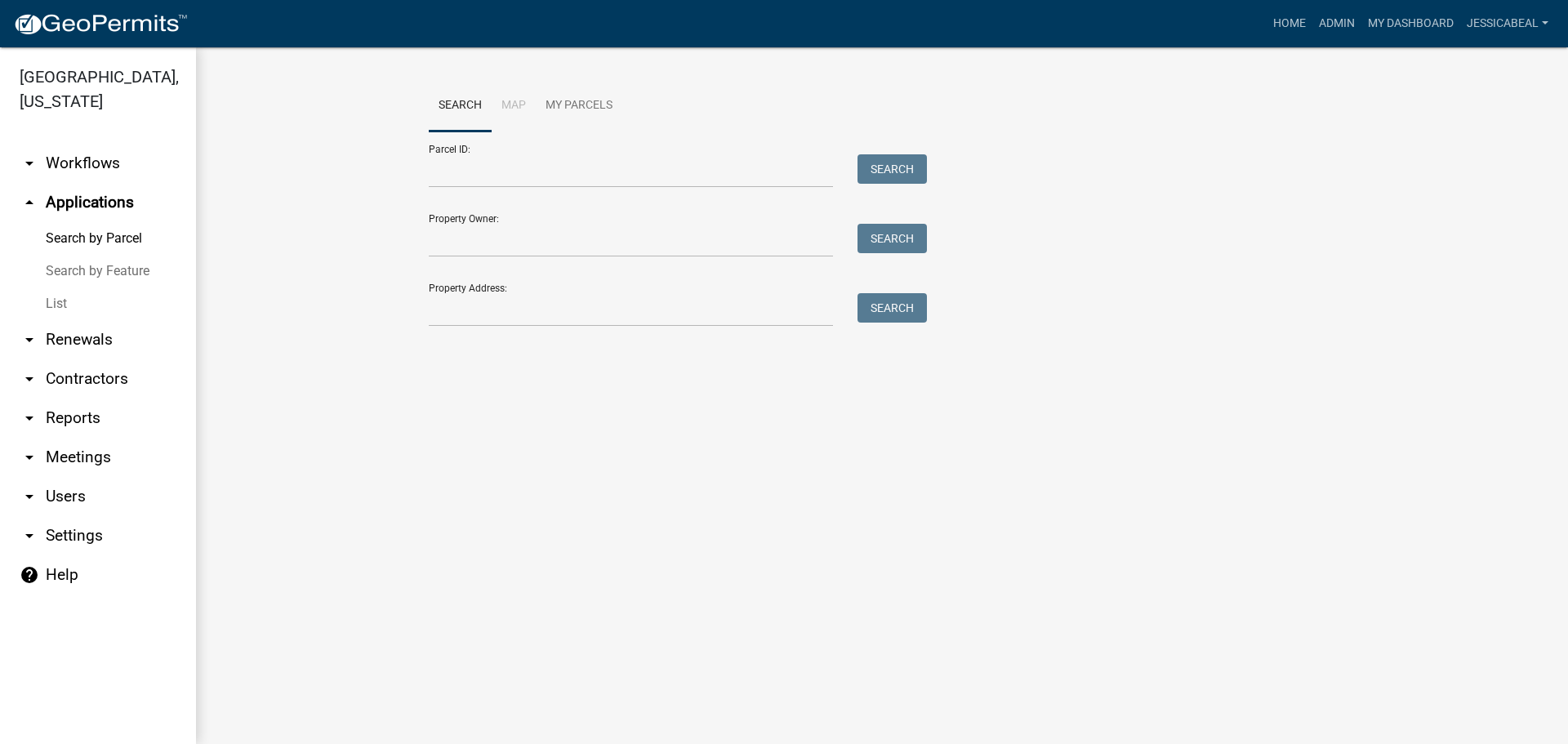
click at [52, 300] on link "List" at bounding box center [98, 304] width 196 height 33
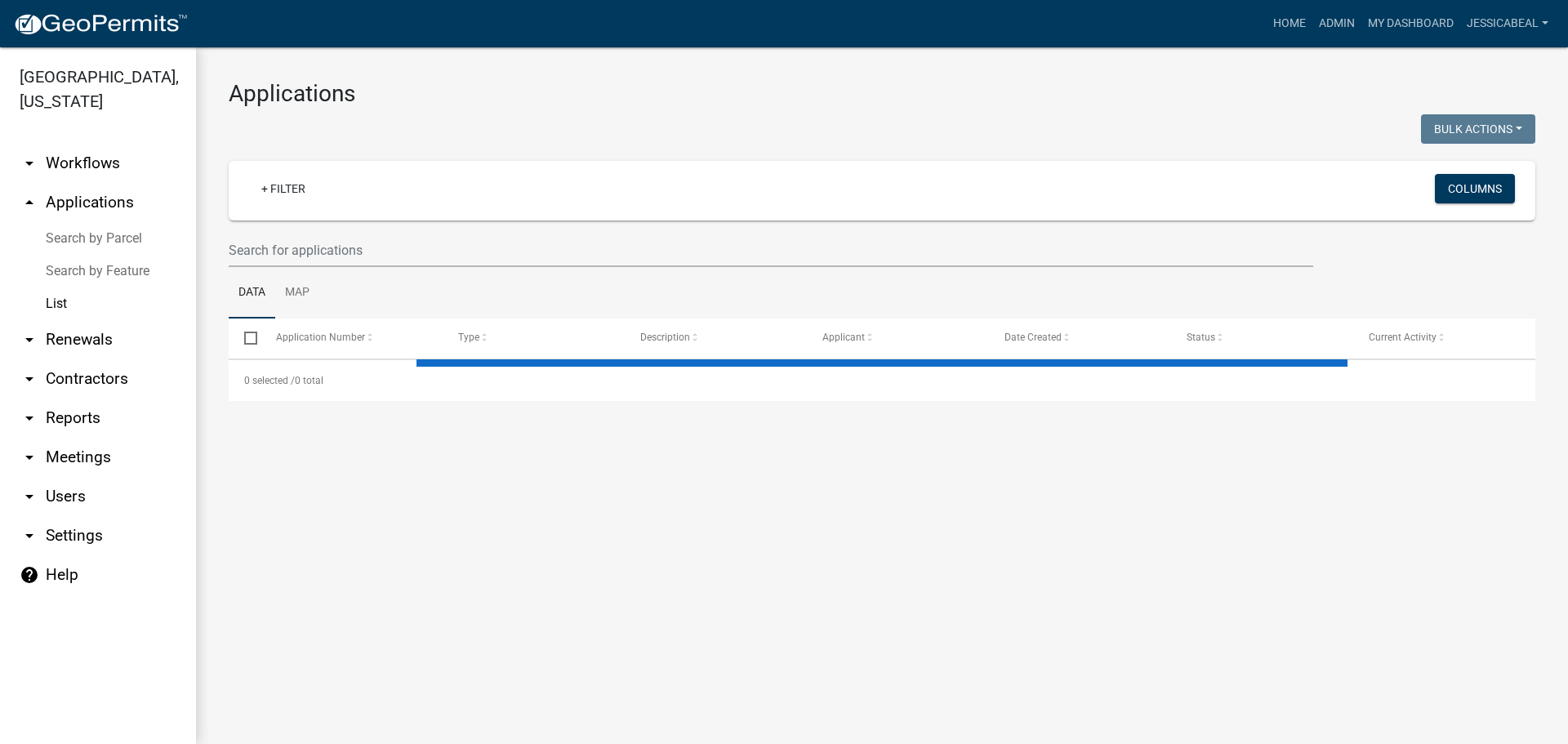
click at [318, 230] on wm-filter-builder "+ Filter Columns" at bounding box center [882, 213] width 1307 height 106
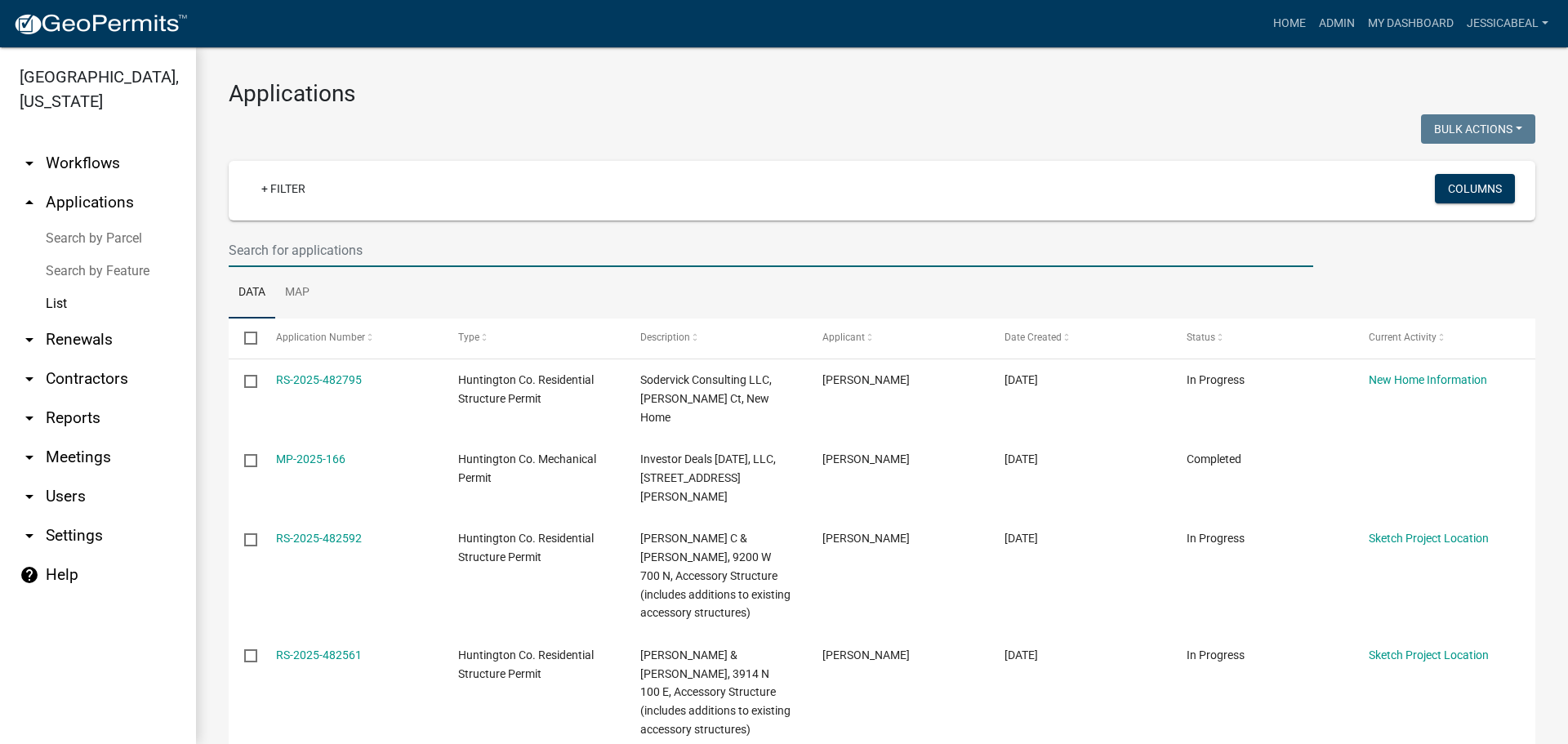
click at [308, 258] on input "text" at bounding box center [770, 249] width 1085 height 33
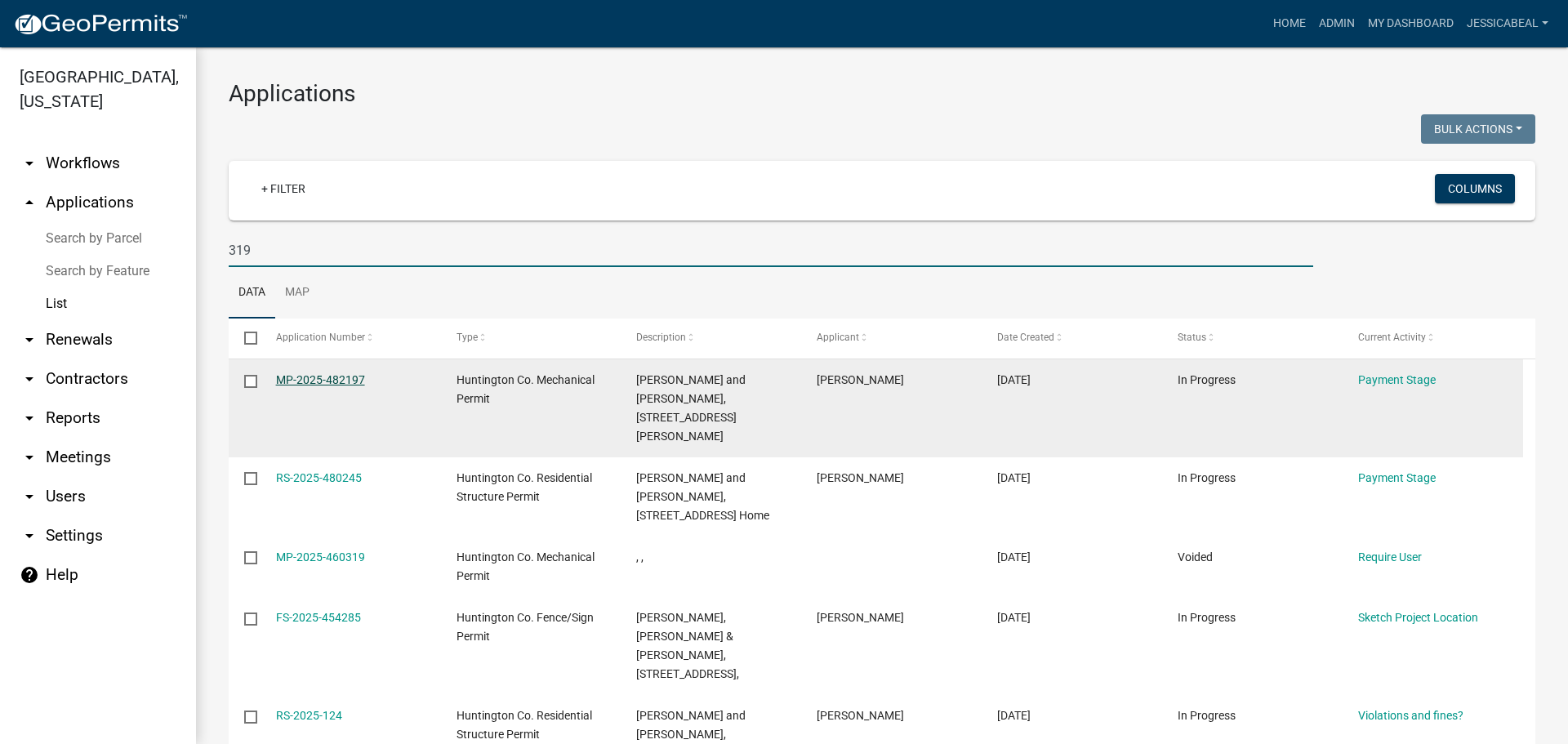
type input "319"
click at [320, 375] on link "MP-2025-482197" at bounding box center [320, 380] width 89 height 13
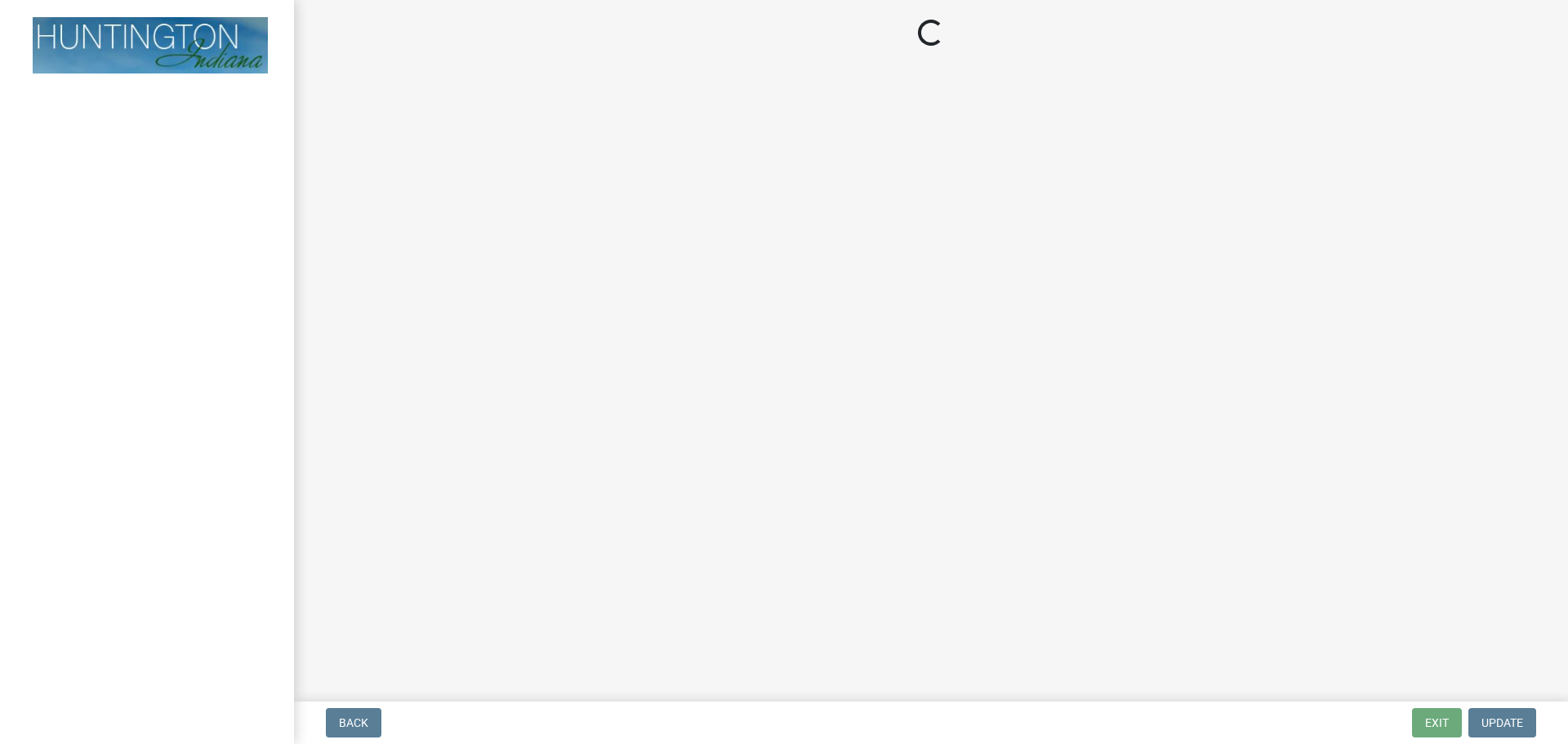
select select "3: 3"
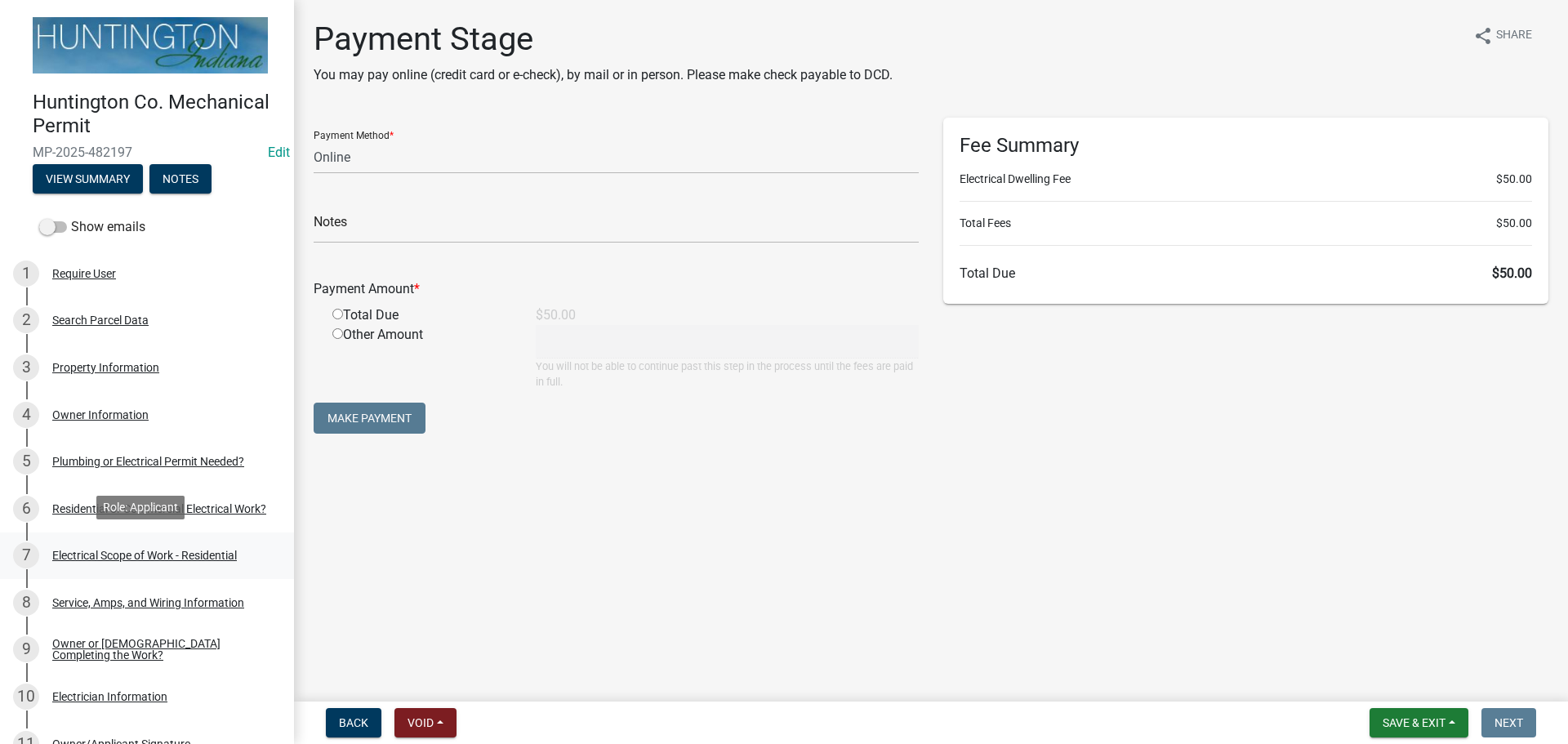
click at [63, 550] on div "Electrical Scope of Work - Residential" at bounding box center [144, 555] width 185 height 11
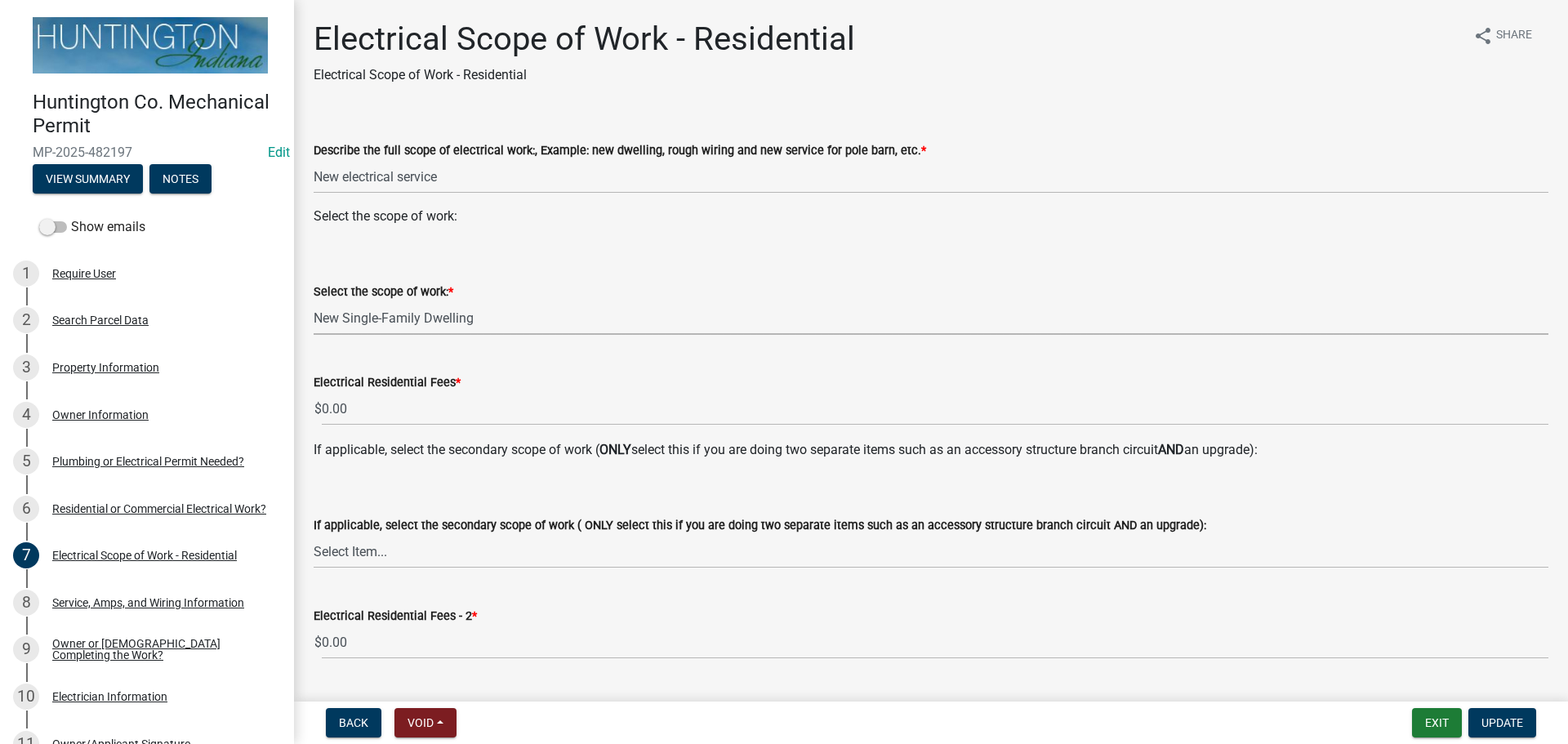
click at [381, 304] on select "Select Item... New Service (new meter base installation) Upgrade (includes relo…" at bounding box center [931, 317] width 1235 height 33
click at [313, 301] on select "Select Item... New Service (new meter base installation) Upgrade (includes relo…" at bounding box center [931, 317] width 1235 height 33
select select "9bdb09e1-e356-4221-9288-64288f1bde99"
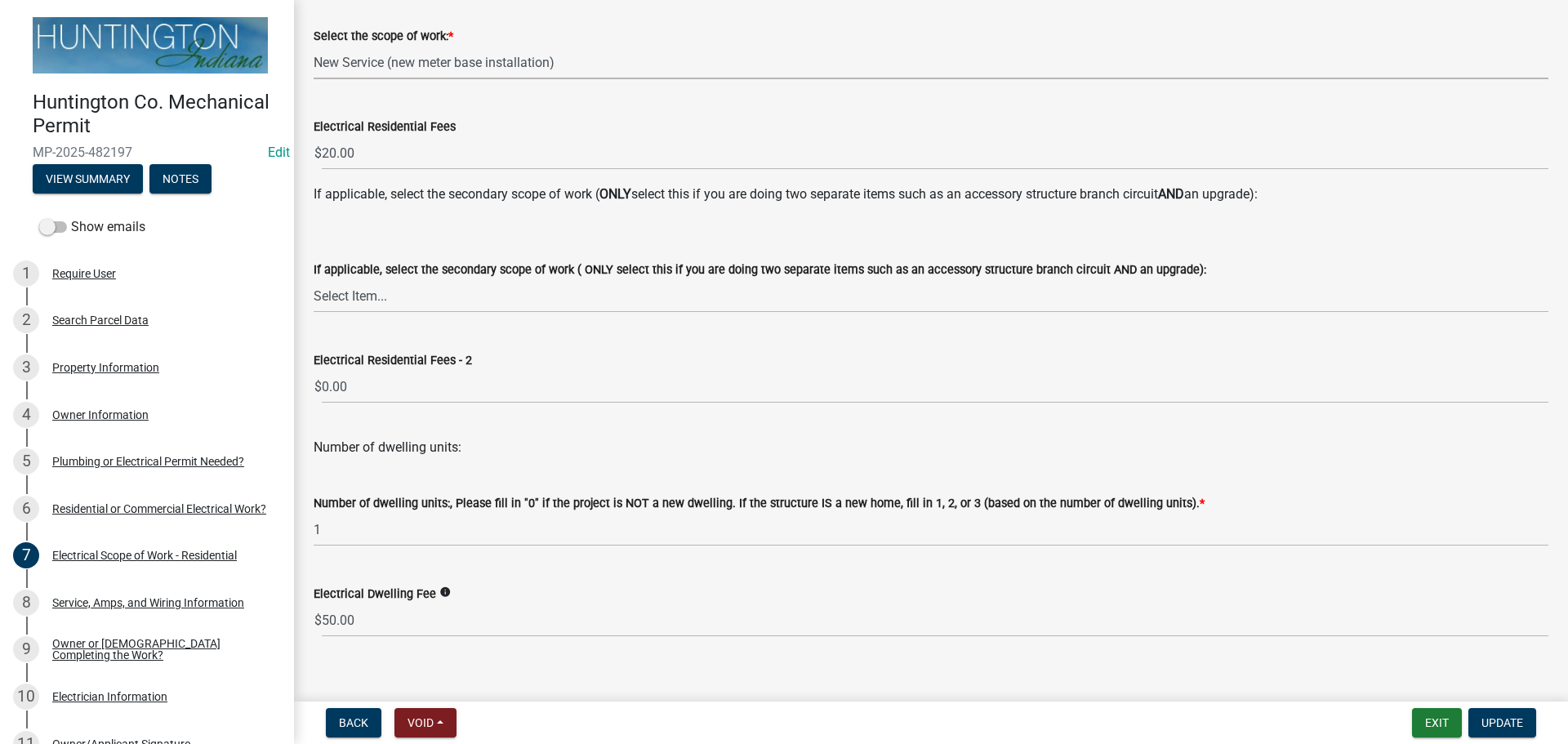
scroll to position [276, 0]
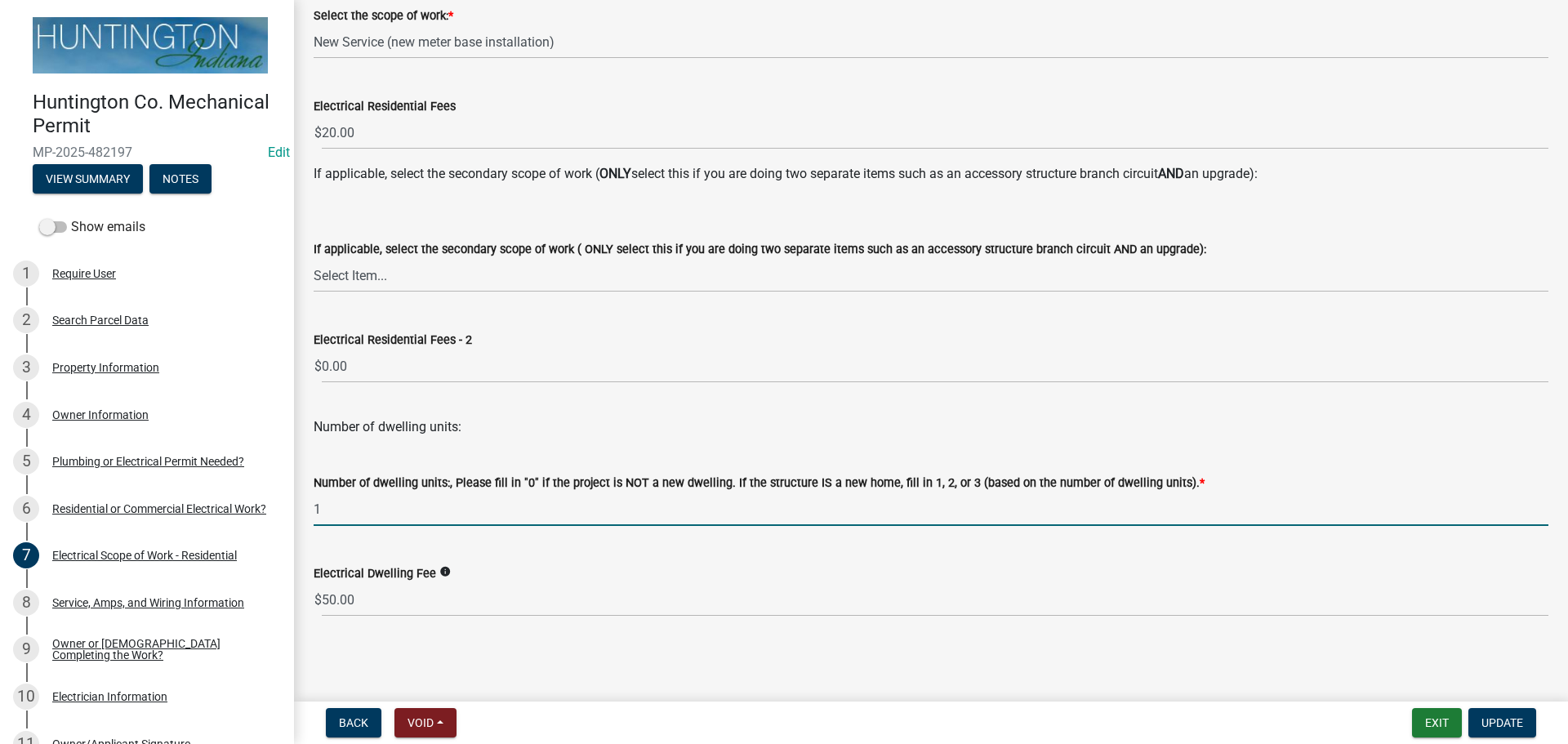
drag, startPoint x: 371, startPoint y: 513, endPoint x: 304, endPoint y: 528, distance: 68.7
click at [304, 528] on div "Electrical Scope of Work - Residential Electrical Scope of Work - Residential s…" at bounding box center [931, 194] width 1259 height 903
type input "0"
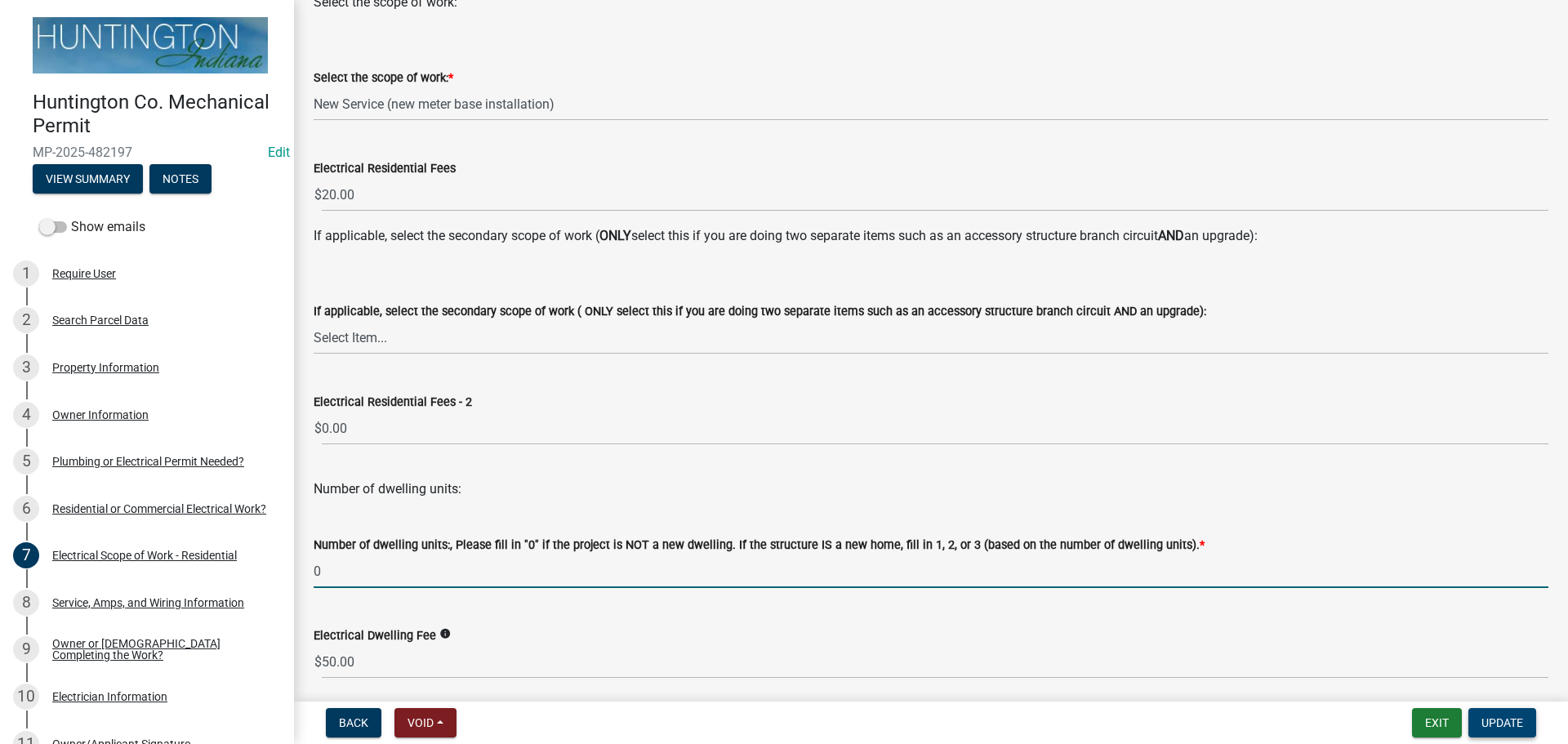
click at [1503, 729] on span "Update" at bounding box center [1503, 723] width 42 height 13
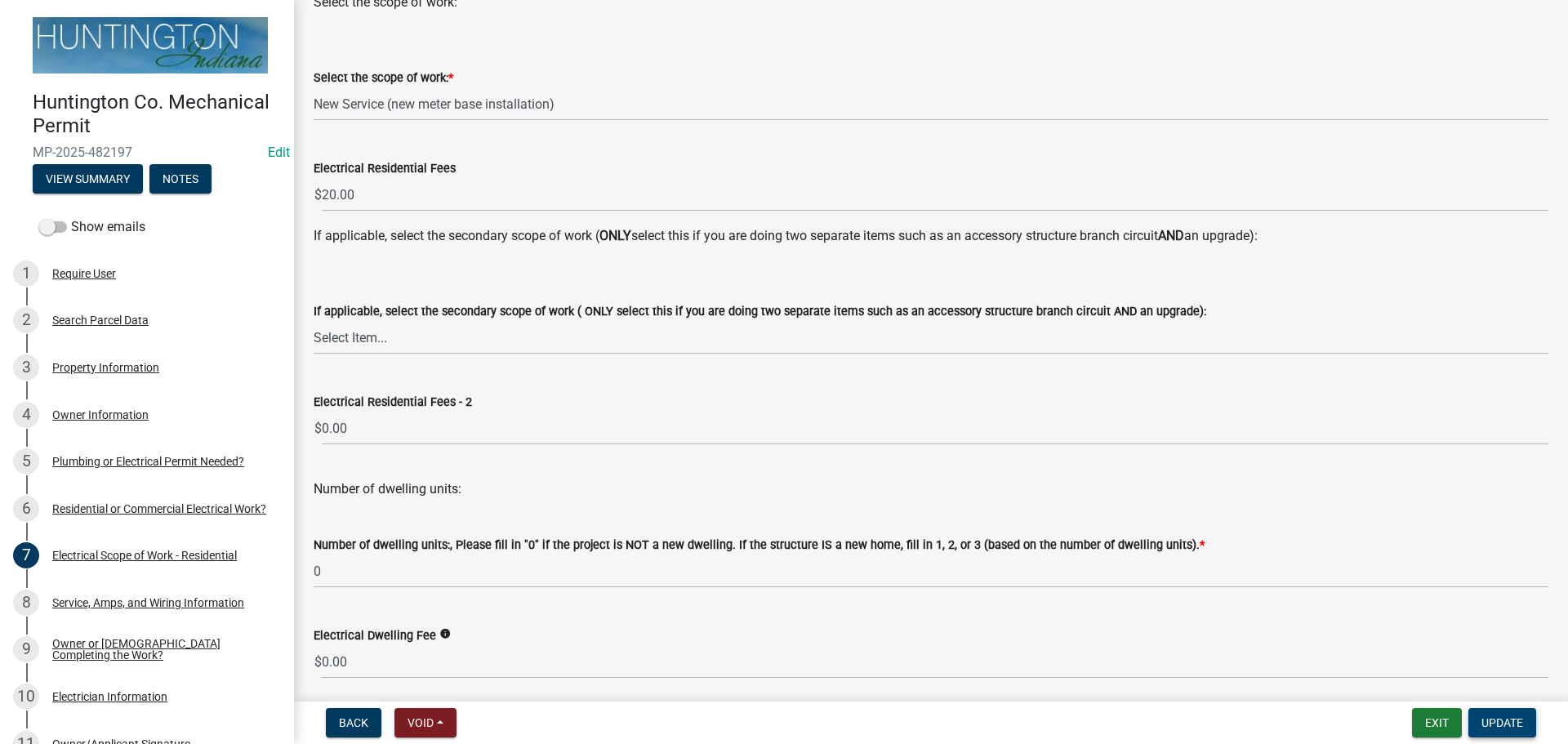
click at [1503, 729] on span "Update" at bounding box center [1503, 723] width 42 height 13
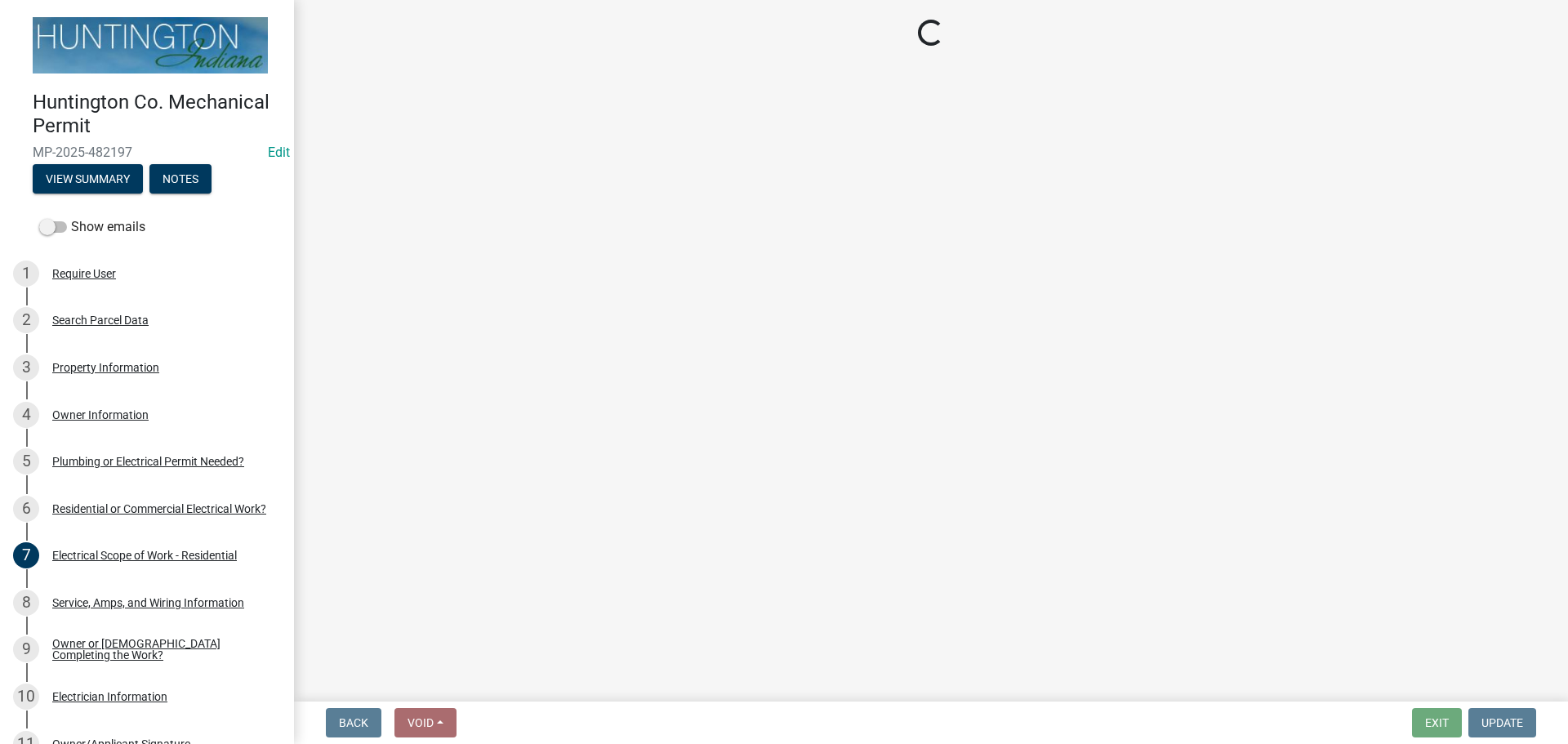
select select "3: 3"
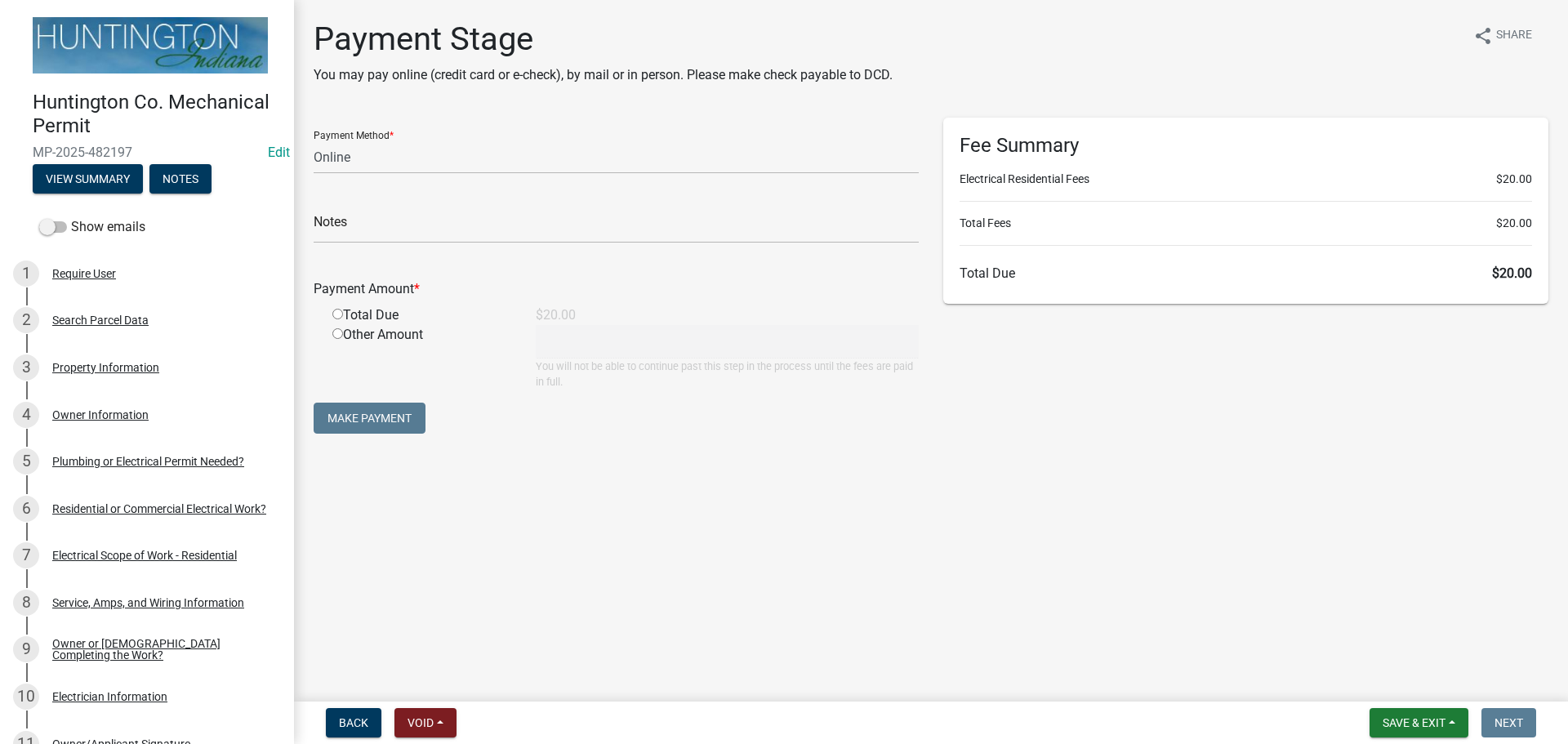
click at [1516, 743] on html "Internet Explorer does NOT work with GeoPermits. Get a new browser for more sec…" at bounding box center [784, 372] width 1568 height 744
